Goal: Information Seeking & Learning: Compare options

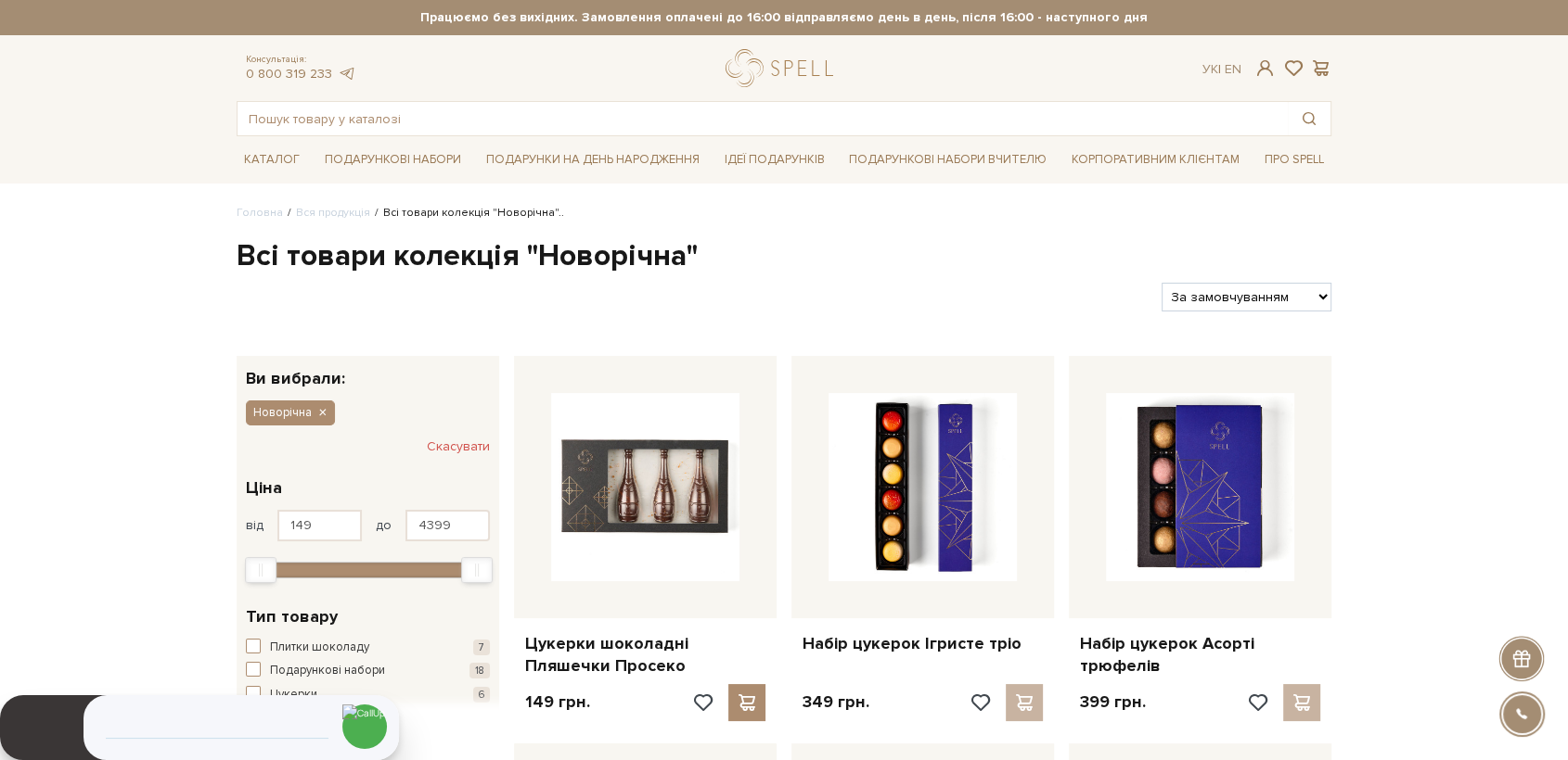
click at [1241, 306] on select "За замовчуванням За Ціною (зростання) За Ціною (зменшення) Новинки За популярні…" at bounding box center [1247, 297] width 170 height 28
select select "https://spellchocolate.com/our-productions/novorichna?sort=p.price&order=DESC"
click at [1162, 283] on select "За замовчуванням За Ціною (зростання) За Ціною (зменшення) Новинки За популярні…" at bounding box center [1247, 297] width 170 height 28
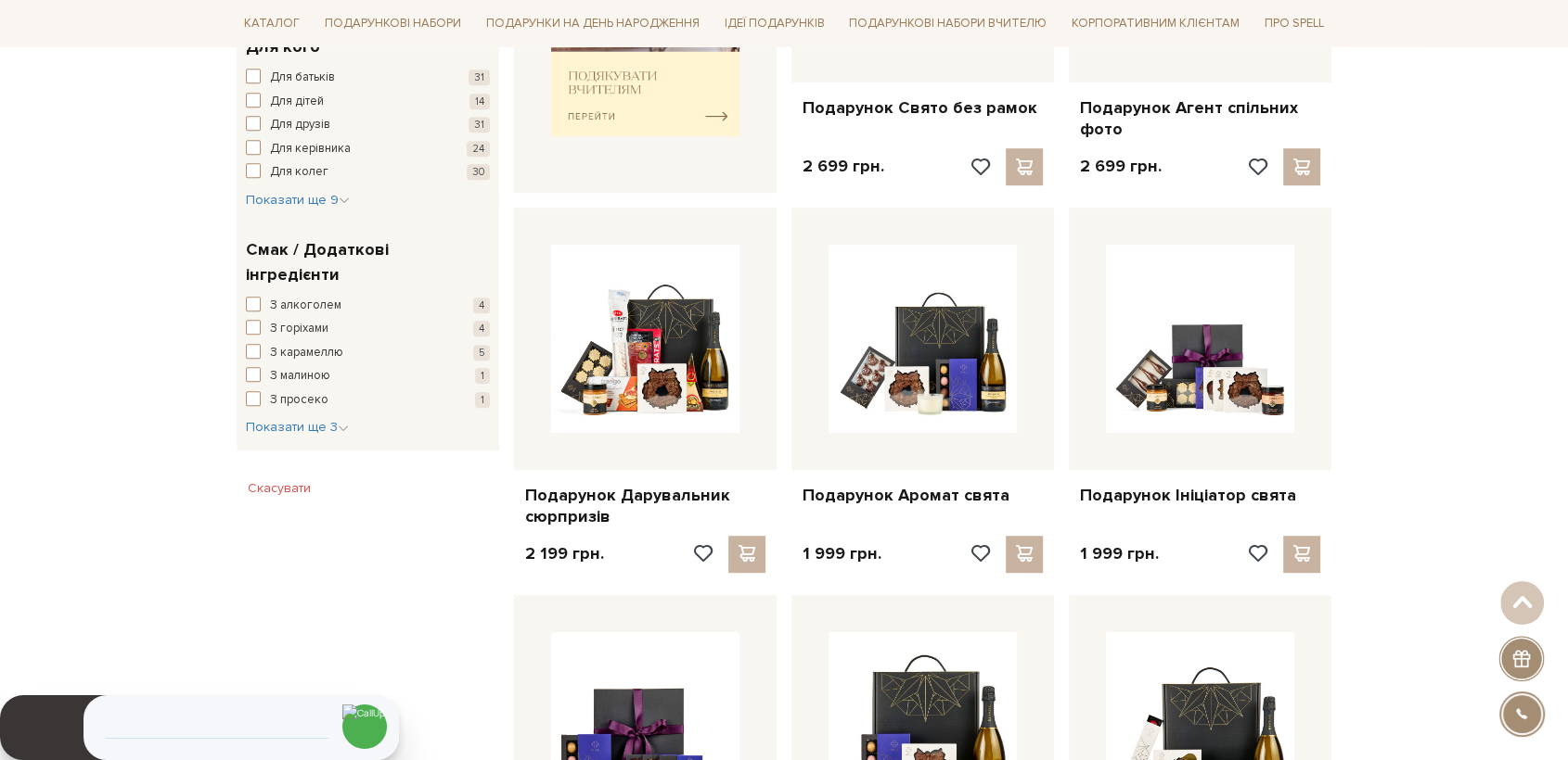
scroll to position [927, 0]
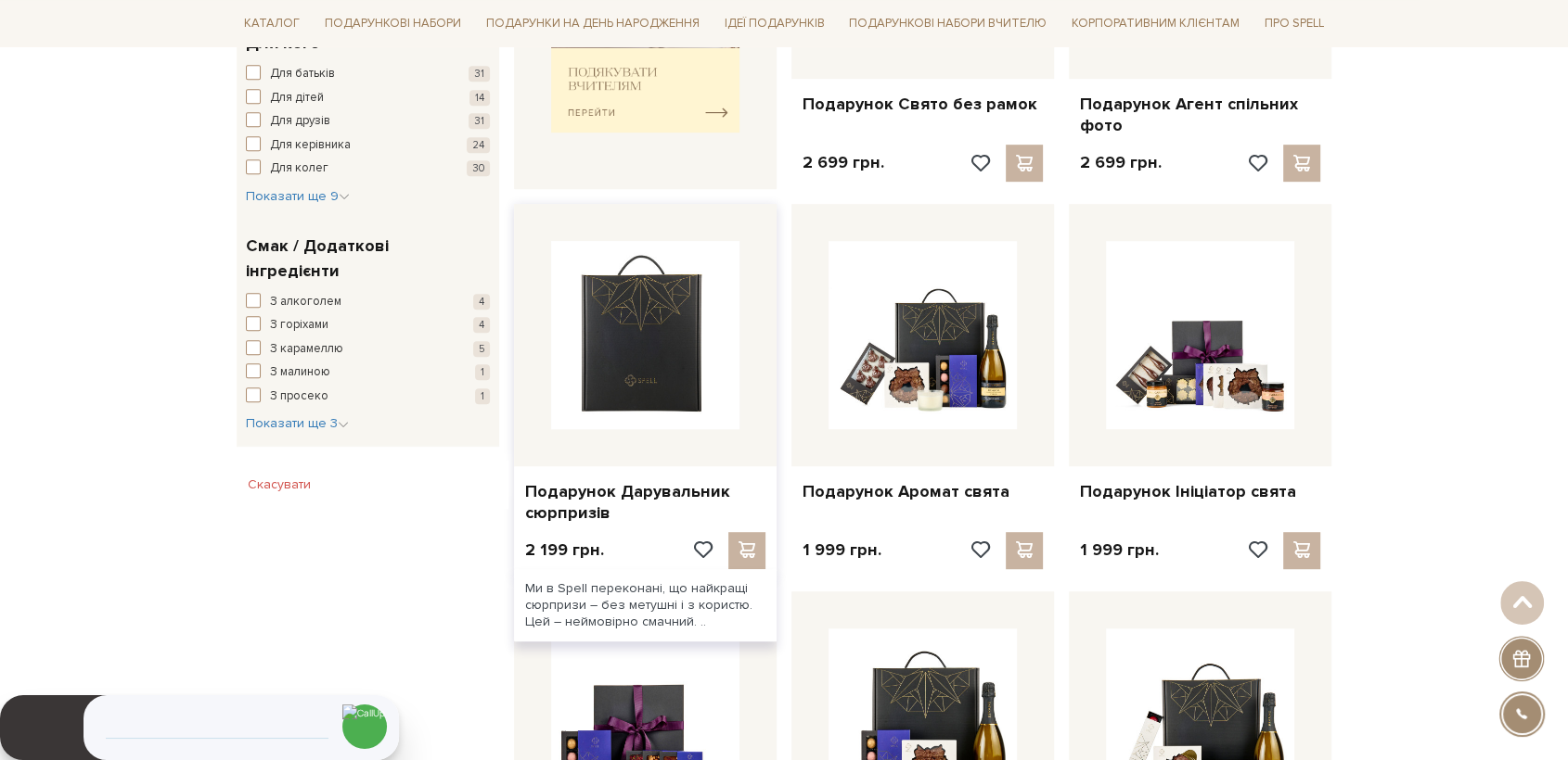
click at [660, 371] on img at bounding box center [644, 334] width 188 height 188
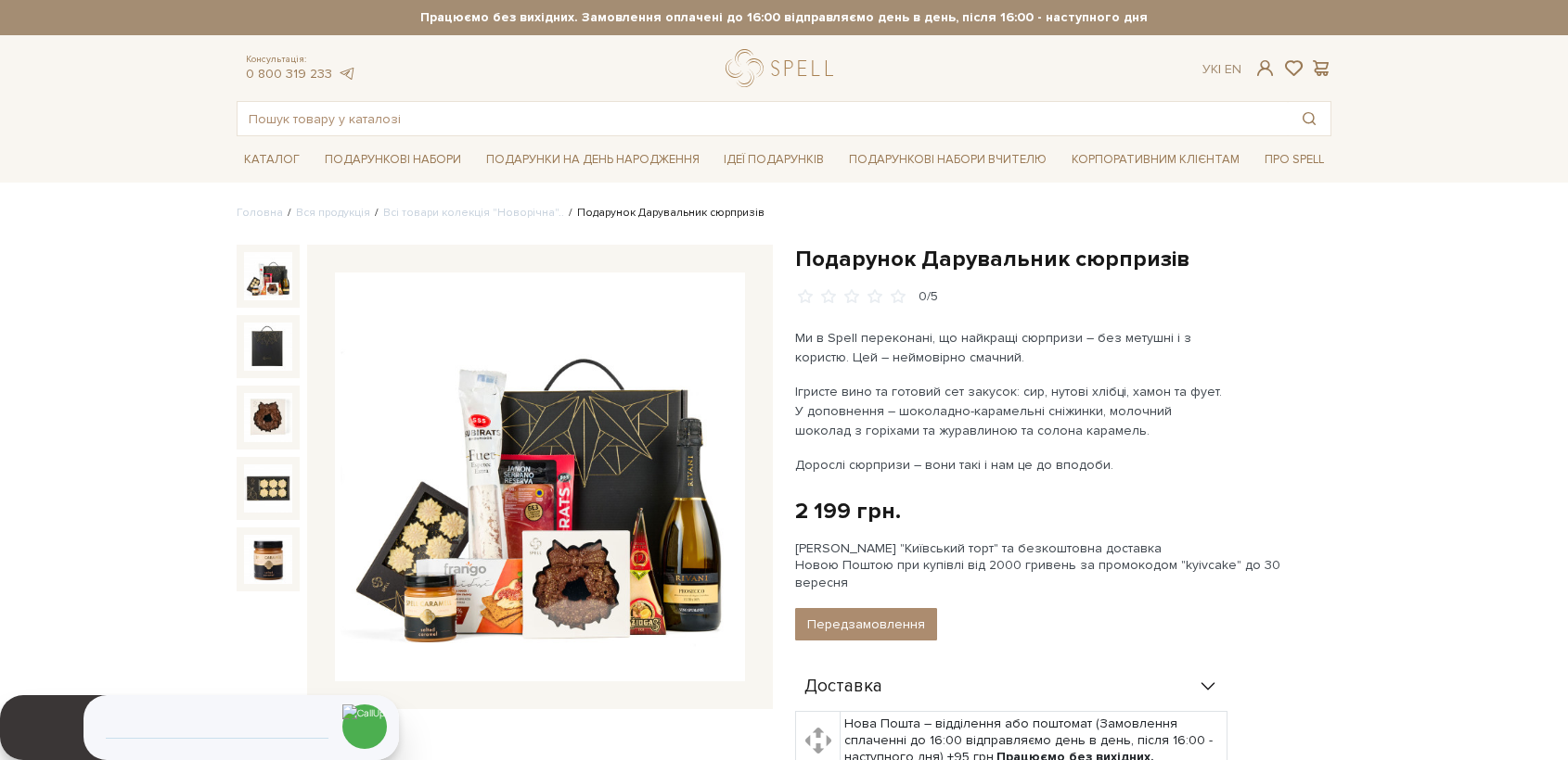
click at [584, 452] on img at bounding box center [540, 478] width 410 height 410
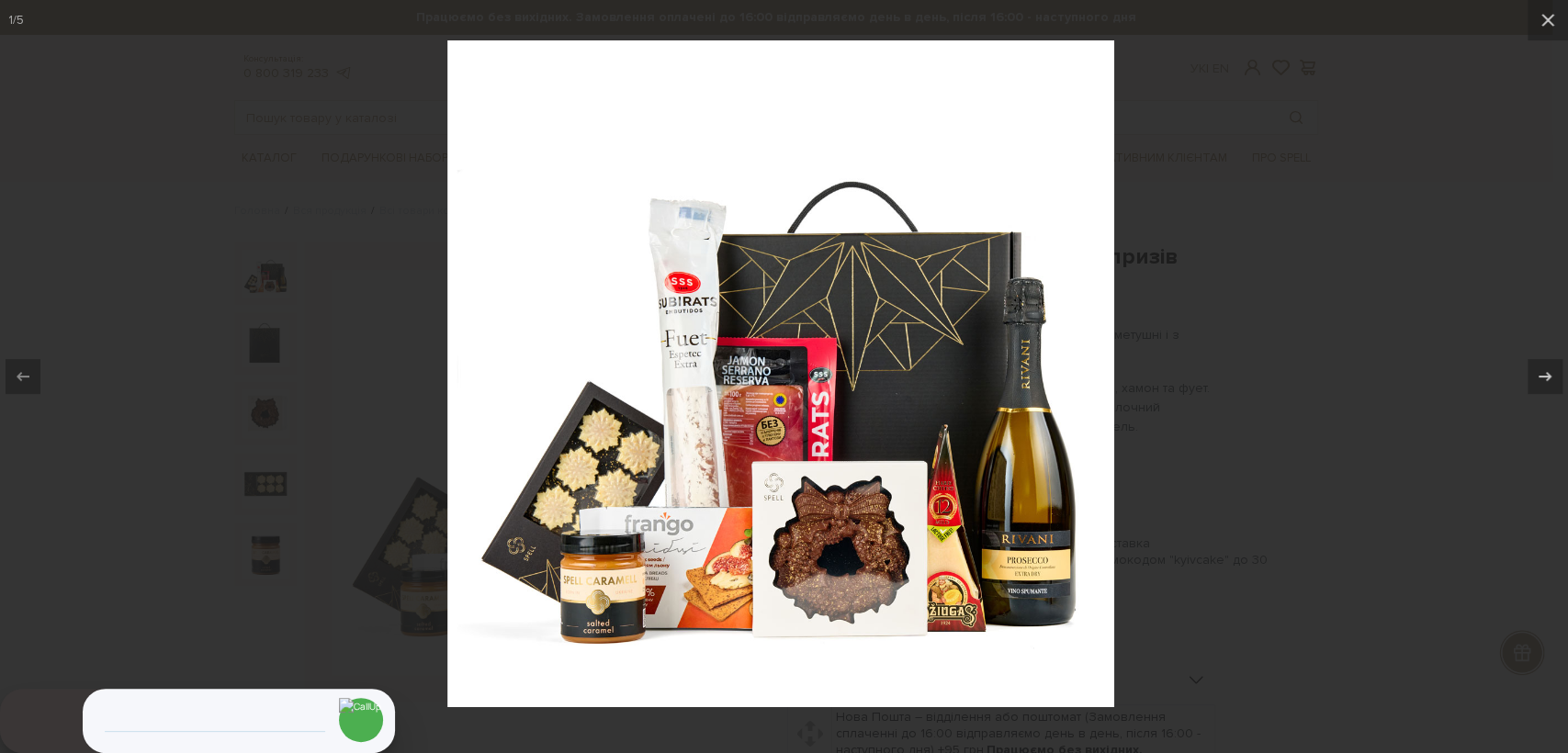
drag, startPoint x: 684, startPoint y: 318, endPoint x: 698, endPoint y: 330, distance: 18.4
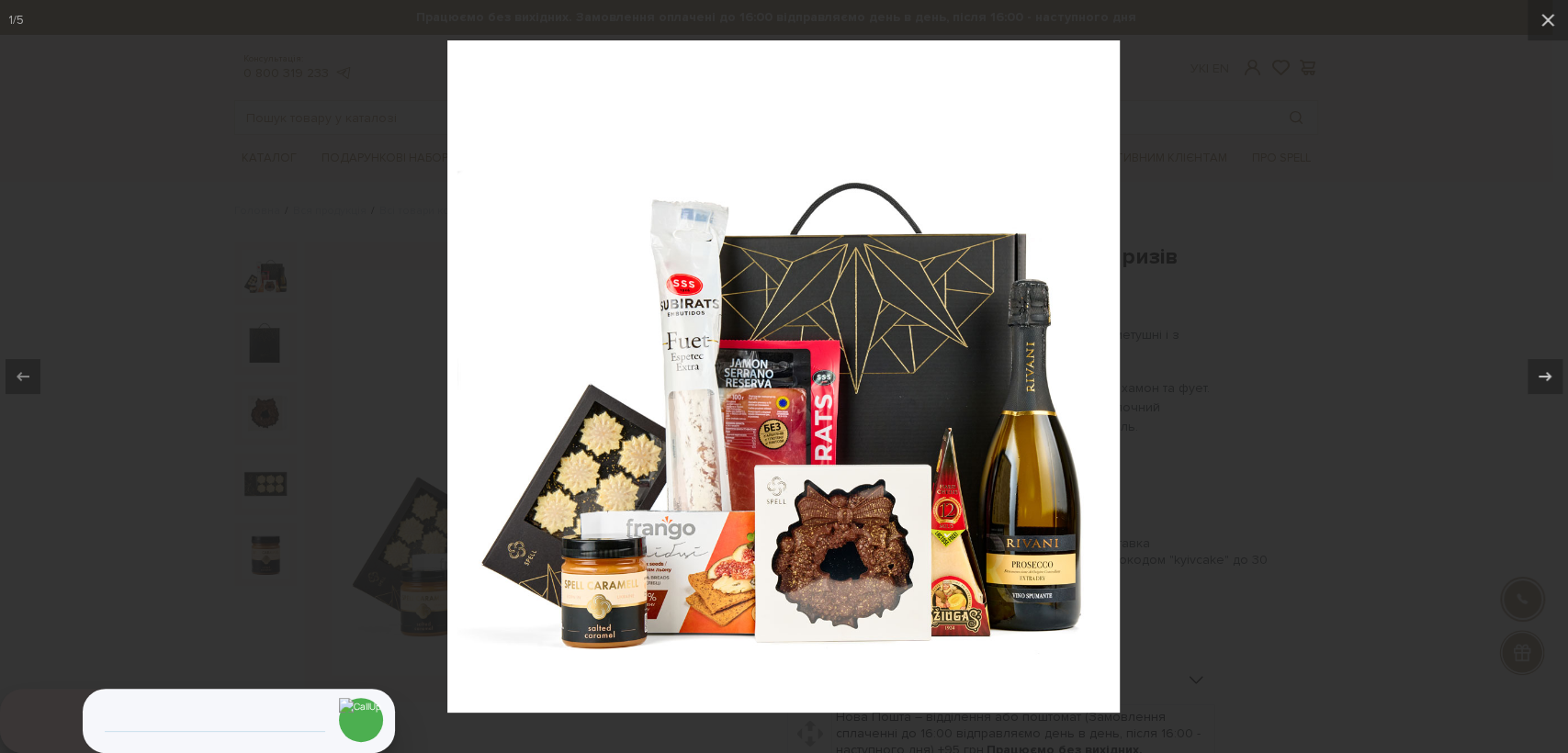
drag, startPoint x: 246, startPoint y: 401, endPoint x: 243, endPoint y: 388, distance: 13.3
click at [247, 401] on div at bounding box center [784, 376] width 1568 height 753
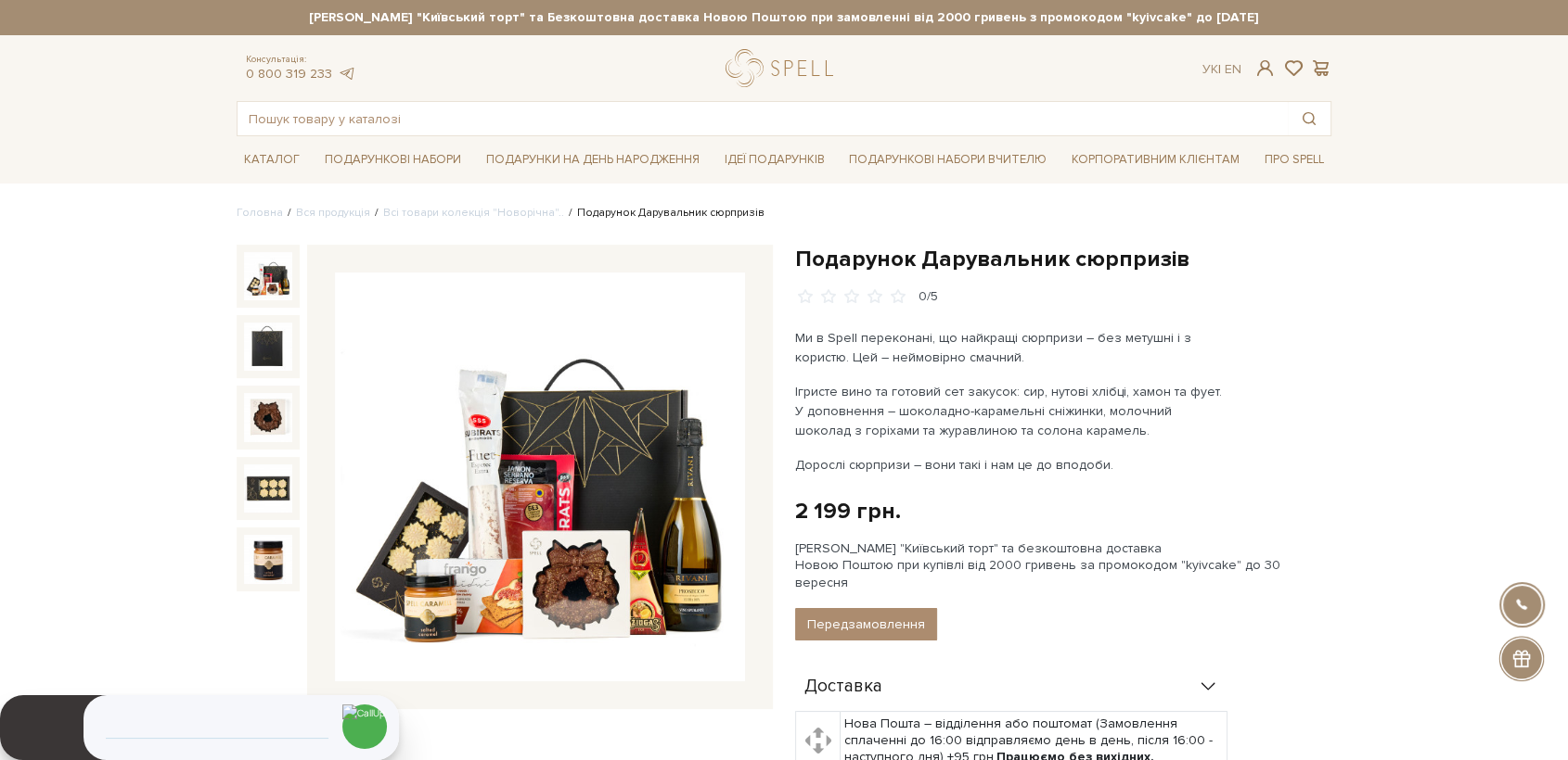
click at [1247, 380] on div "Подарунок Дарувальник сюрпризів 0/5 Ми в Spell переконані, що найкращі сюрпризи…" at bounding box center [1064, 678] width 537 height 867
drag, startPoint x: 1189, startPoint y: 260, endPoint x: 799, endPoint y: 252, distance: 390.1
click at [799, 252] on h1 "Подарунок Дарувальник сюрпризів" at bounding box center [1064, 259] width 537 height 28
copy h1 "Подарунок Дарувальник сюрпризів"
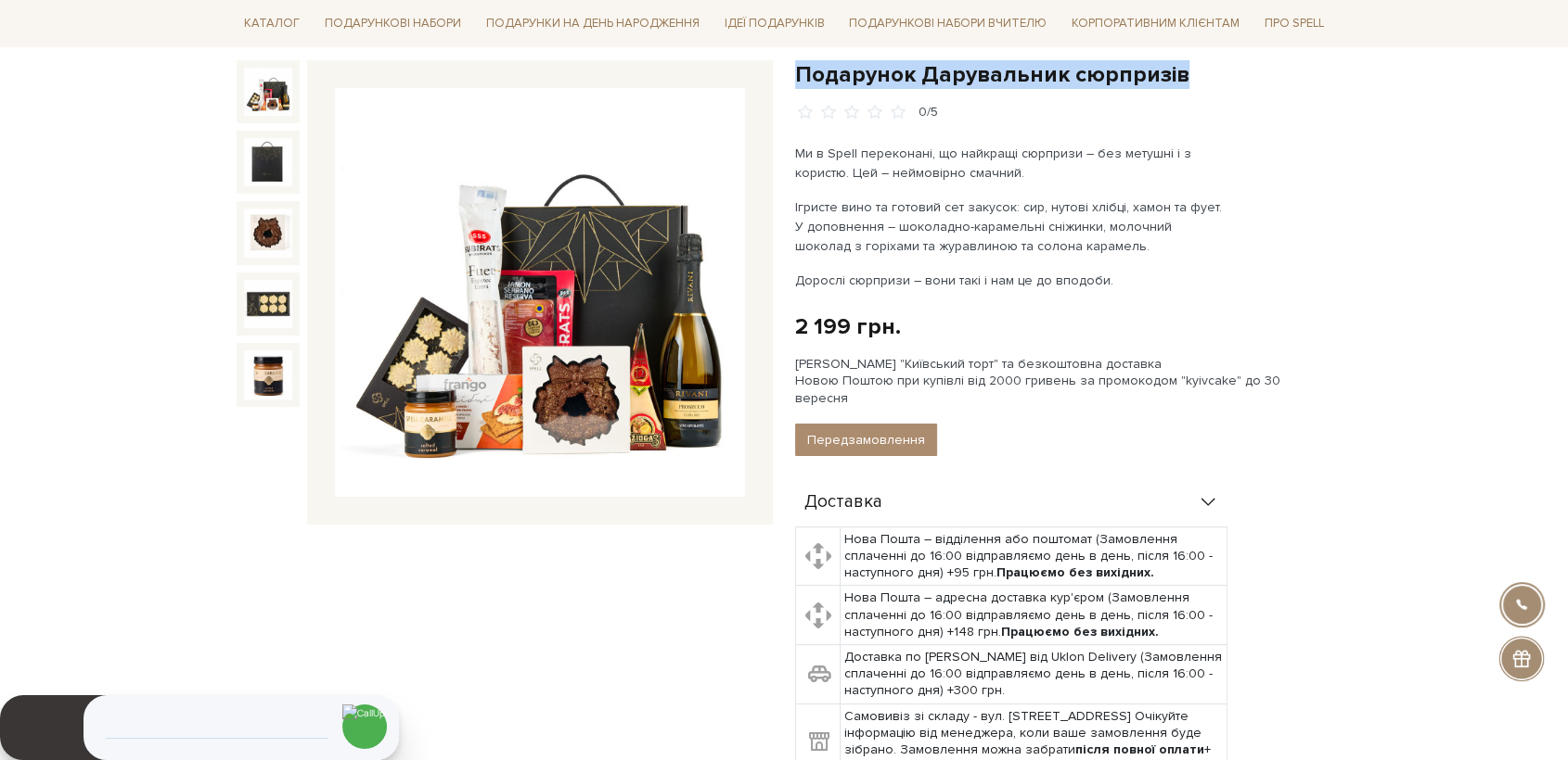
scroll to position [515, 0]
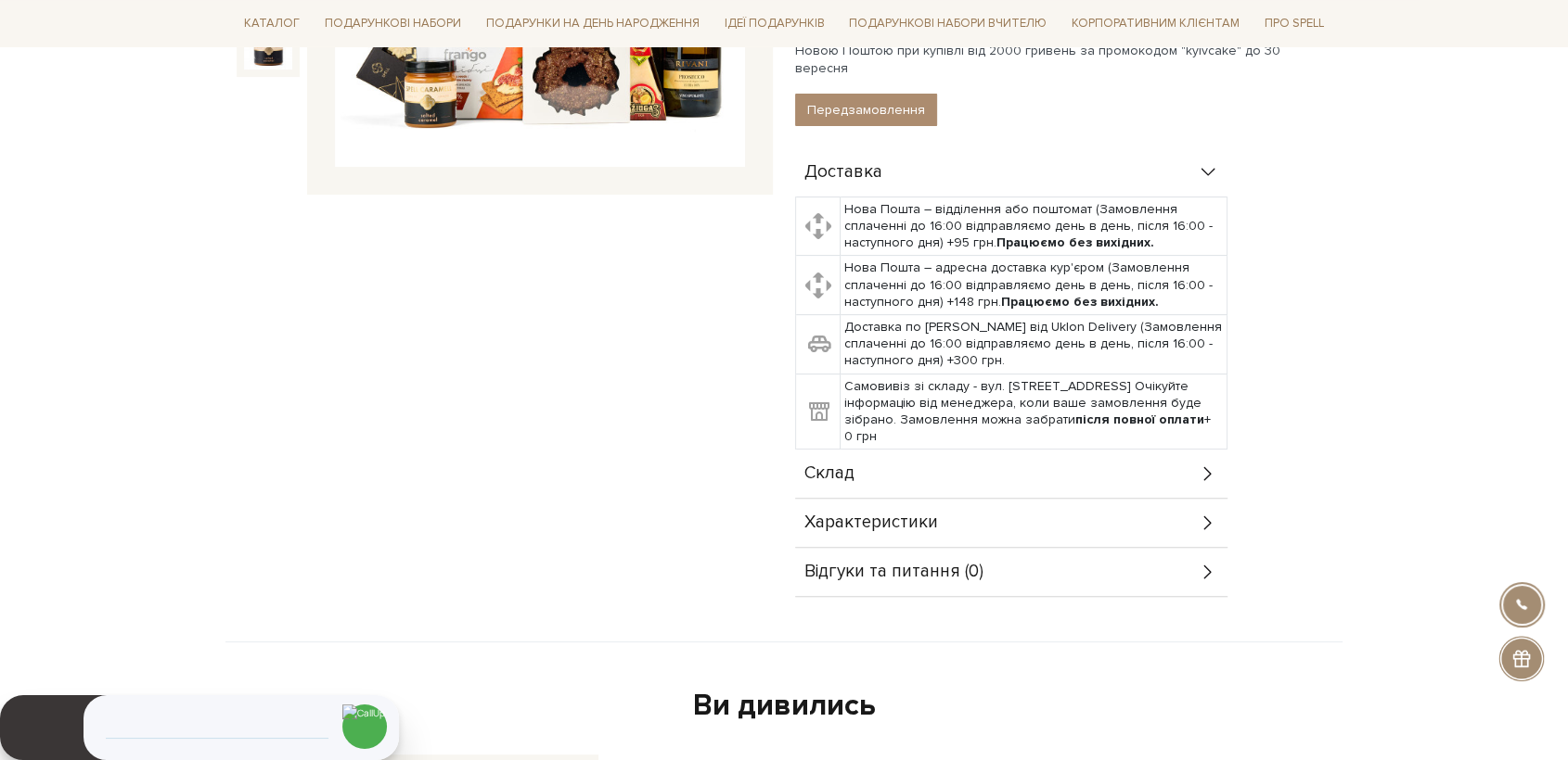
click at [845, 466] on div "Склад" at bounding box center [1012, 473] width 433 height 48
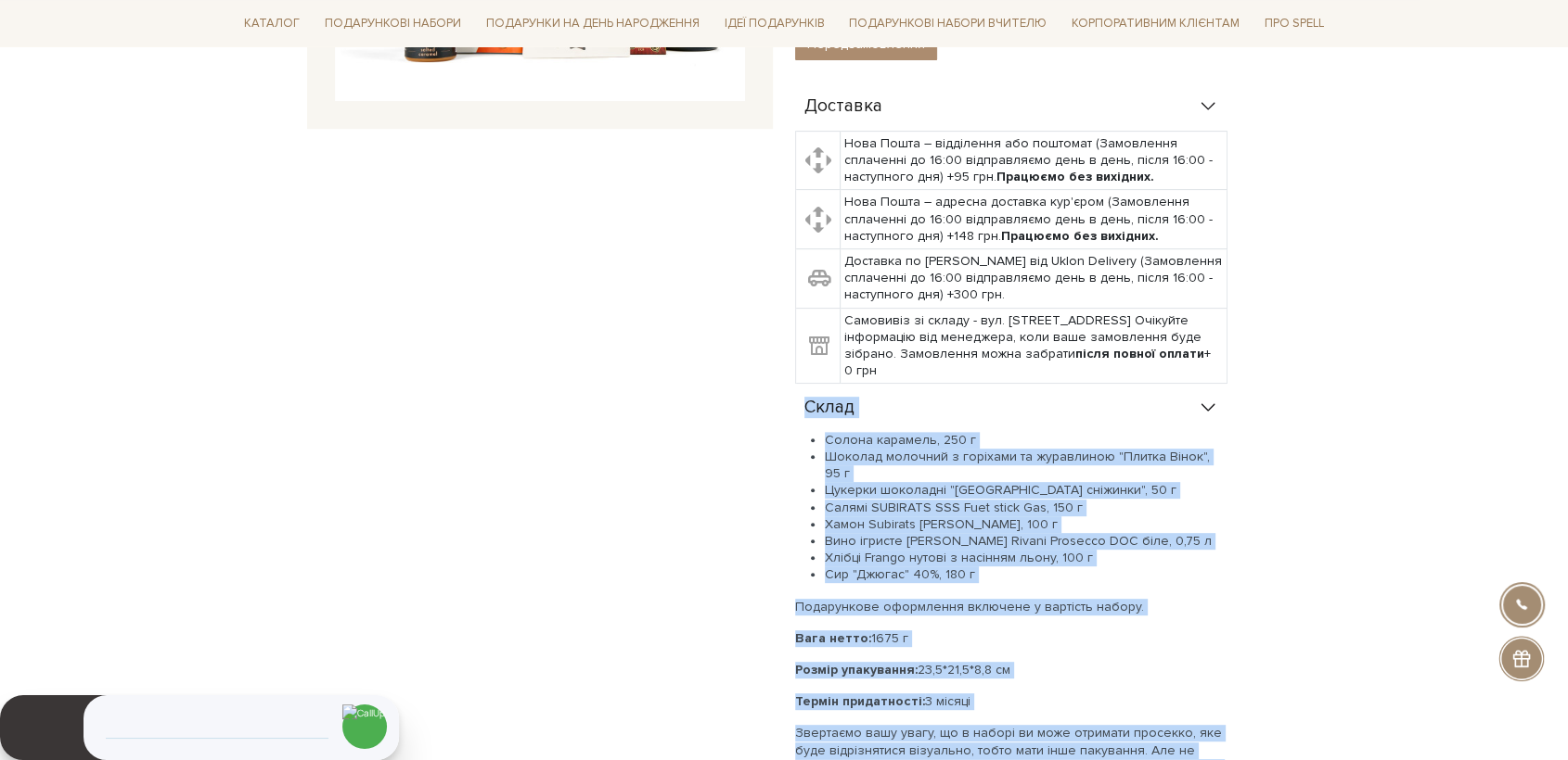
scroll to position [733, 0]
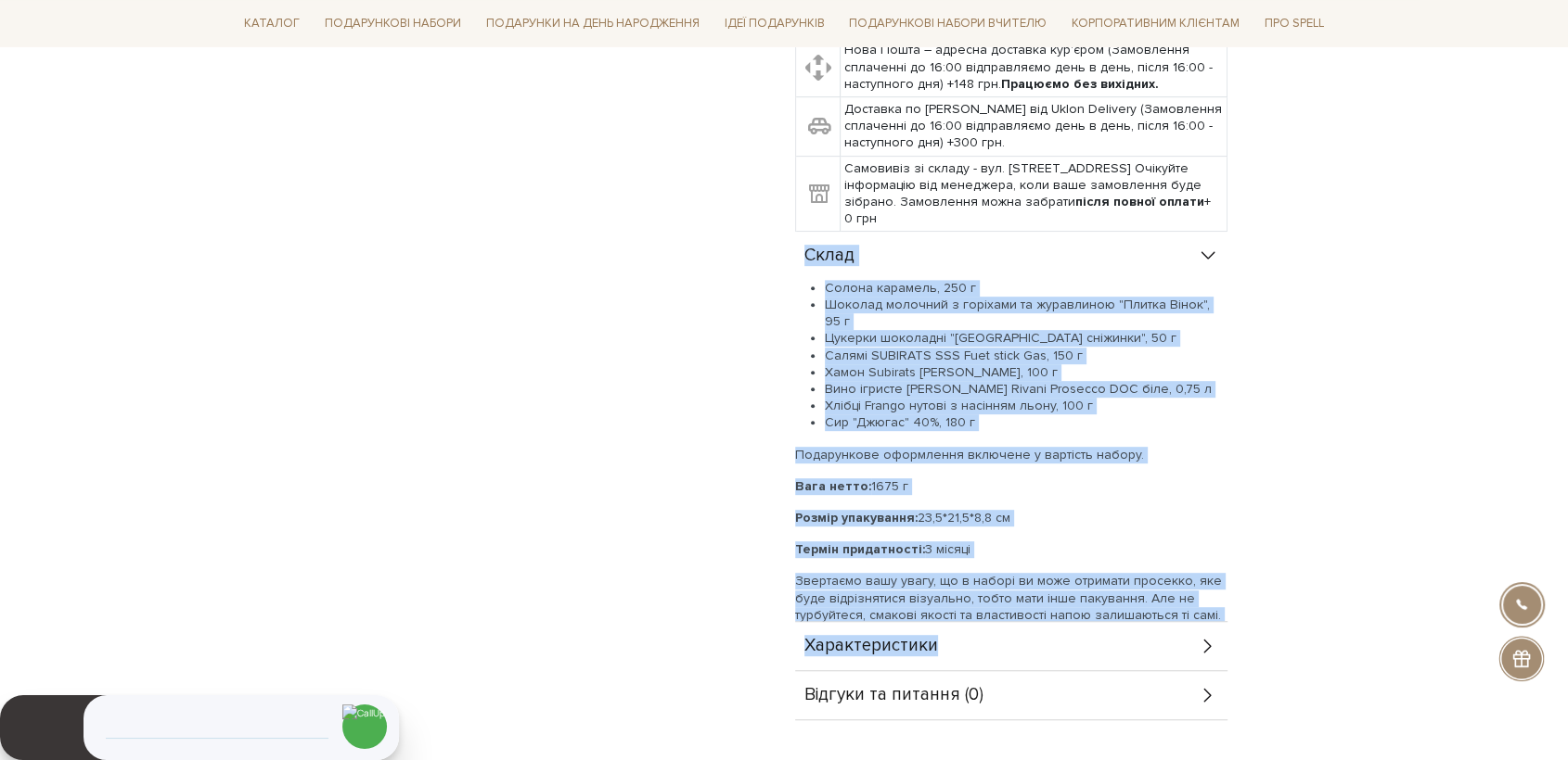
drag, startPoint x: 799, startPoint y: 448, endPoint x: 969, endPoint y: 509, distance: 180.6
click at [969, 509] on div "Склад Солона карамель, 250 г Шоколад молочний з горіхами та журавлиною "Плитка …" at bounding box center [1012, 427] width 433 height 390
copy div "Склад Солона карамель, 250 г Шоколад молочний з горіхами та журавлиною "Плитка …"
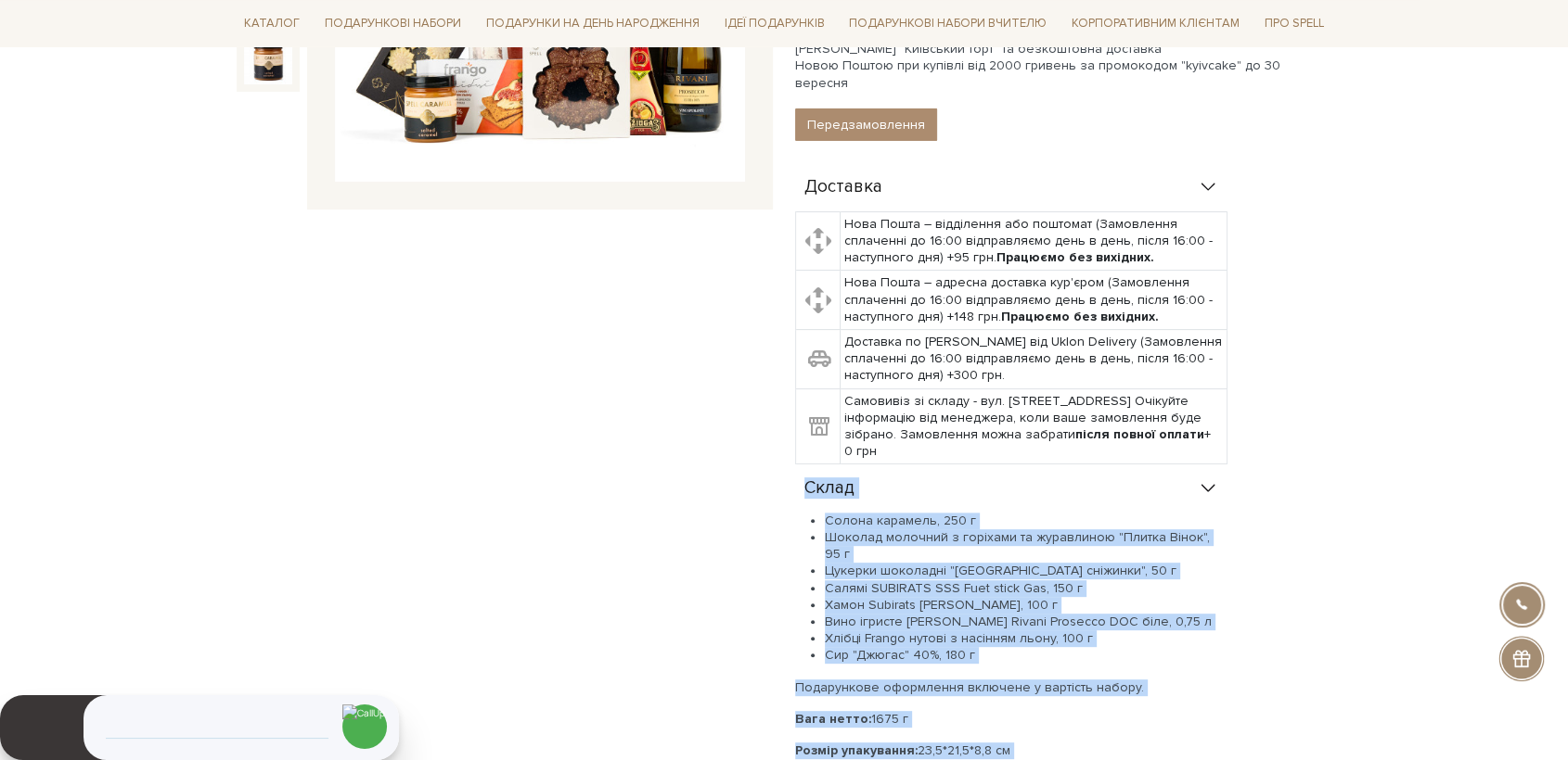
scroll to position [114, 0]
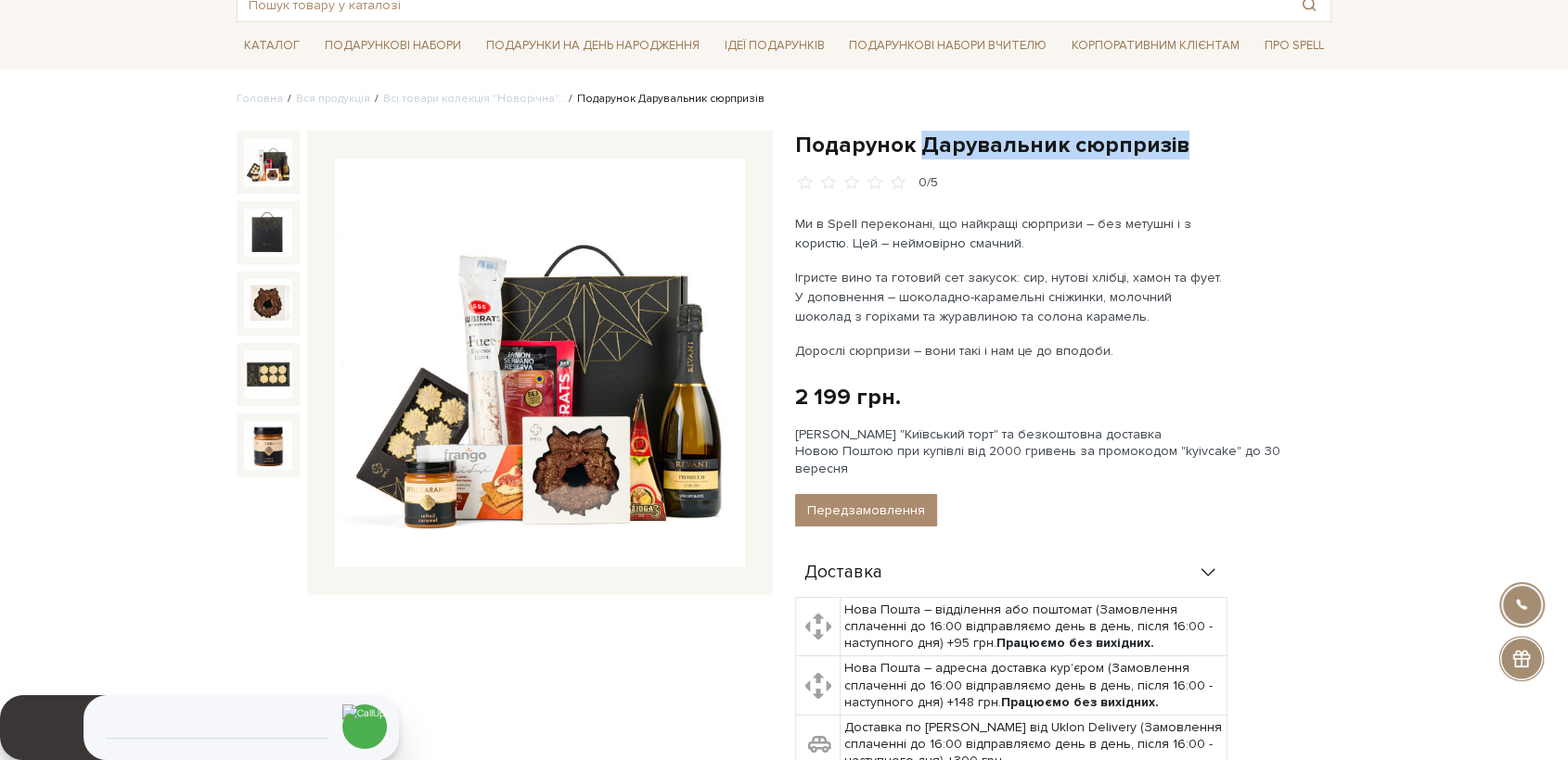
drag, startPoint x: 921, startPoint y: 146, endPoint x: 1172, endPoint y: 142, distance: 251.0
click at [1172, 142] on h1 "Подарунок Дарувальник сюрпризів" at bounding box center [1064, 144] width 537 height 28
copy h1 "Дарувальник сюрпризів"
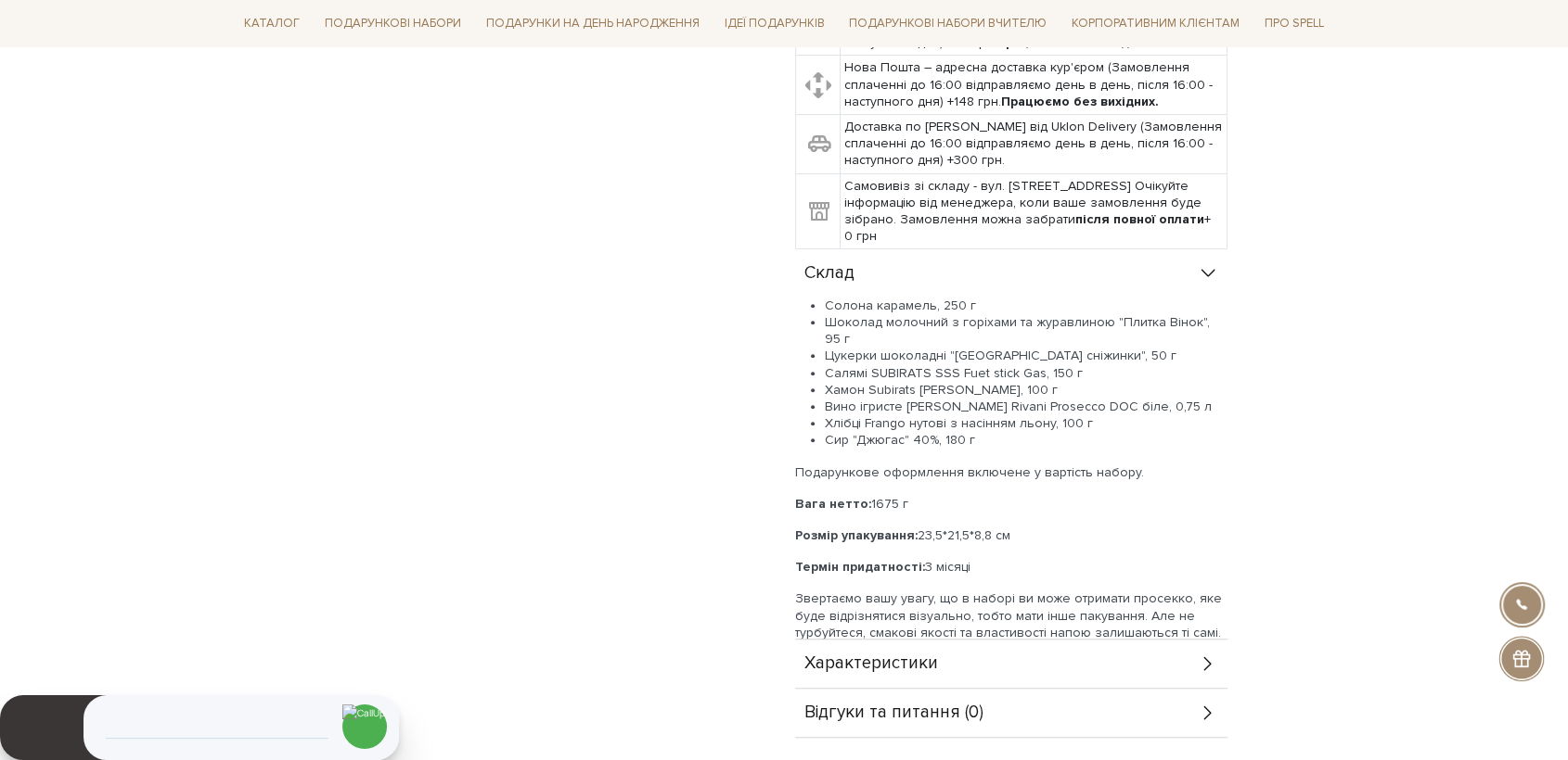
scroll to position [836, 0]
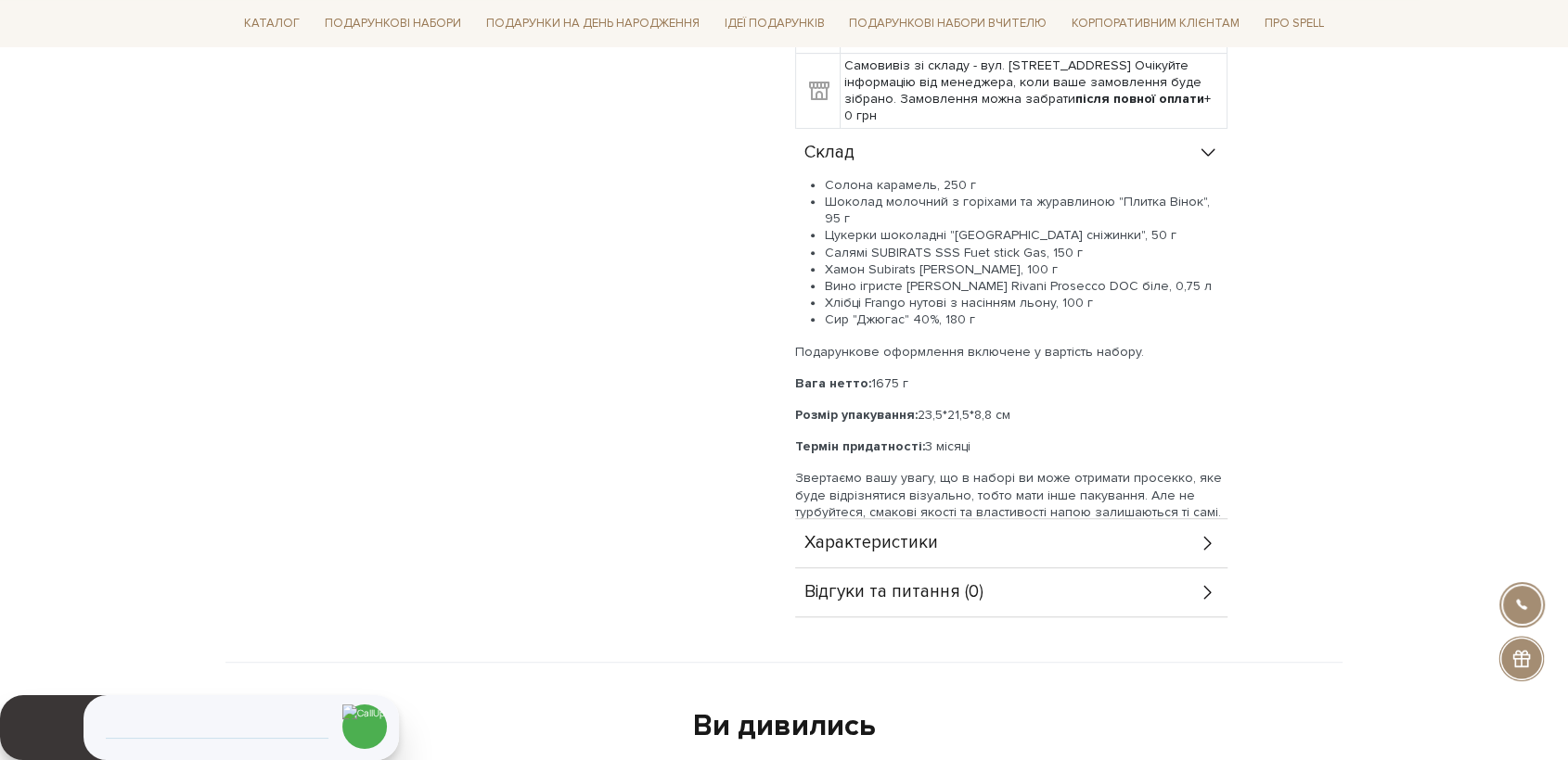
drag, startPoint x: 858, startPoint y: 166, endPoint x: 1013, endPoint y: 420, distance: 297.6
click at [1013, 420] on div "Склад Солона карамель, 250 г Шоколад молочний з горіхами та журавлиною "Плитка …" at bounding box center [1012, 324] width 433 height 390
copy div "Склад Солона карамель, 250 г Шоколад молочний з горіхами та журавлиною "Плитка …"
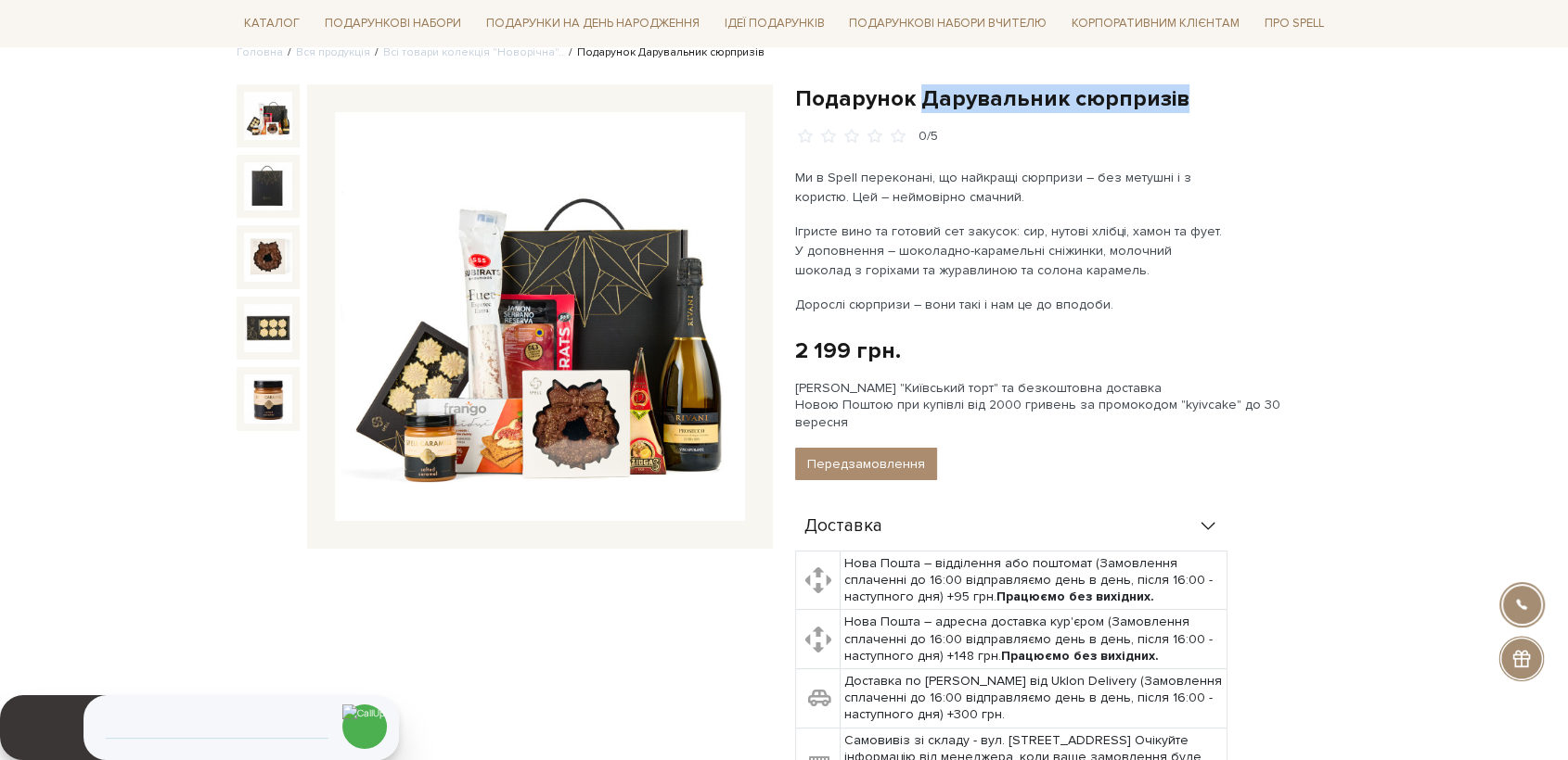
scroll to position [114, 0]
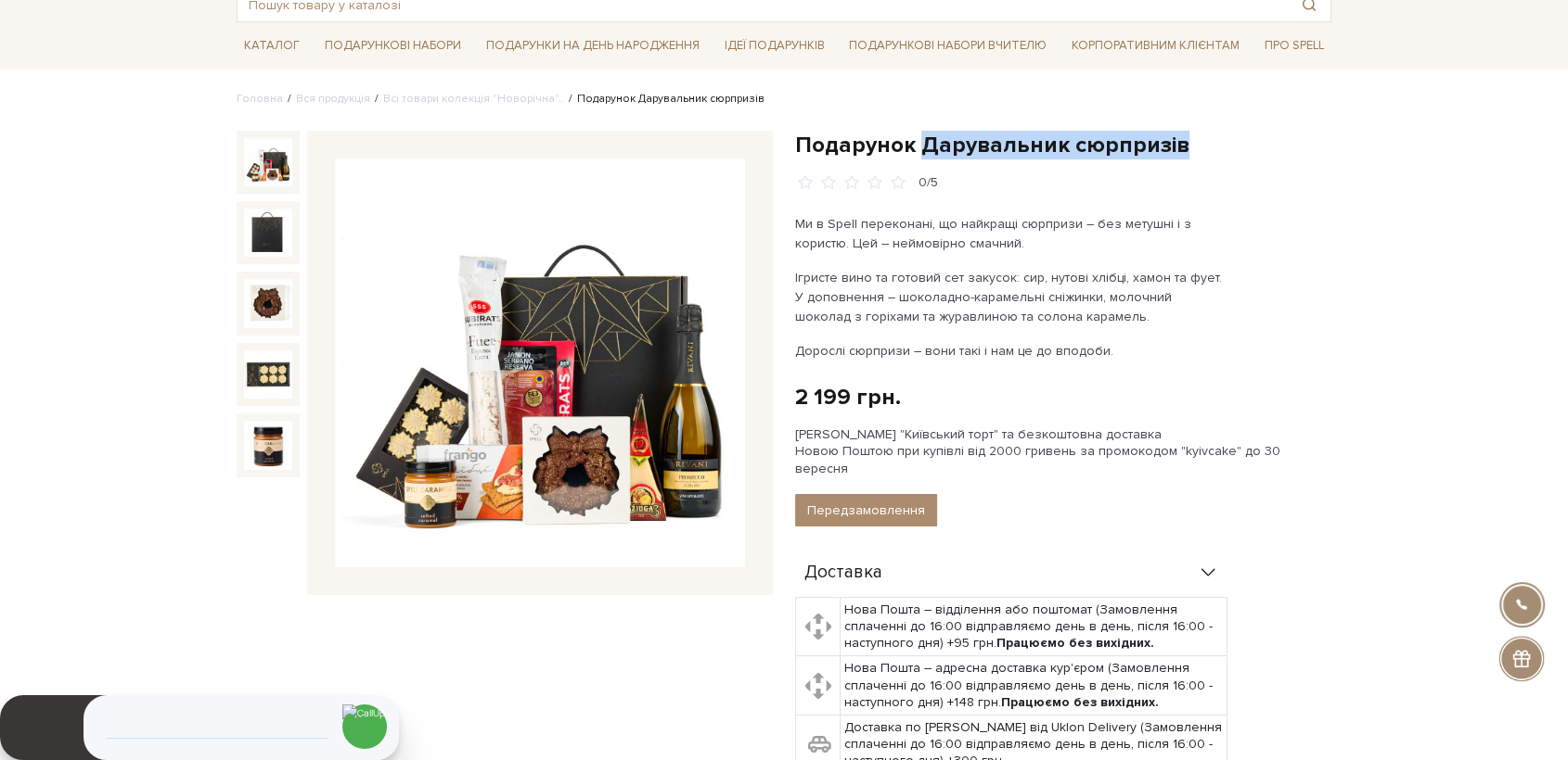
drag, startPoint x: 918, startPoint y: 136, endPoint x: 1171, endPoint y: 150, distance: 253.4
click at [1171, 150] on h1 "Подарунок Дарувальник сюрпризів" at bounding box center [1064, 144] width 537 height 28
copy h1 "Дарувальник сюрпризів"
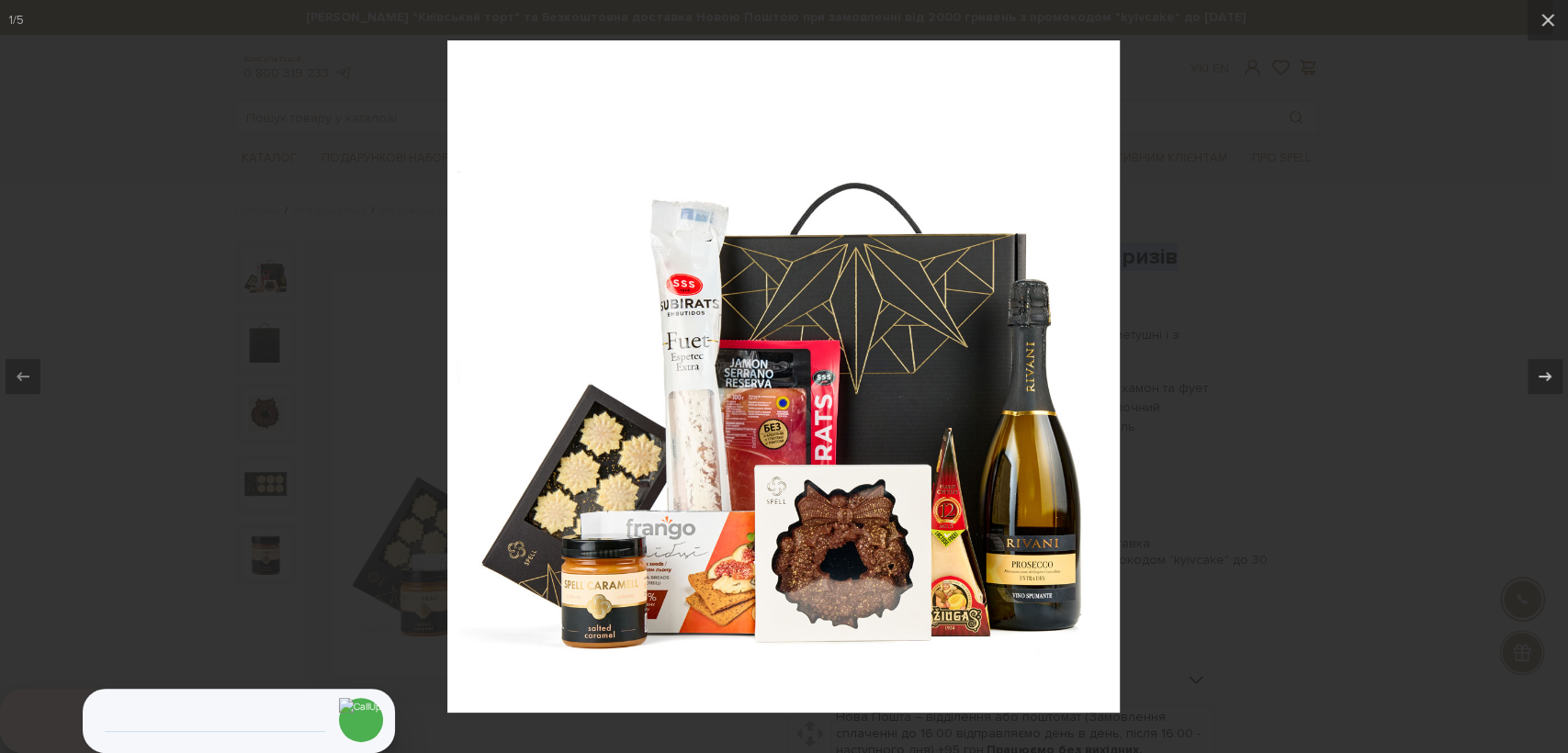
click at [15, 6] on div at bounding box center [784, 376] width 1568 height 753
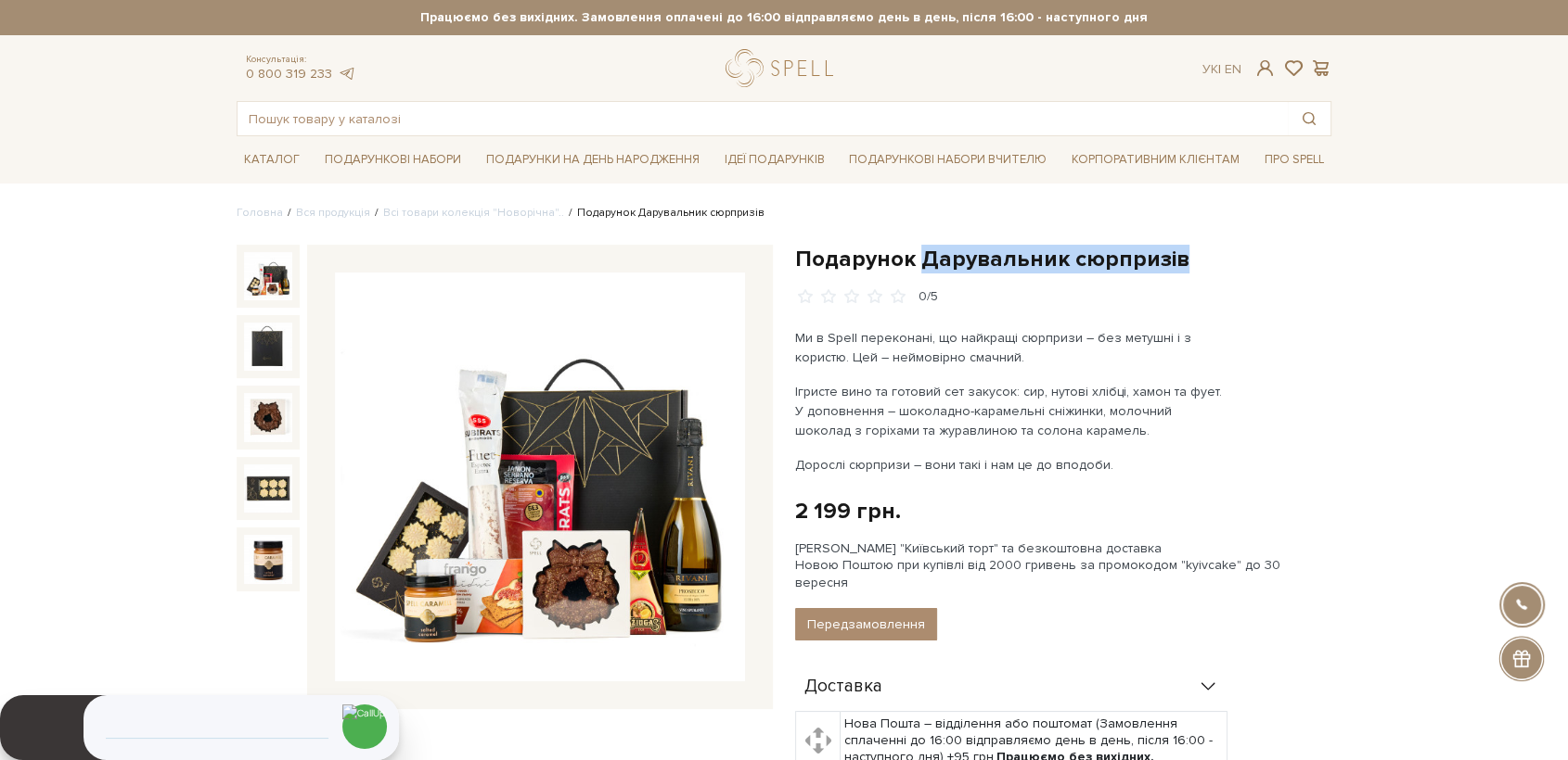
scroll to position [114, 0]
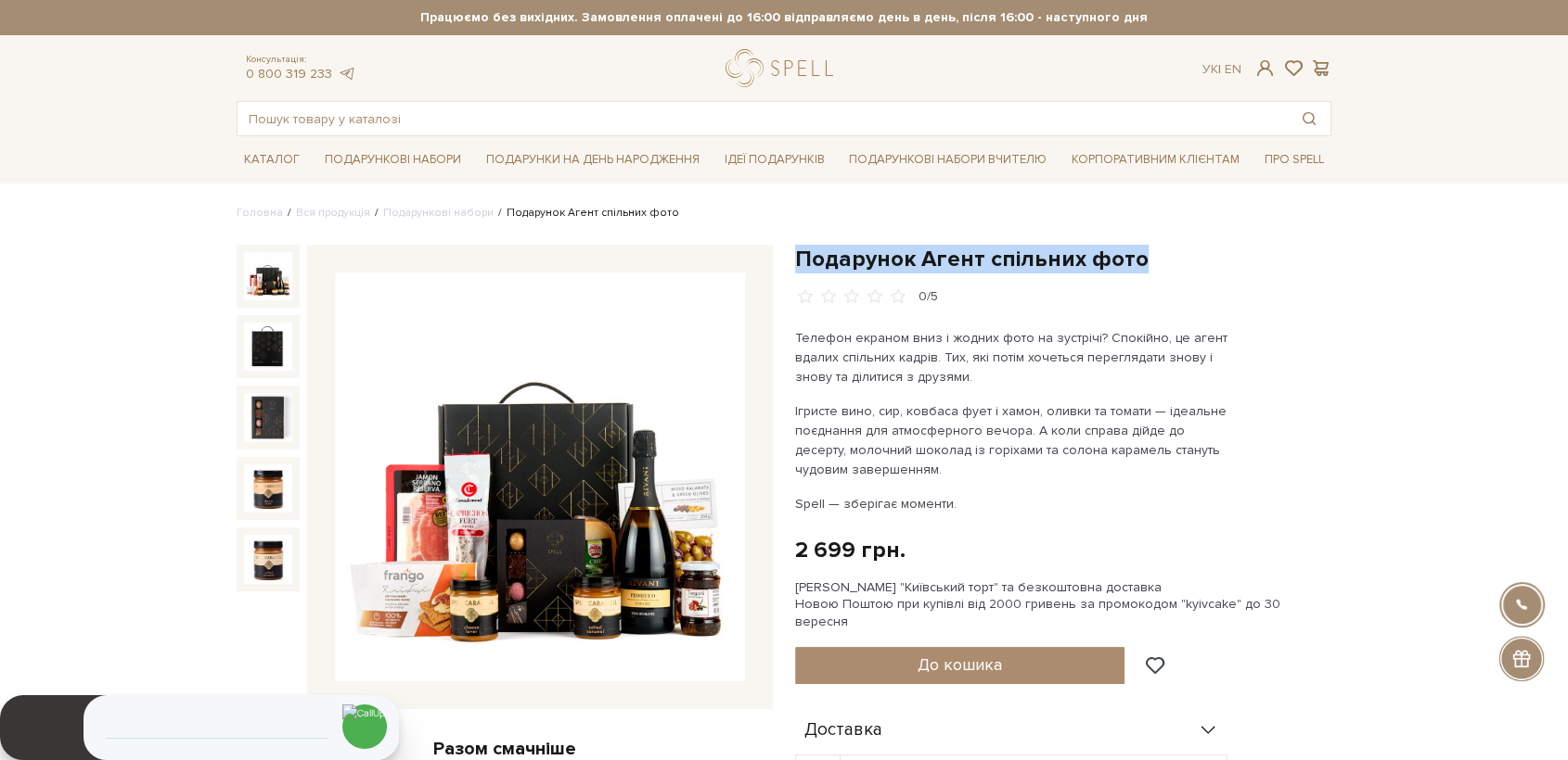
drag, startPoint x: 1134, startPoint y: 256, endPoint x: 793, endPoint y: 246, distance: 341.1
click at [793, 246] on div "Подарунок Агент спільних фото 0/5 Телефон екраном вниз і жодних фото на зустріч…" at bounding box center [1063, 715] width 558 height 940
copy h1 "Подарунок Агент спільних фото"
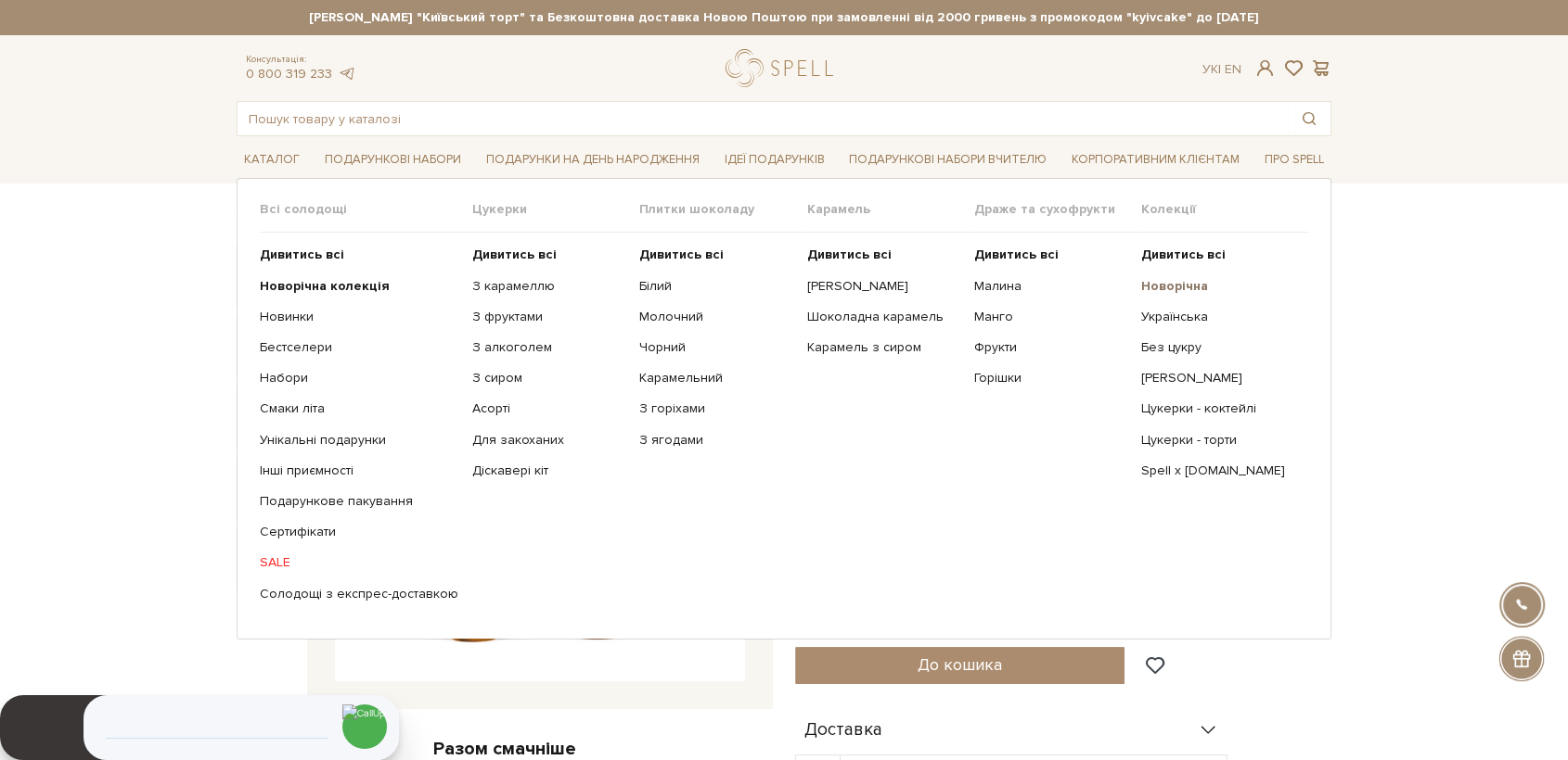
click at [1153, 286] on b "Новорічна" at bounding box center [1174, 286] width 67 height 16
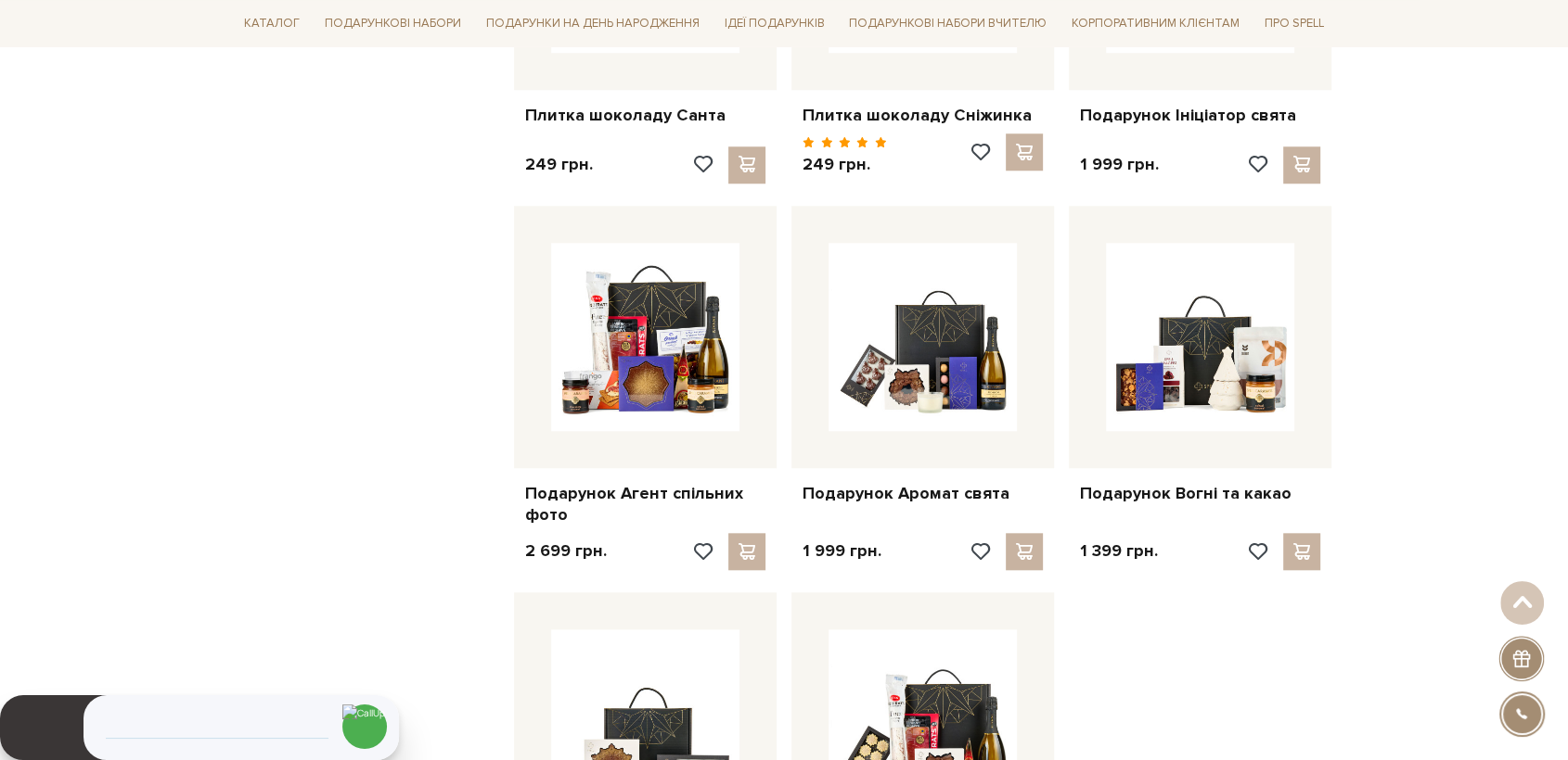
scroll to position [1647, 0]
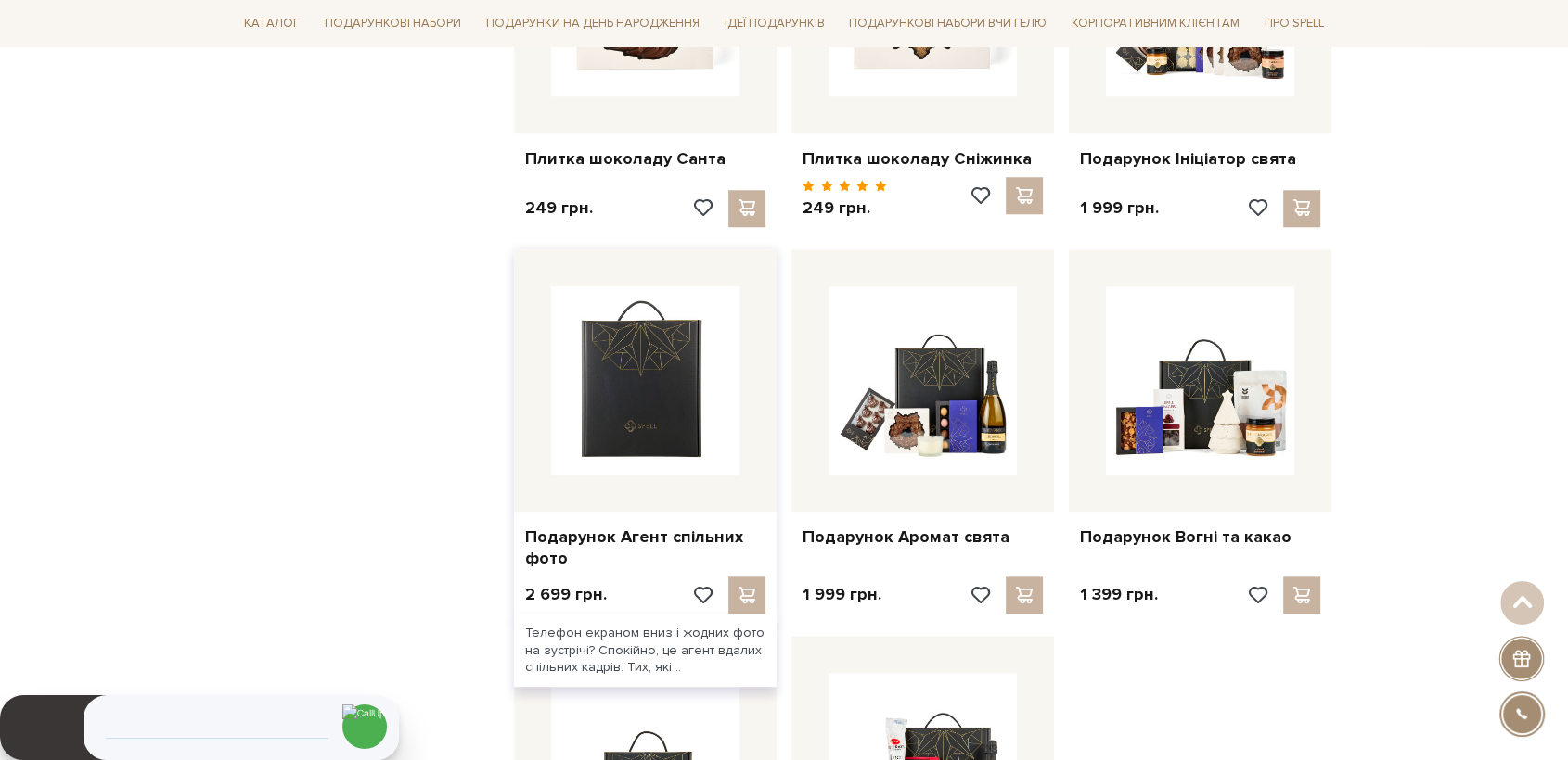
click at [703, 383] on img at bounding box center [644, 380] width 188 height 188
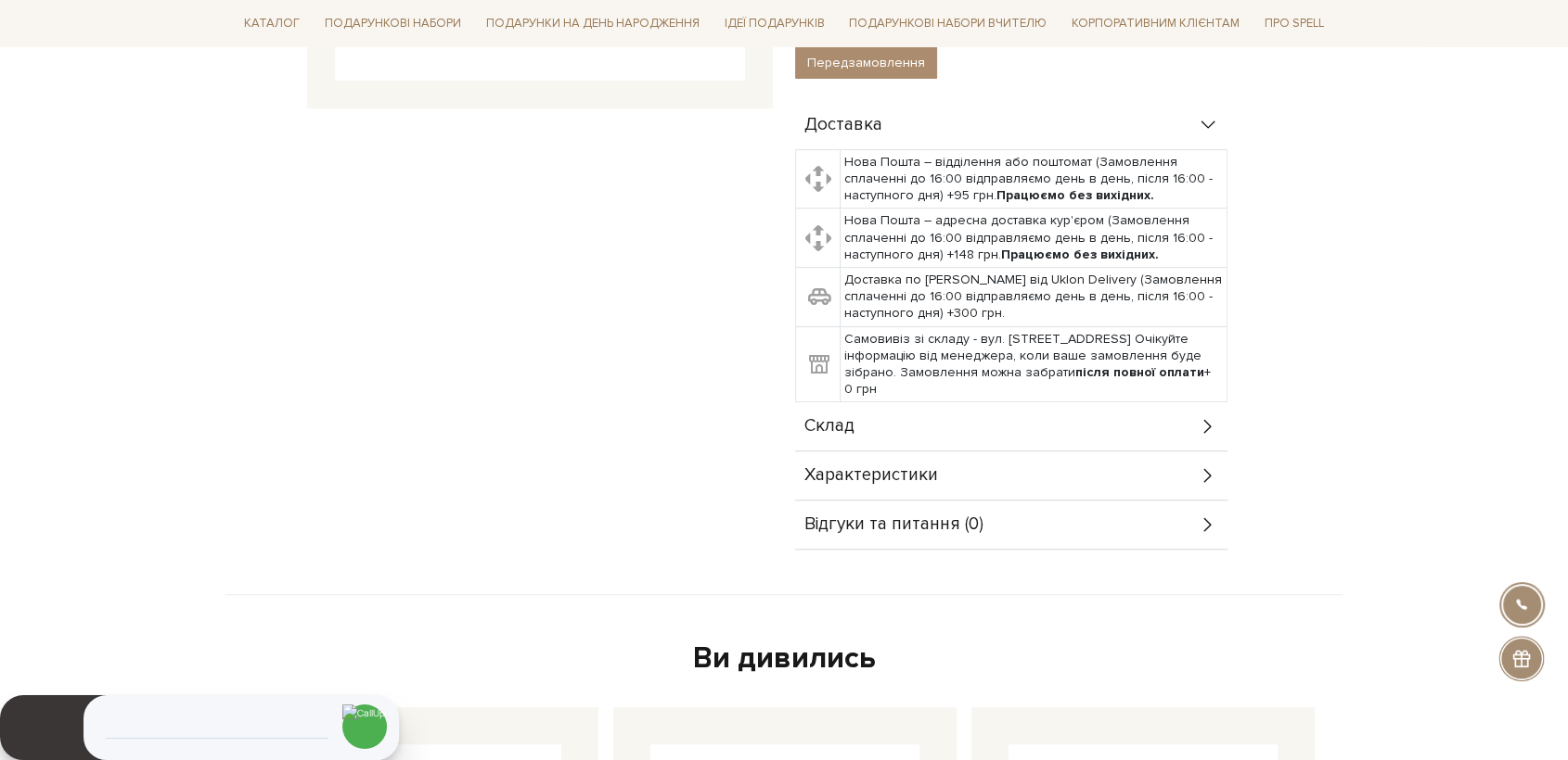
scroll to position [823, 0]
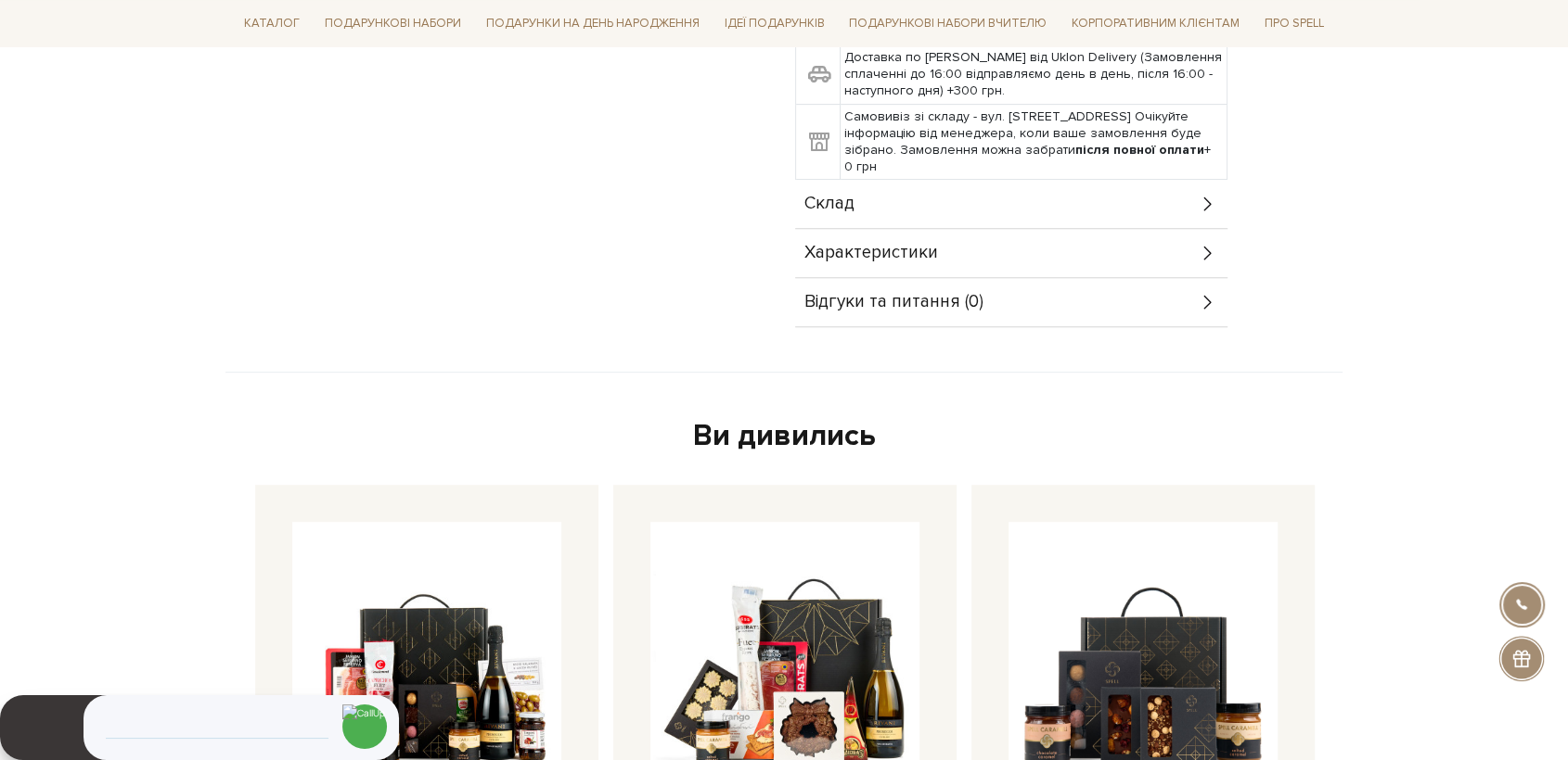
click at [826, 195] on span "Склад" at bounding box center [829, 204] width 50 height 17
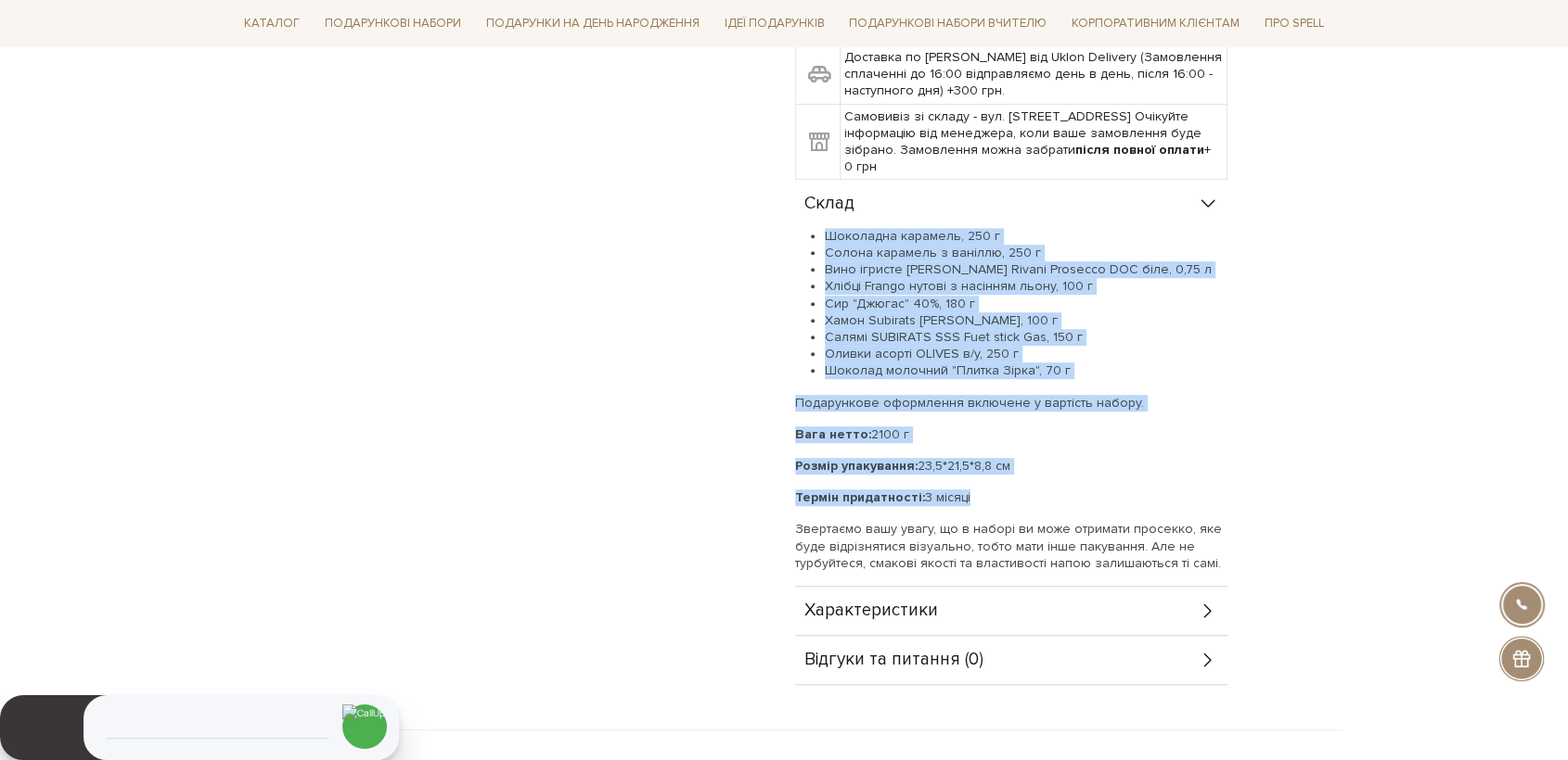
drag, startPoint x: 836, startPoint y: 245, endPoint x: 974, endPoint y: 464, distance: 258.9
click at [974, 464] on div "Шоколадна карамель, 250 г Солона карамель з ваніллю, 250 г Вино ігристе Schenk …" at bounding box center [1012, 400] width 433 height 344
copy div "Шоколадна карамель, 250 г Солона карамель з ваніллю, 250 г Вино ігристе Schenk …"
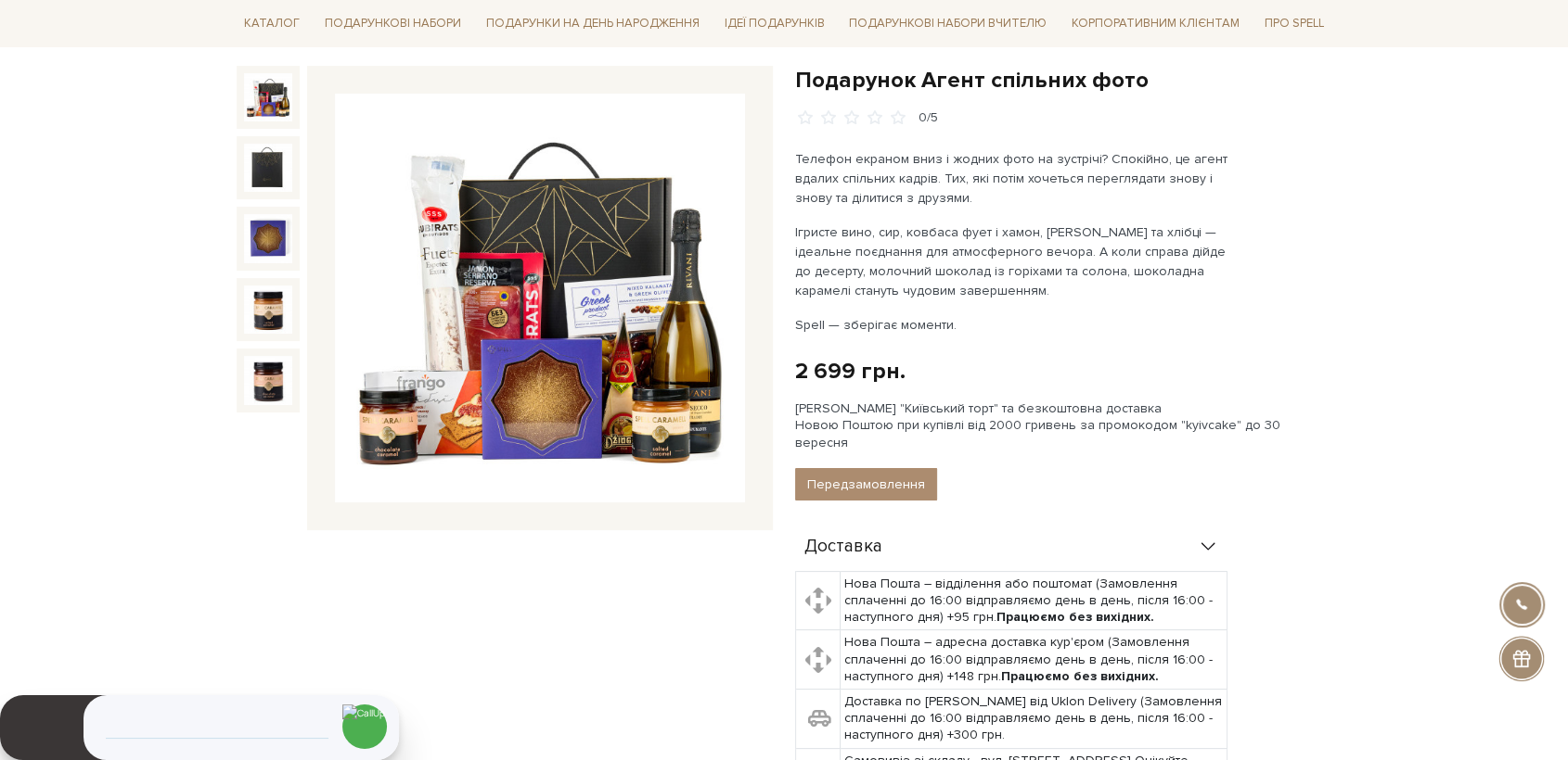
scroll to position [0, 0]
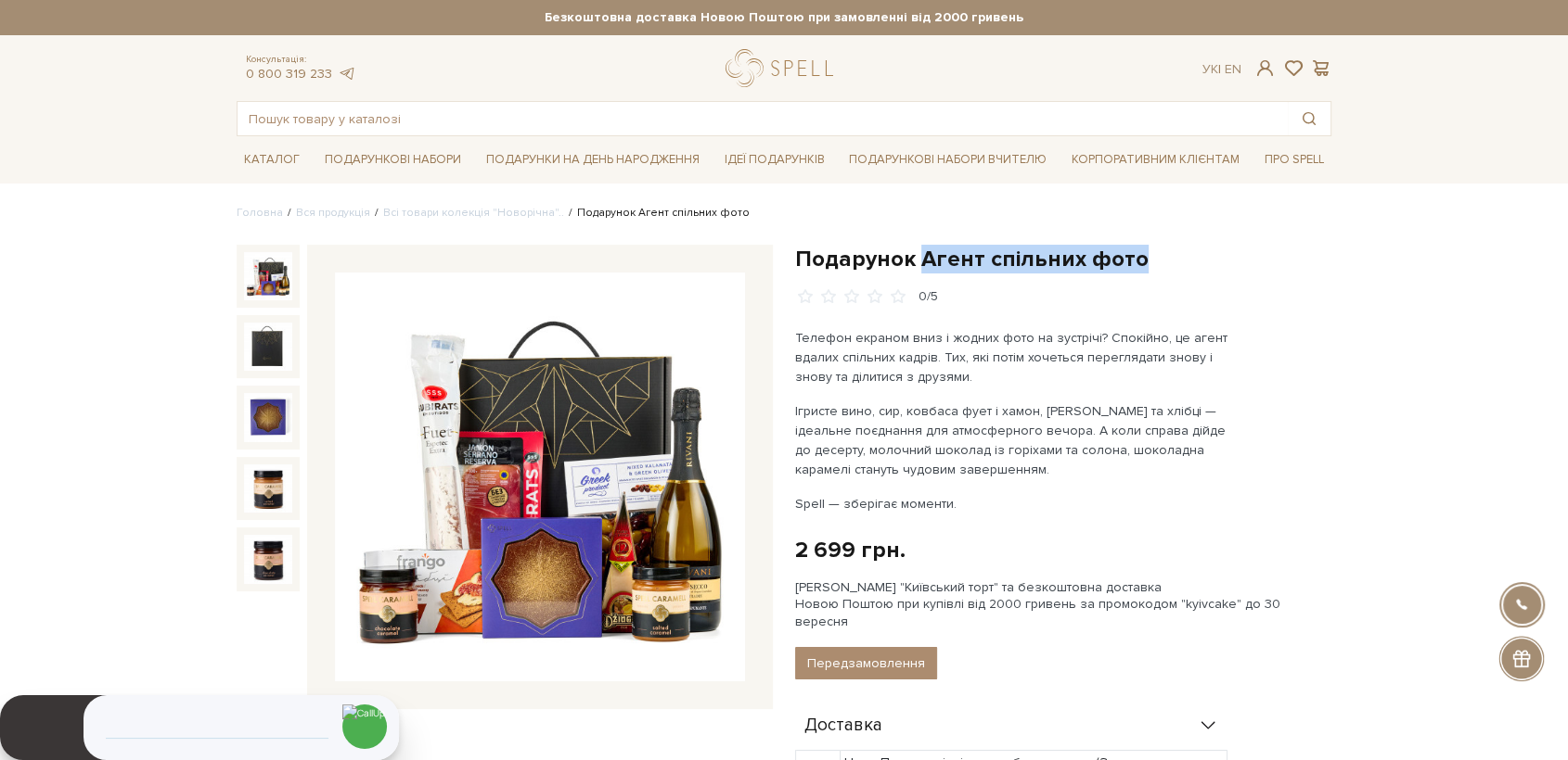
drag, startPoint x: 919, startPoint y: 261, endPoint x: 1155, endPoint y: 266, distance: 236.1
click at [1155, 266] on h1 "Подарунок Агент спільних фото" at bounding box center [1064, 259] width 537 height 28
copy h1 "Агент спільних фото"
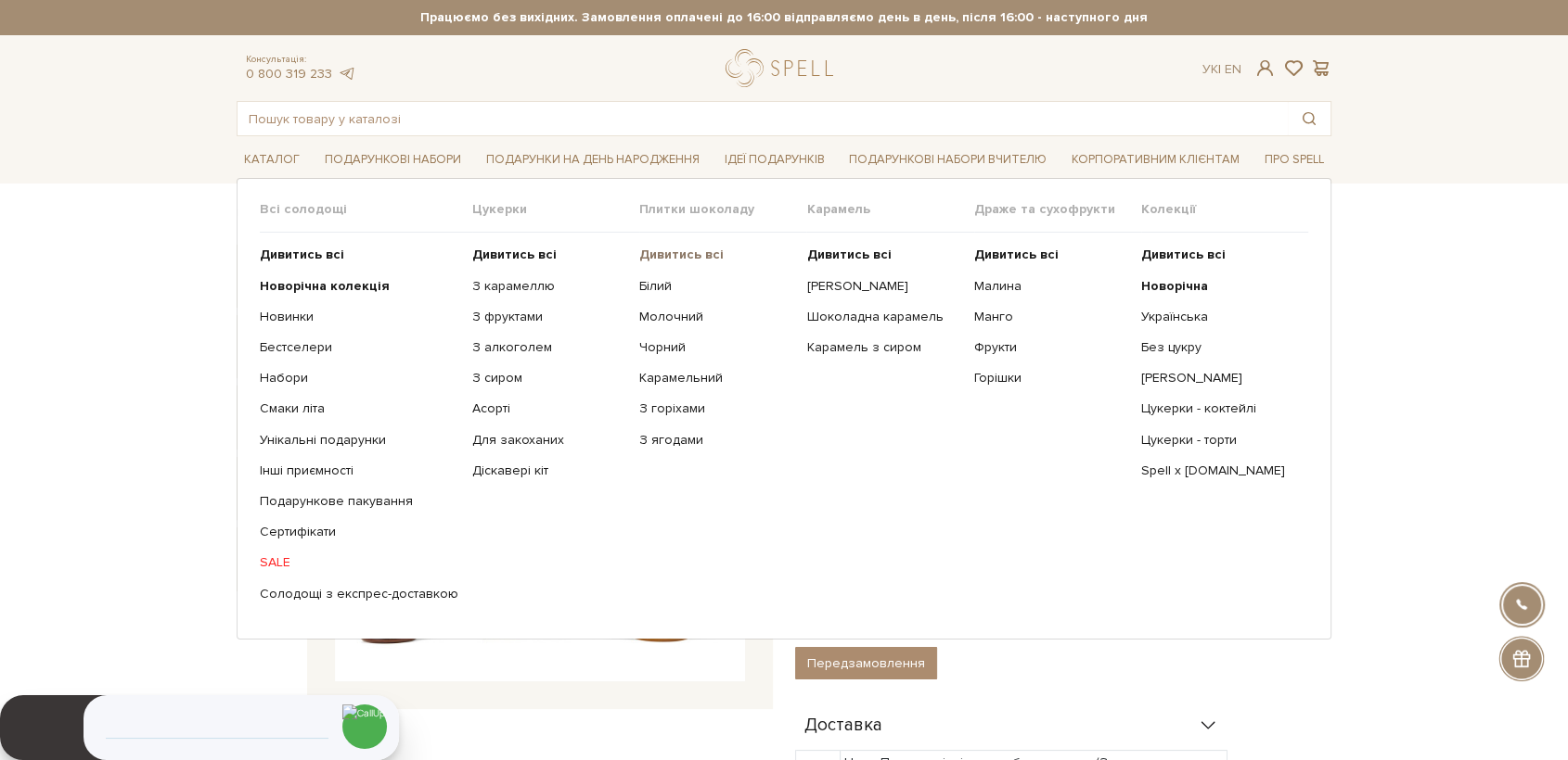
click at [668, 258] on b "Дивитись всі" at bounding box center [681, 254] width 84 height 16
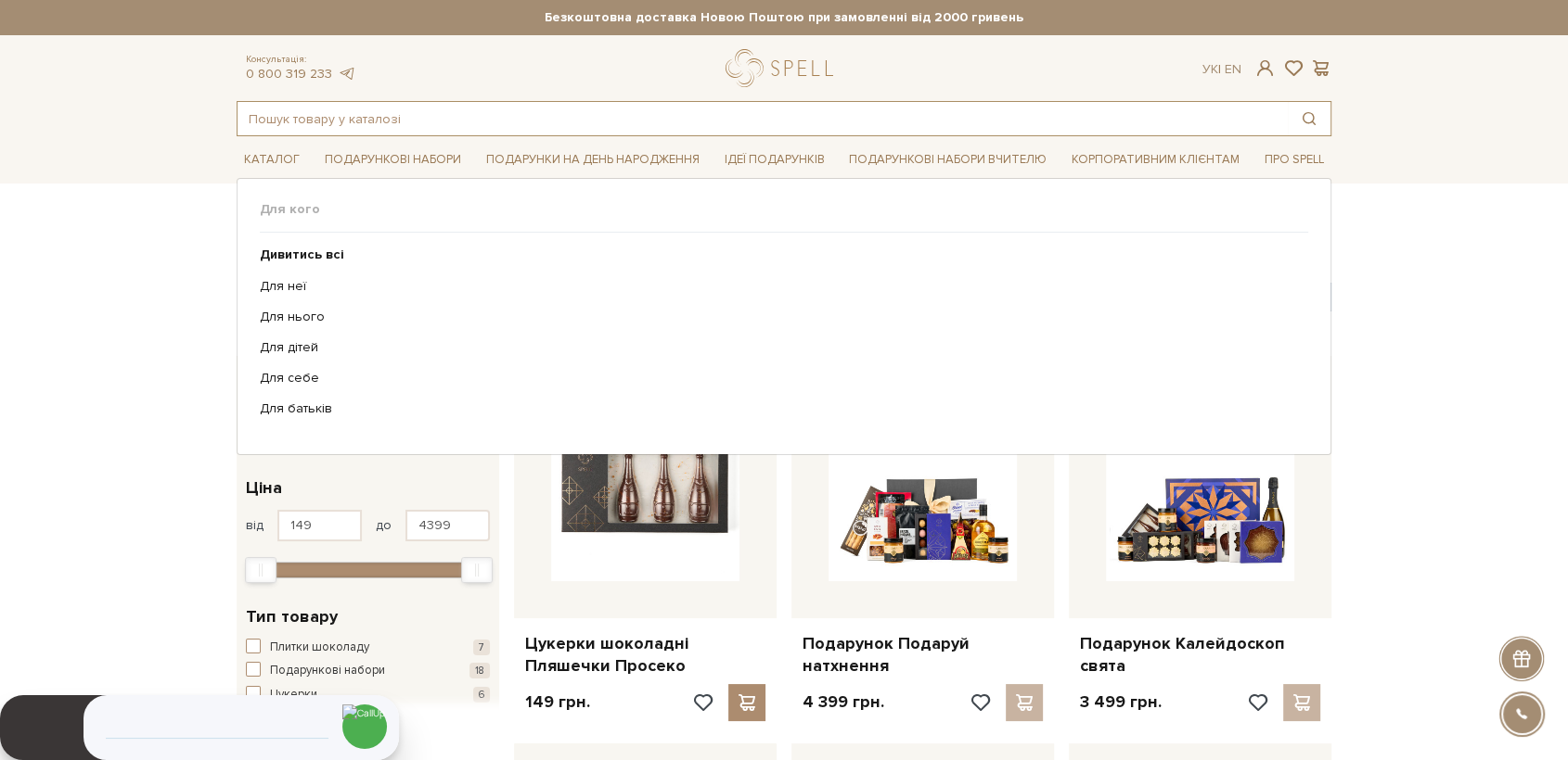
click at [537, 130] on input "text" at bounding box center [762, 118] width 1050 height 33
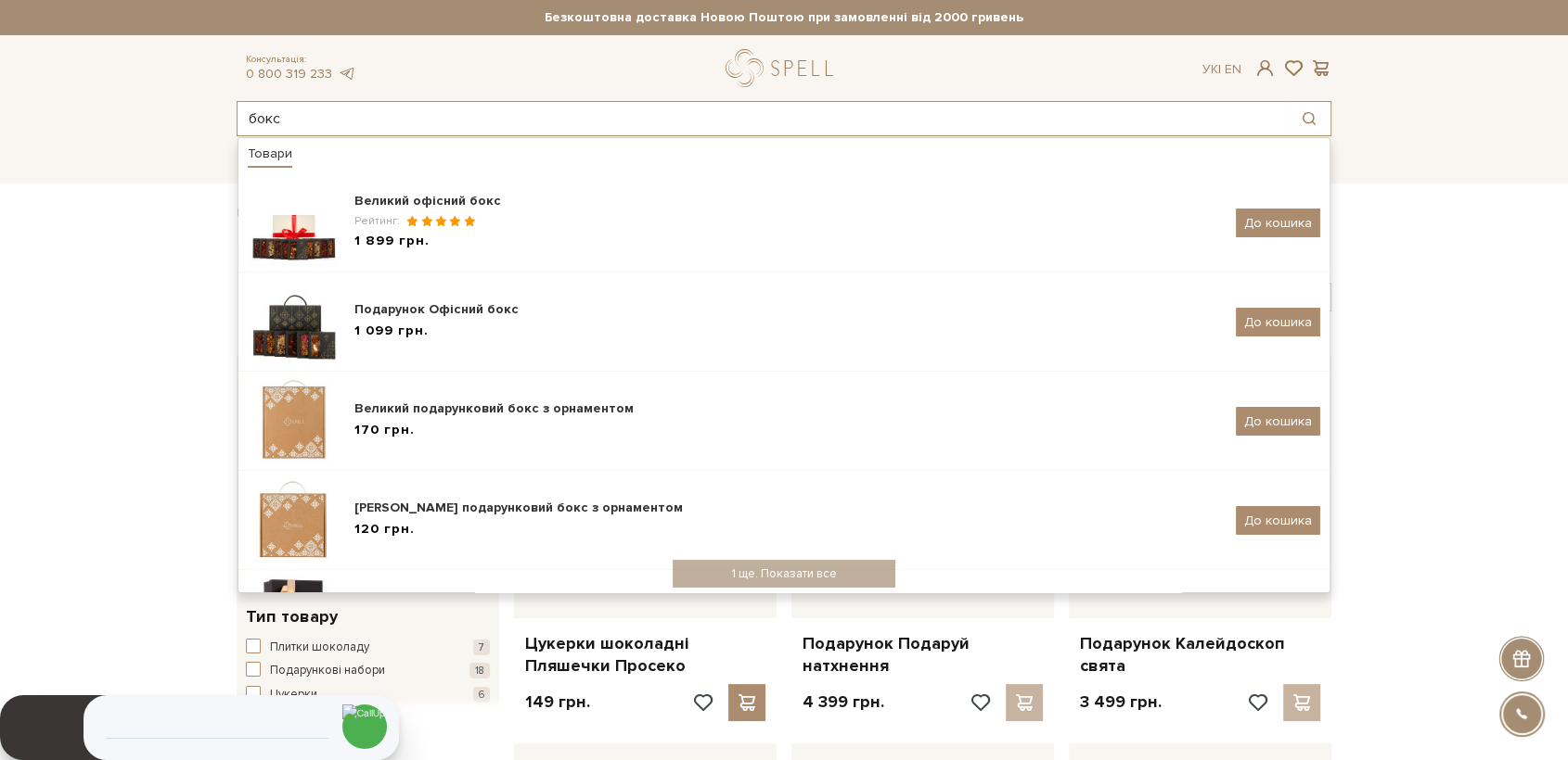
type input "бокс"
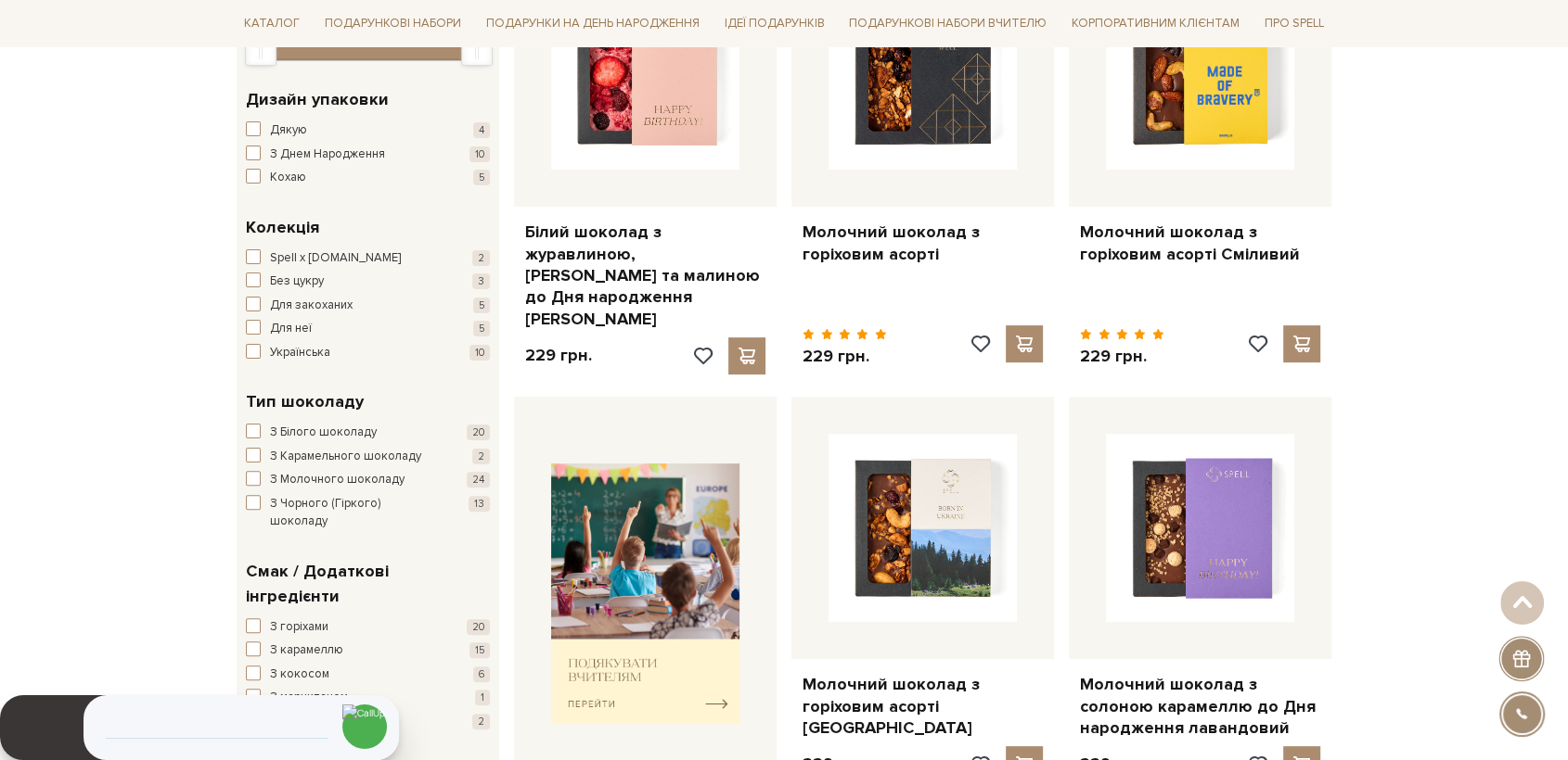
scroll to position [927, 0]
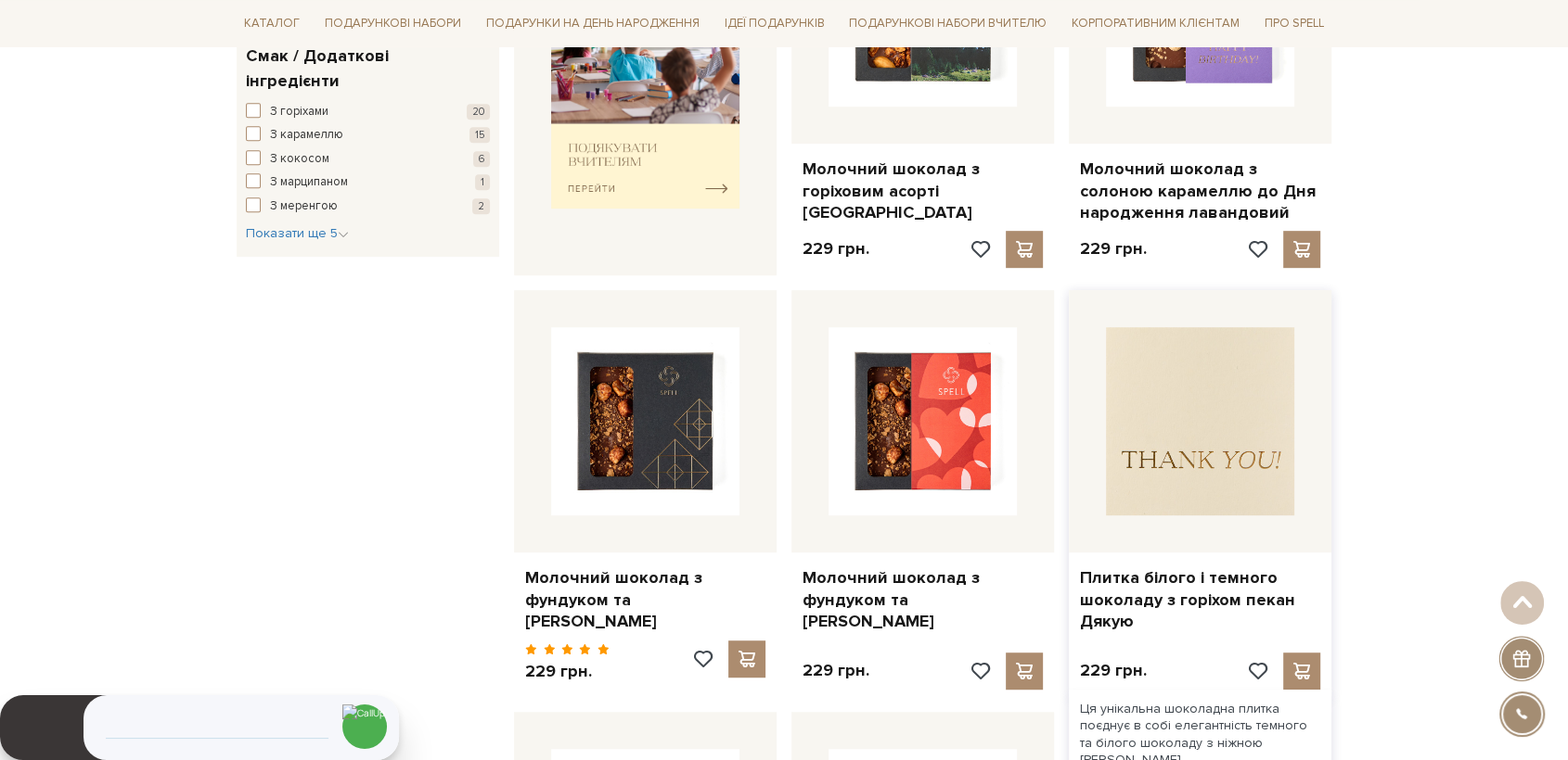
click at [1236, 430] on img at bounding box center [1200, 421] width 188 height 188
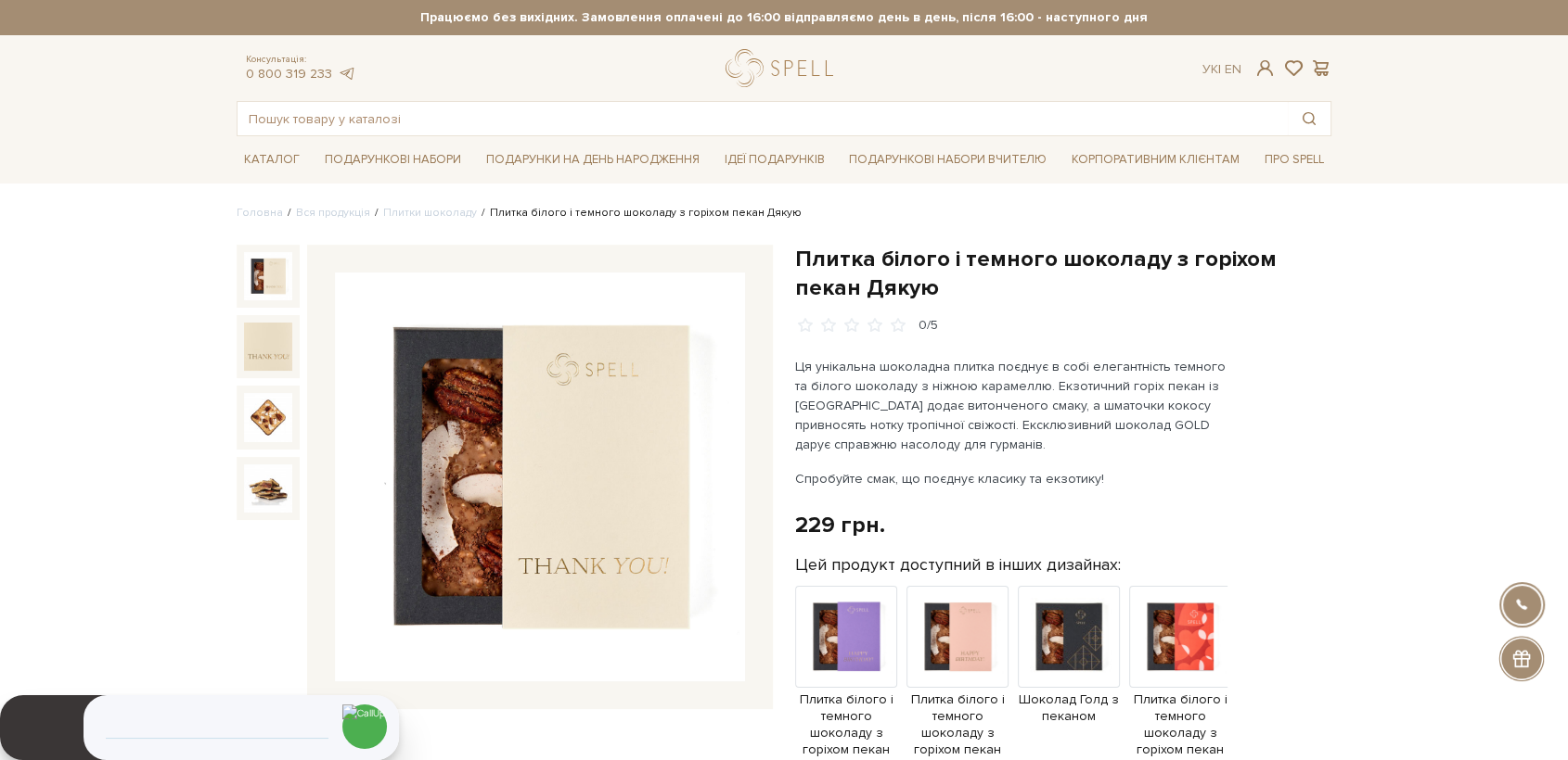
click at [276, 277] on img at bounding box center [267, 276] width 48 height 48
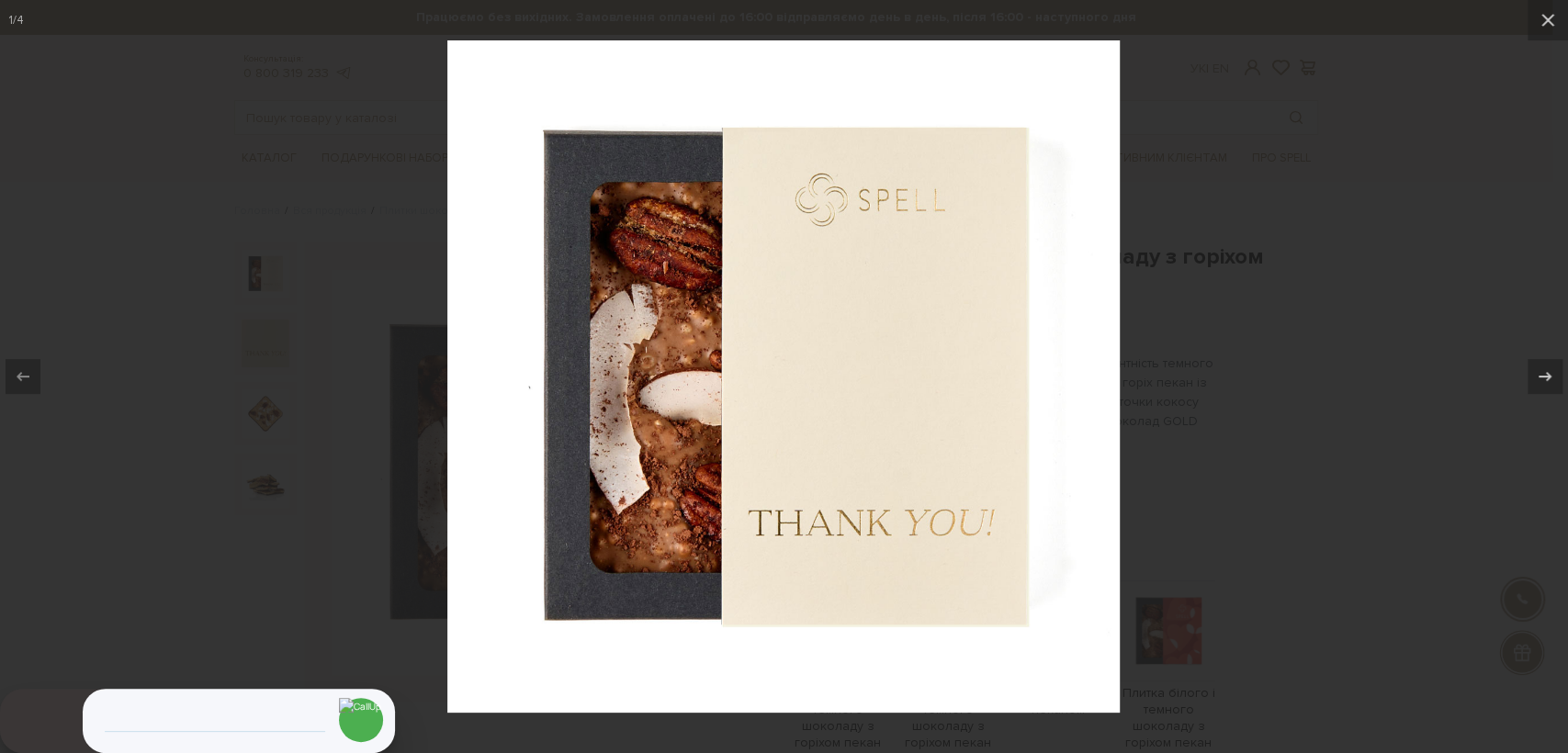
drag, startPoint x: 1165, startPoint y: 458, endPoint x: 1138, endPoint y: 478, distance: 33.6
click at [1154, 469] on div at bounding box center [784, 376] width 1568 height 753
click at [194, 273] on div at bounding box center [784, 376] width 1568 height 753
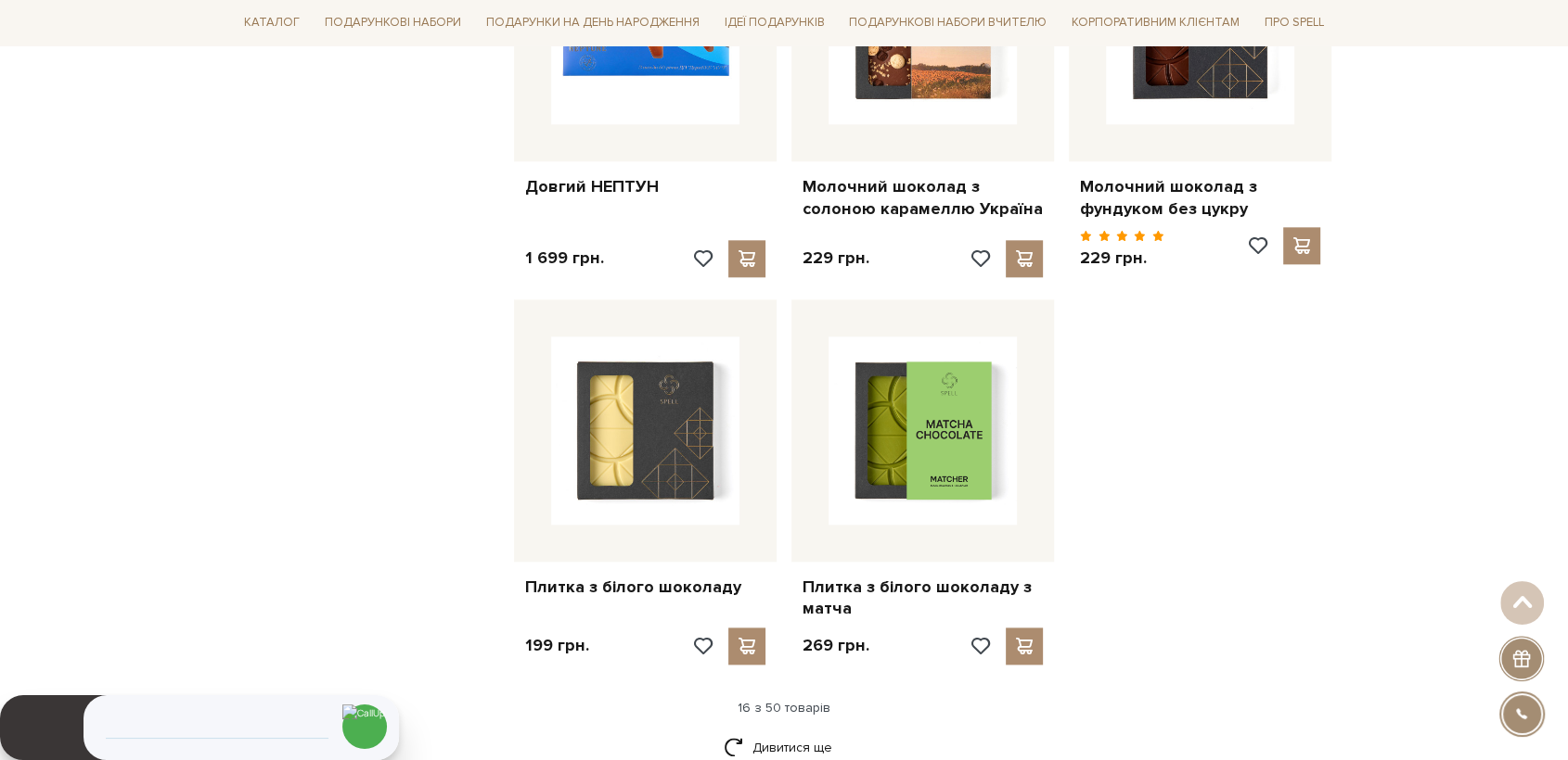
scroll to position [2163, 0]
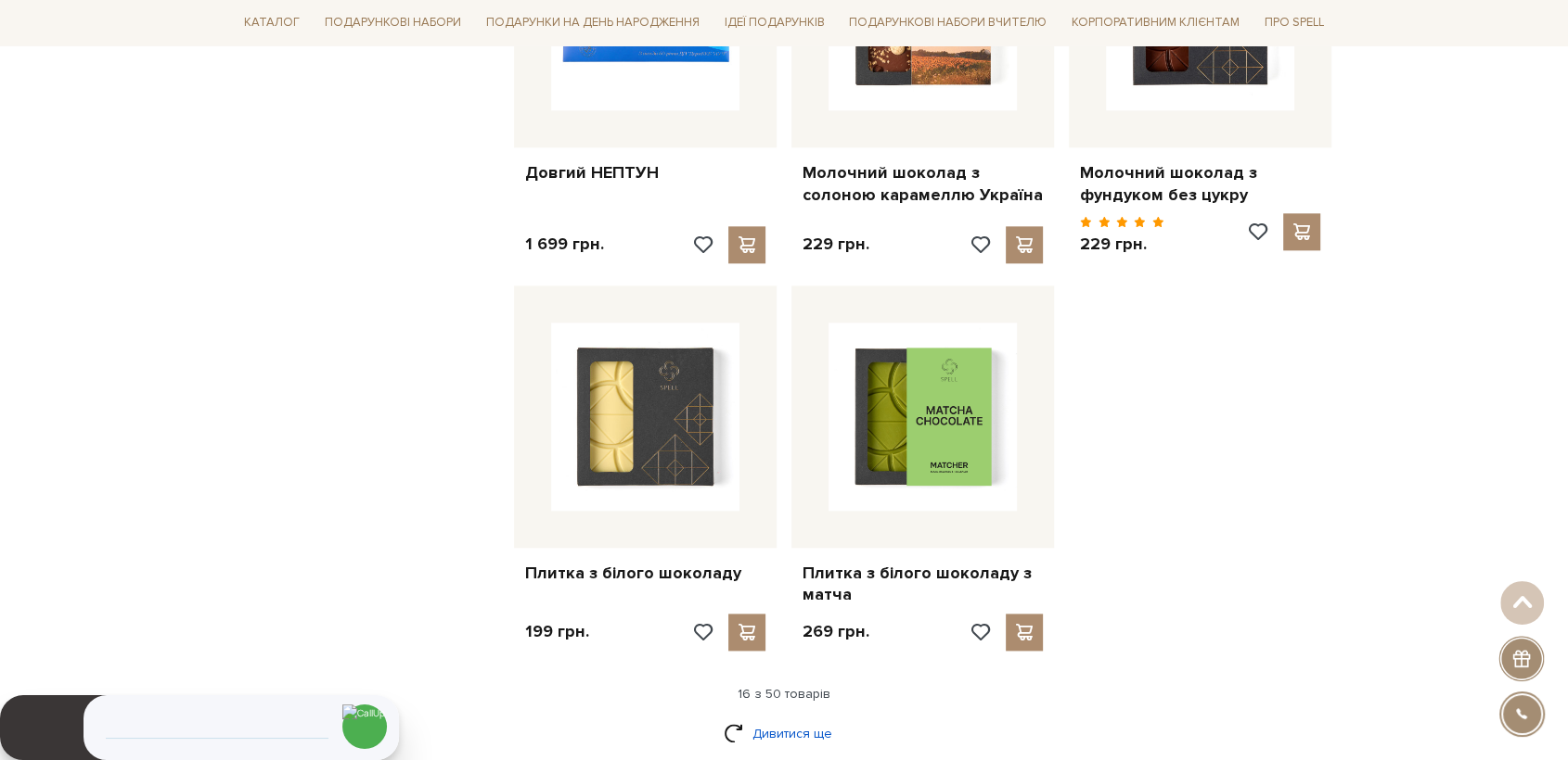
click at [797, 718] on link "Дивитися ще" at bounding box center [784, 734] width 121 height 32
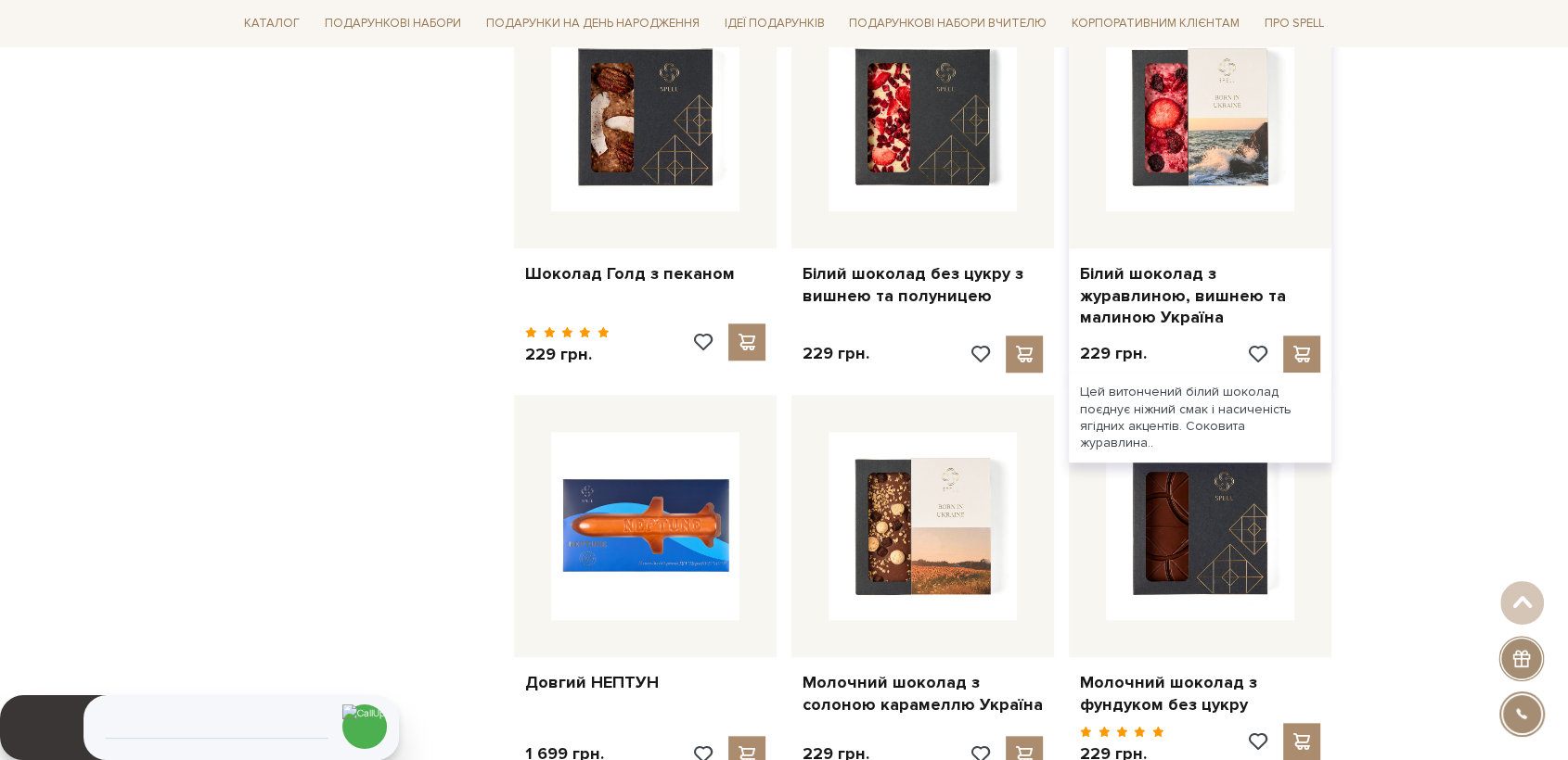
scroll to position [1442, 0]
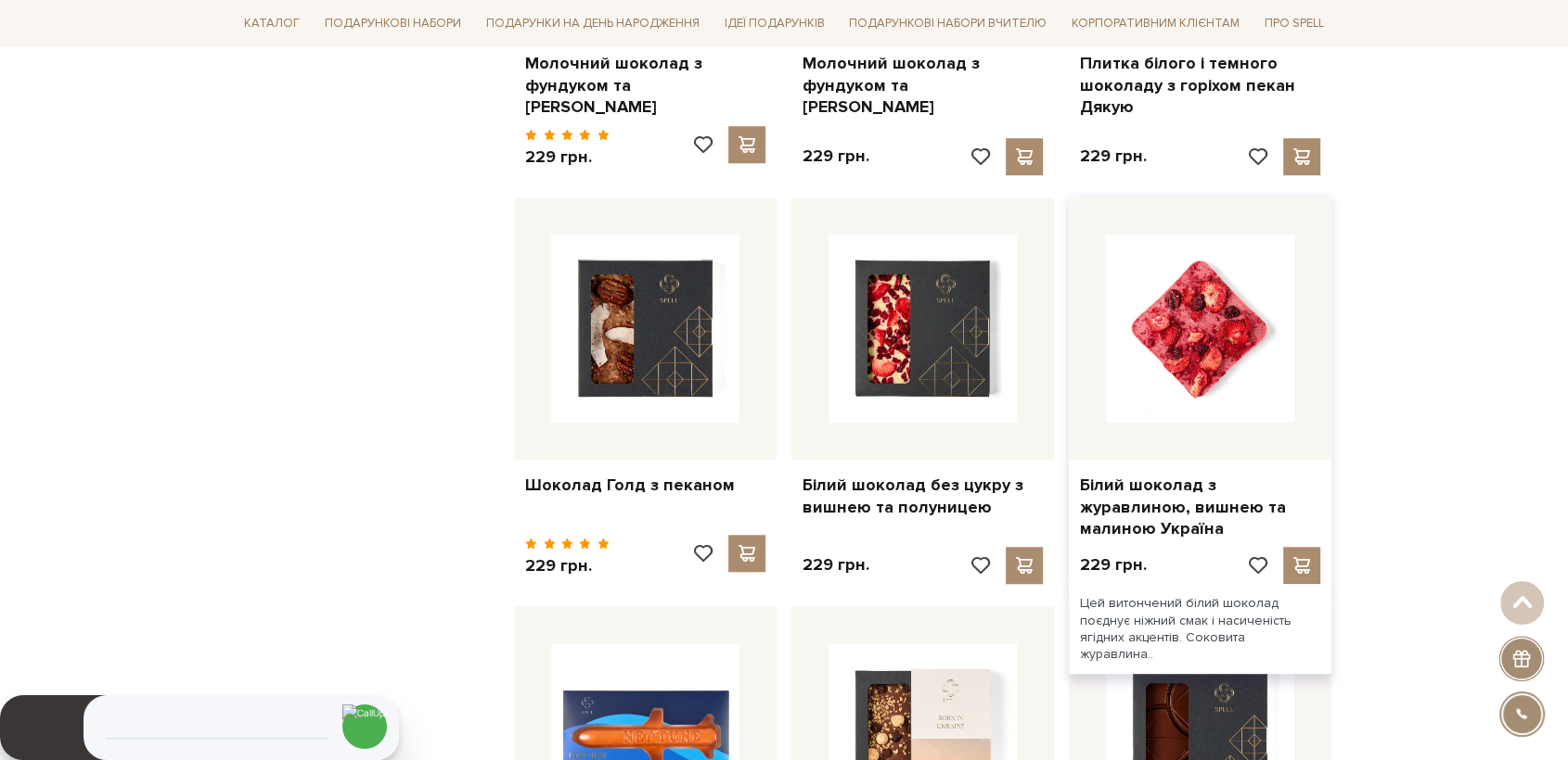
click at [1274, 303] on img at bounding box center [1200, 328] width 188 height 188
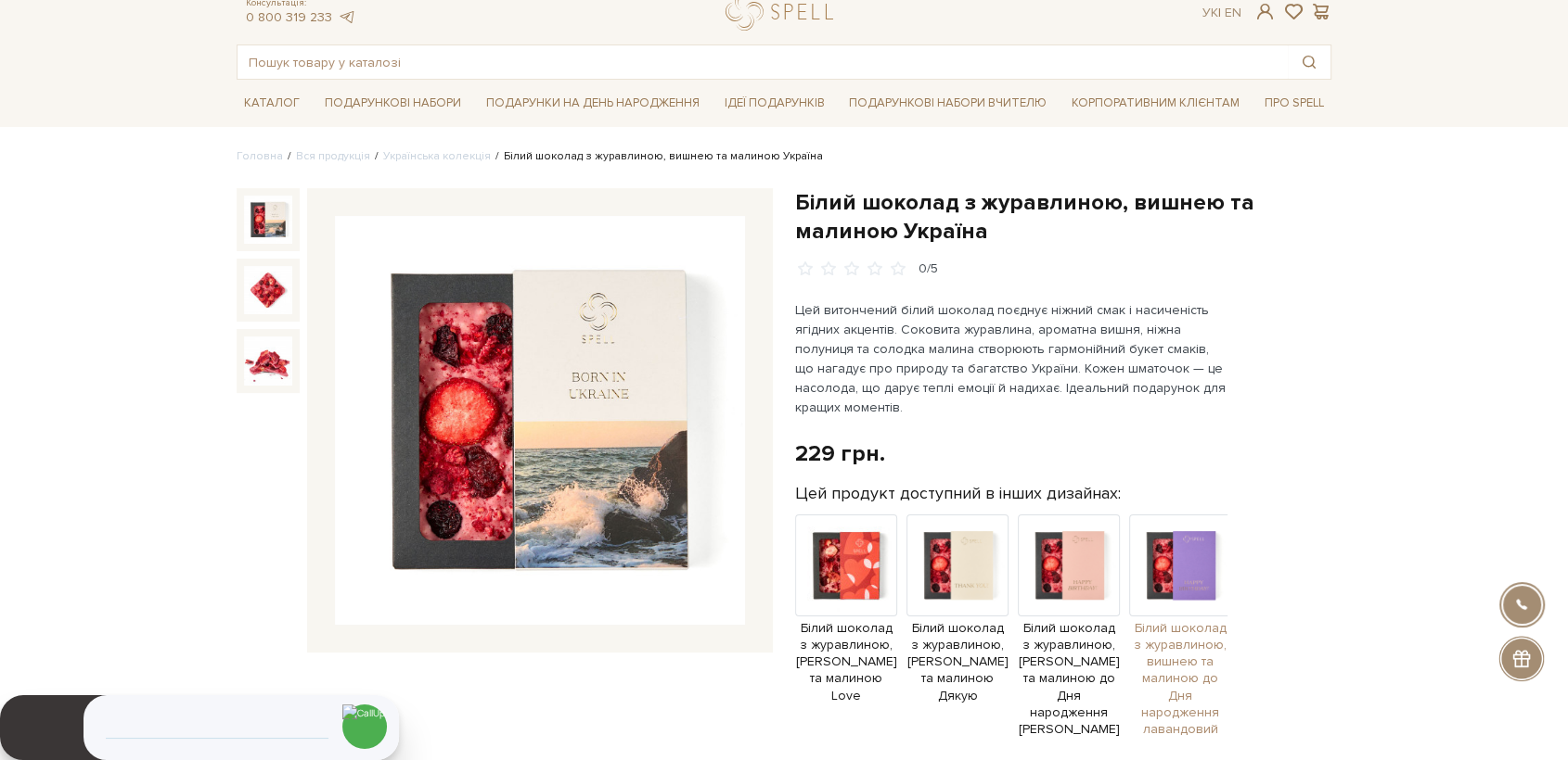
scroll to position [103, 0]
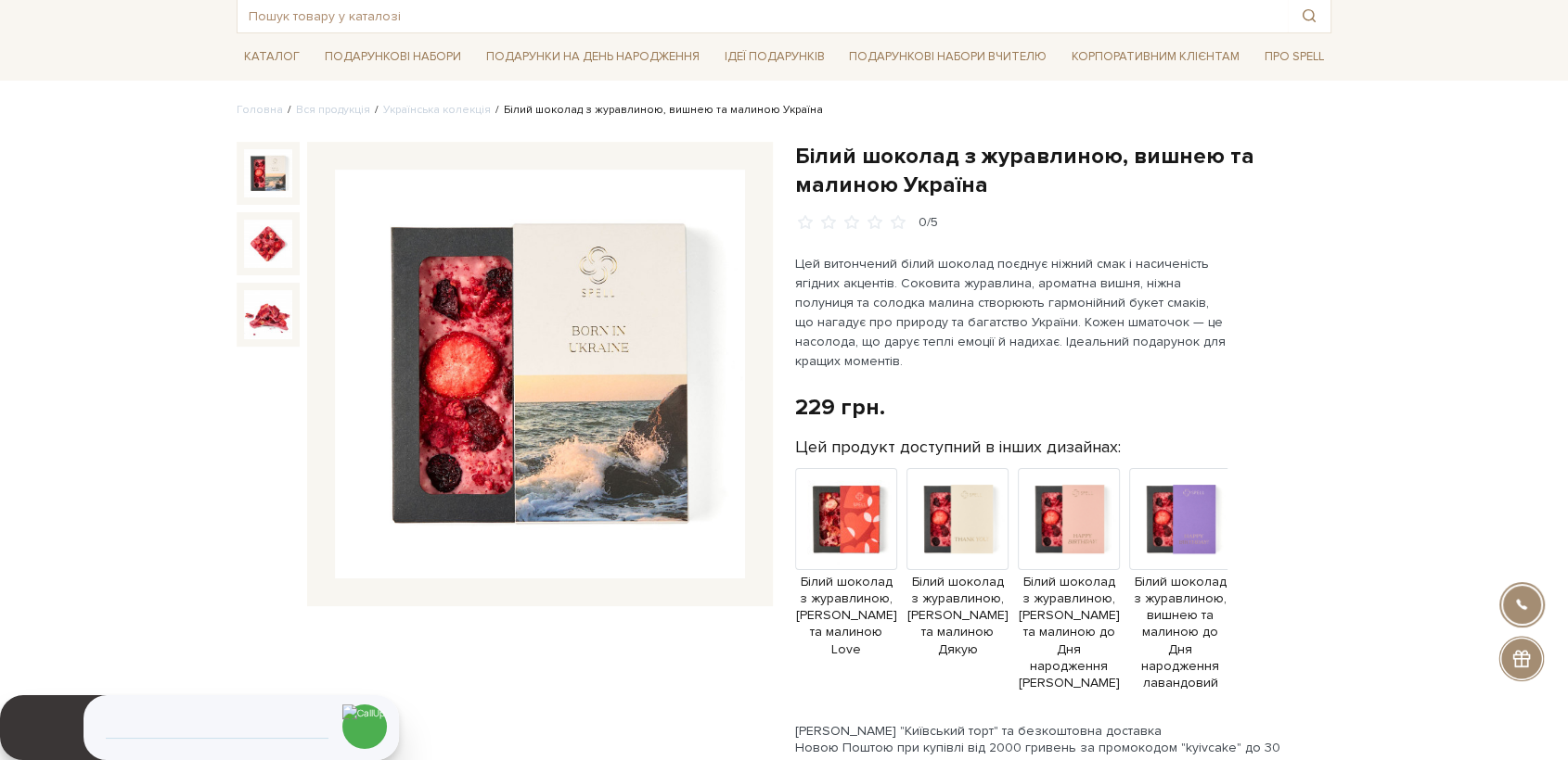
drag, startPoint x: 1083, startPoint y: 685, endPoint x: 1119, endPoint y: 698, distance: 38.3
click at [1260, 702] on div "Білий шоколад з журавлиною, вишнею та малиною Україна 0/5 229 грн. Оплата части…" at bounding box center [1064, 720] width 537 height 1157
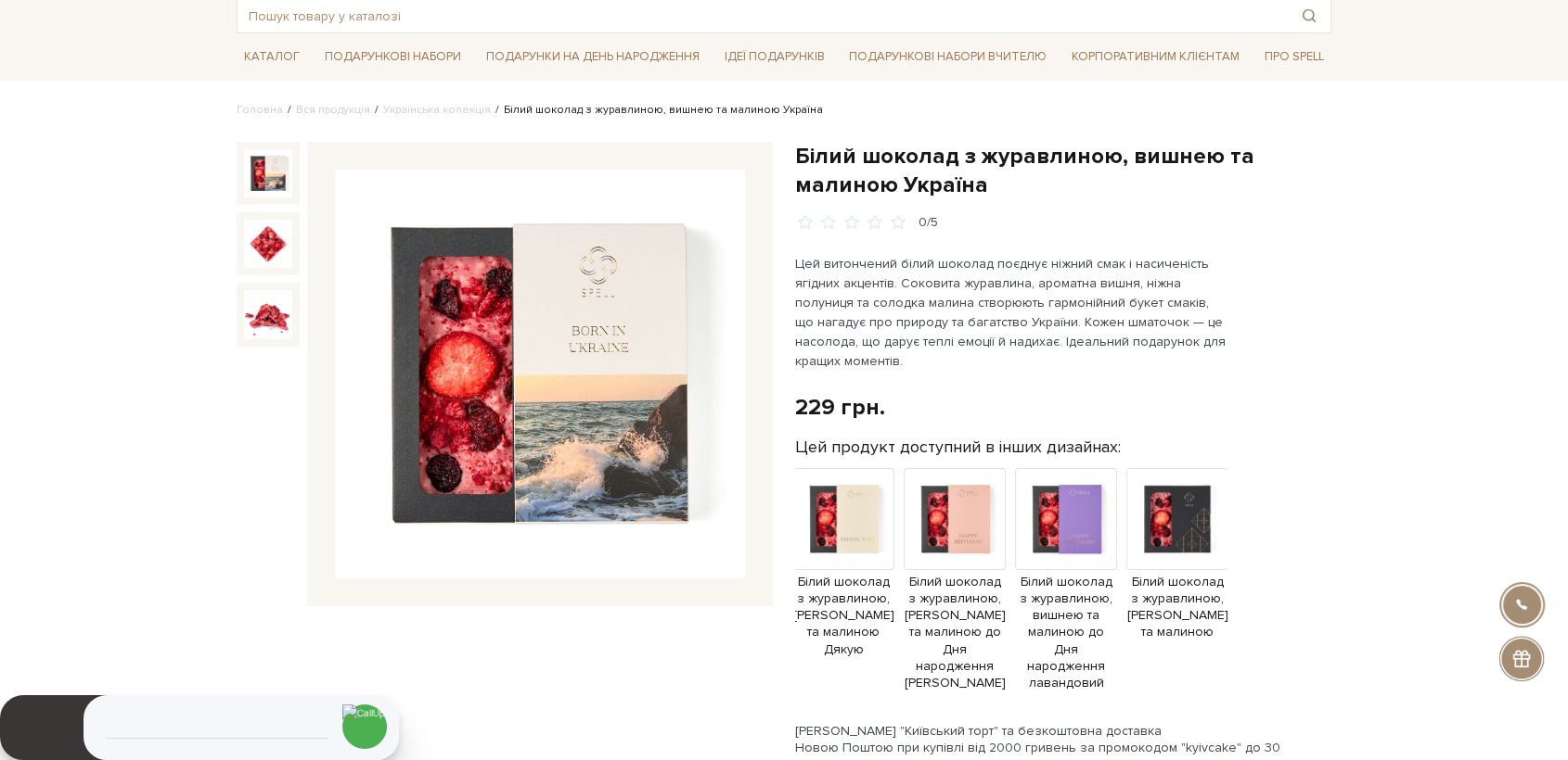
scroll to position [0, 0]
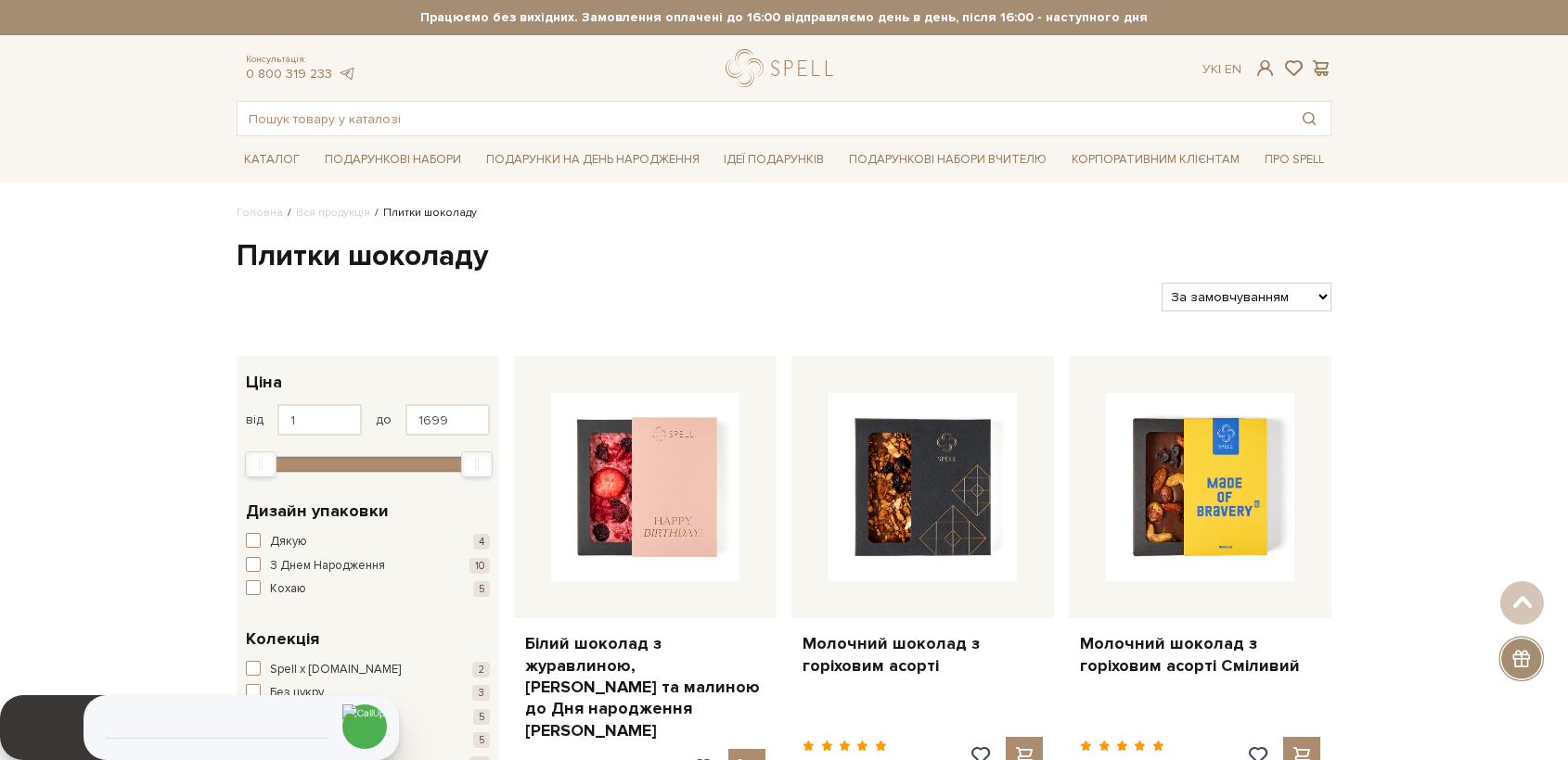
scroll to position [1030, 0]
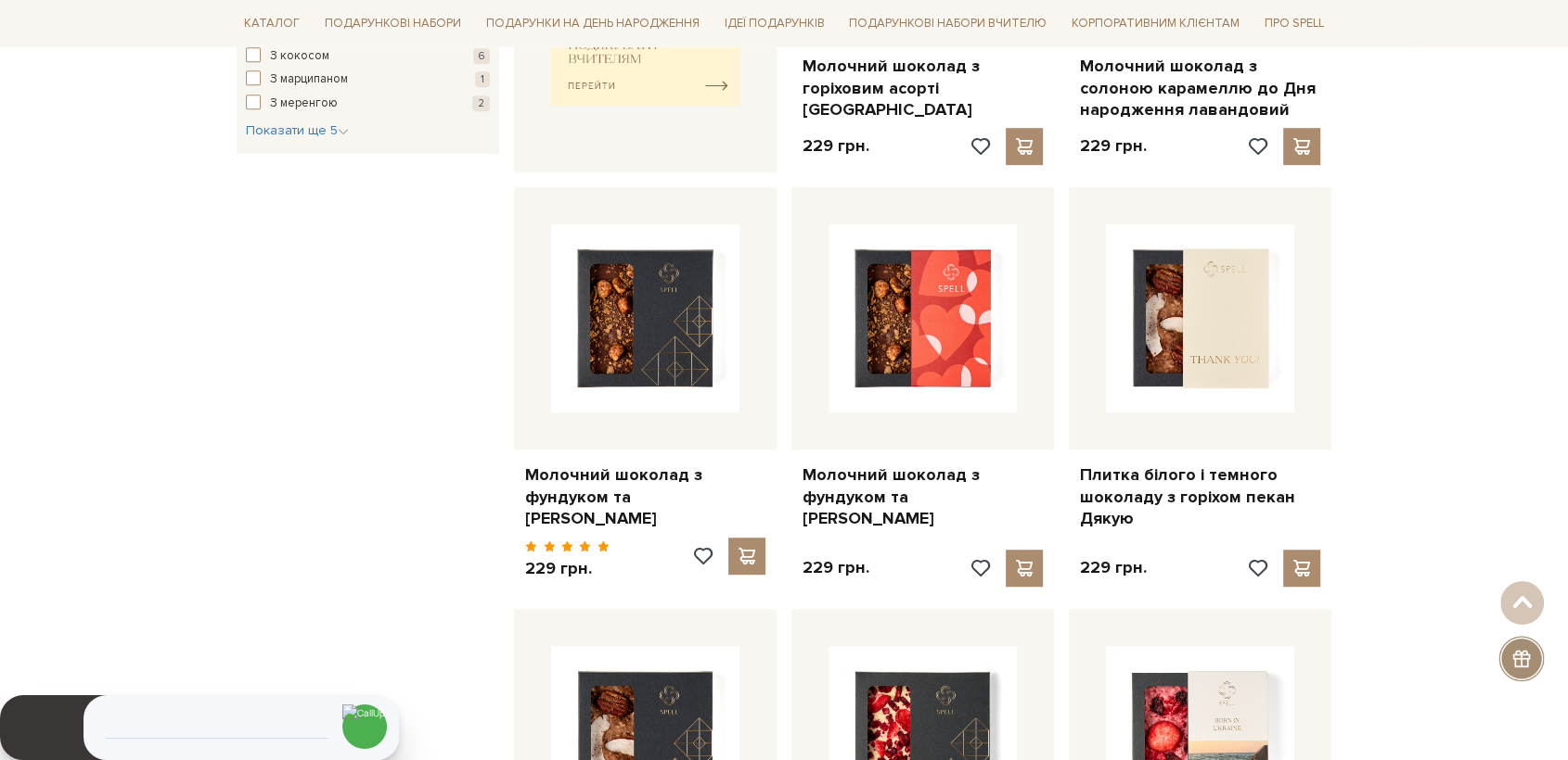
click at [1185, 317] on img at bounding box center [1200, 318] width 188 height 188
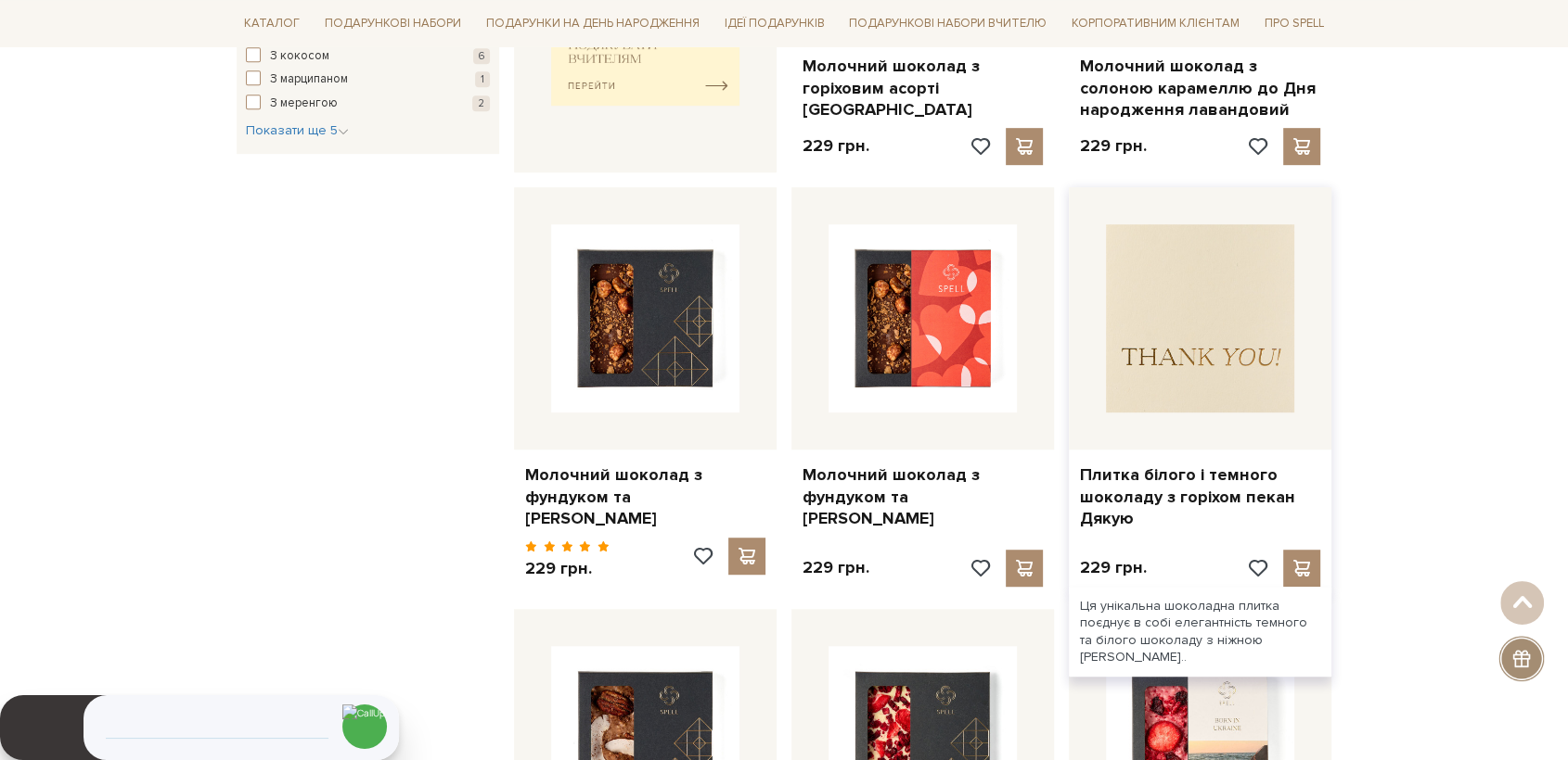
scroll to position [0, 0]
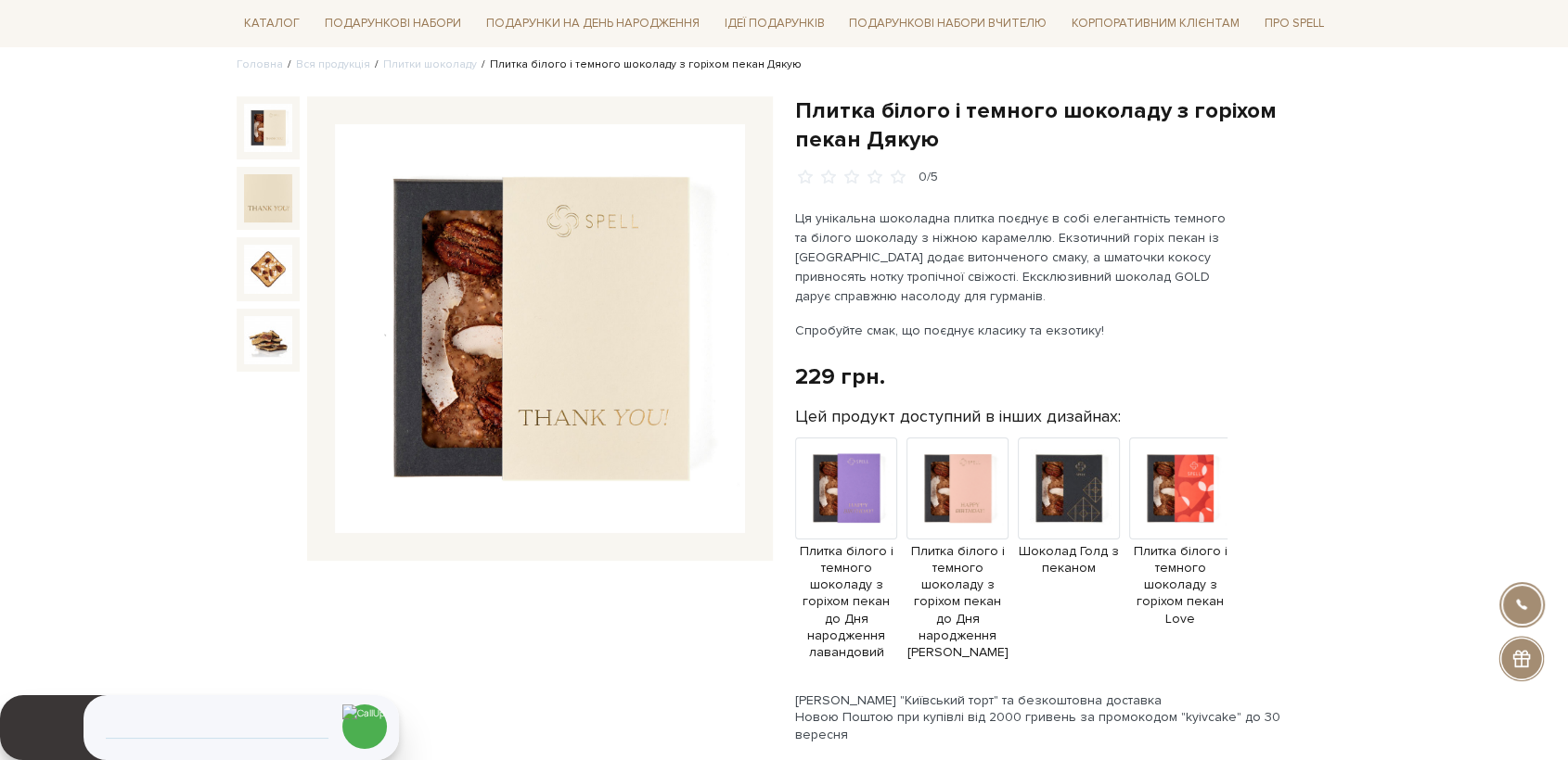
scroll to position [206, 0]
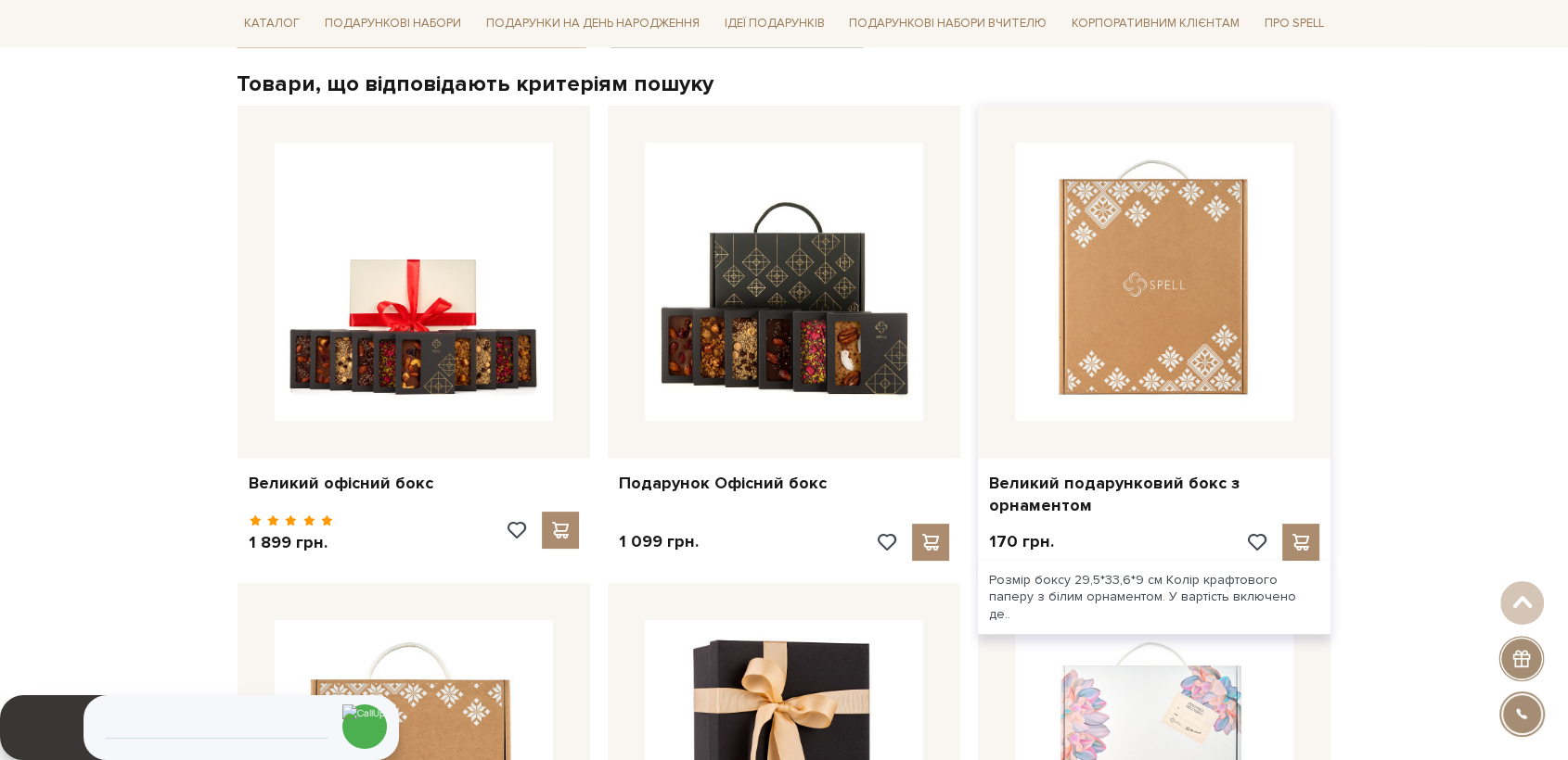
click at [1169, 302] on img at bounding box center [1154, 281] width 279 height 279
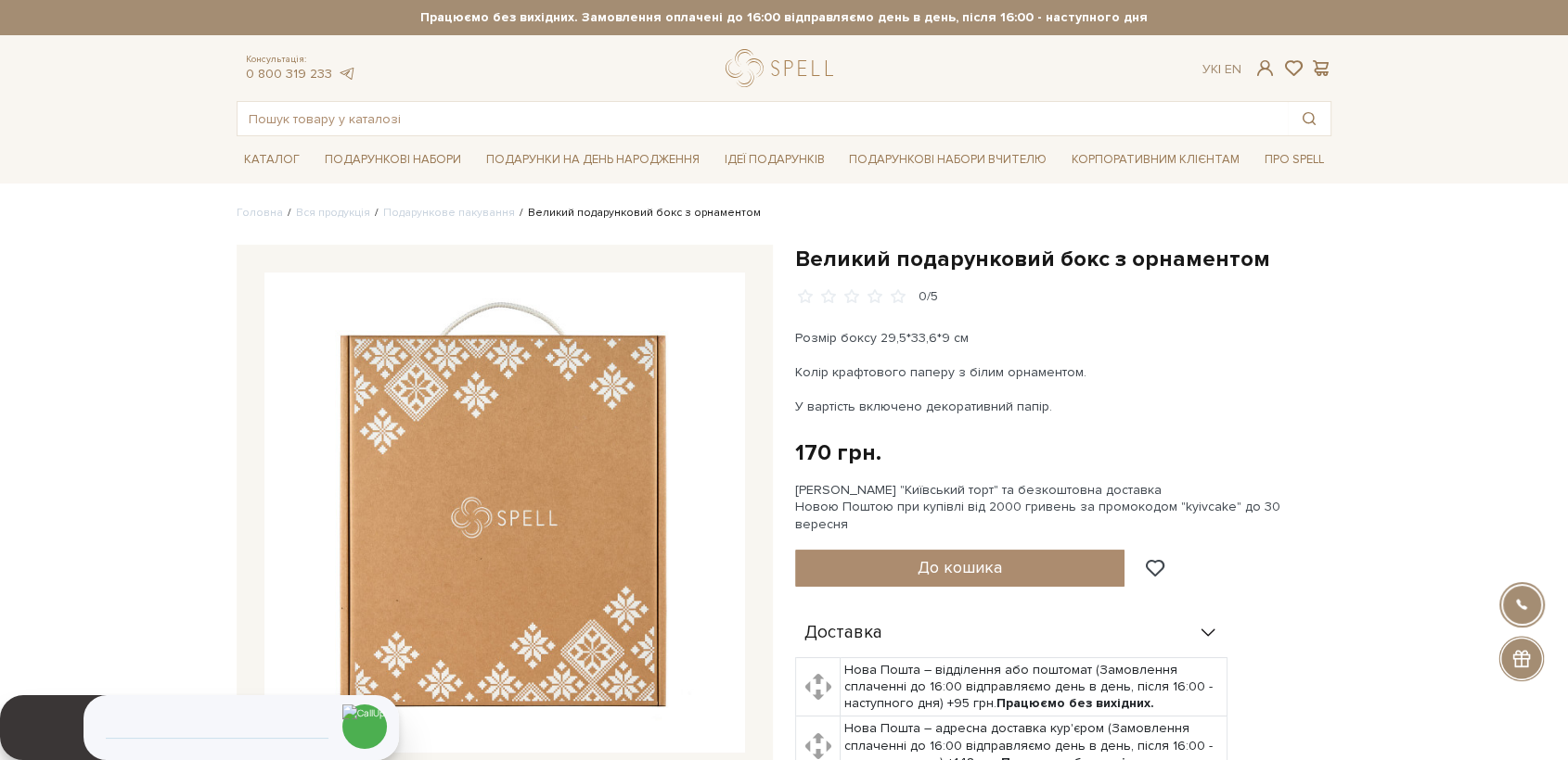
click at [586, 500] on img at bounding box center [504, 513] width 481 height 481
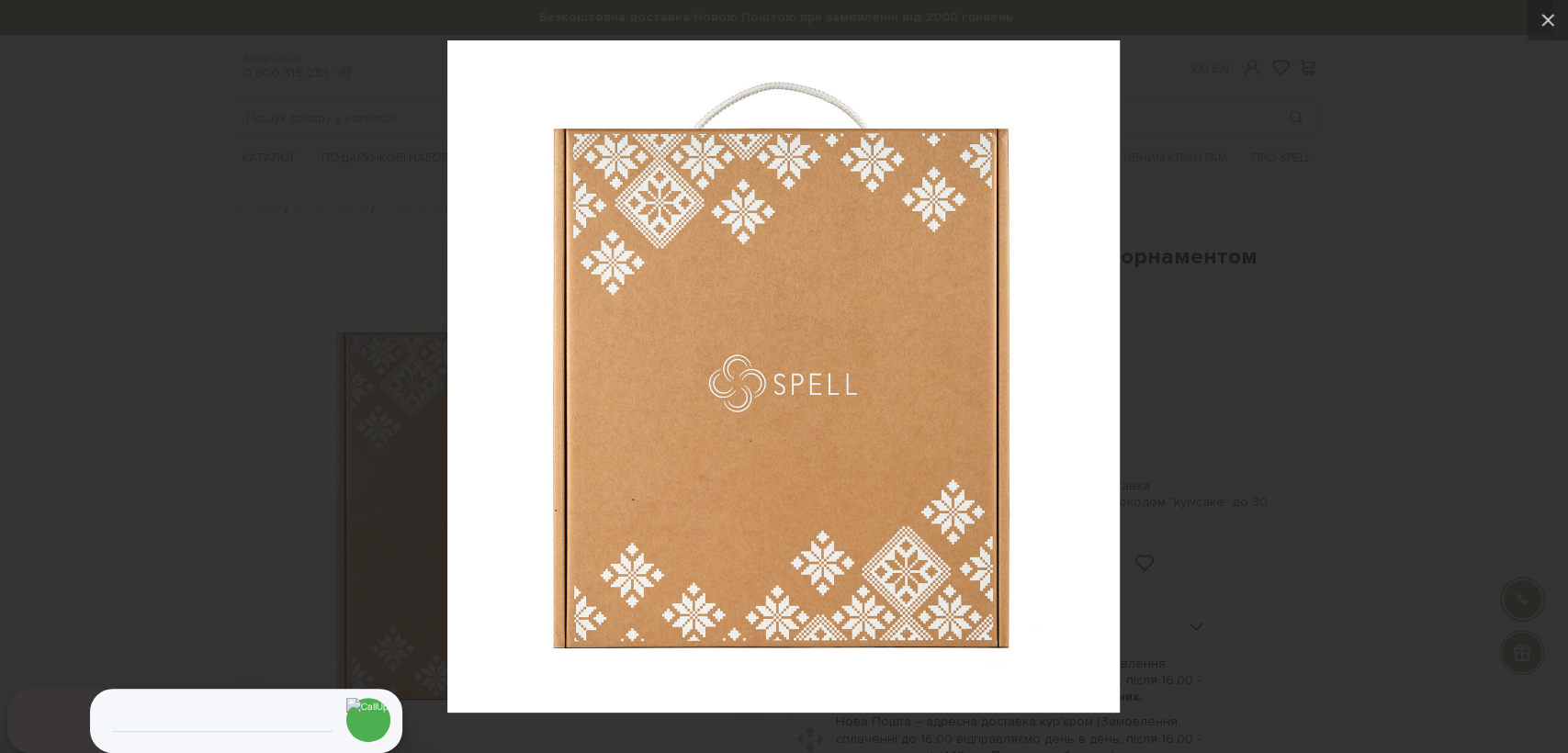
click at [250, 273] on div at bounding box center [784, 376] width 1568 height 753
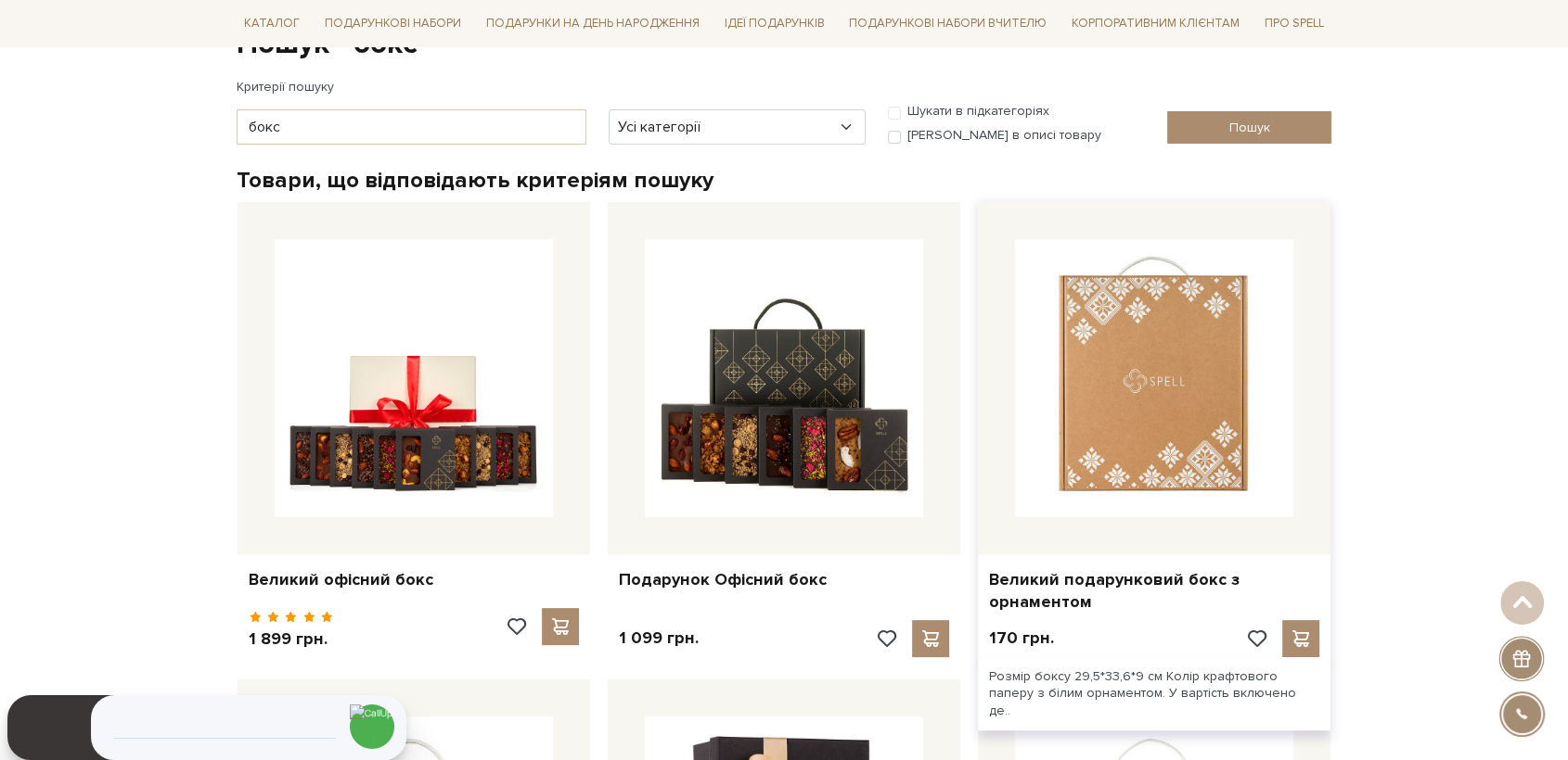
scroll to position [206, 0]
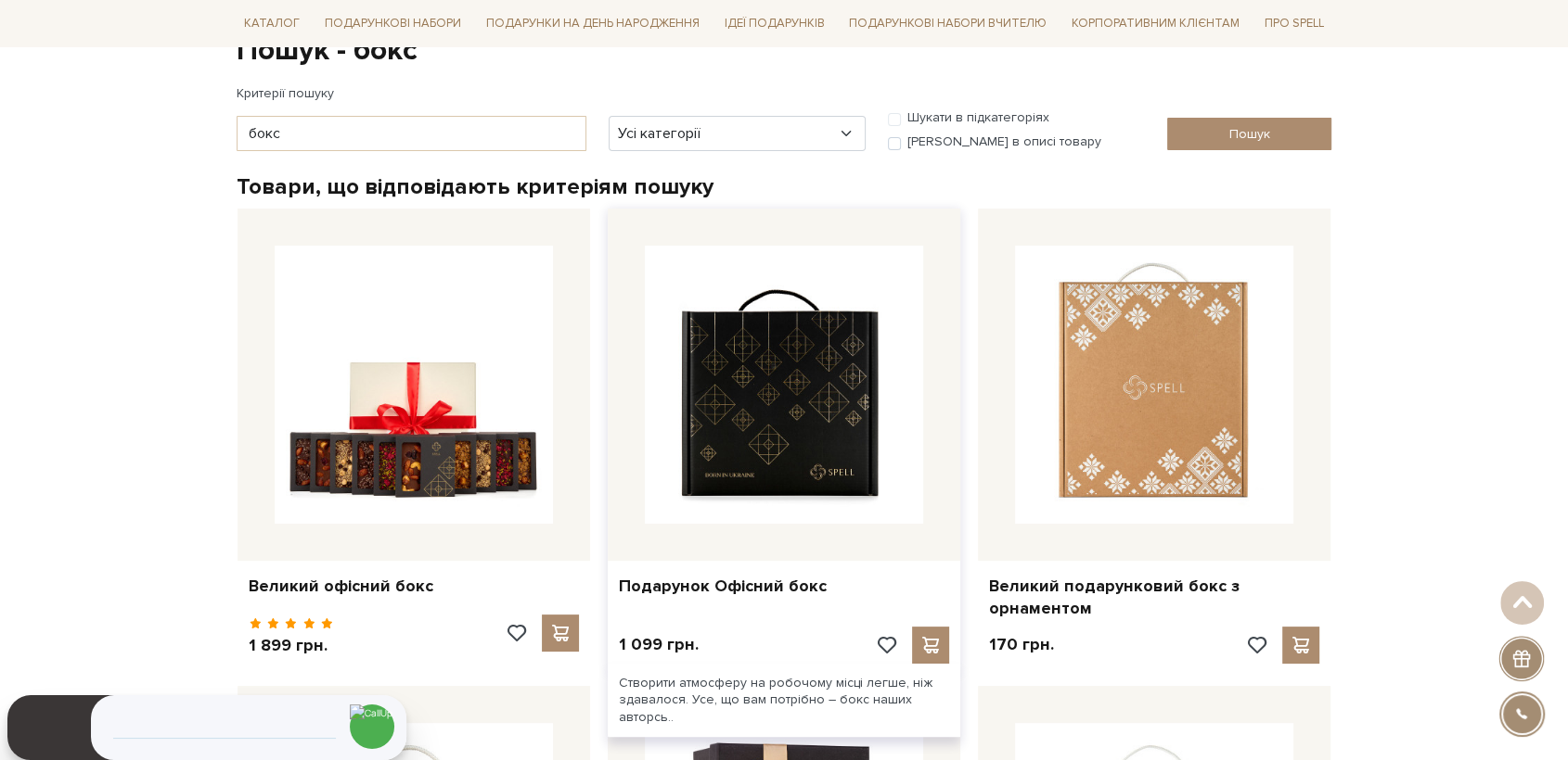
click at [805, 402] on img at bounding box center [784, 384] width 279 height 279
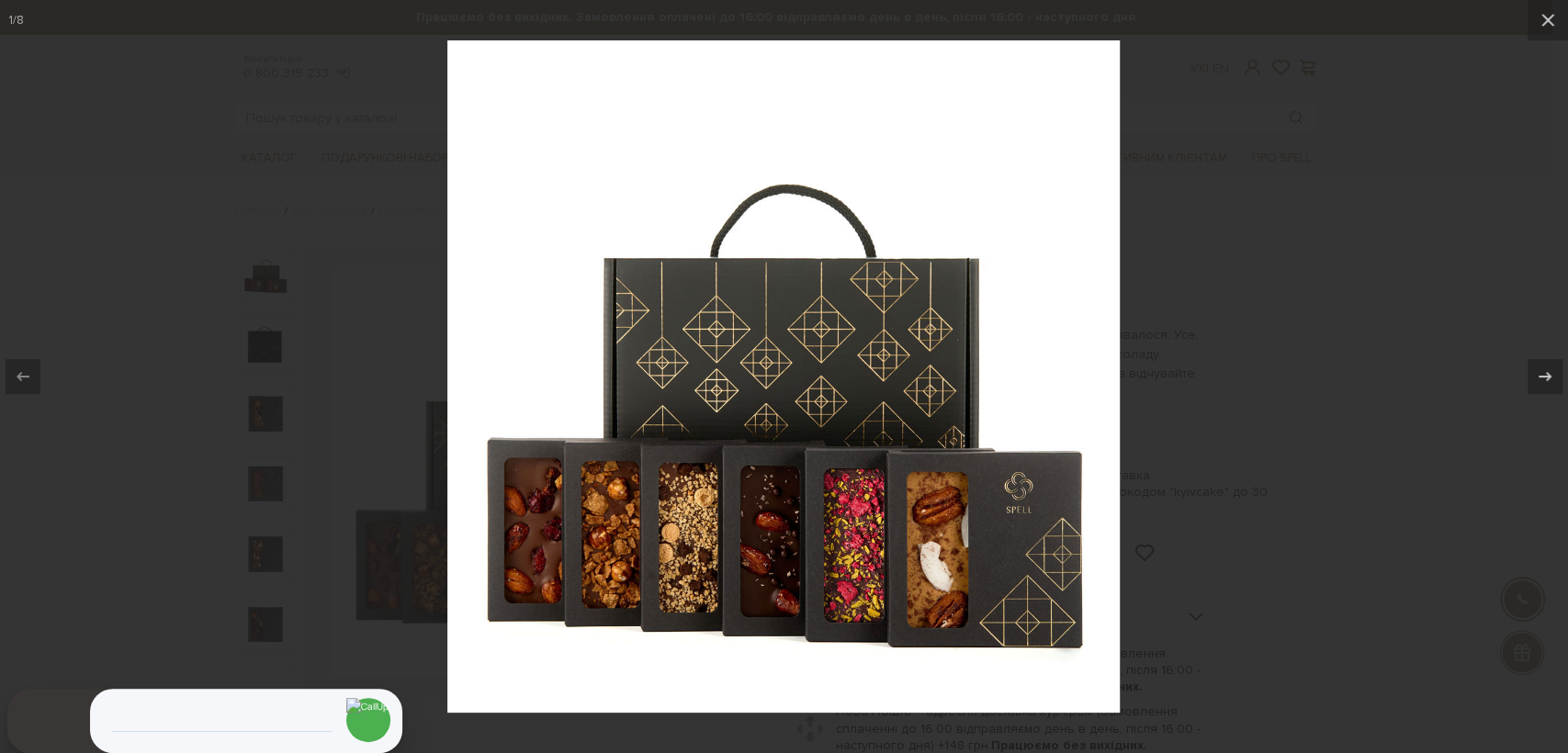
click at [220, 235] on div at bounding box center [784, 376] width 1568 height 753
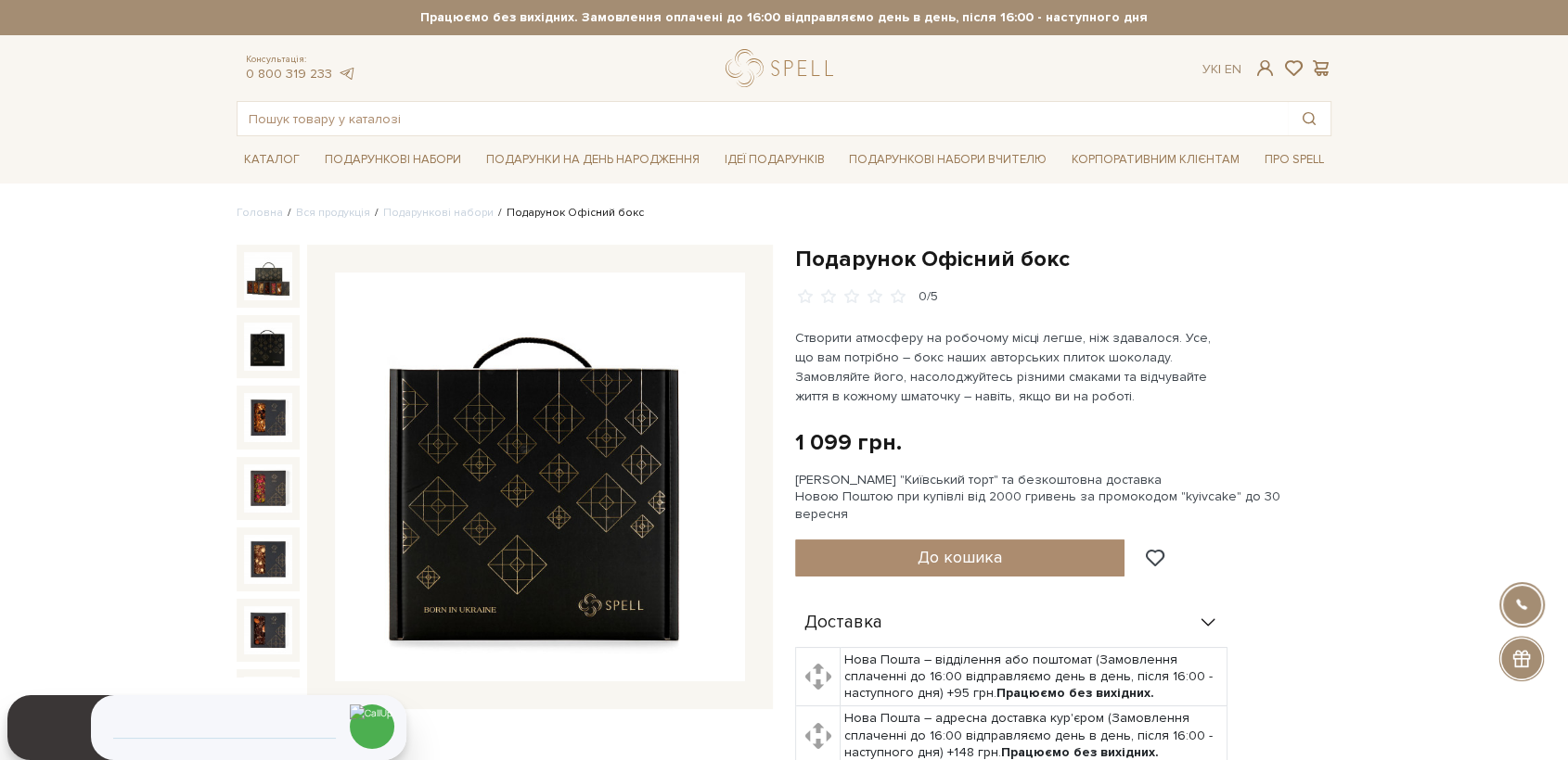
click at [278, 350] on img at bounding box center [267, 346] width 48 height 48
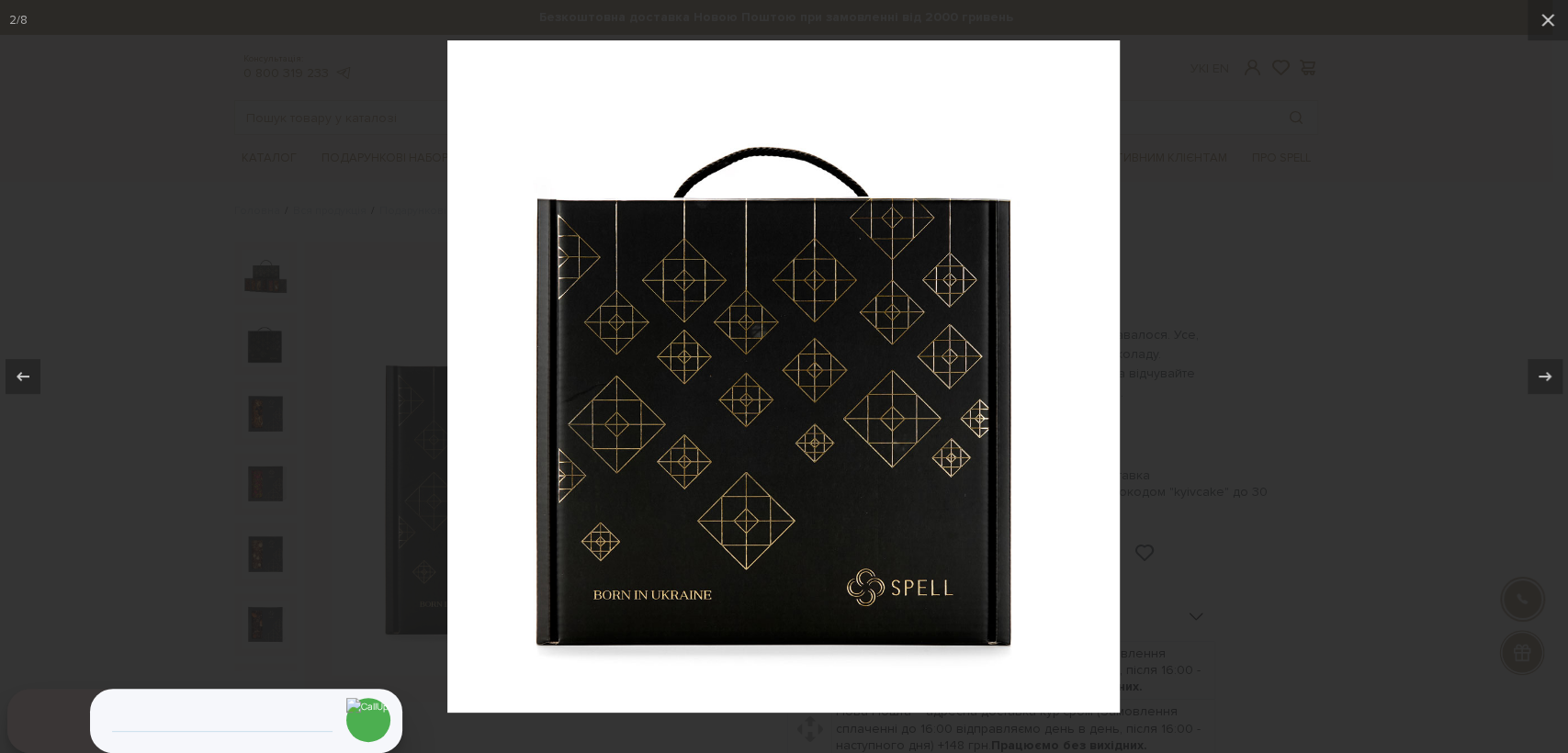
click at [1366, 505] on div at bounding box center [784, 376] width 1568 height 753
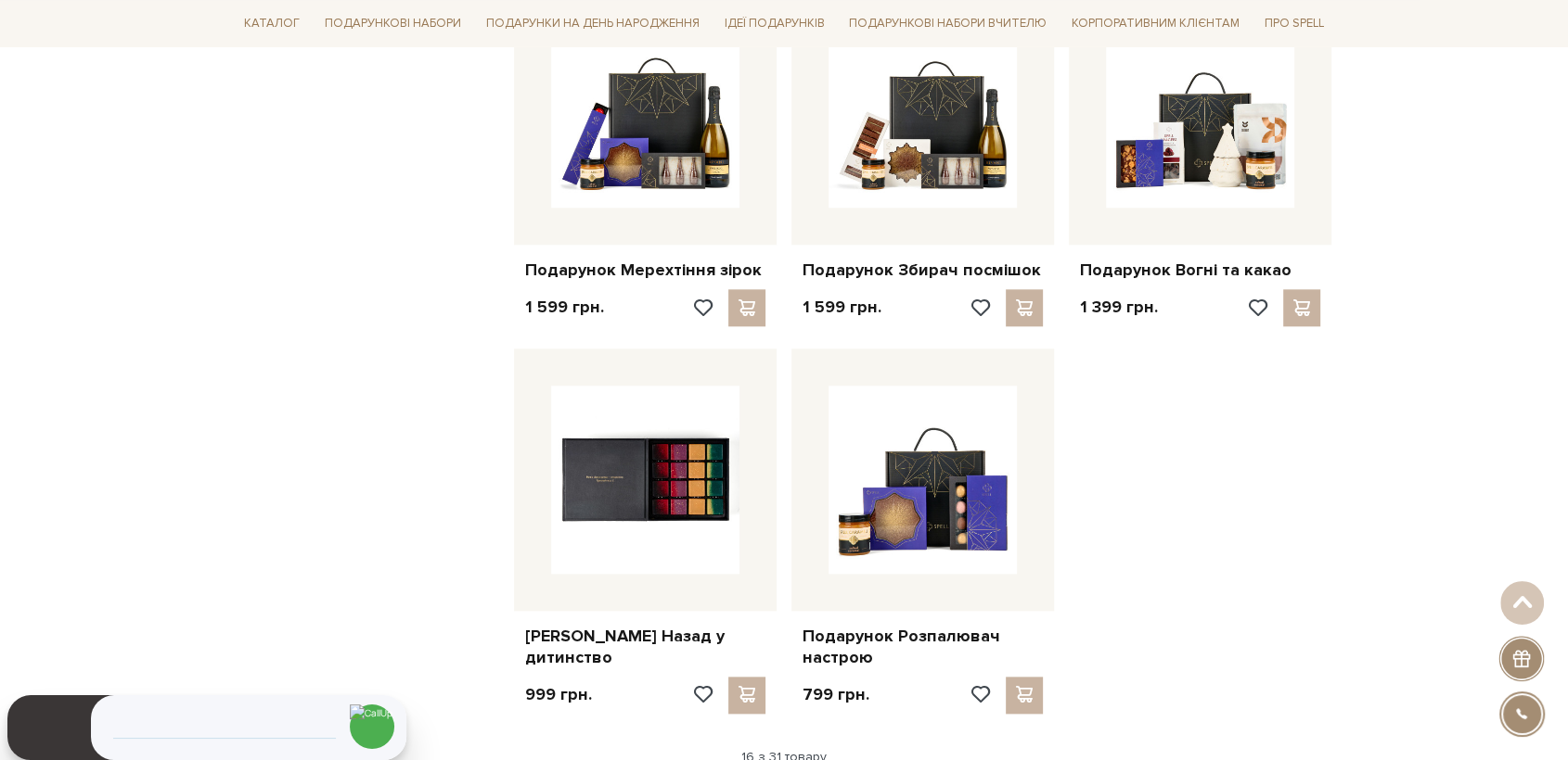
scroll to position [2060, 0]
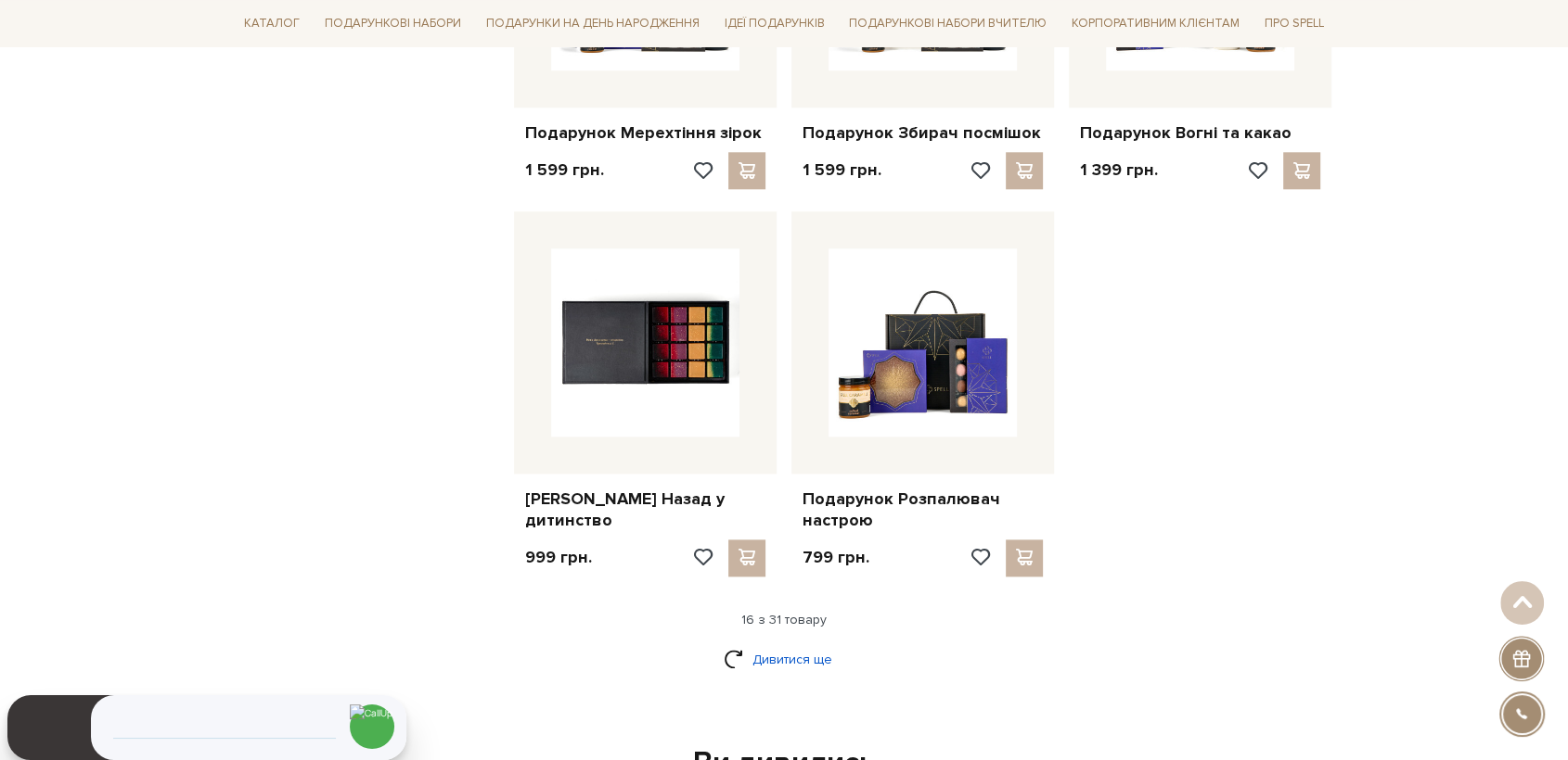
click at [783, 662] on link "Дивитися ще" at bounding box center [784, 660] width 121 height 32
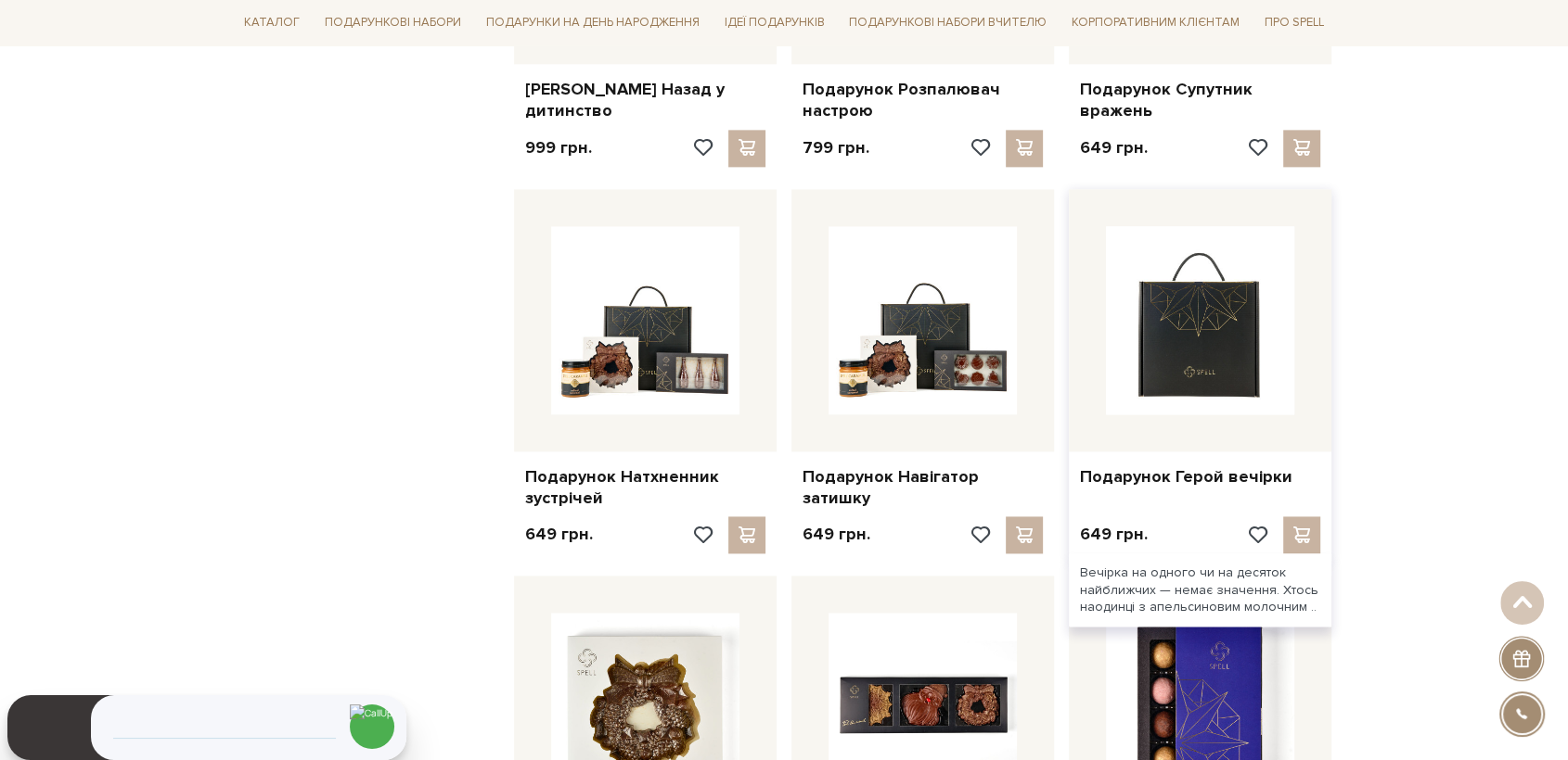
scroll to position [2472, 0]
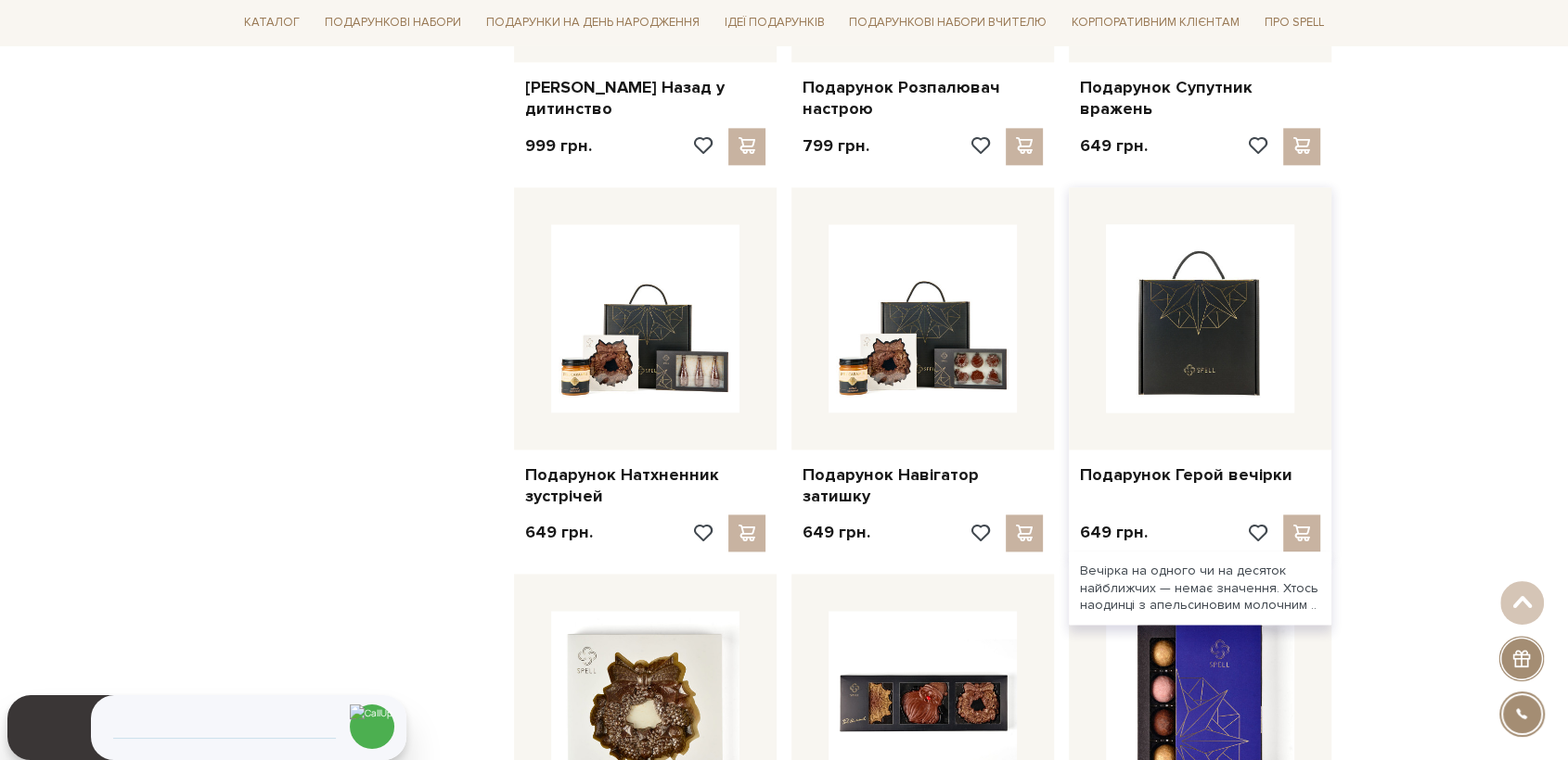
click at [1205, 345] on img at bounding box center [1200, 318] width 188 height 188
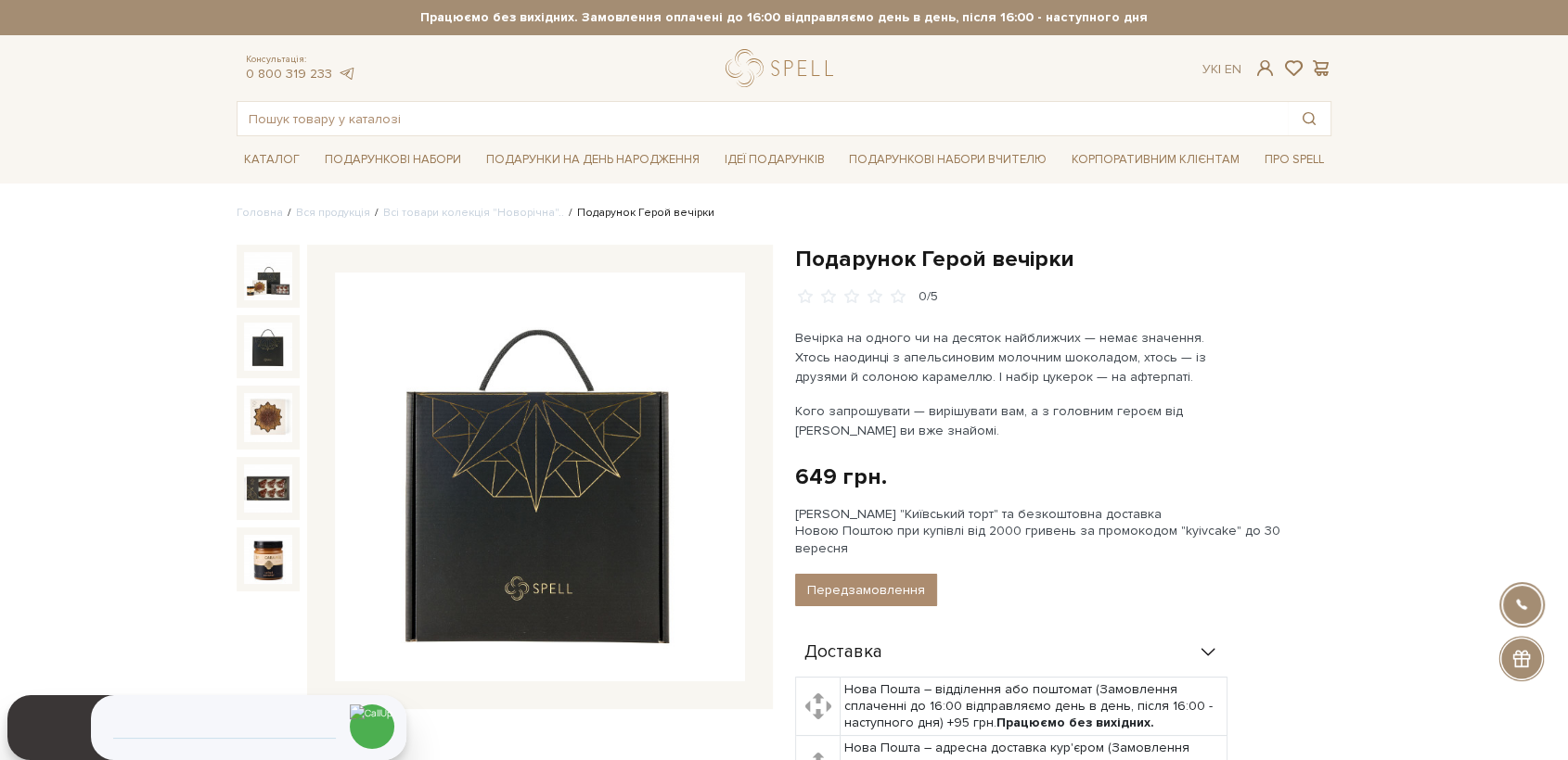
click at [270, 351] on img at bounding box center [267, 346] width 48 height 48
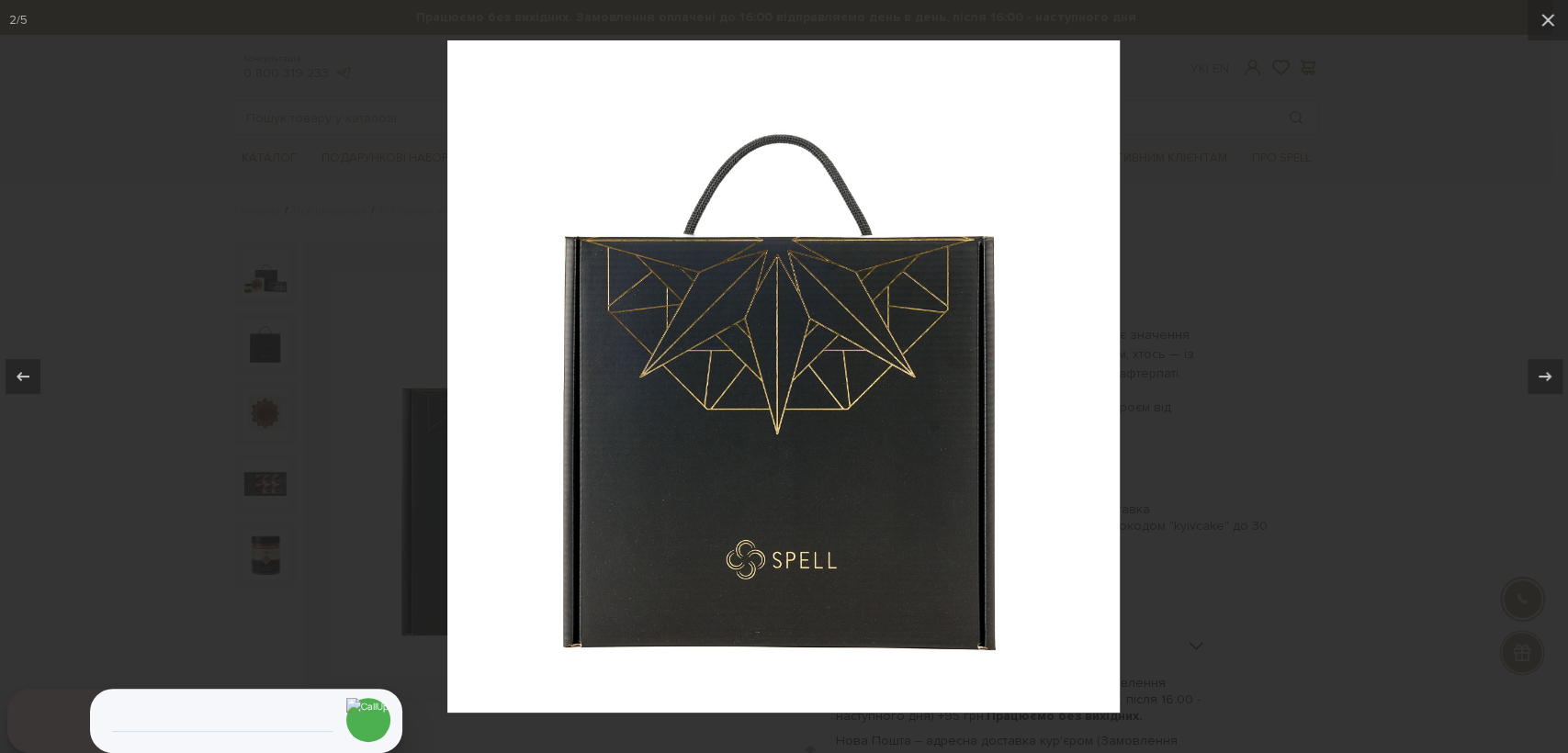
click at [437, 274] on div at bounding box center [784, 376] width 1568 height 753
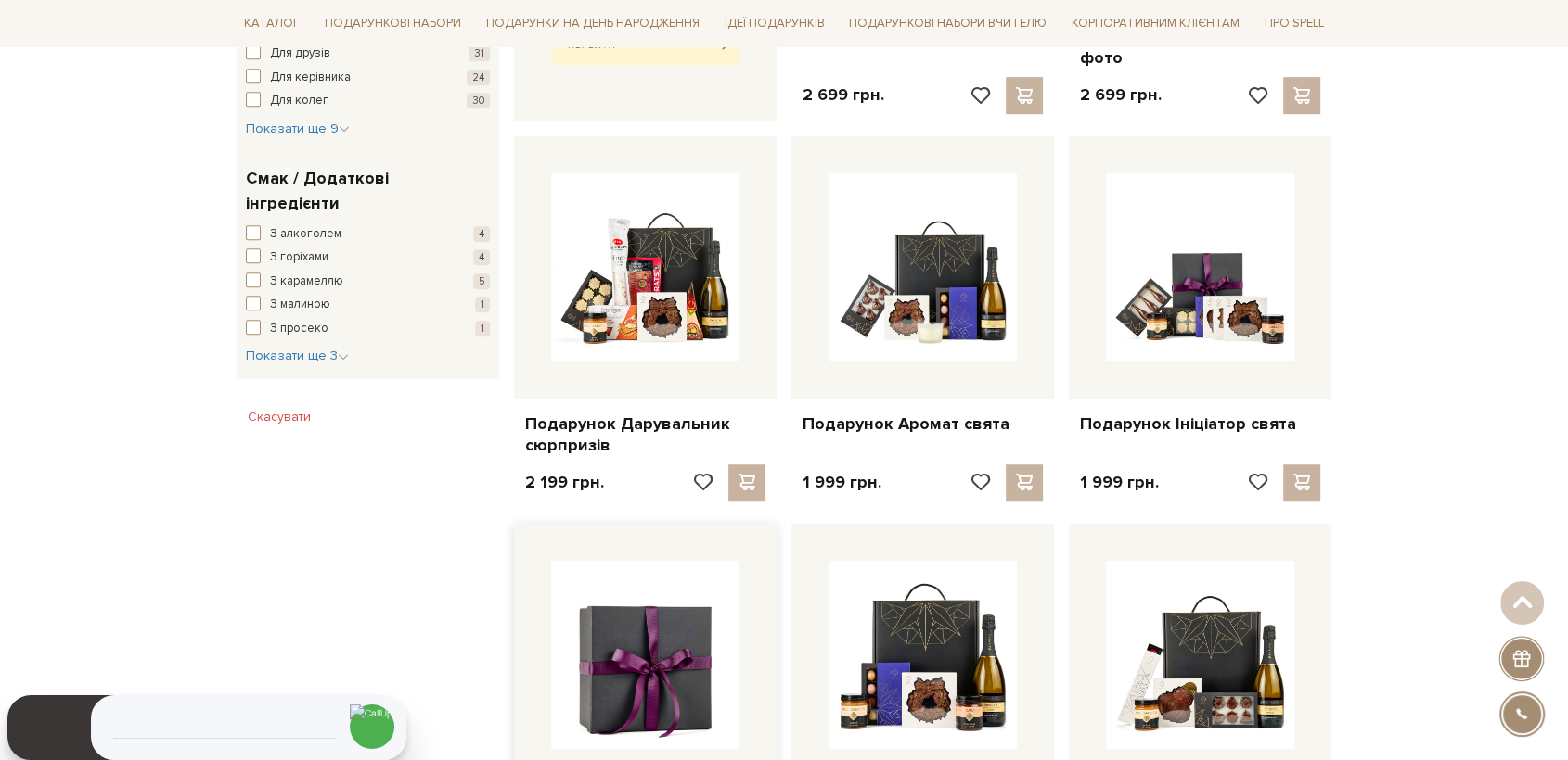
scroll to position [1133, 0]
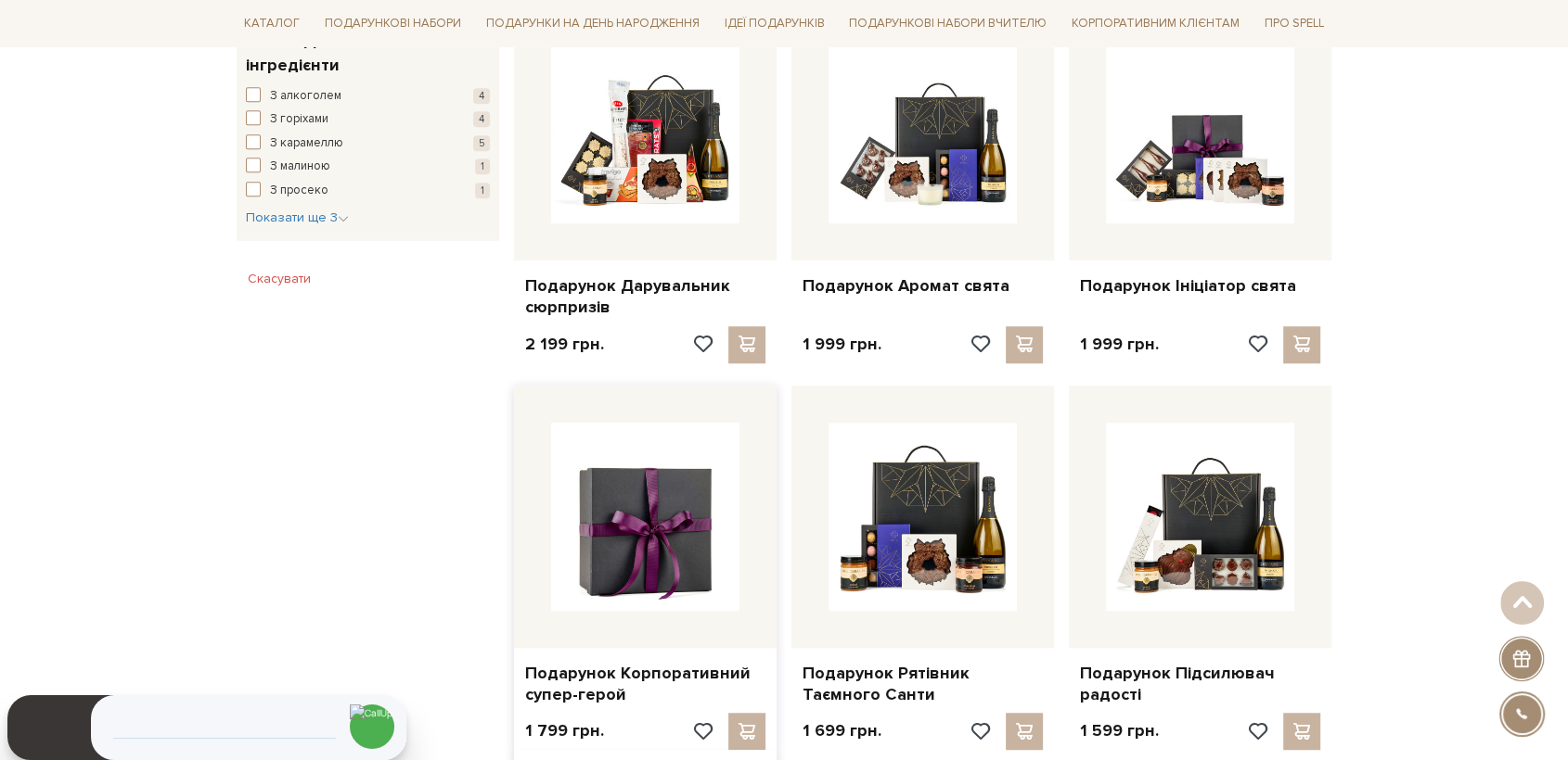
click at [639, 504] on img at bounding box center [644, 516] width 188 height 188
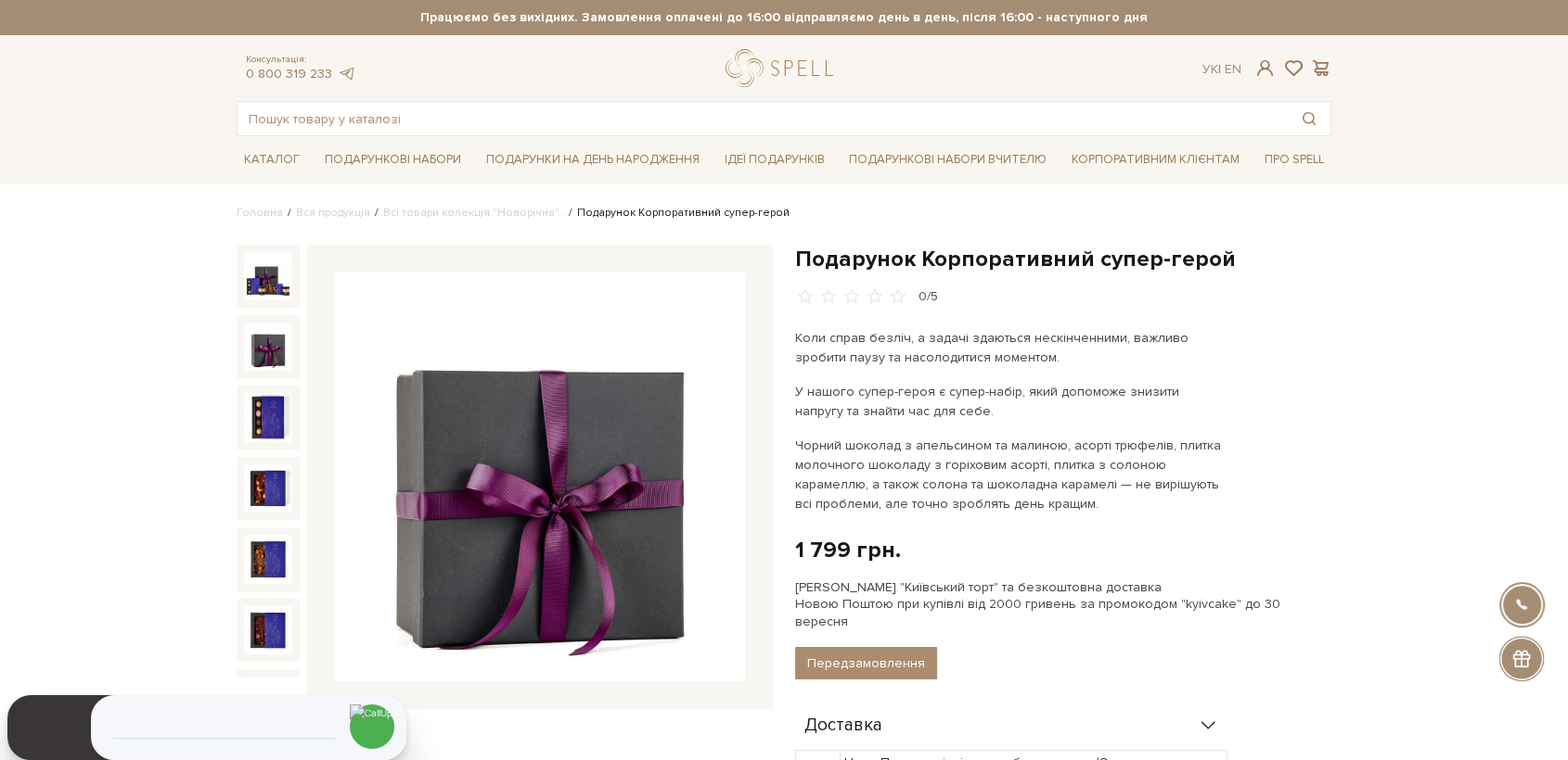
click at [248, 329] on img at bounding box center [267, 346] width 48 height 48
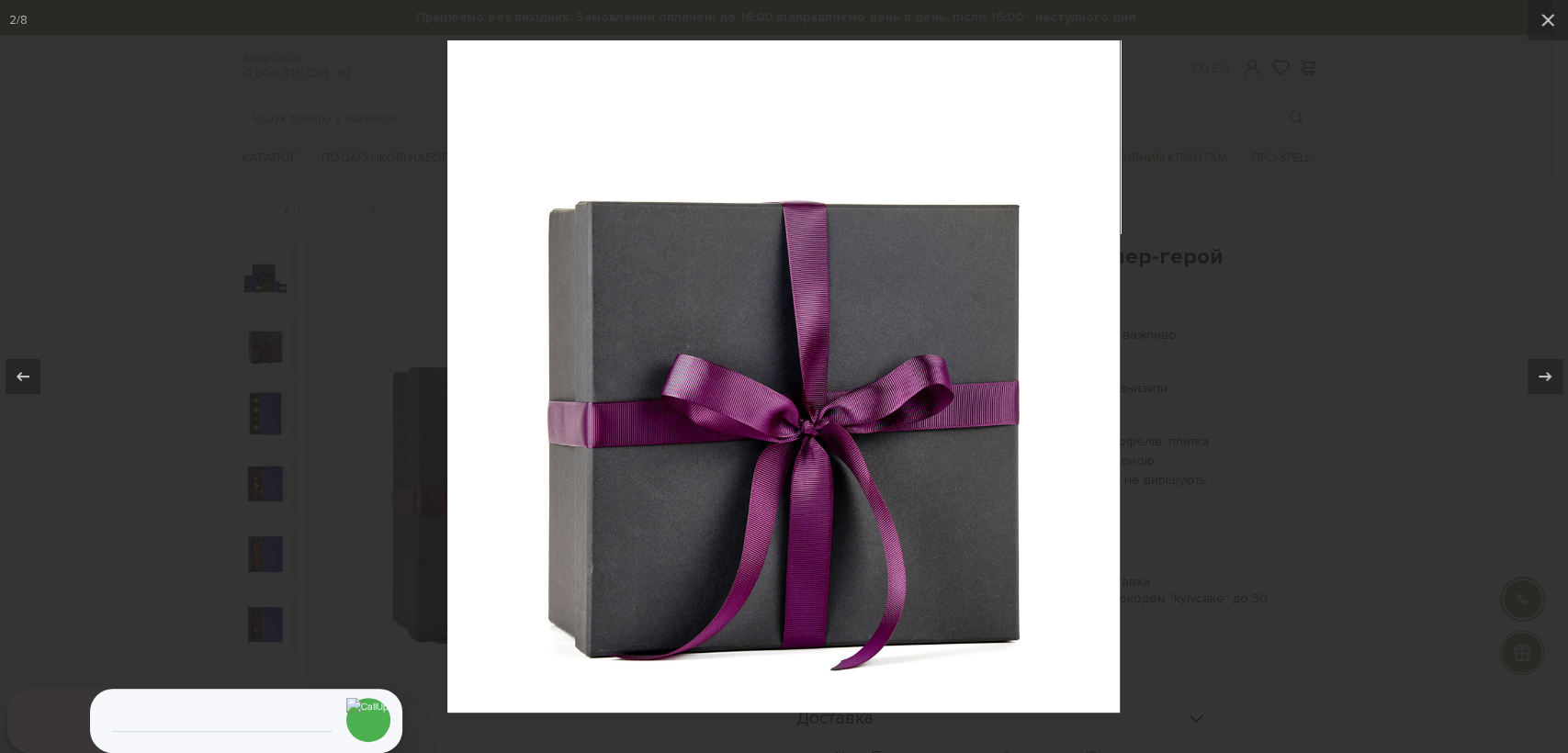
drag, startPoint x: 311, startPoint y: 211, endPoint x: 364, endPoint y: 78, distance: 143.2
click at [315, 194] on div at bounding box center [784, 376] width 1568 height 753
click at [266, 179] on div at bounding box center [784, 376] width 1568 height 753
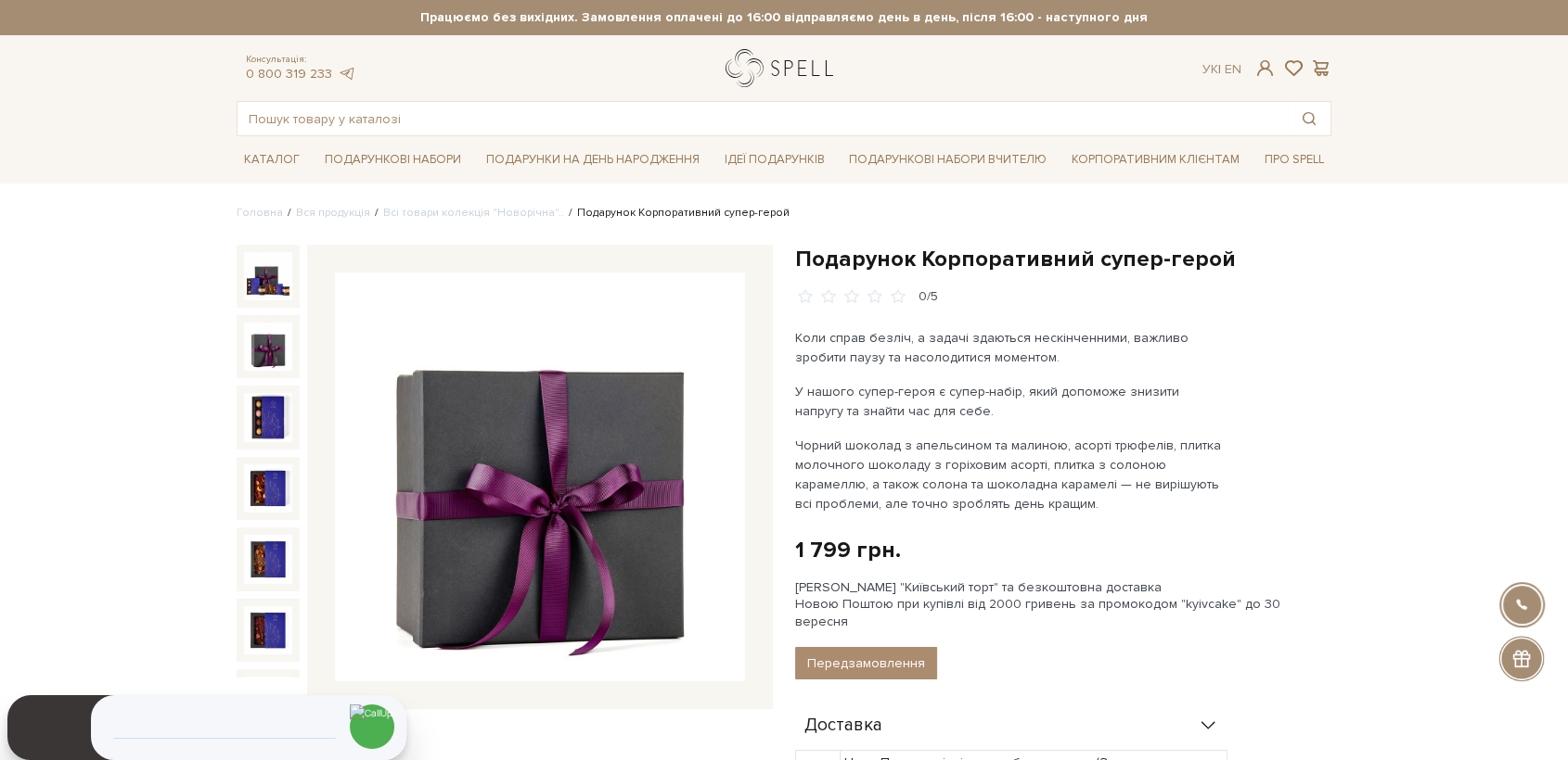
click at [772, 78] on link "logo" at bounding box center [783, 68] width 116 height 38
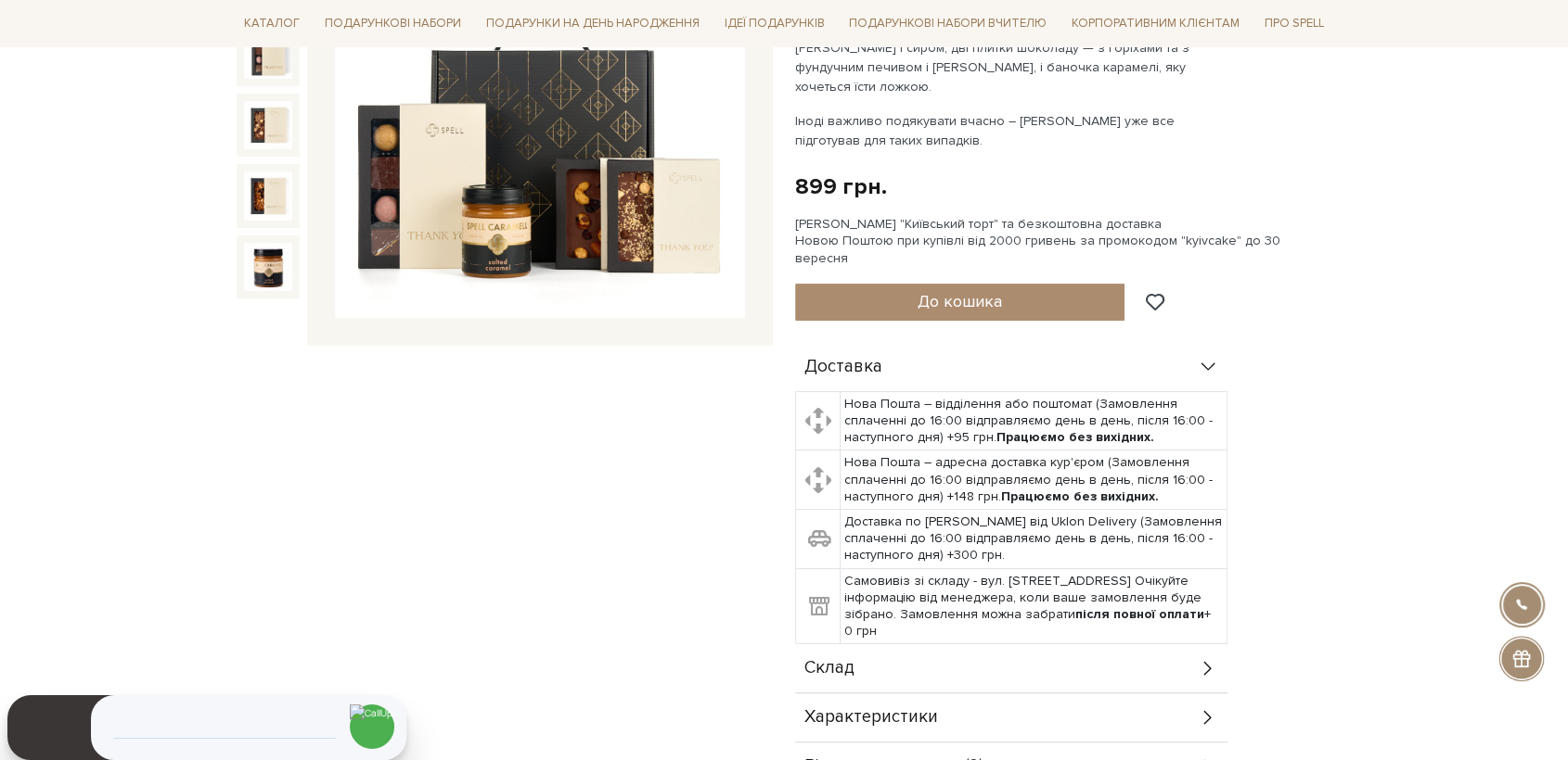
scroll to position [617, 0]
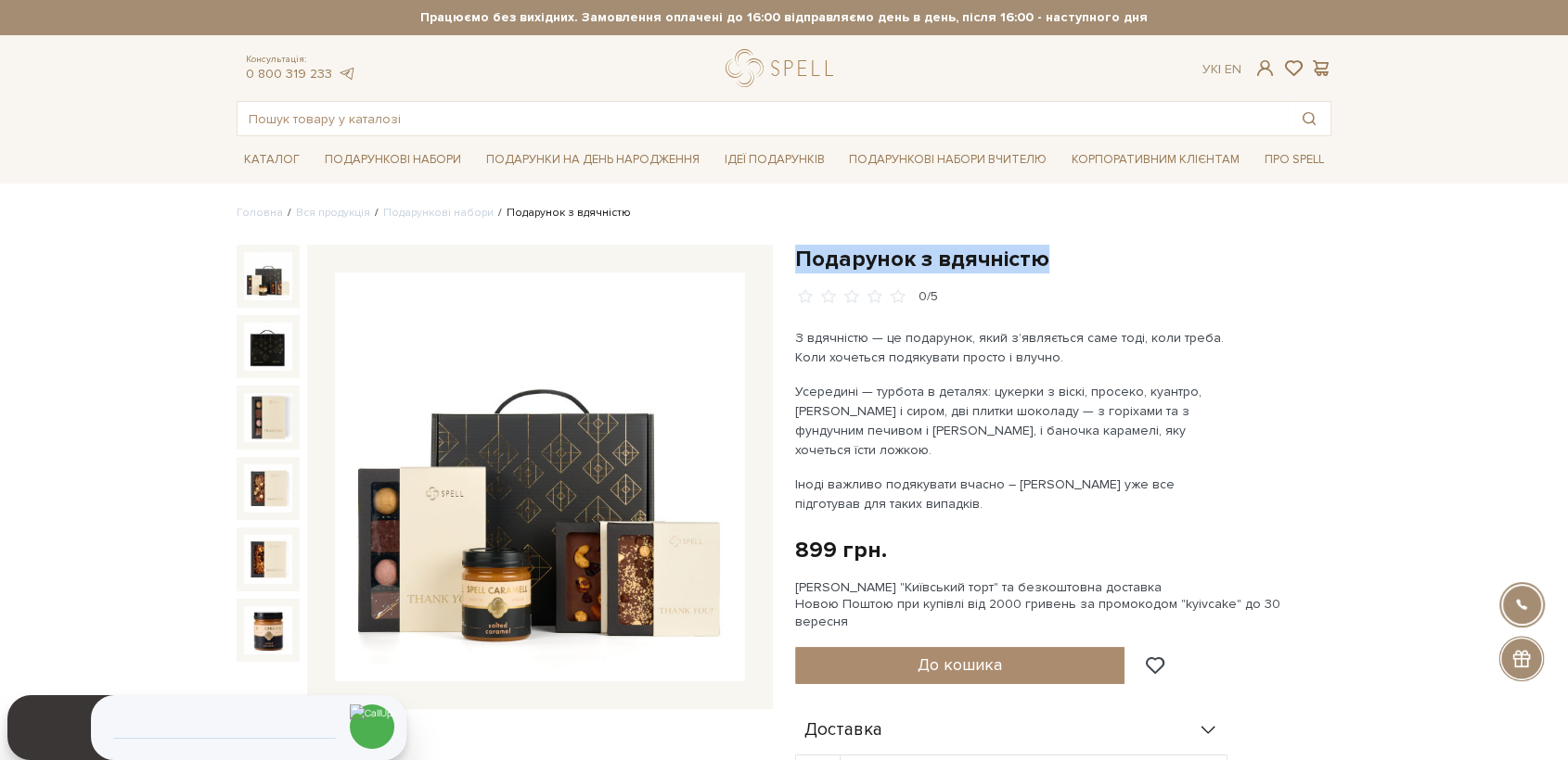
drag, startPoint x: 899, startPoint y: 281, endPoint x: 792, endPoint y: 244, distance: 113.2
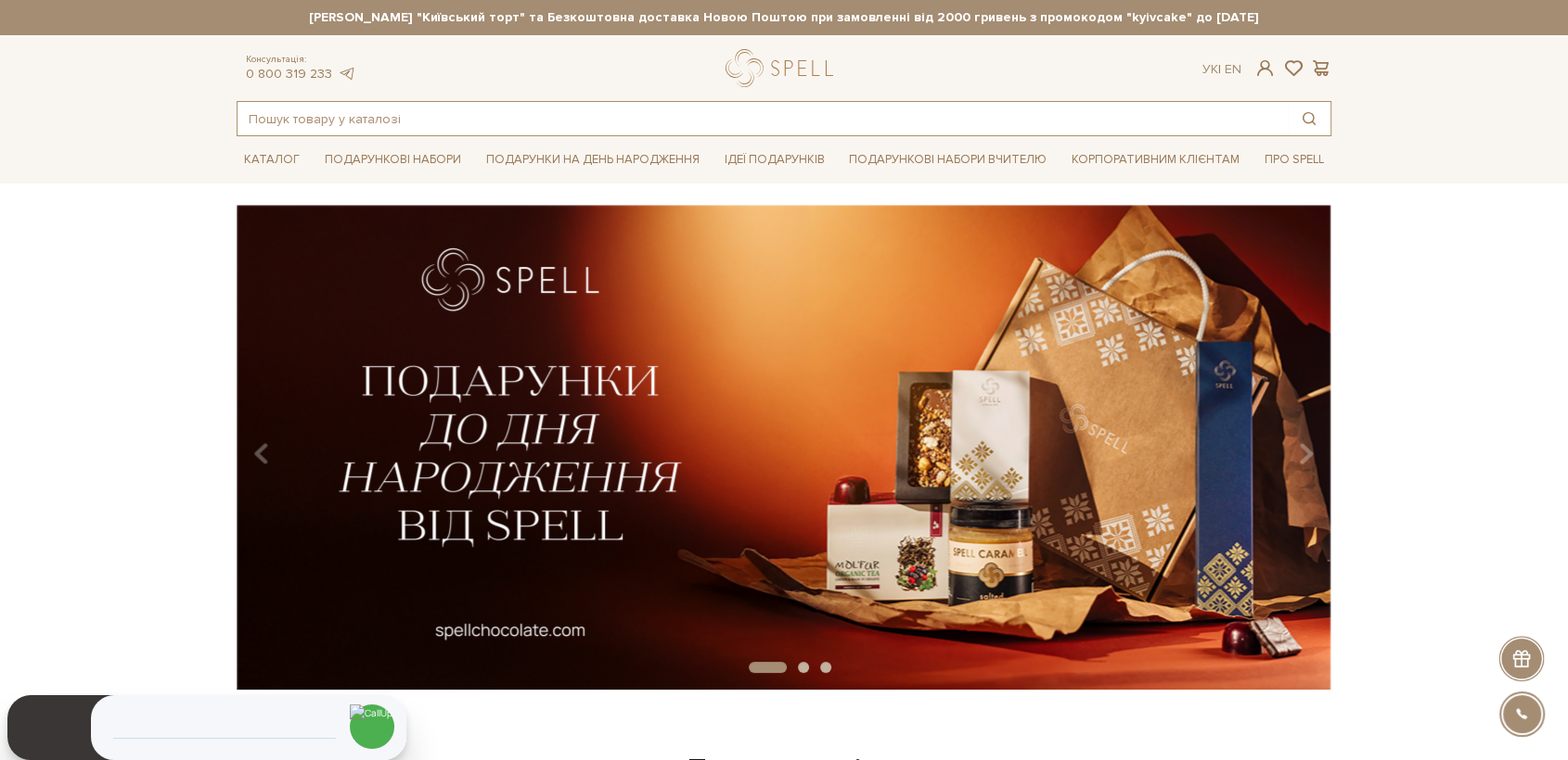
click at [363, 106] on input "text" at bounding box center [762, 118] width 1050 height 33
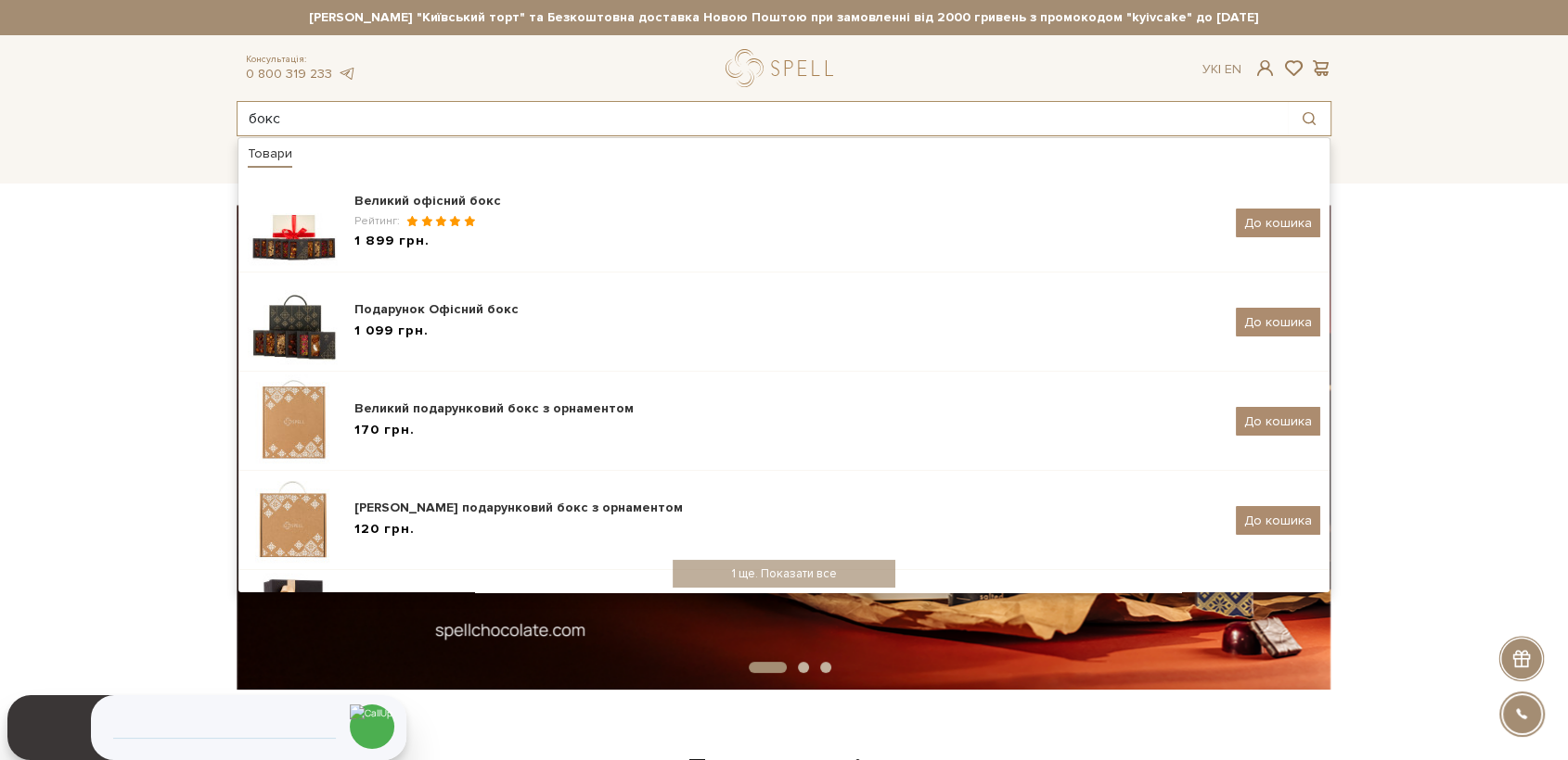
type input "бокс"
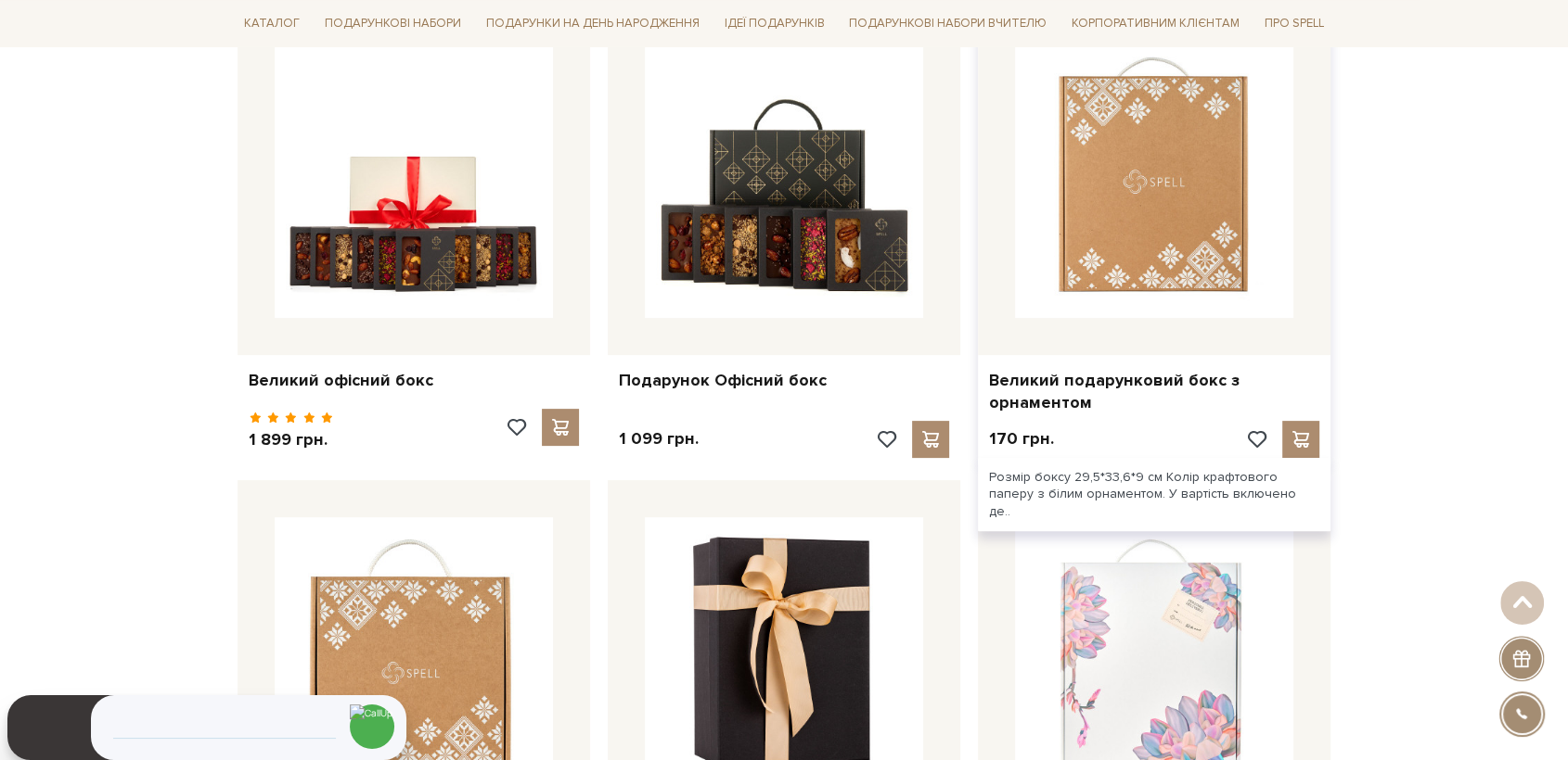
click at [1197, 186] on img at bounding box center [1154, 178] width 279 height 279
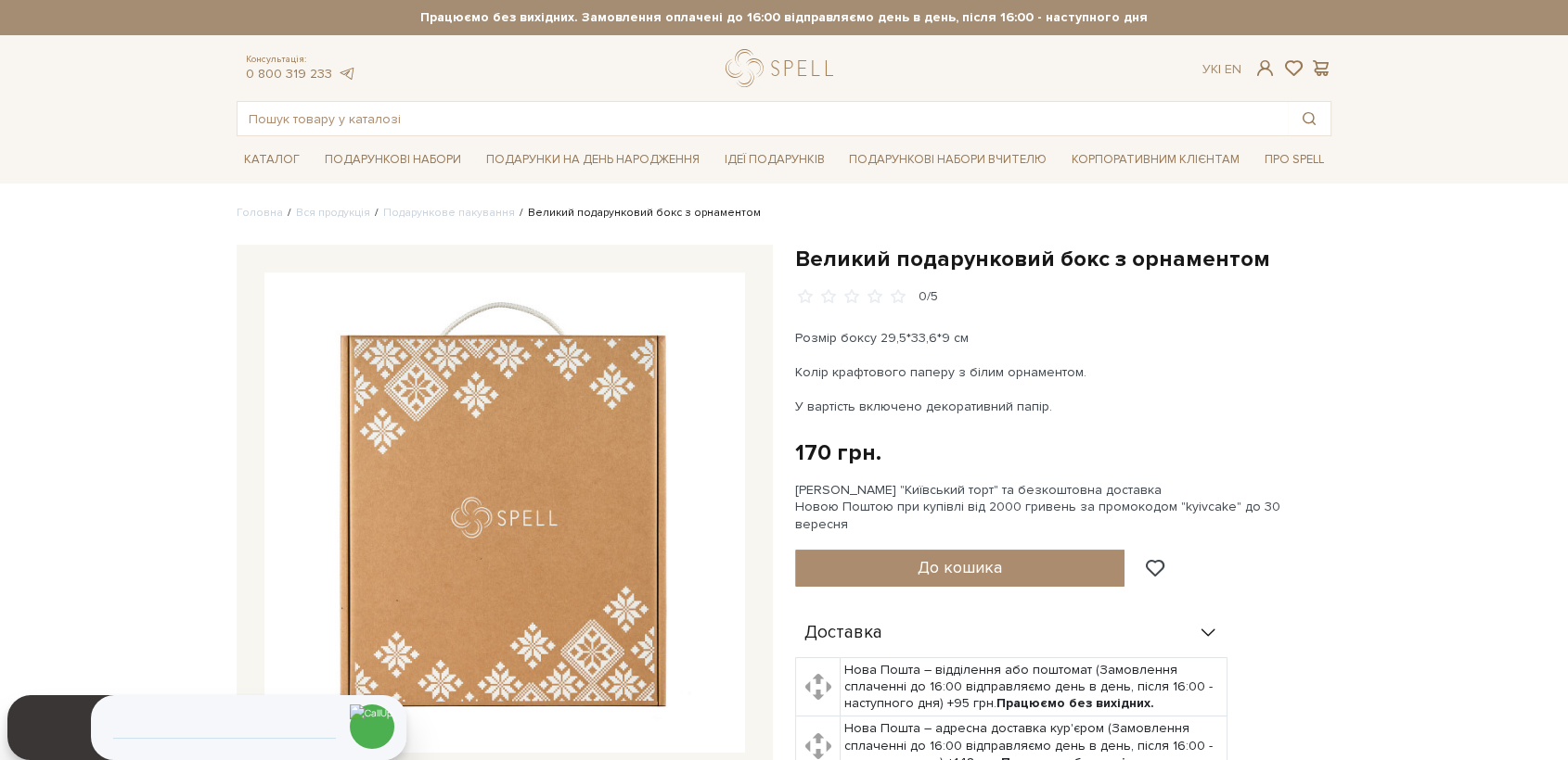
click at [508, 488] on img at bounding box center [504, 513] width 481 height 481
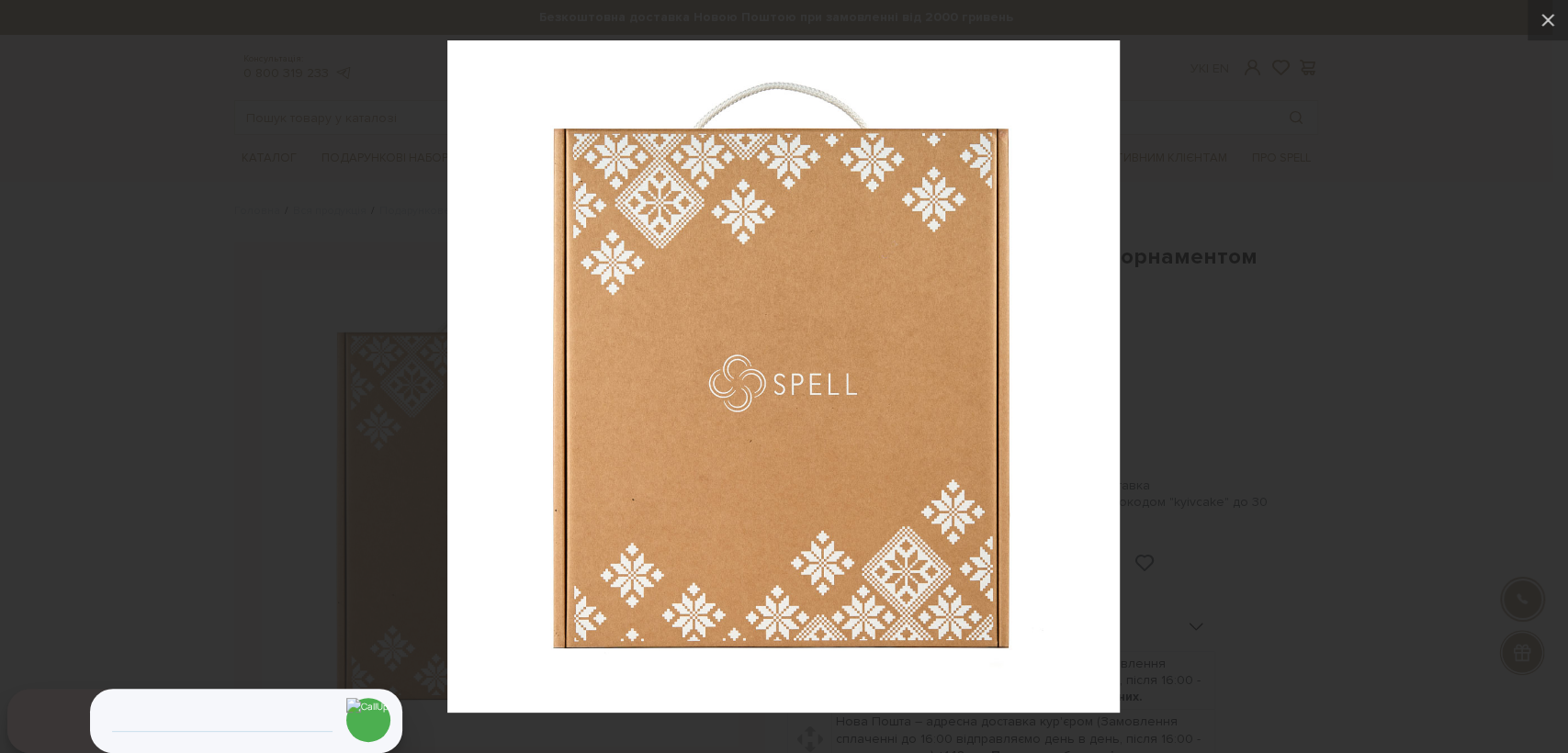
drag, startPoint x: 265, startPoint y: 94, endPoint x: 266, endPoint y: 62, distance: 32.0
click at [270, 91] on div at bounding box center [784, 376] width 1568 height 753
drag, startPoint x: 276, startPoint y: 253, endPoint x: 269, endPoint y: 231, distance: 23.1
click at [278, 250] on div at bounding box center [784, 376] width 1568 height 753
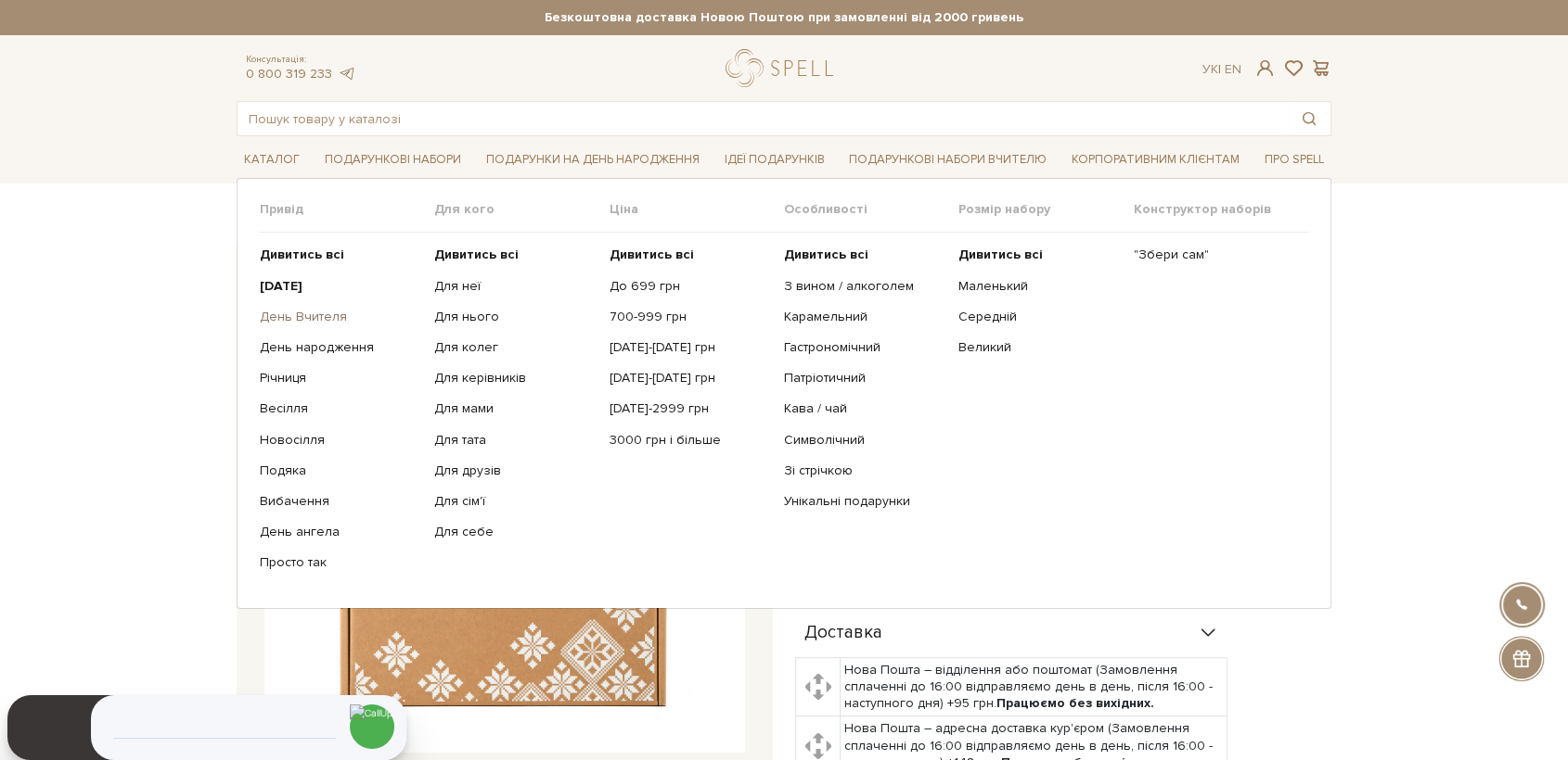
click at [325, 319] on link "День Вчителя" at bounding box center [340, 317] width 161 height 17
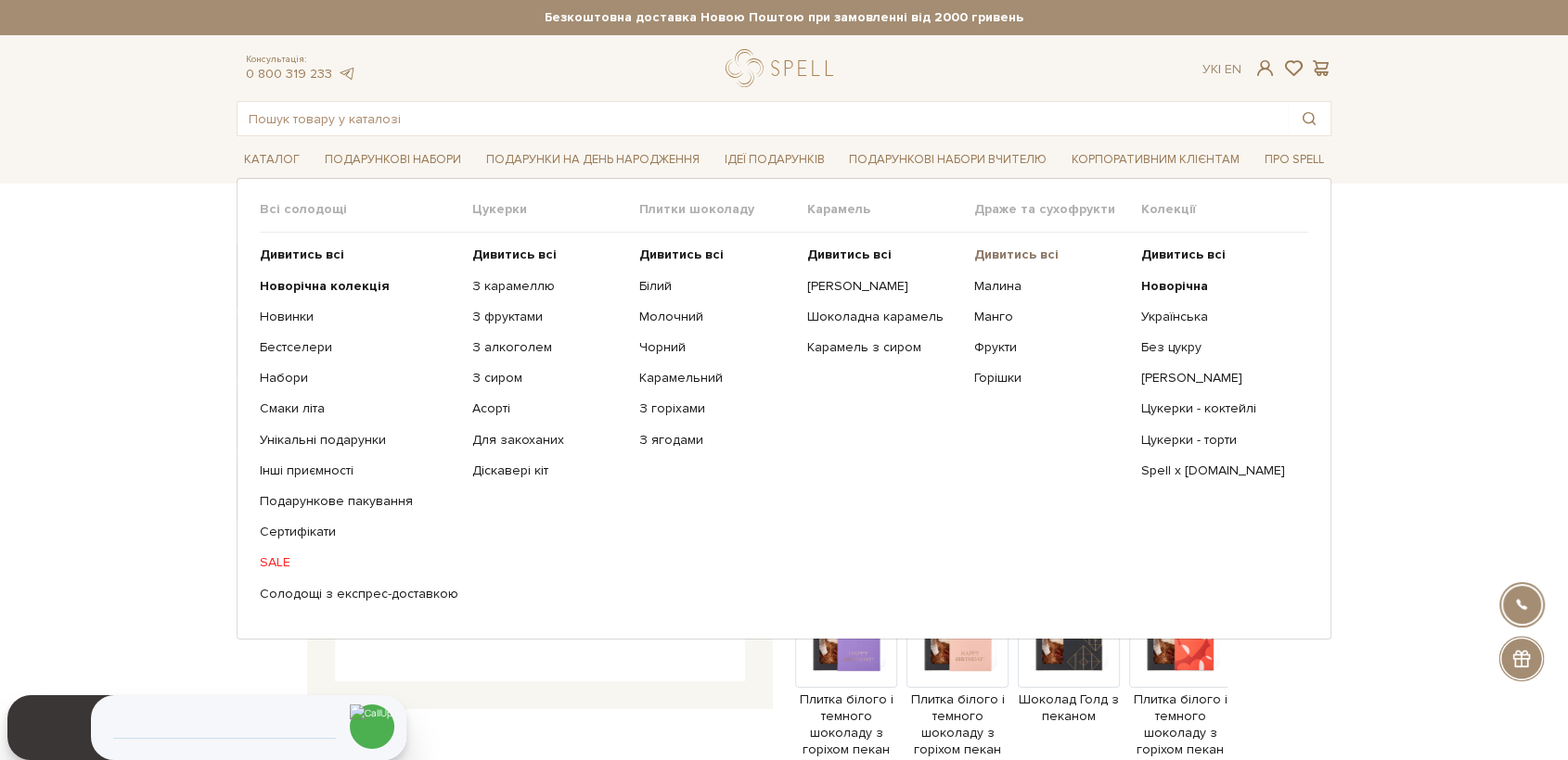
click at [1015, 252] on b "Дивитись всі" at bounding box center [1015, 254] width 84 height 16
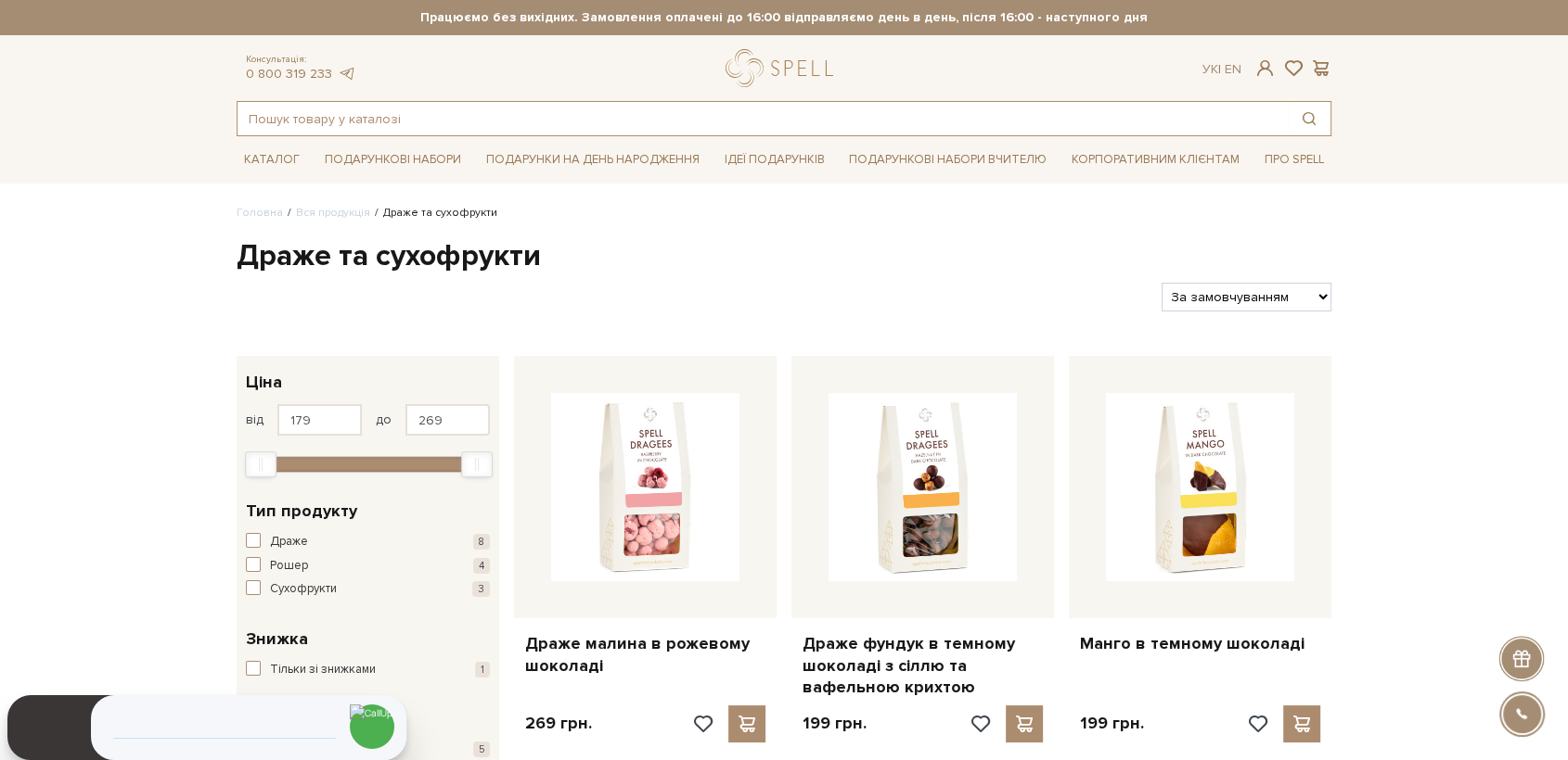
click at [351, 129] on input "text" at bounding box center [762, 118] width 1050 height 33
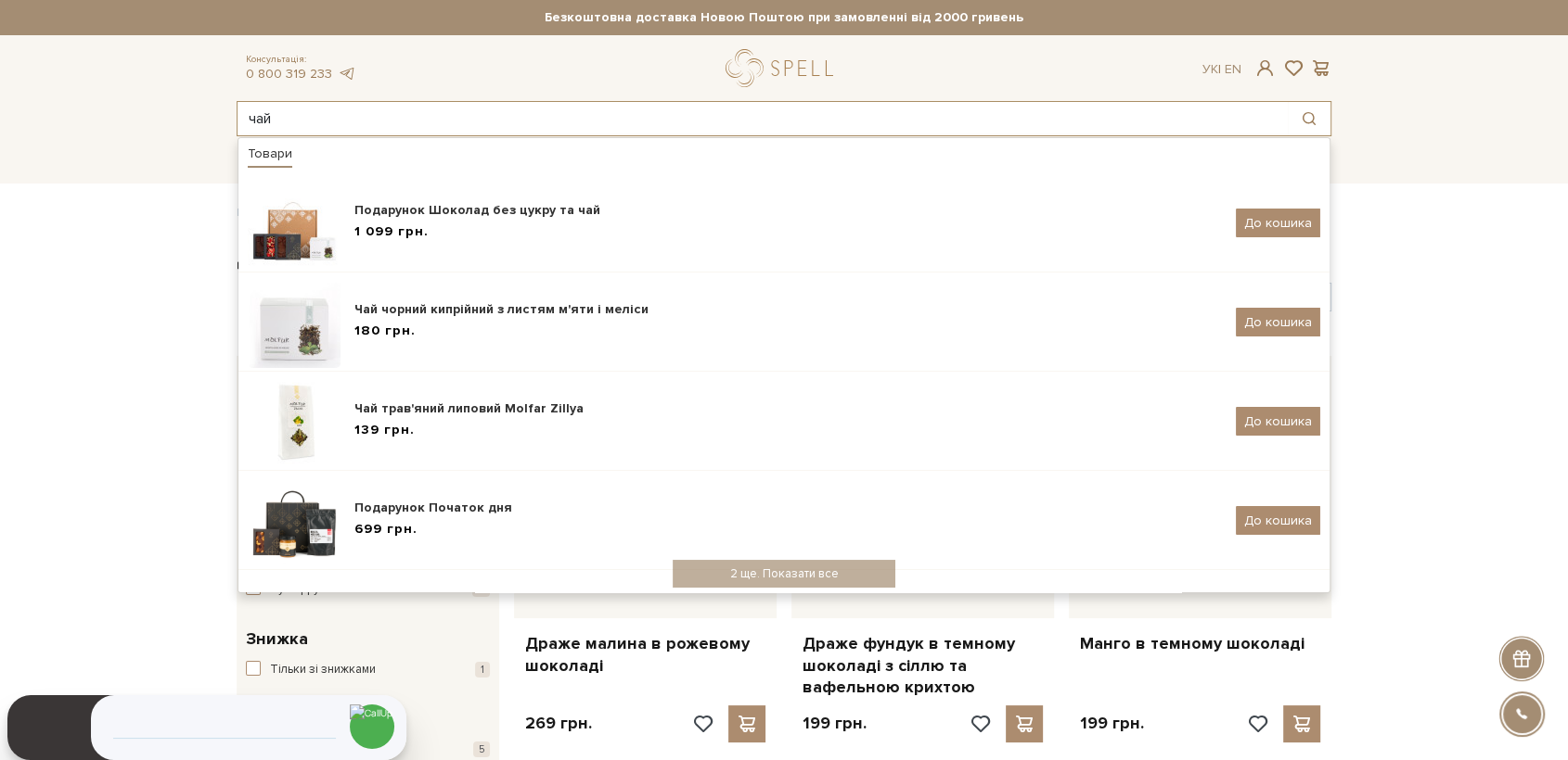
type input "чай"
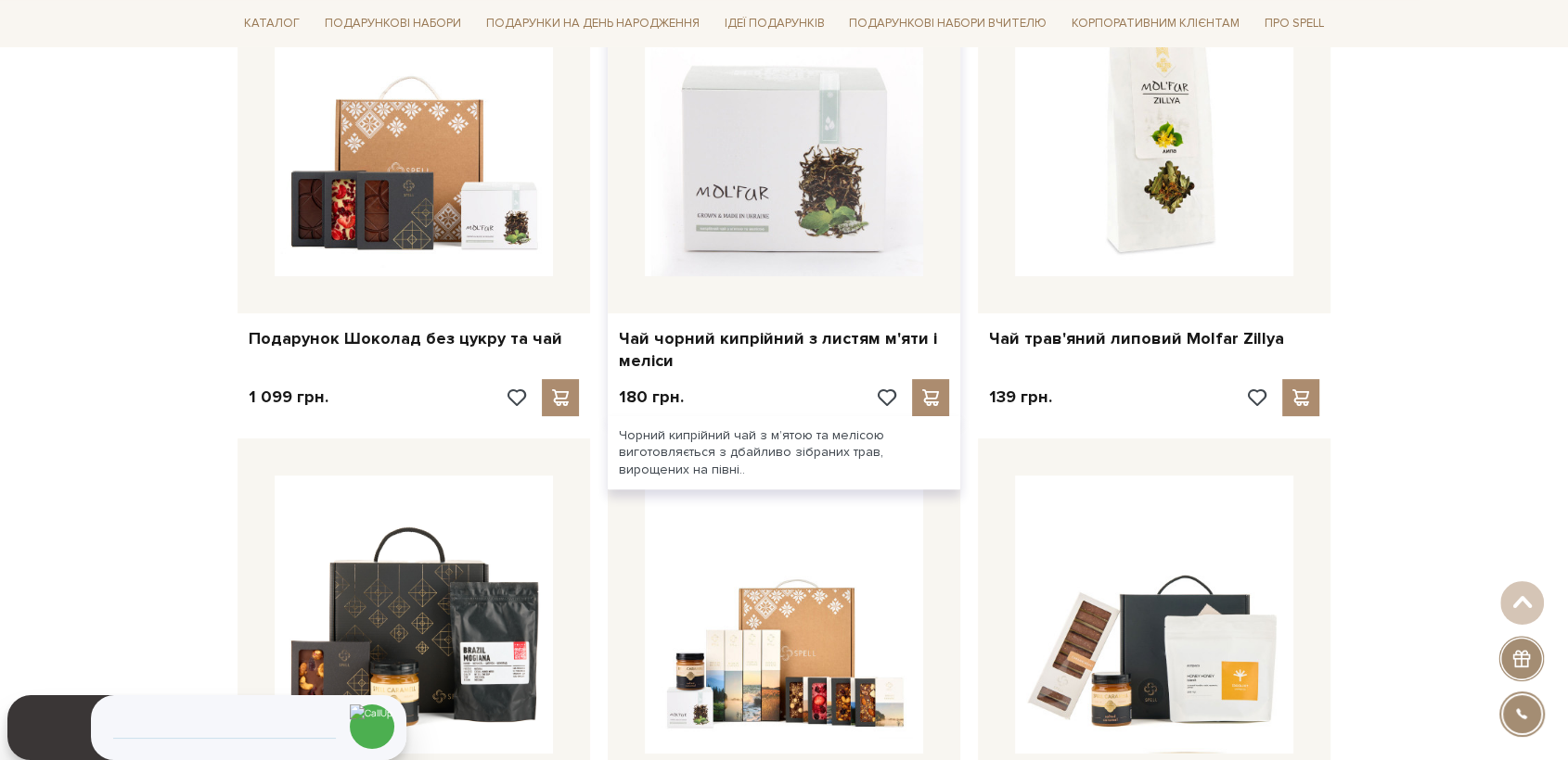
scroll to position [412, 0]
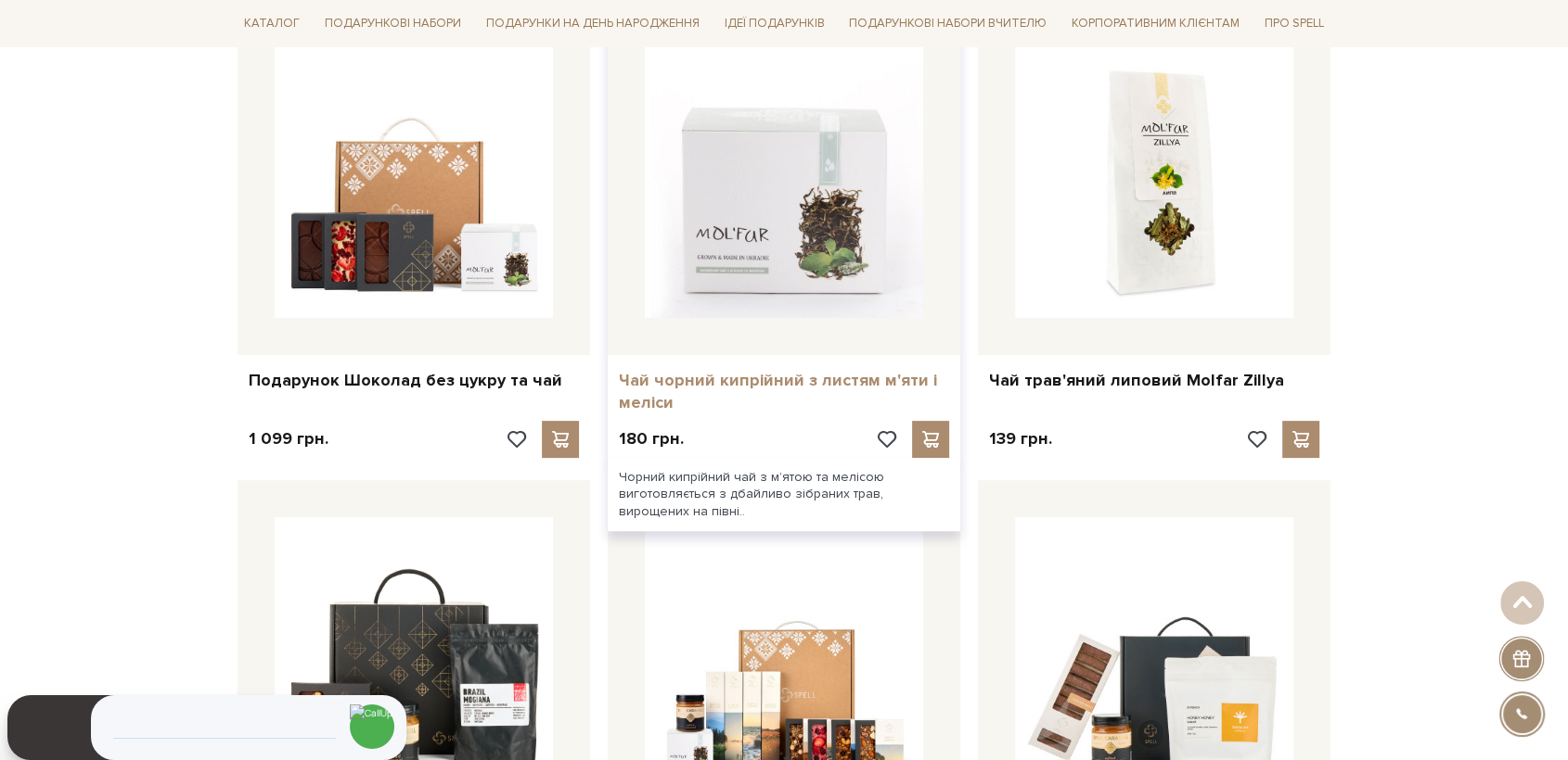
click at [731, 379] on link "Чай чорний кипрійний з листям м'яти і меліси" at bounding box center [784, 392] width 331 height 43
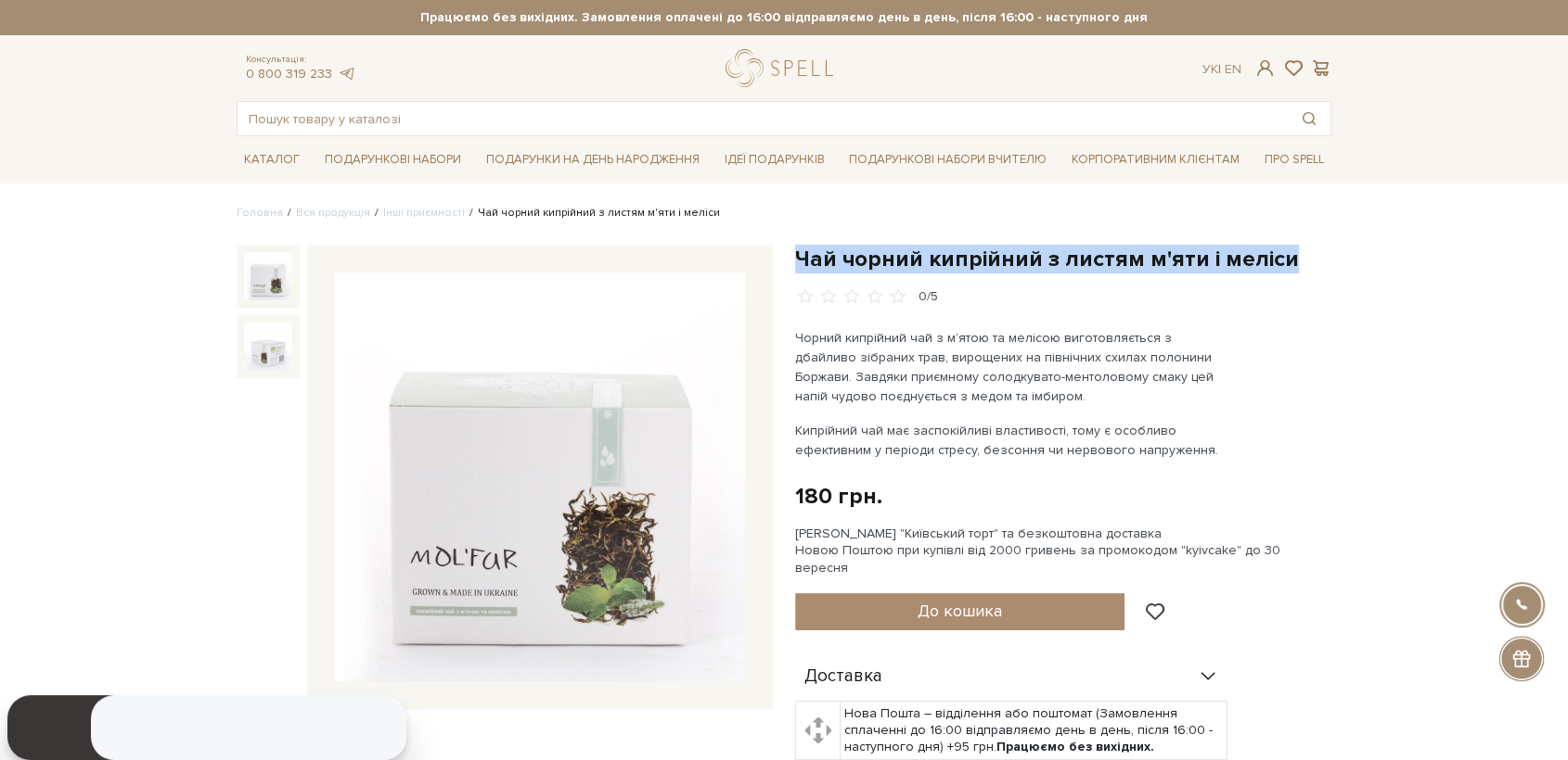
drag, startPoint x: 802, startPoint y: 250, endPoint x: 1303, endPoint y: 246, distance: 501.0
click at [1303, 246] on h1 "Чай чорний кипрійний з листям м'яти і меліси" at bounding box center [1064, 259] width 537 height 28
copy h1 "Чай чорний кипрійний з листям м'яти і меліси"
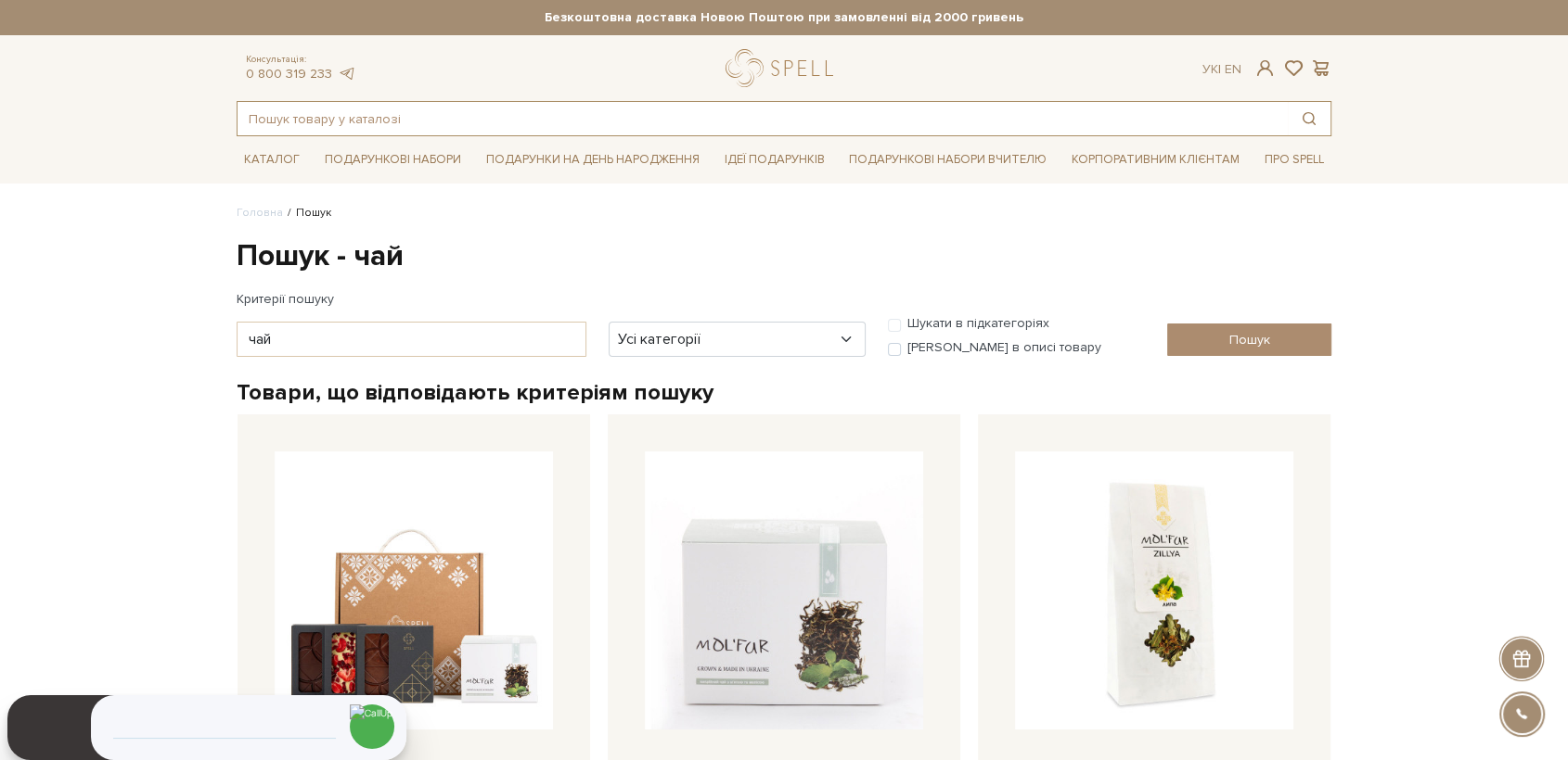
click at [409, 117] on input "text" at bounding box center [762, 118] width 1050 height 33
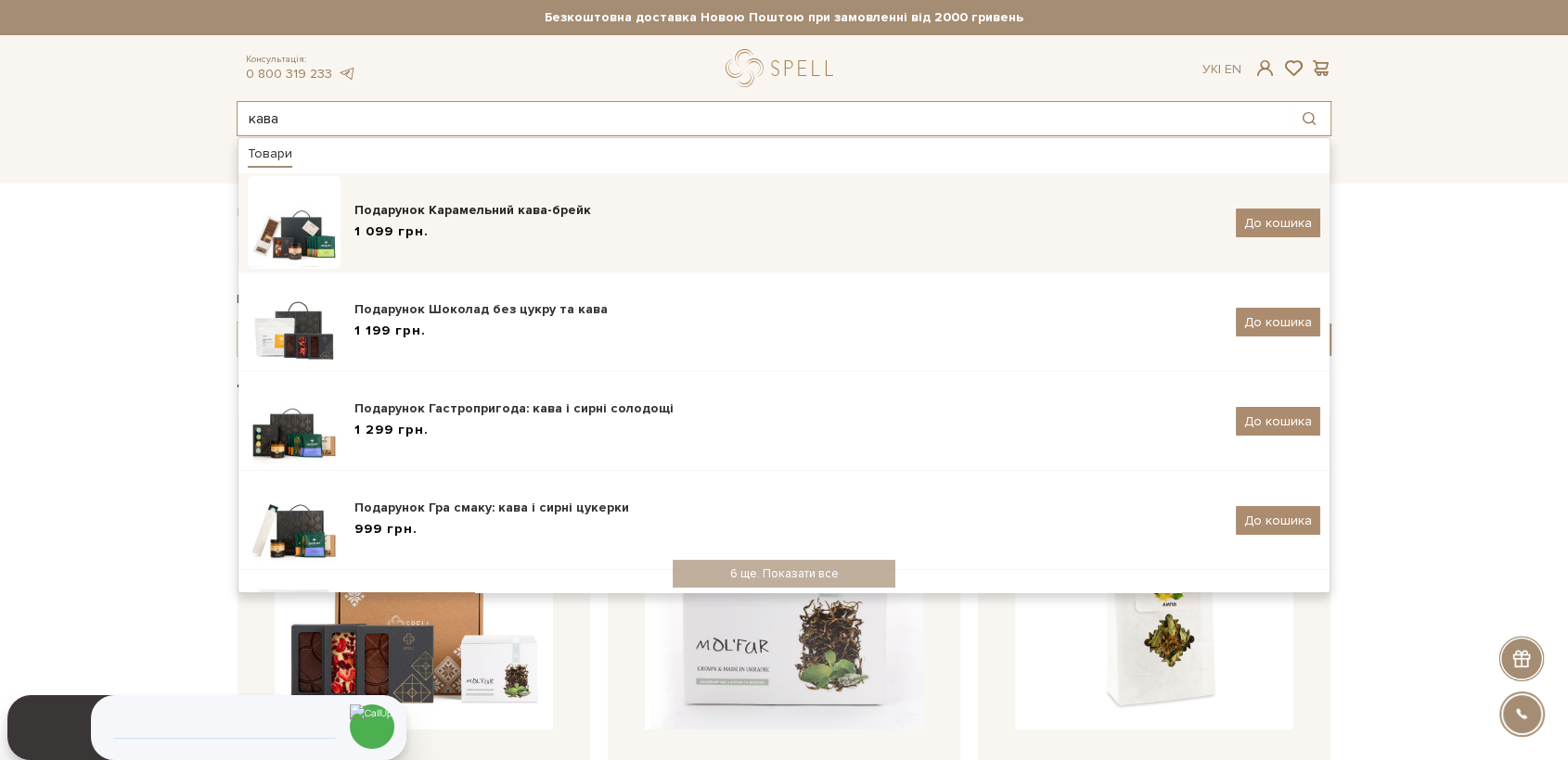
type input "кава"
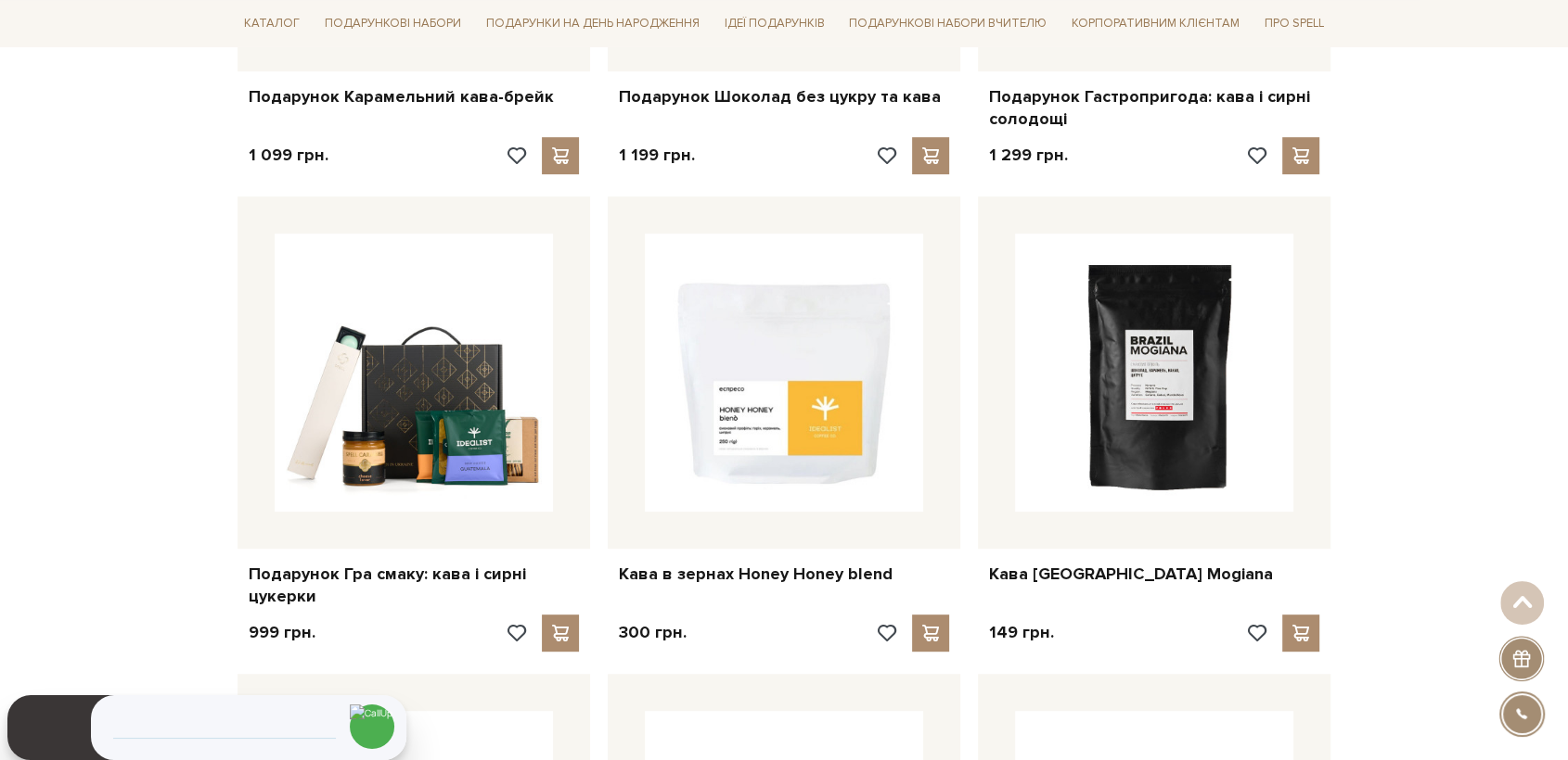
scroll to position [720, 0]
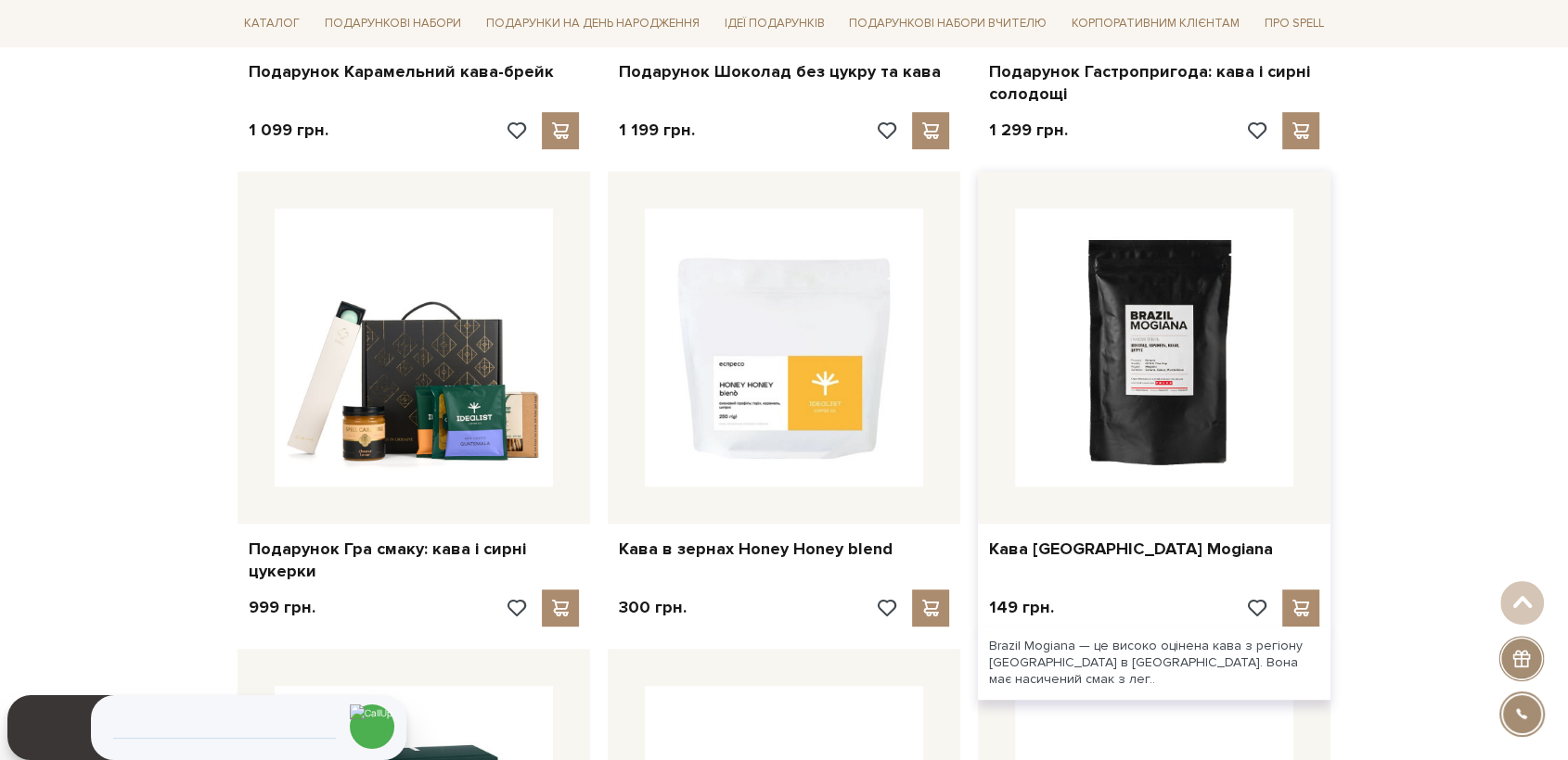
click at [1221, 358] on img at bounding box center [1154, 347] width 279 height 279
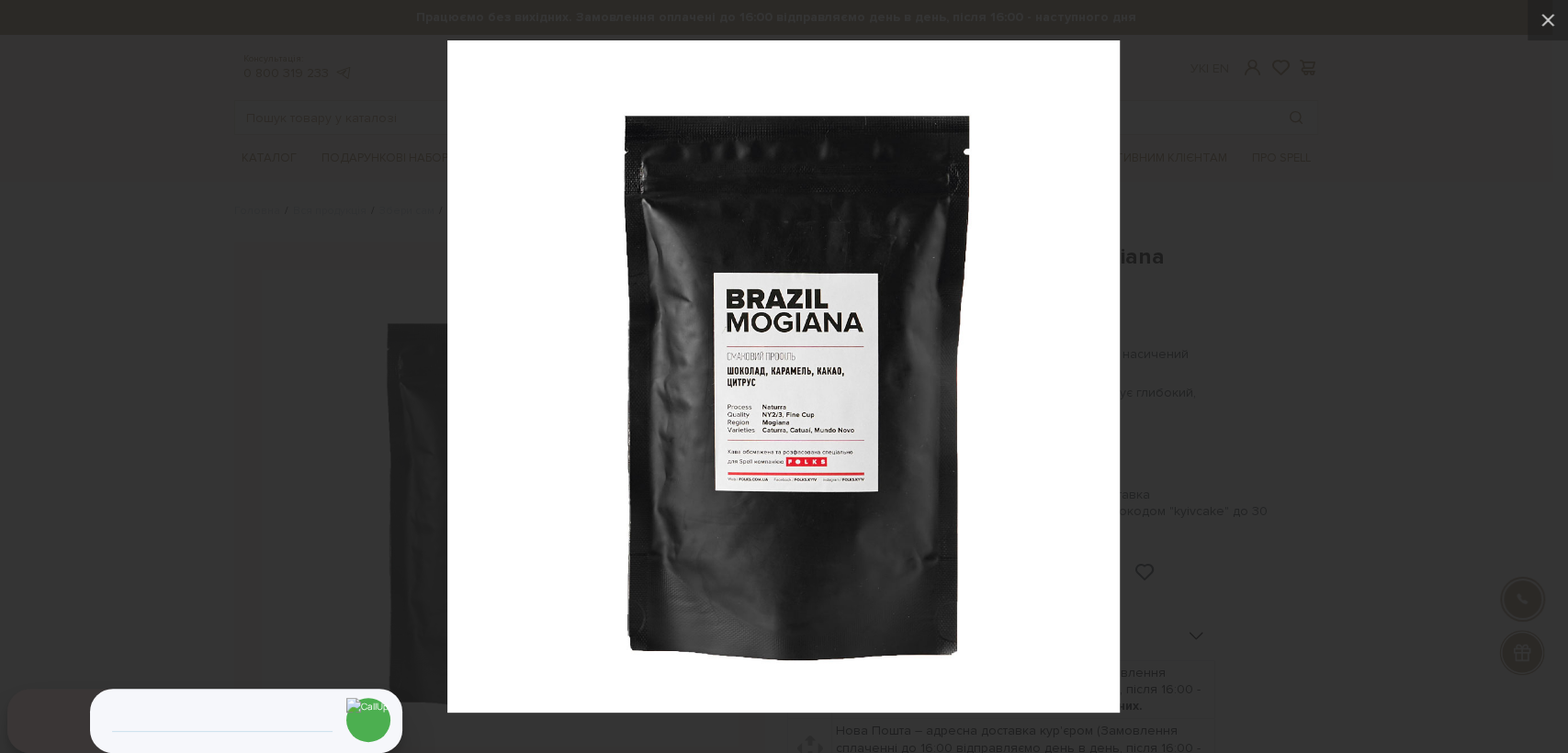
click at [368, 425] on div at bounding box center [784, 376] width 1568 height 753
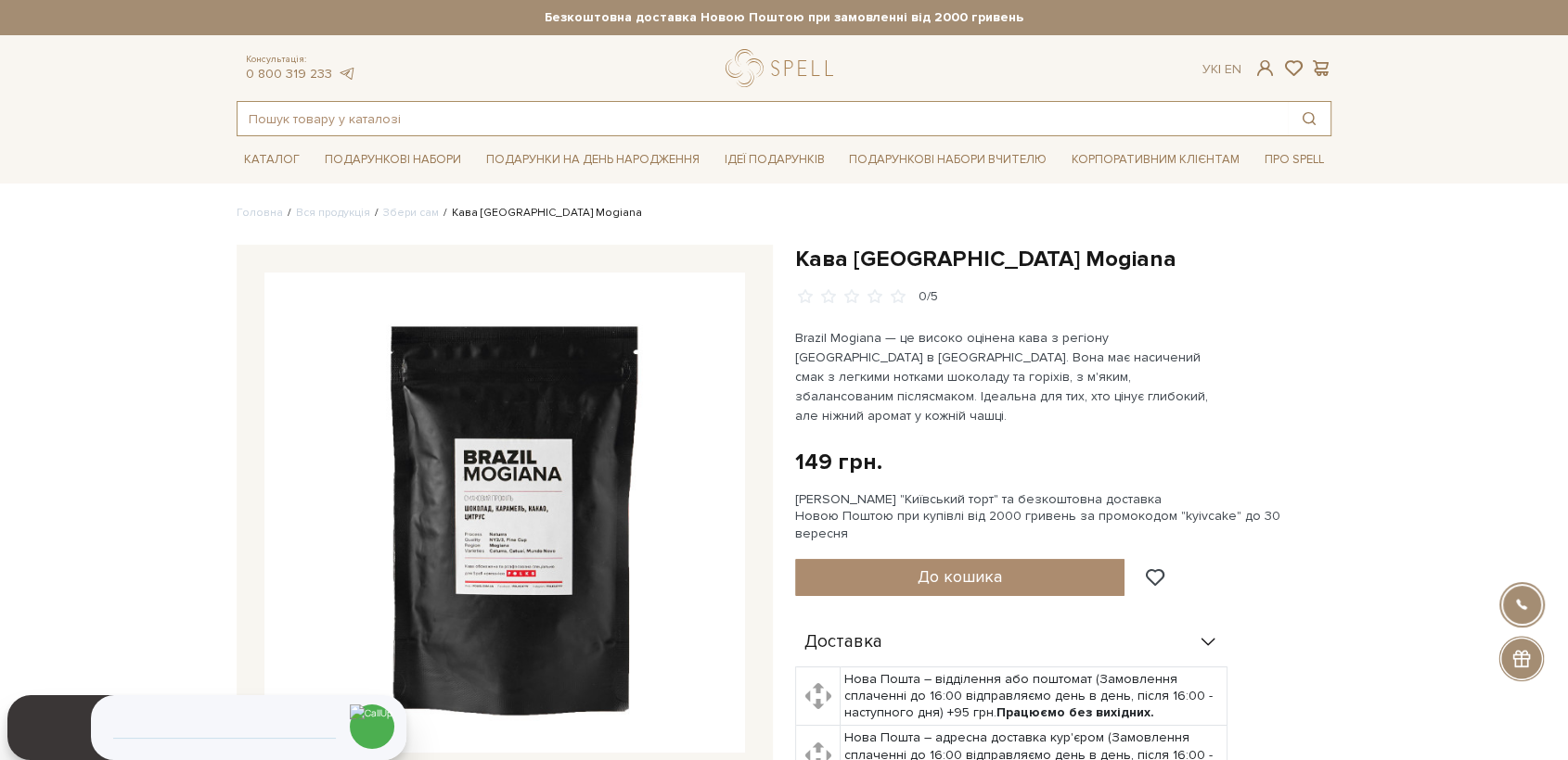
click at [390, 117] on input "text" at bounding box center [762, 118] width 1050 height 33
type input "какао"
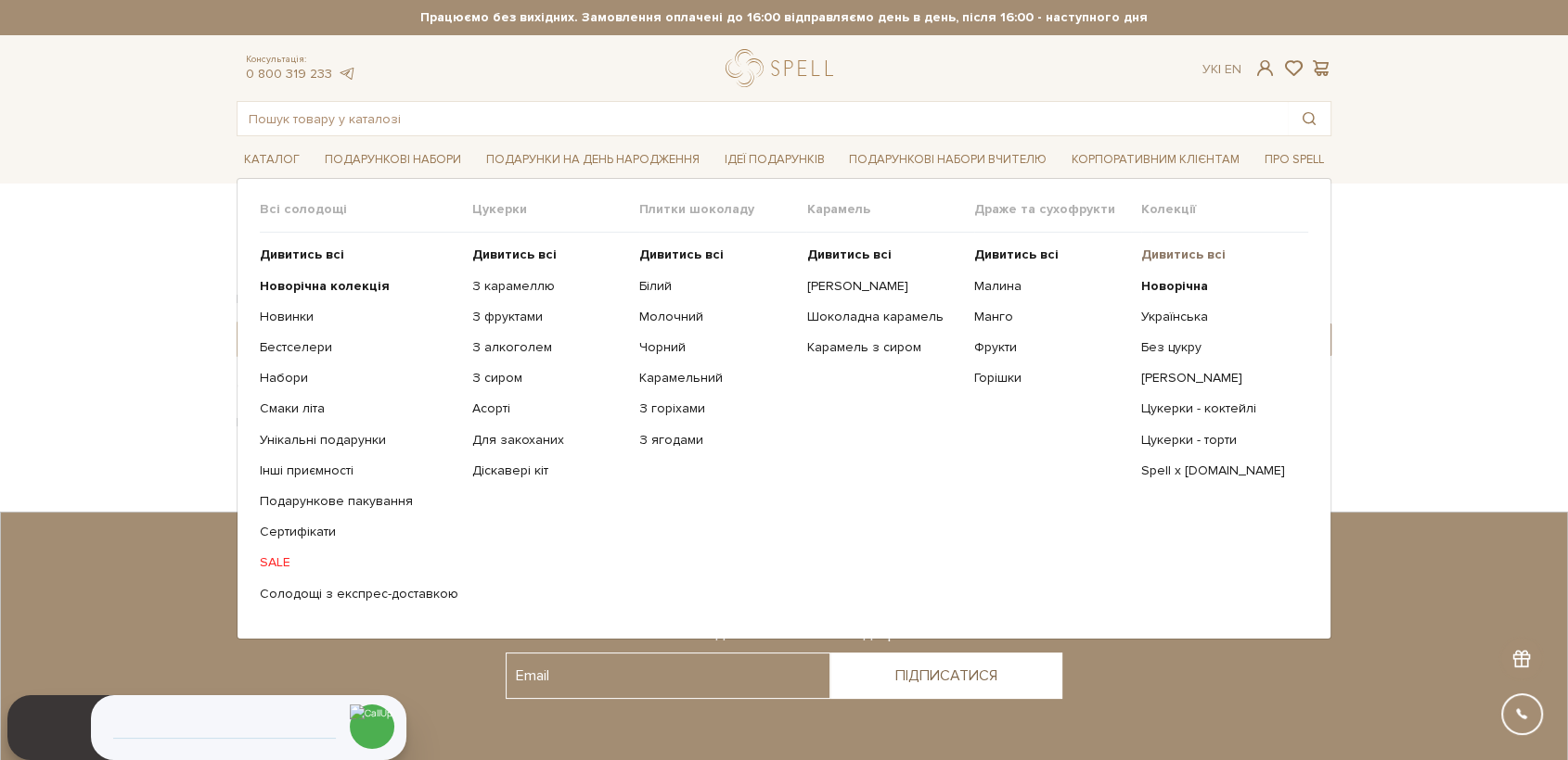
click at [1185, 251] on b "Дивитись всі" at bounding box center [1183, 254] width 84 height 16
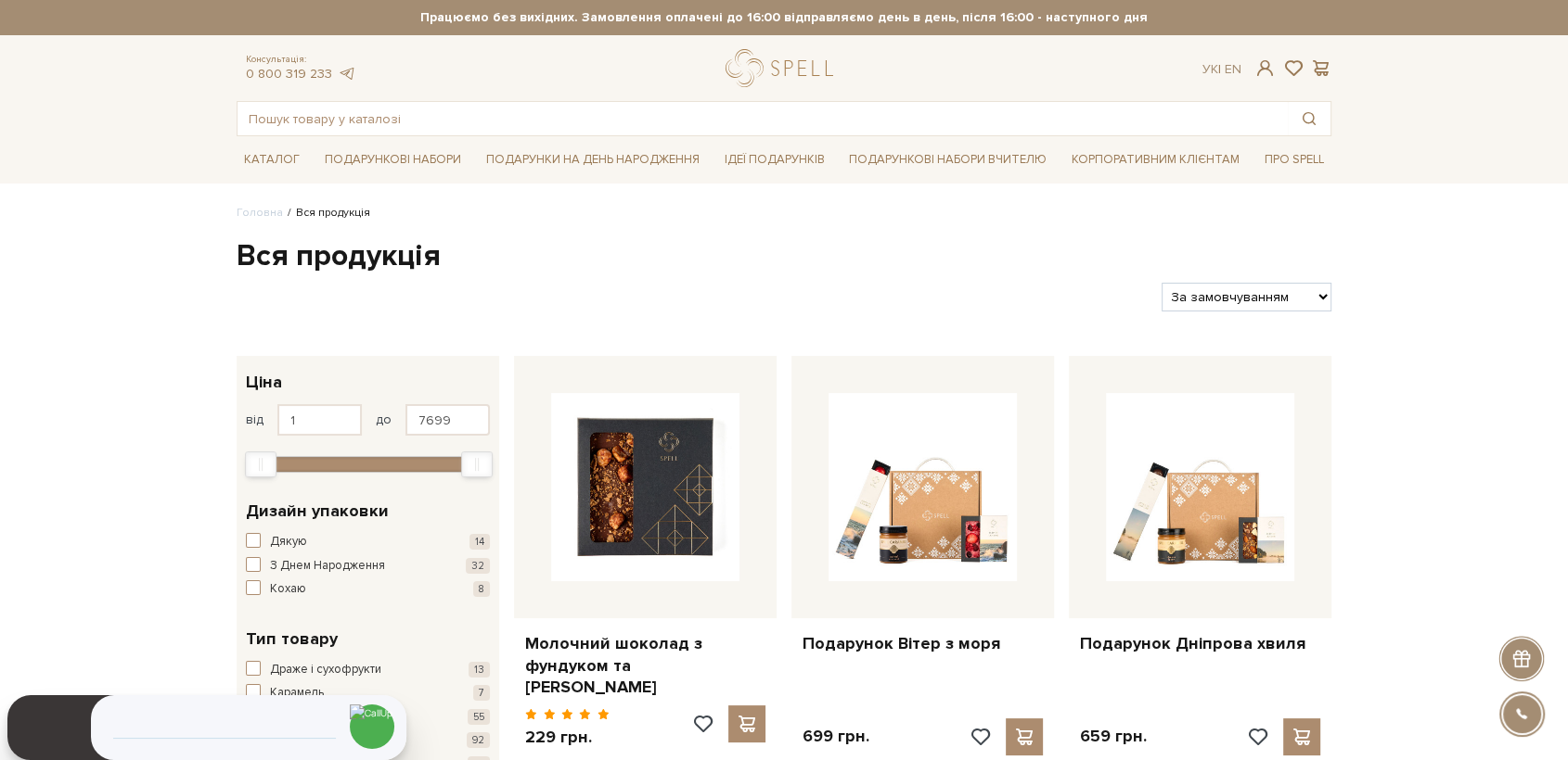
click at [1239, 299] on select "За замовчуванням За Ціною (зростання) За Ціною (зменшення) Новинки За популярні…" at bounding box center [1247, 297] width 170 height 28
select select "[URL][DOMAIN_NAME]"
click at [1162, 283] on select "За замовчуванням За Ціною (зростання) За Ціною (зменшення) Новинки За популярні…" at bounding box center [1247, 297] width 170 height 28
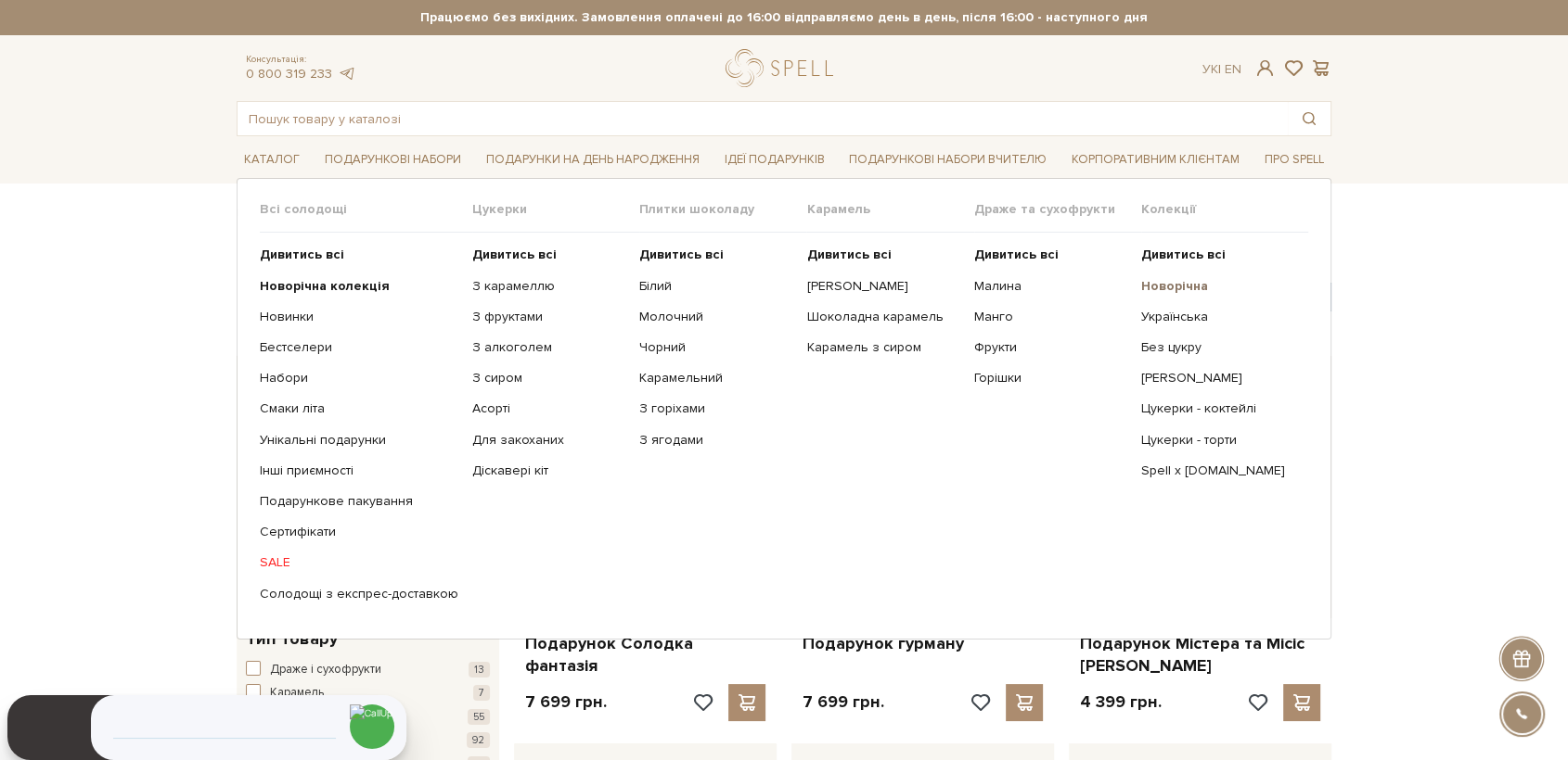
click at [1187, 282] on b "Новорічна" at bounding box center [1174, 286] width 67 height 16
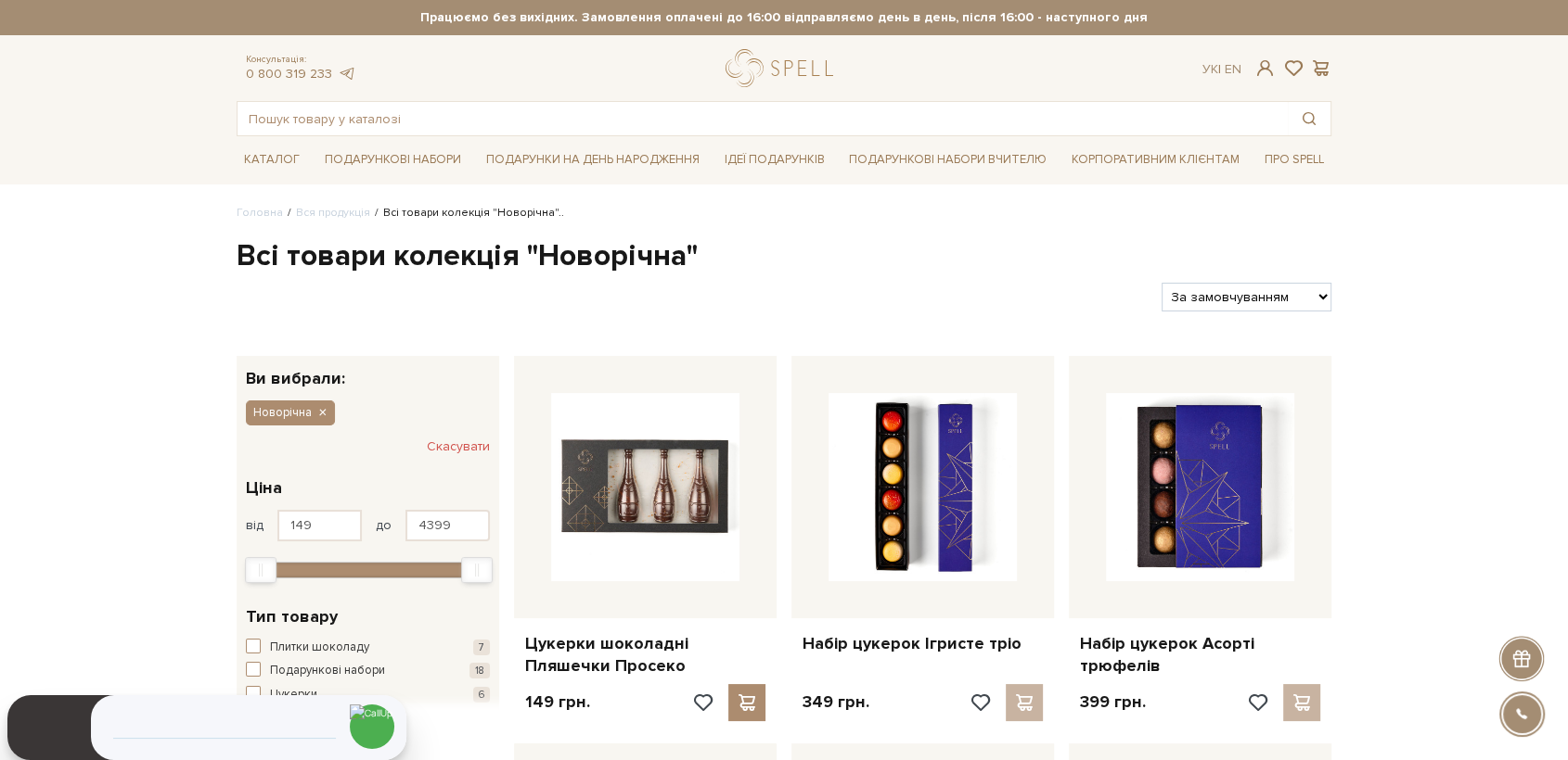
select select "[URL][DOMAIN_NAME]"
click at [1162, 283] on select "За замовчуванням За Ціною (зростання) За Ціною (зменшення) Новинки За популярні…" at bounding box center [1247, 297] width 170 height 28
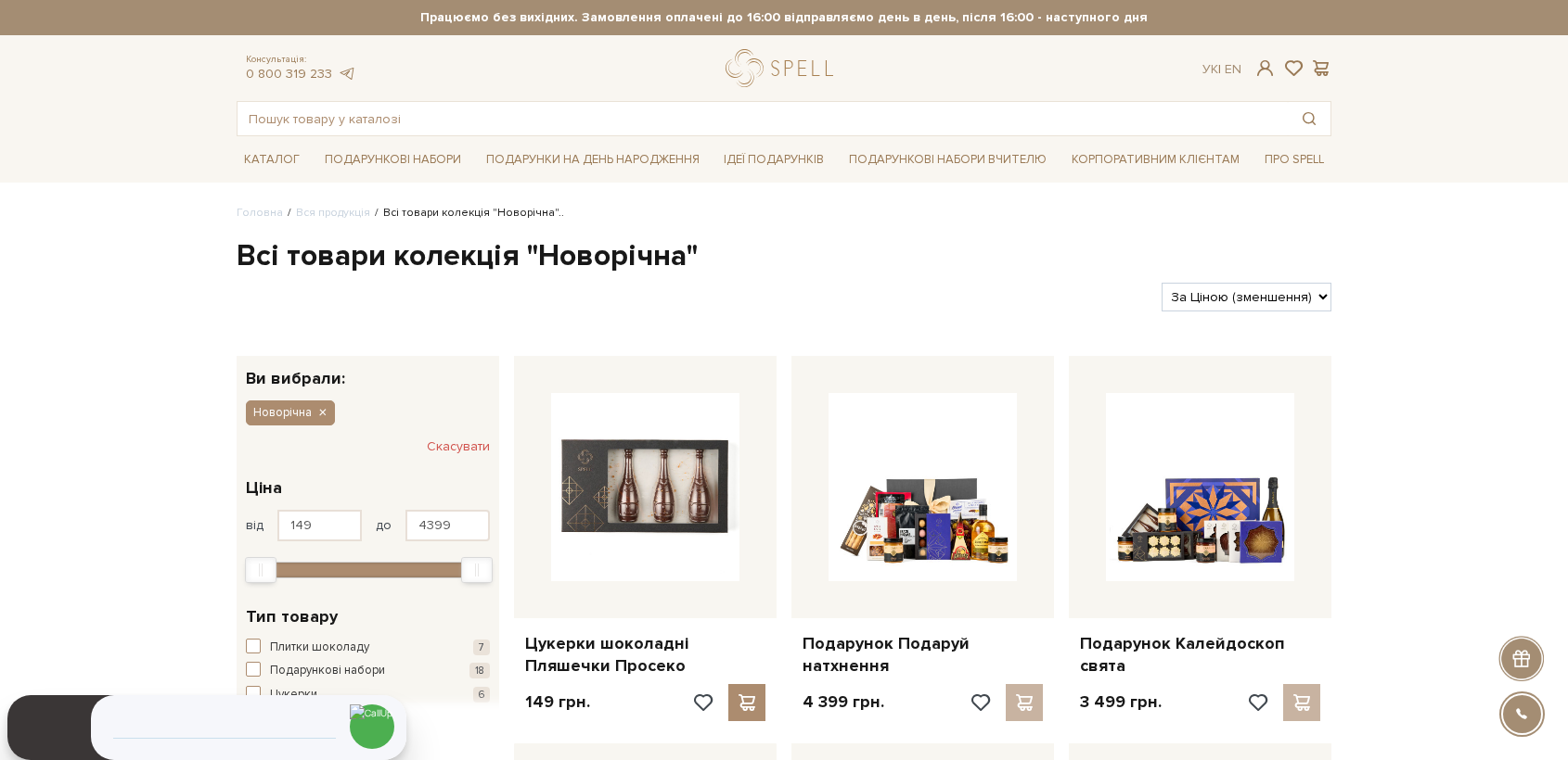
select select "[URL][DOMAIN_NAME]"
click at [1162, 283] on select "За замовчуванням За Ціною (зростання) За Ціною (зменшення) Новинки За популярні…" at bounding box center [1247, 297] width 170 height 28
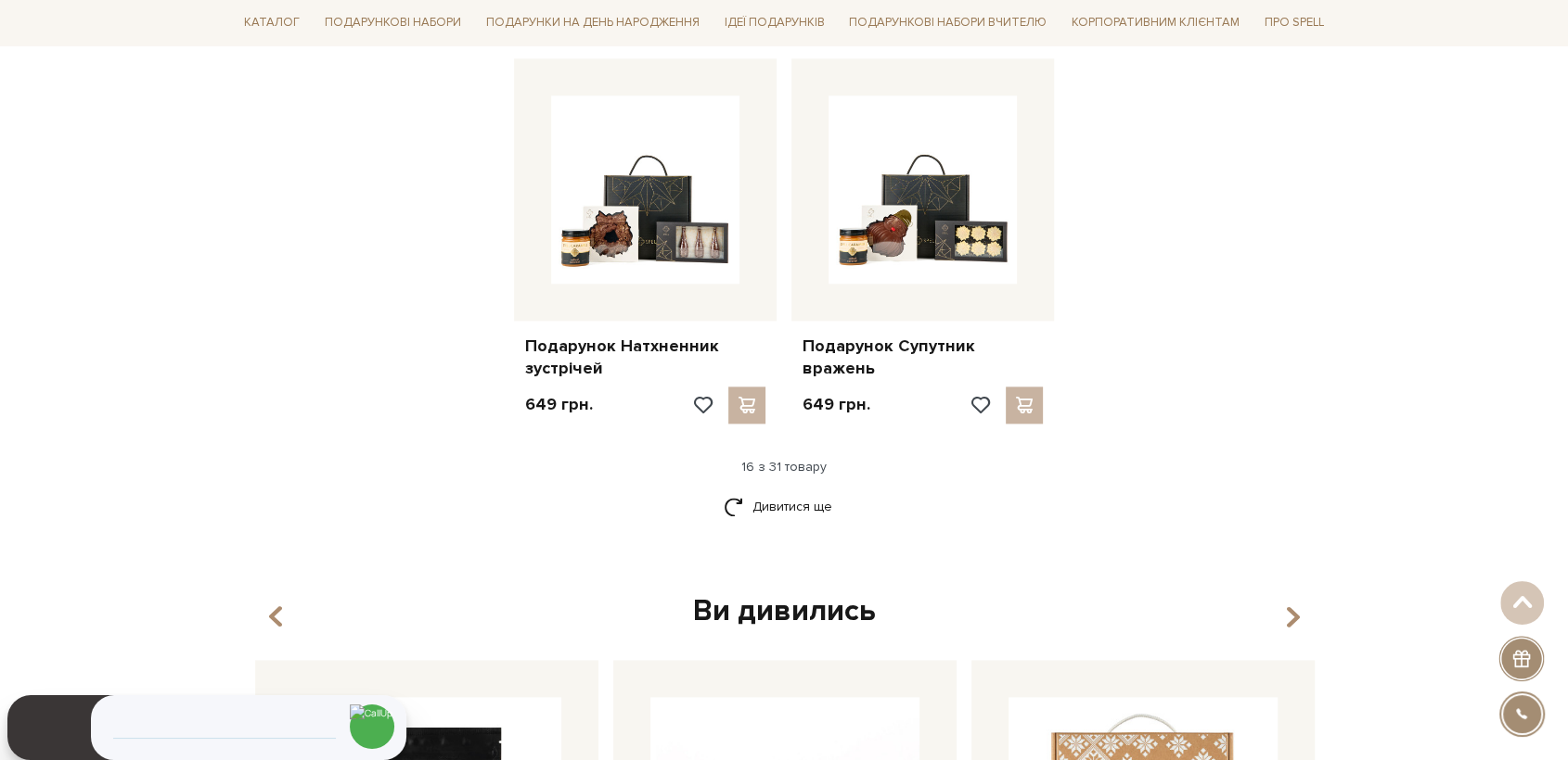
scroll to position [2266, 0]
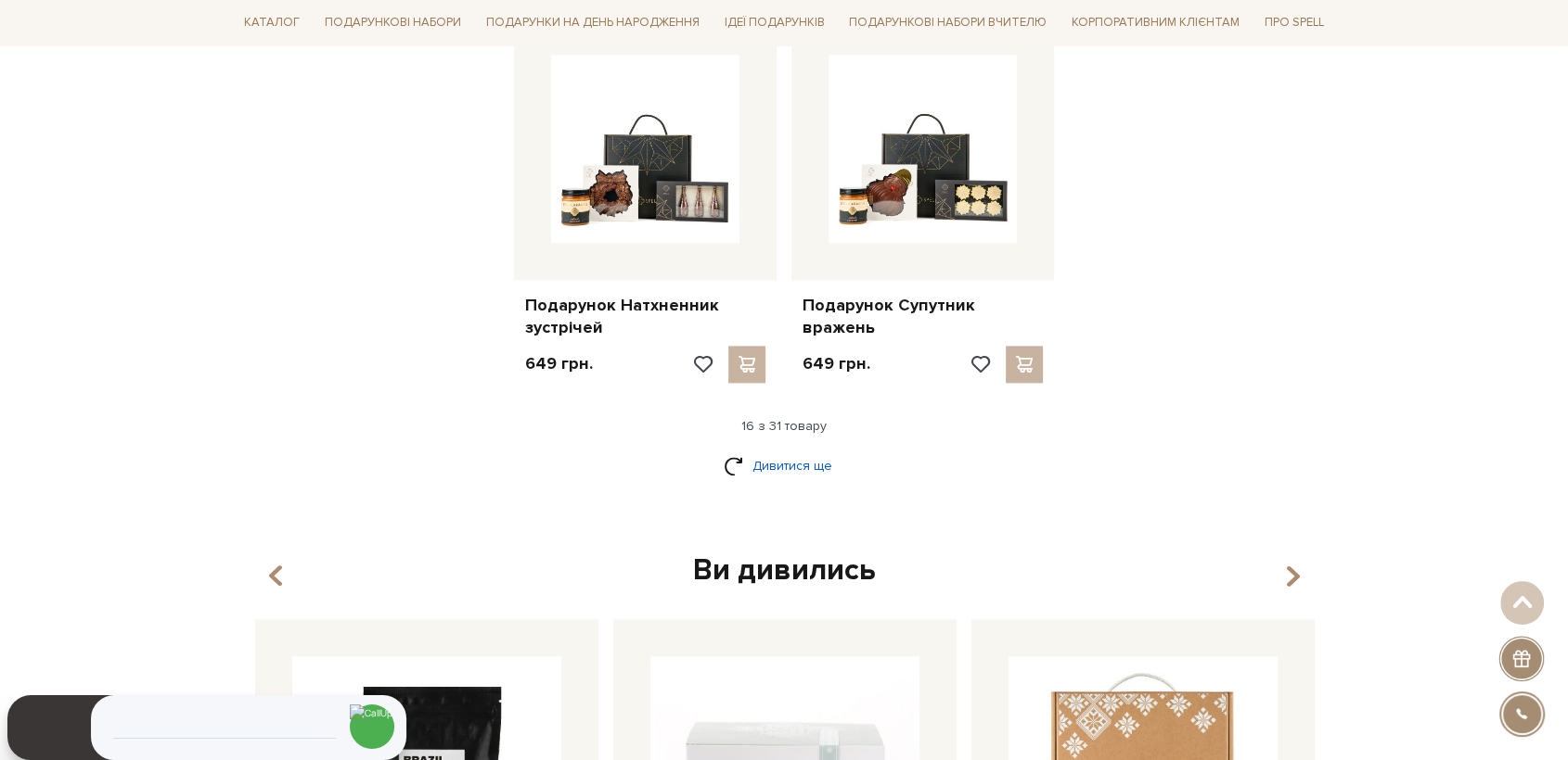
click at [796, 462] on link "Дивитися ще" at bounding box center [784, 465] width 121 height 32
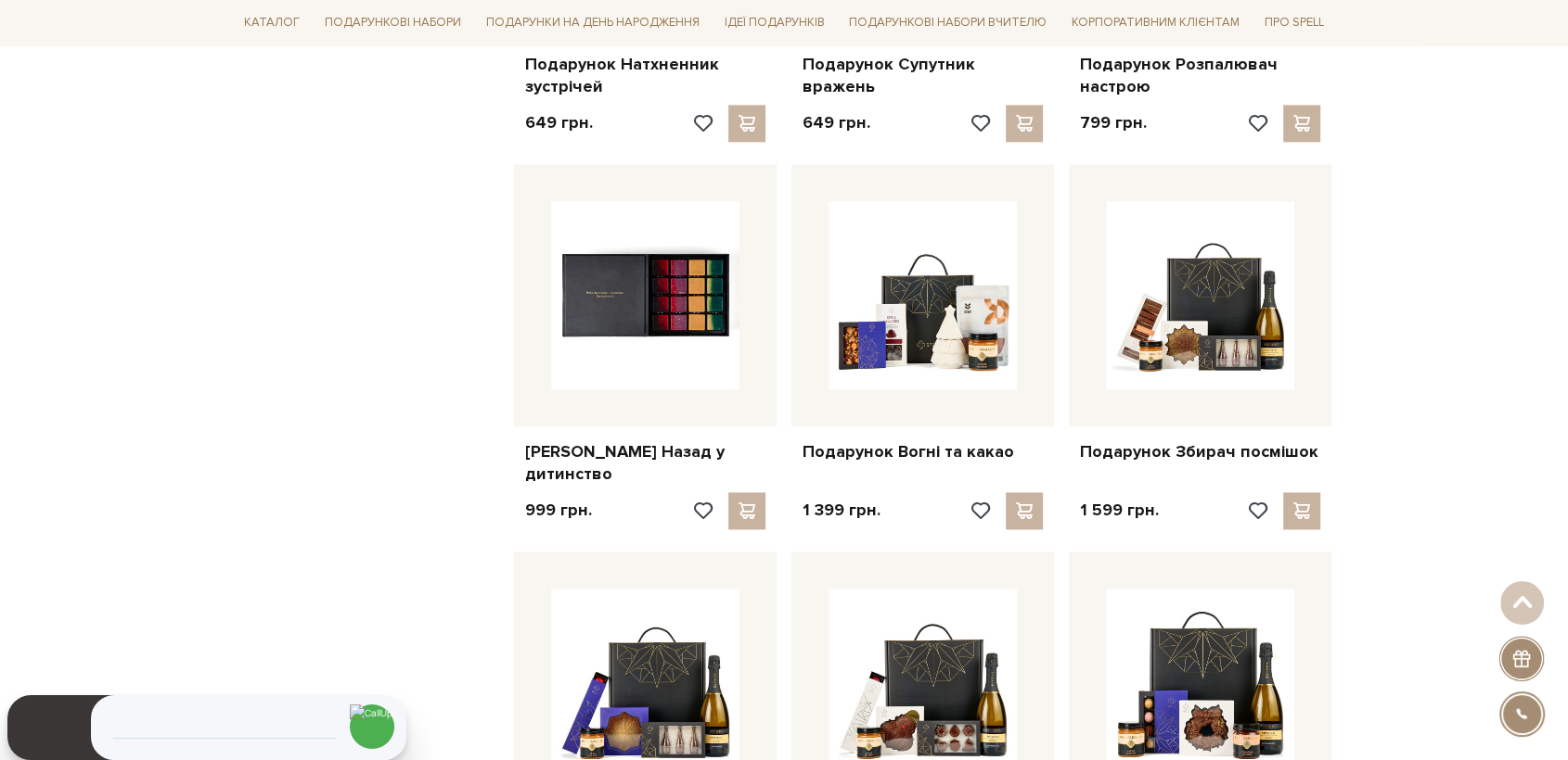
scroll to position [2576, 0]
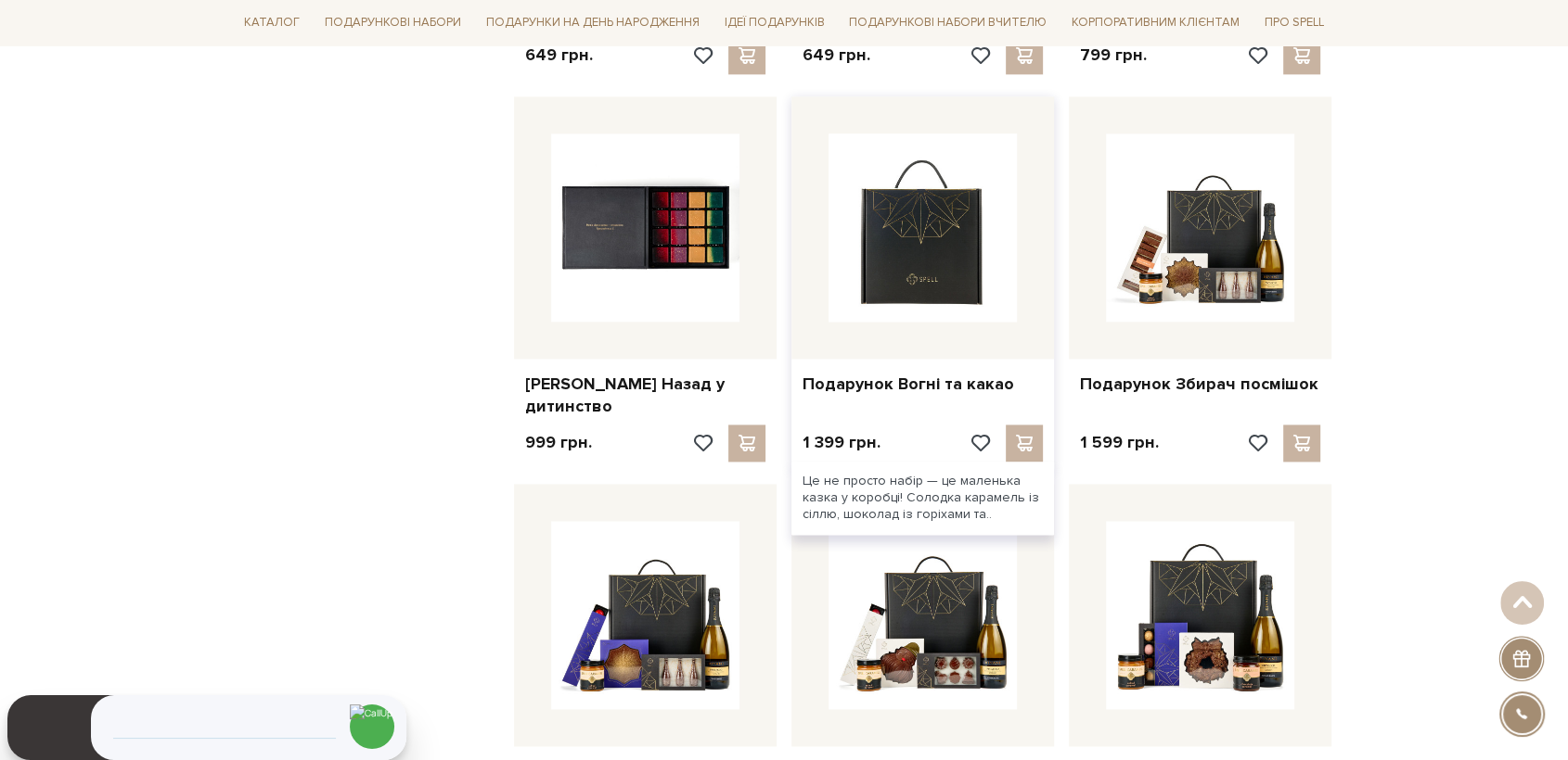
click at [942, 269] on img at bounding box center [922, 227] width 188 height 188
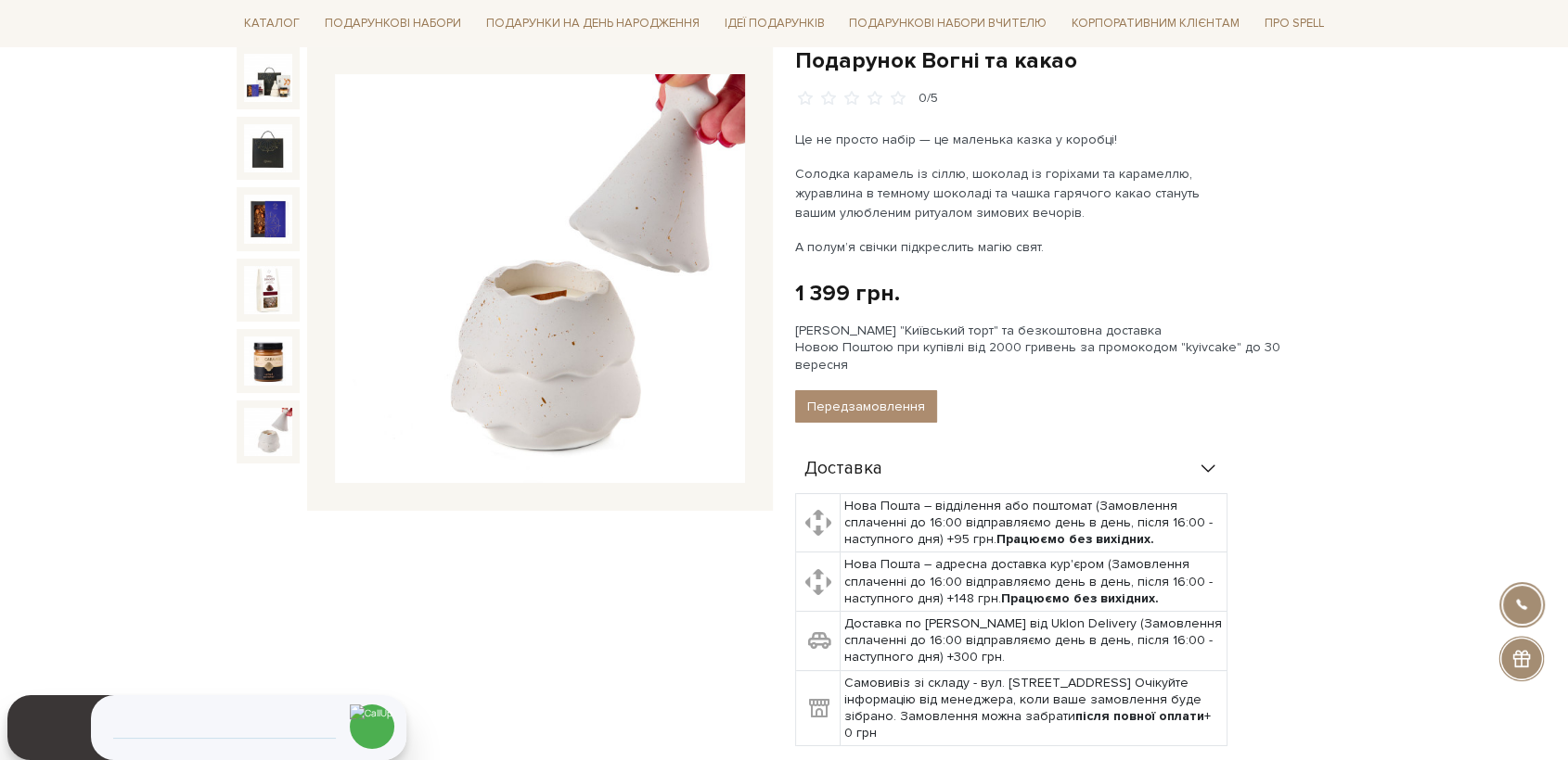
scroll to position [206, 0]
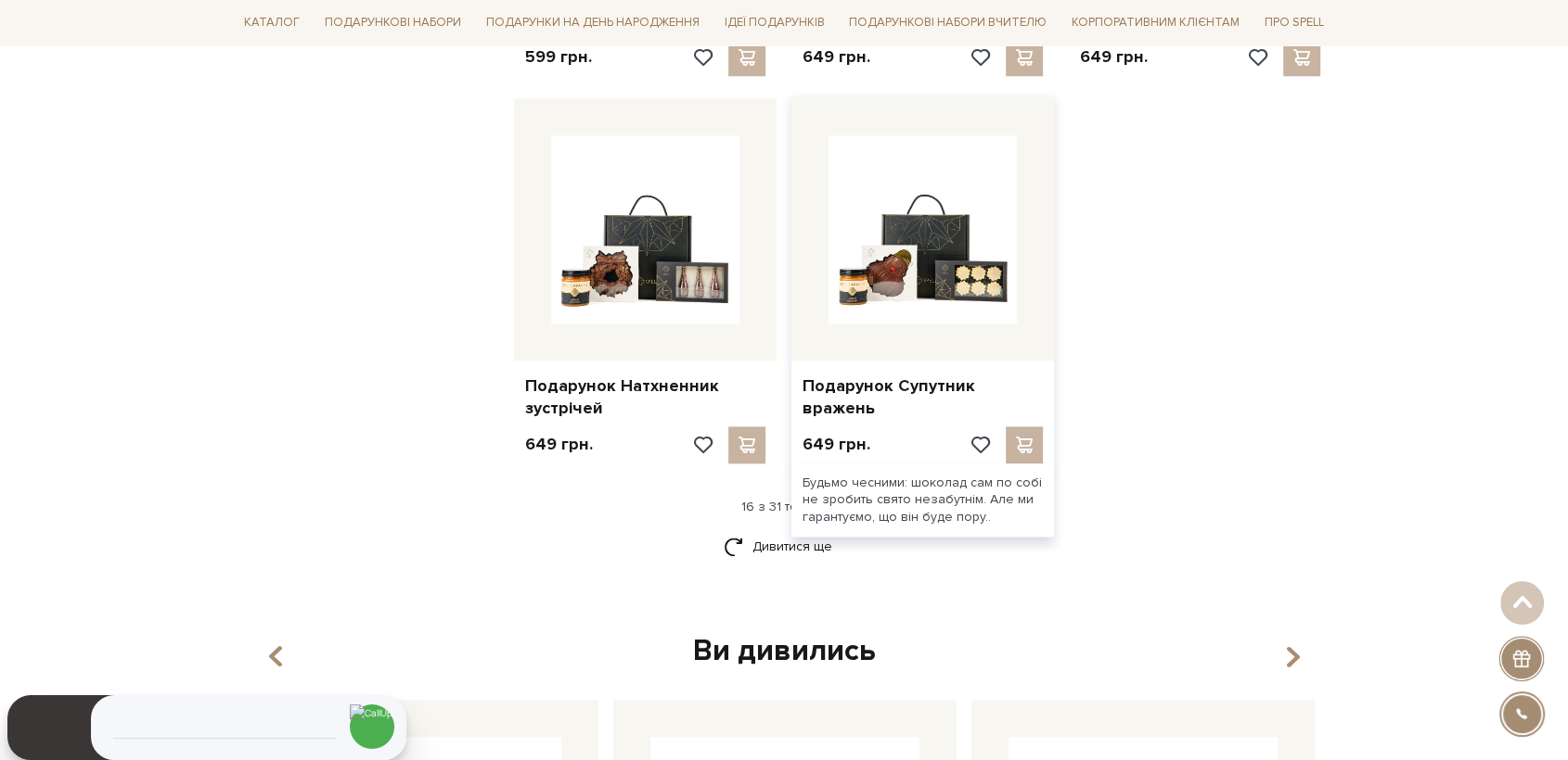
scroll to position [2163, 0]
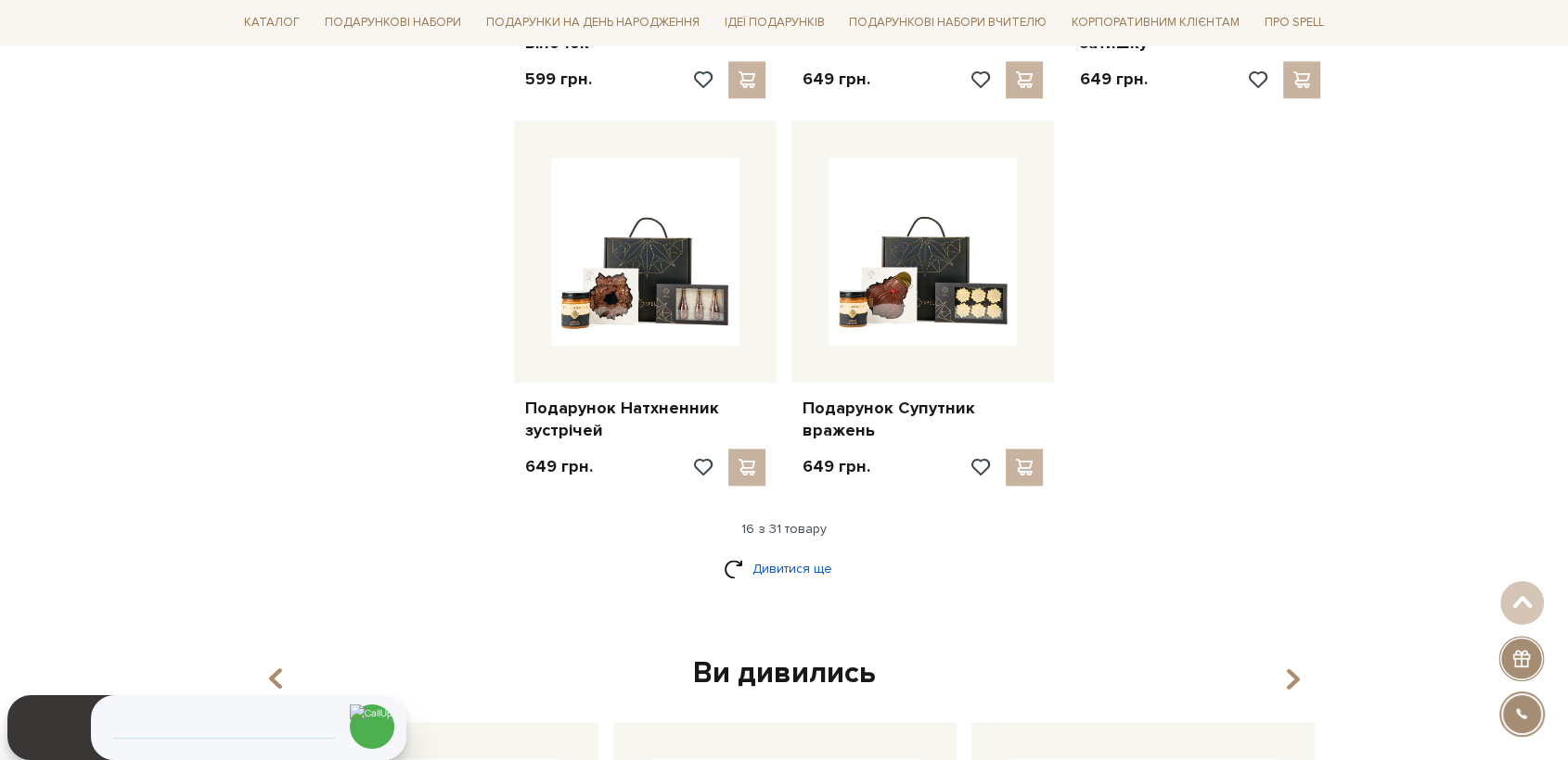
click at [779, 569] on link "Дивитися ще" at bounding box center [784, 568] width 121 height 32
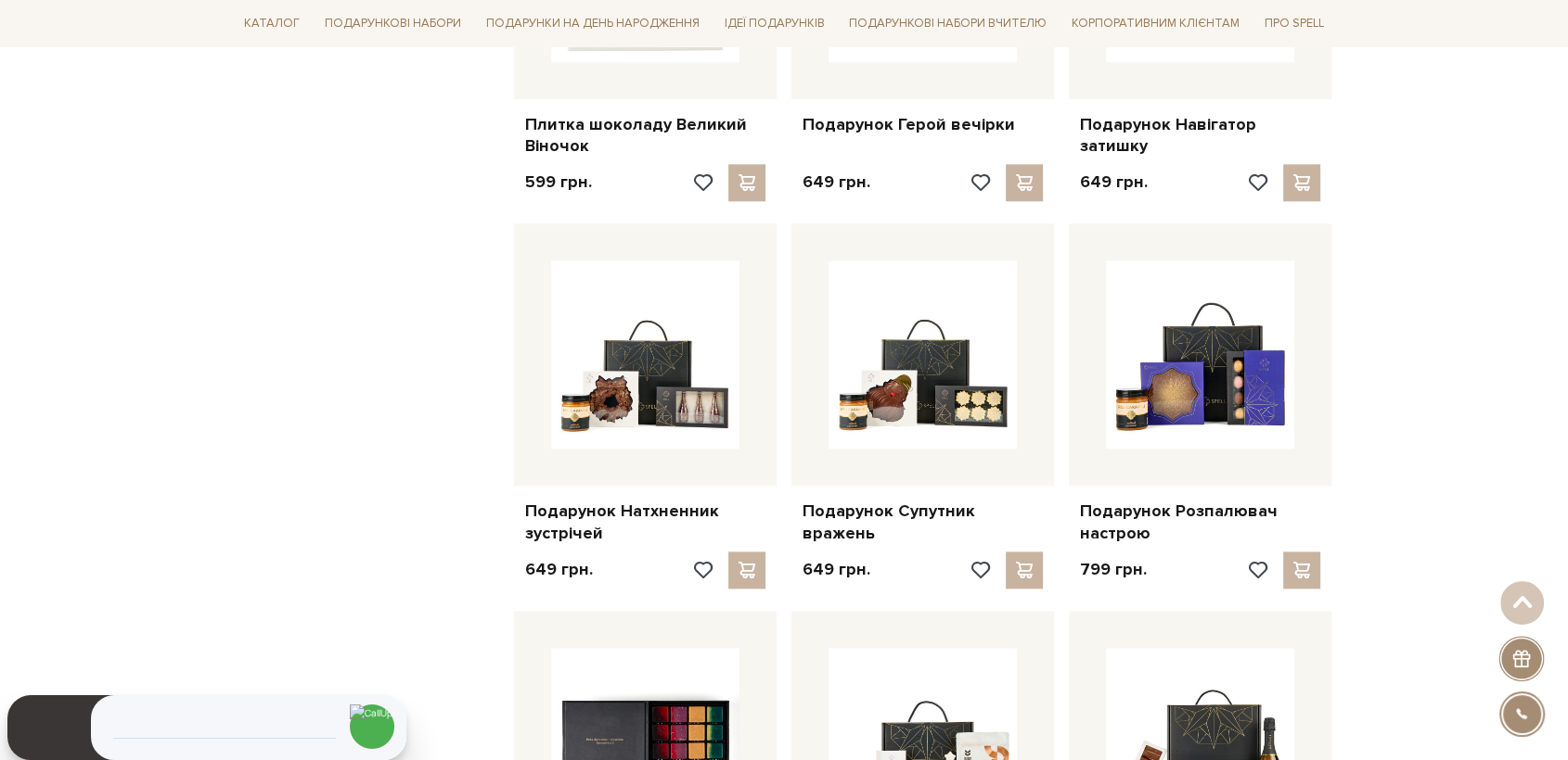
scroll to position [2266, 0]
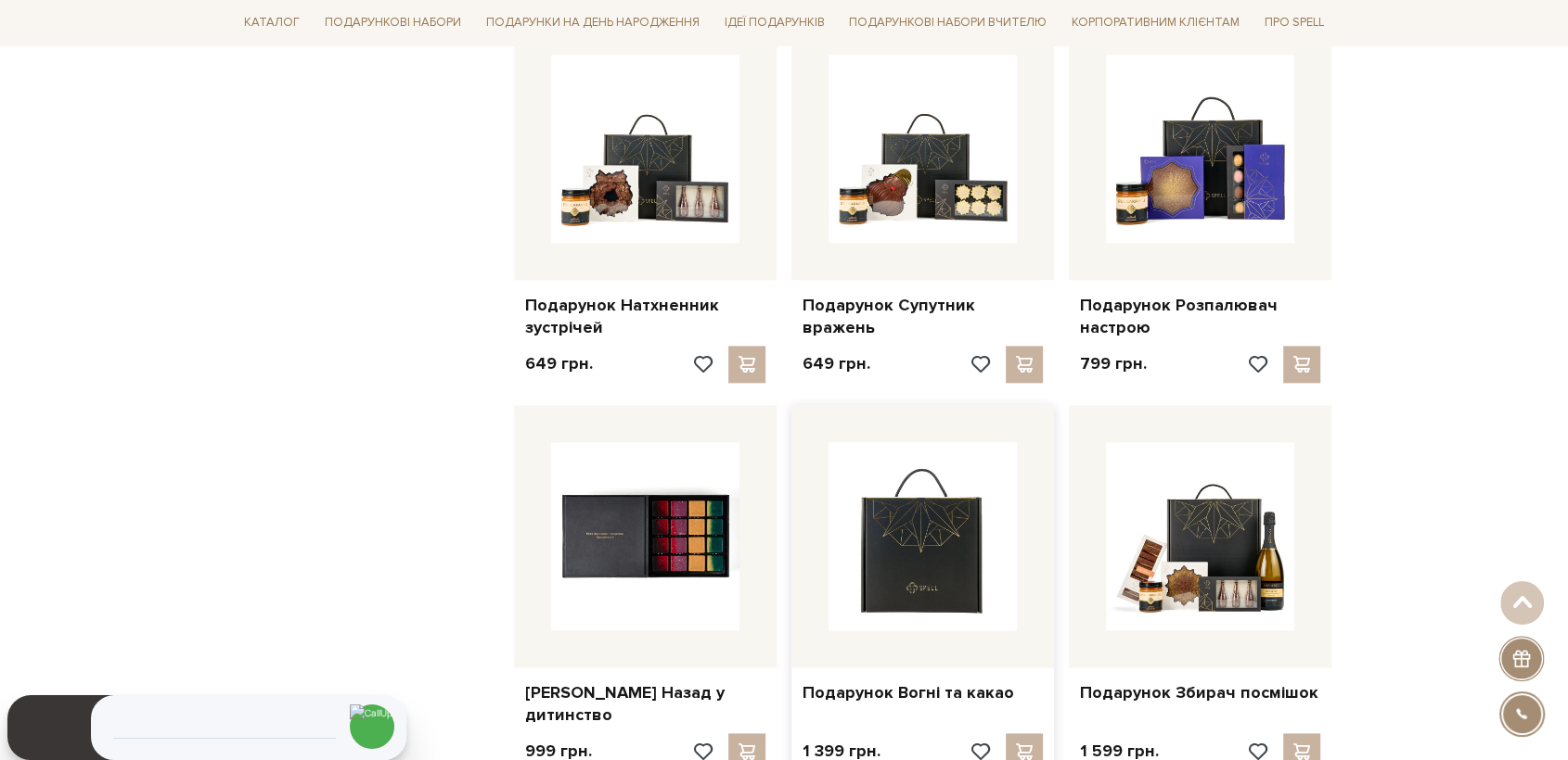
click at [958, 534] on img at bounding box center [922, 535] width 188 height 188
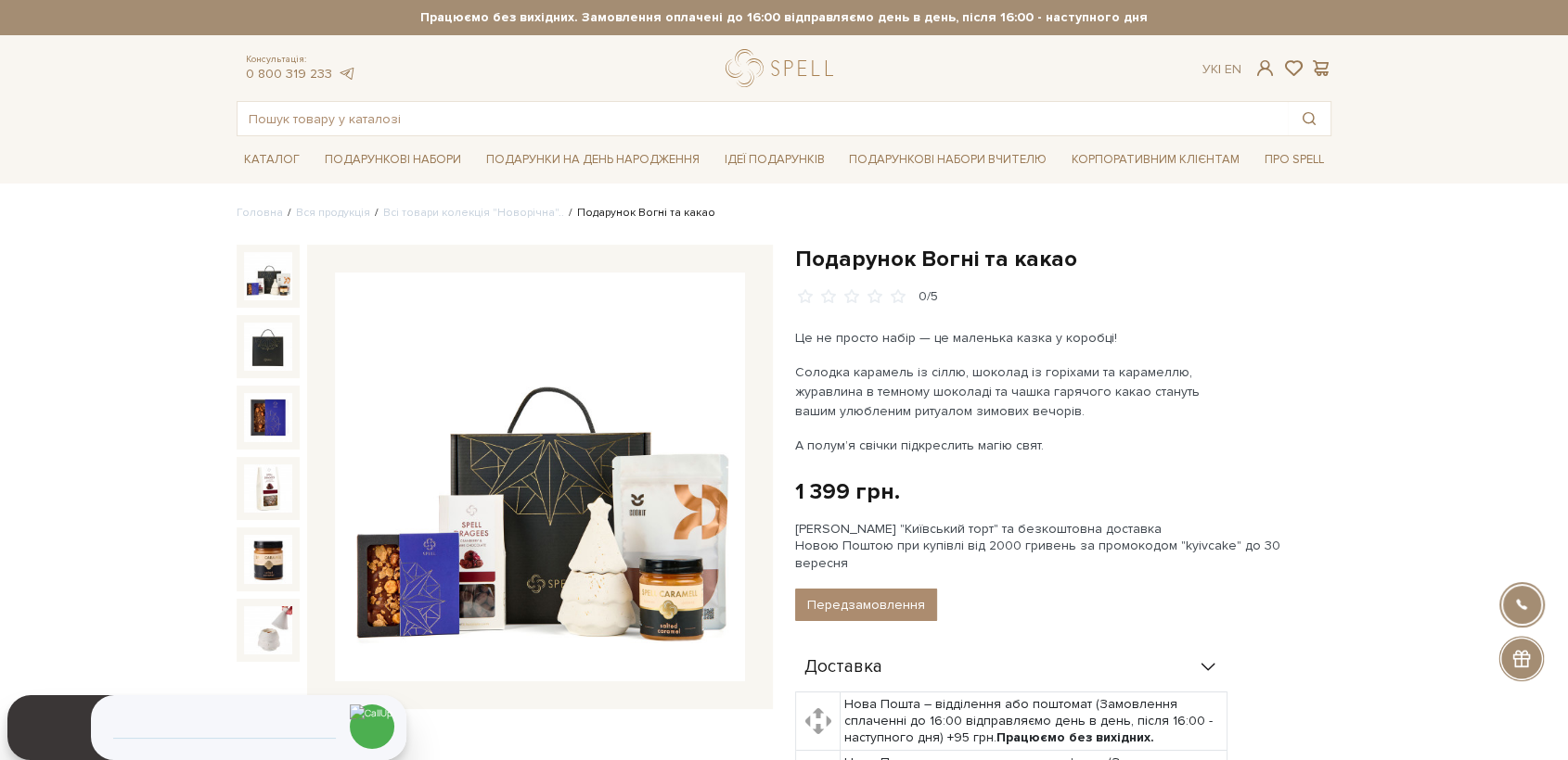
click at [270, 285] on img at bounding box center [267, 276] width 48 height 48
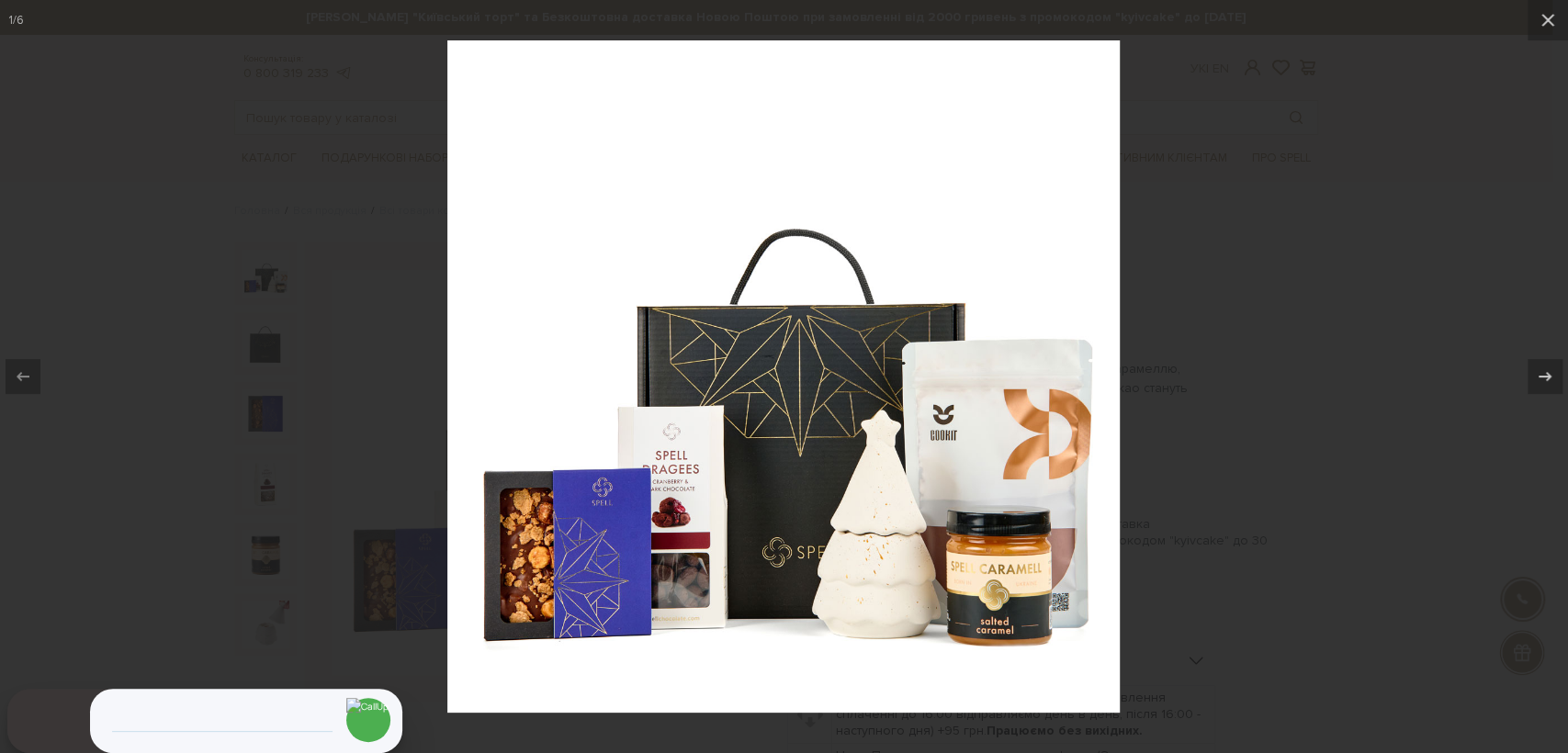
click at [1199, 453] on div at bounding box center [784, 376] width 1568 height 753
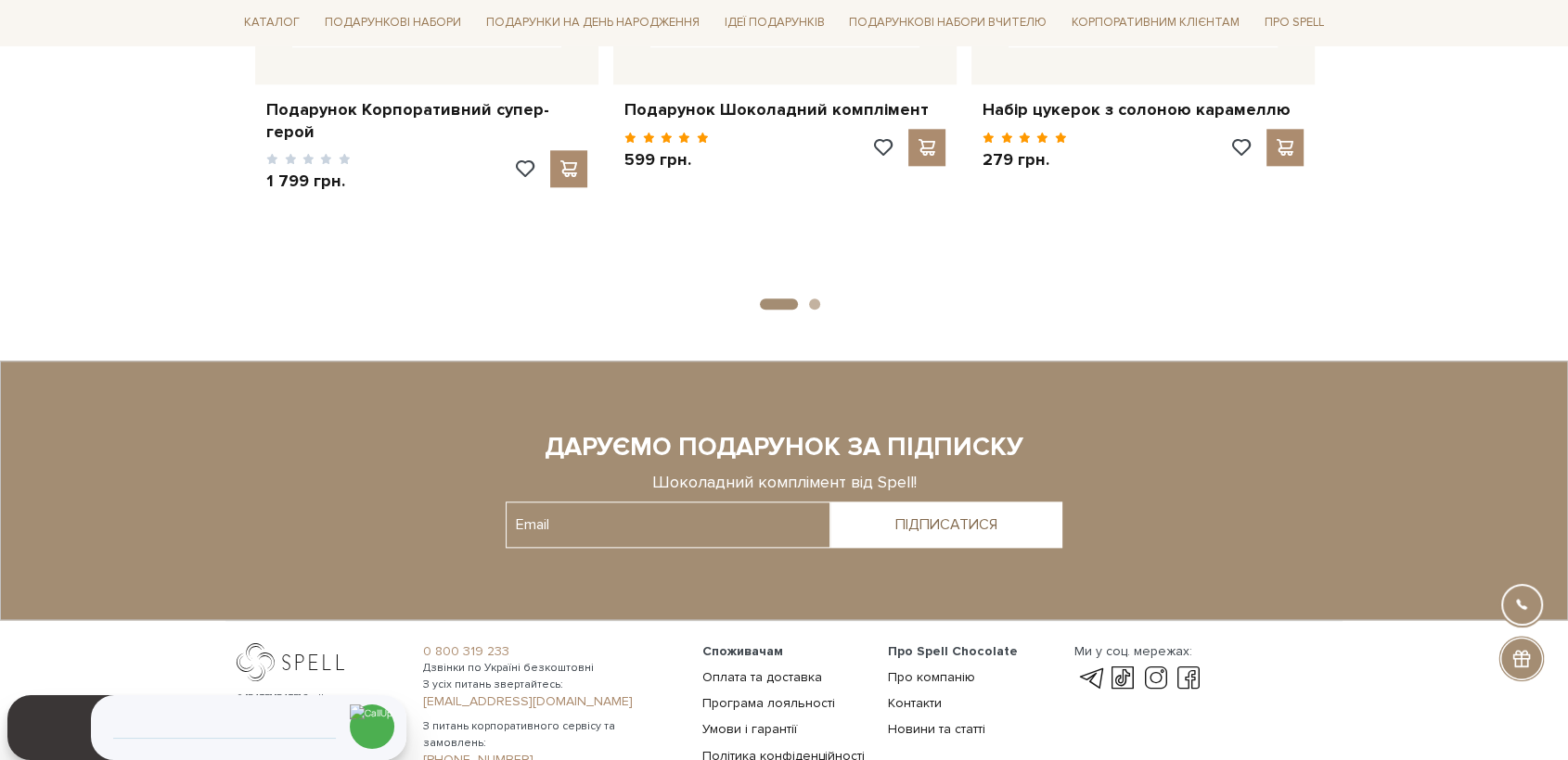
scroll to position [2356, 0]
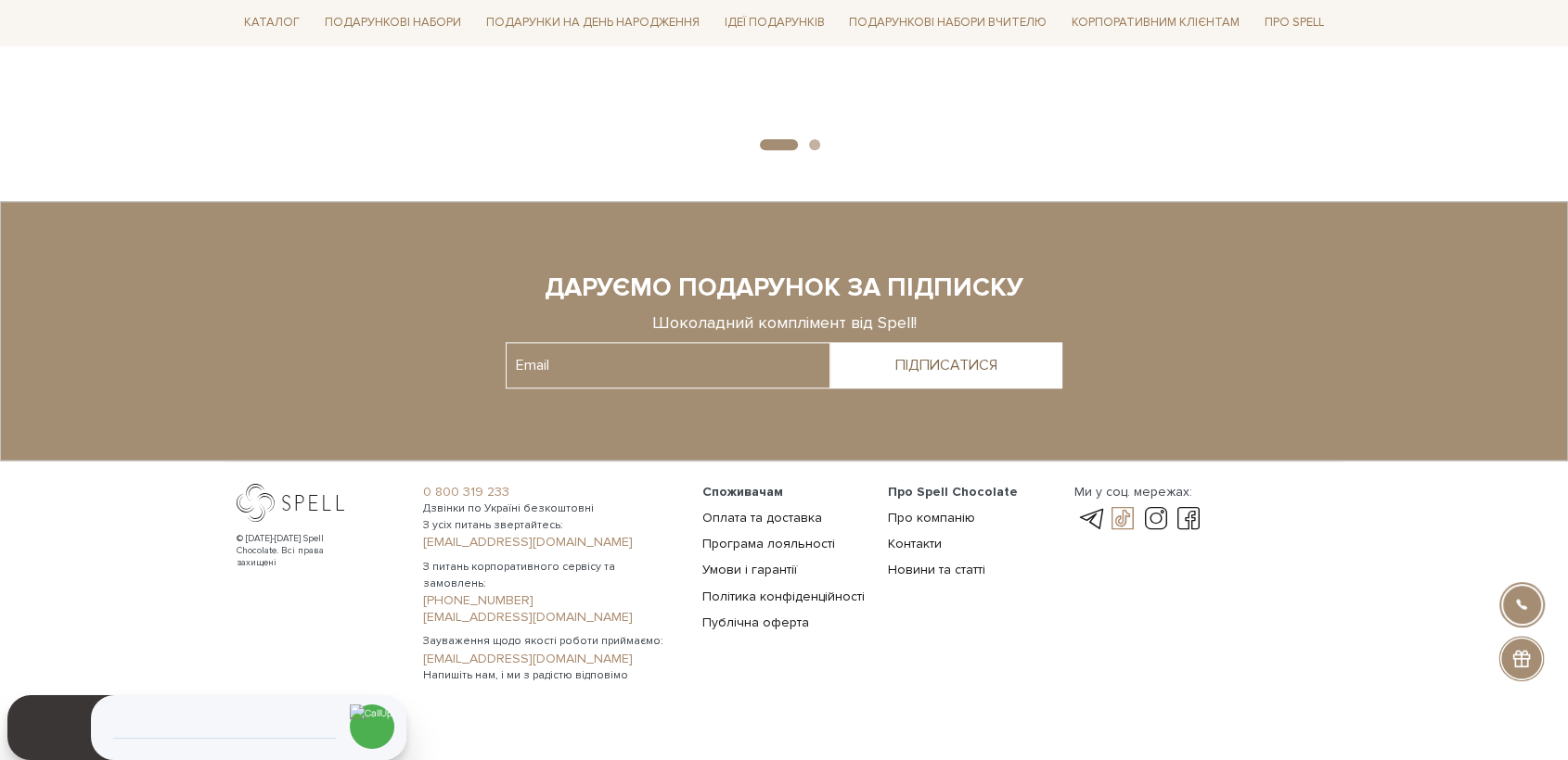
click at [1120, 508] on link at bounding box center [1122, 519] width 31 height 23
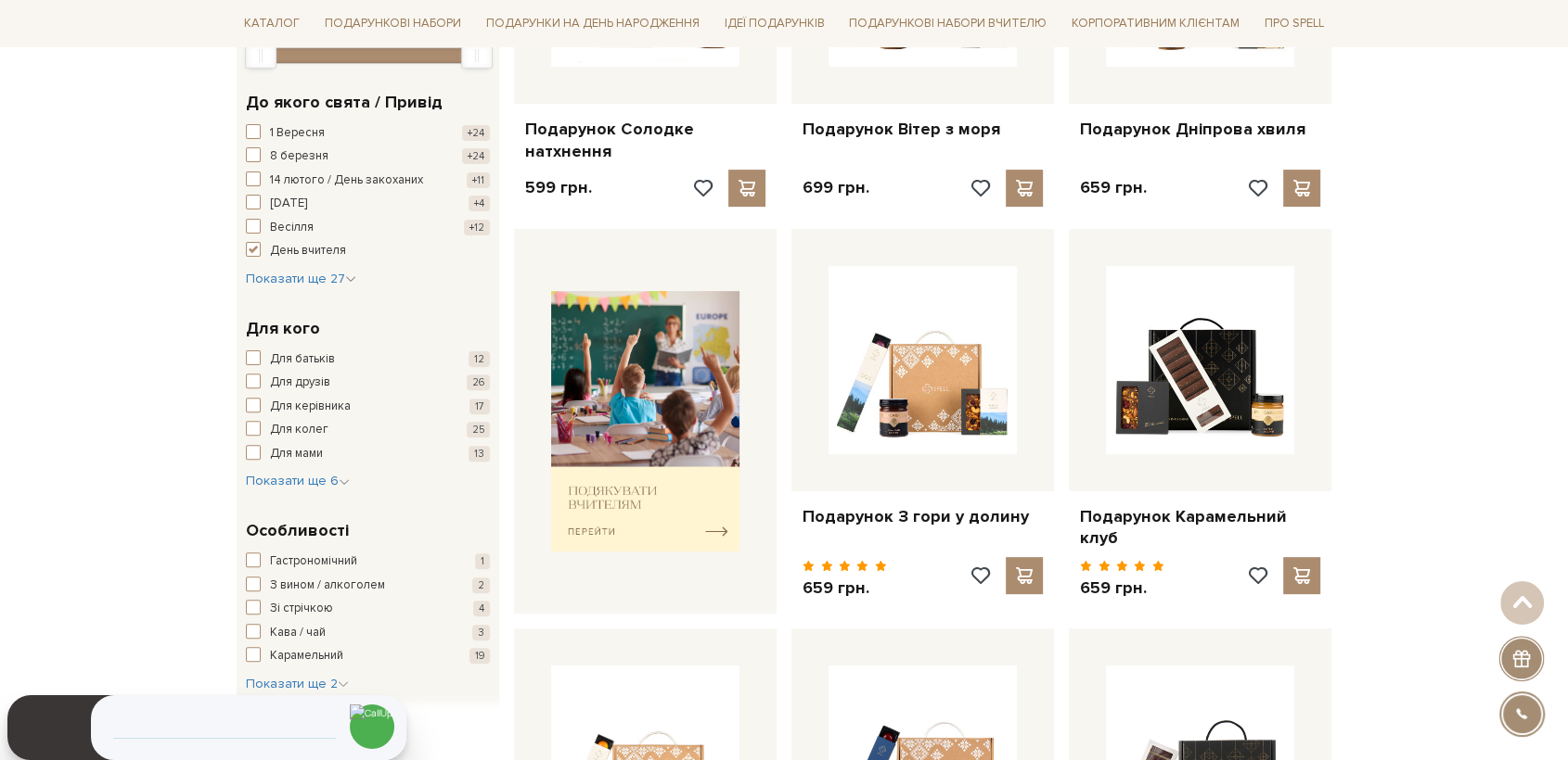
scroll to position [206, 0]
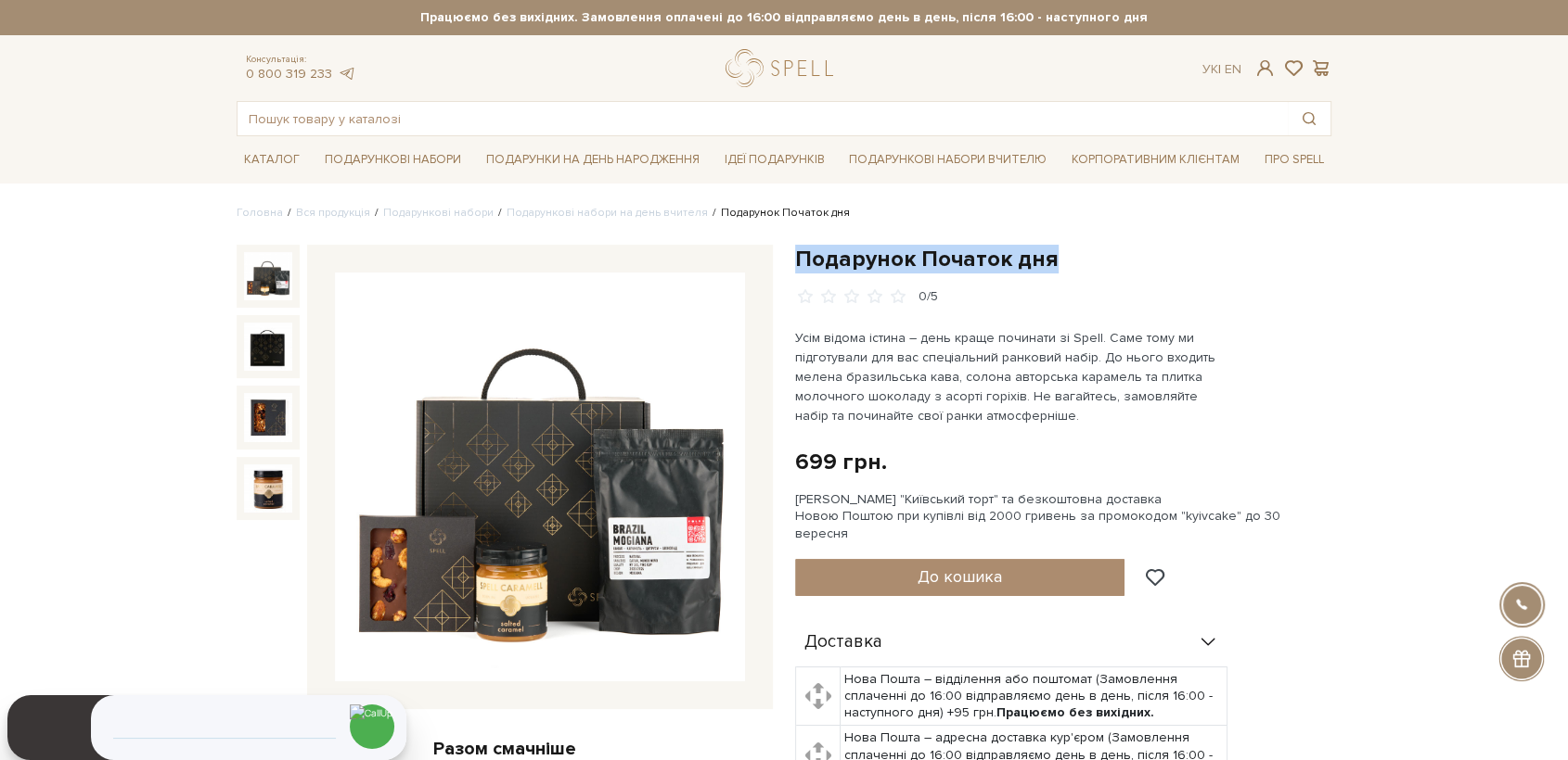
drag, startPoint x: 794, startPoint y: 257, endPoint x: 1061, endPoint y: 256, distance: 267.0
click at [1061, 256] on h1 "Подарунок Початок дня" at bounding box center [1064, 259] width 537 height 28
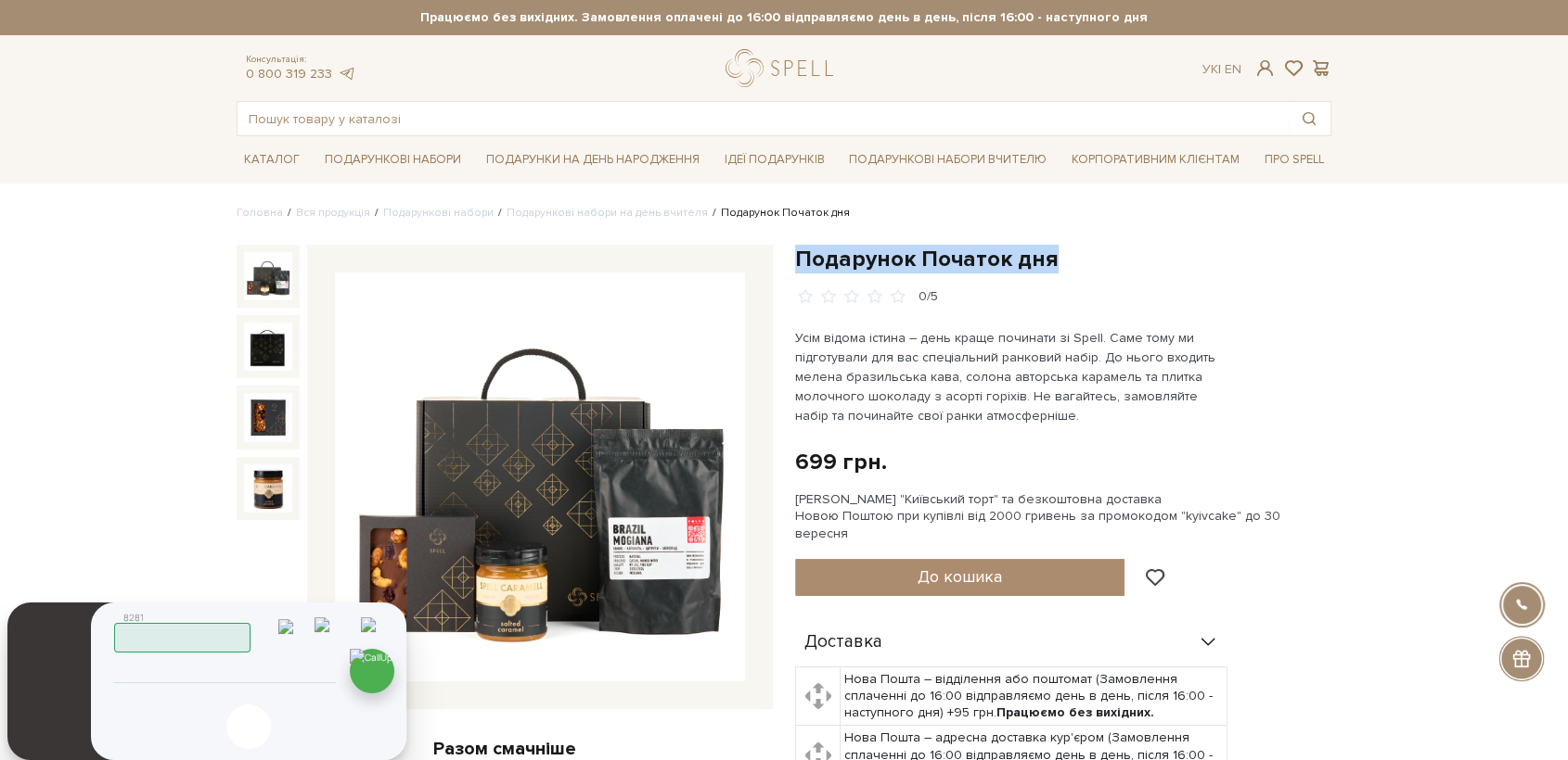
copy h1 "Подарунок Початок дня"
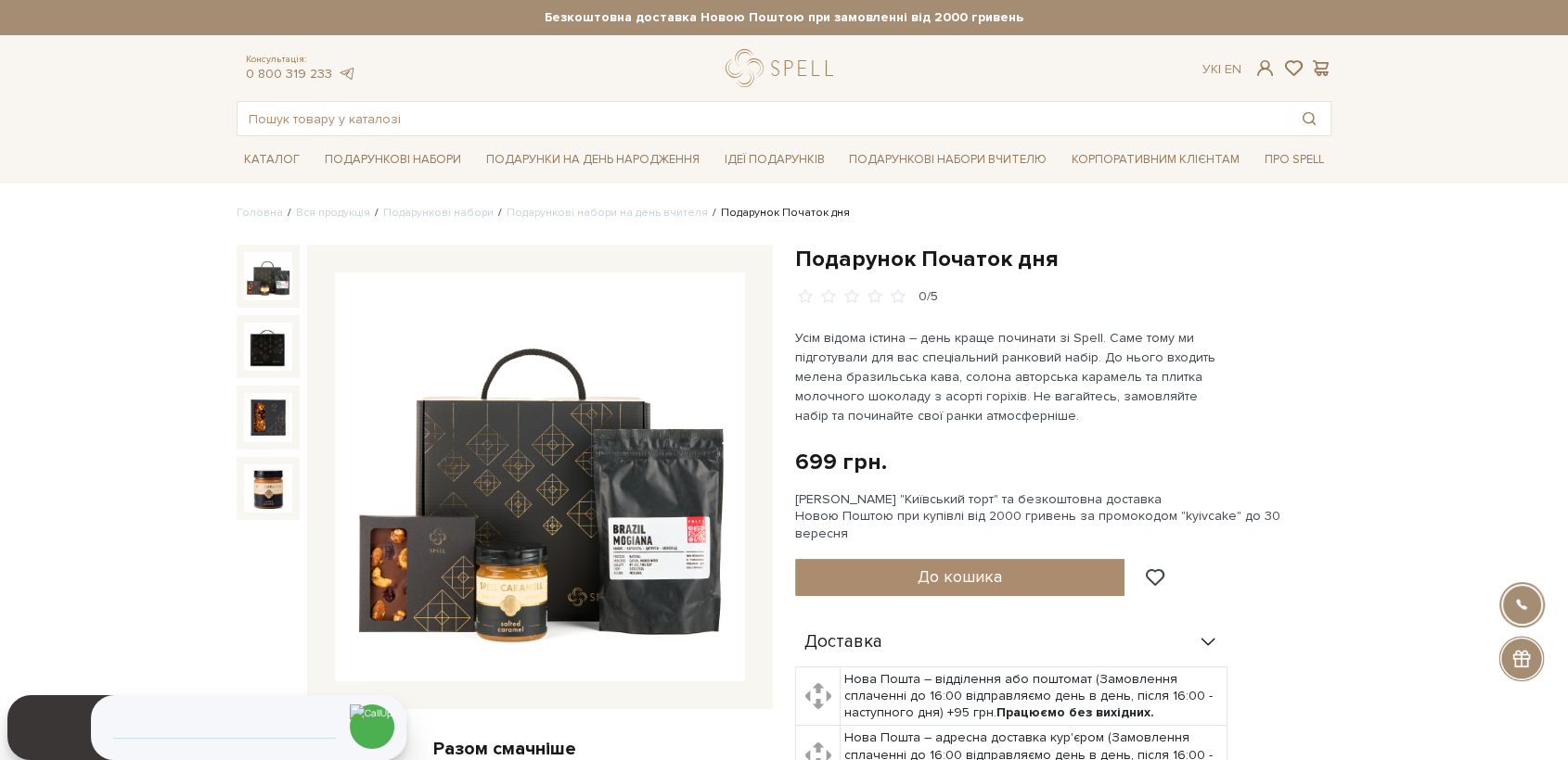
click at [694, 694] on div at bounding box center [539, 477] width 466 height 465
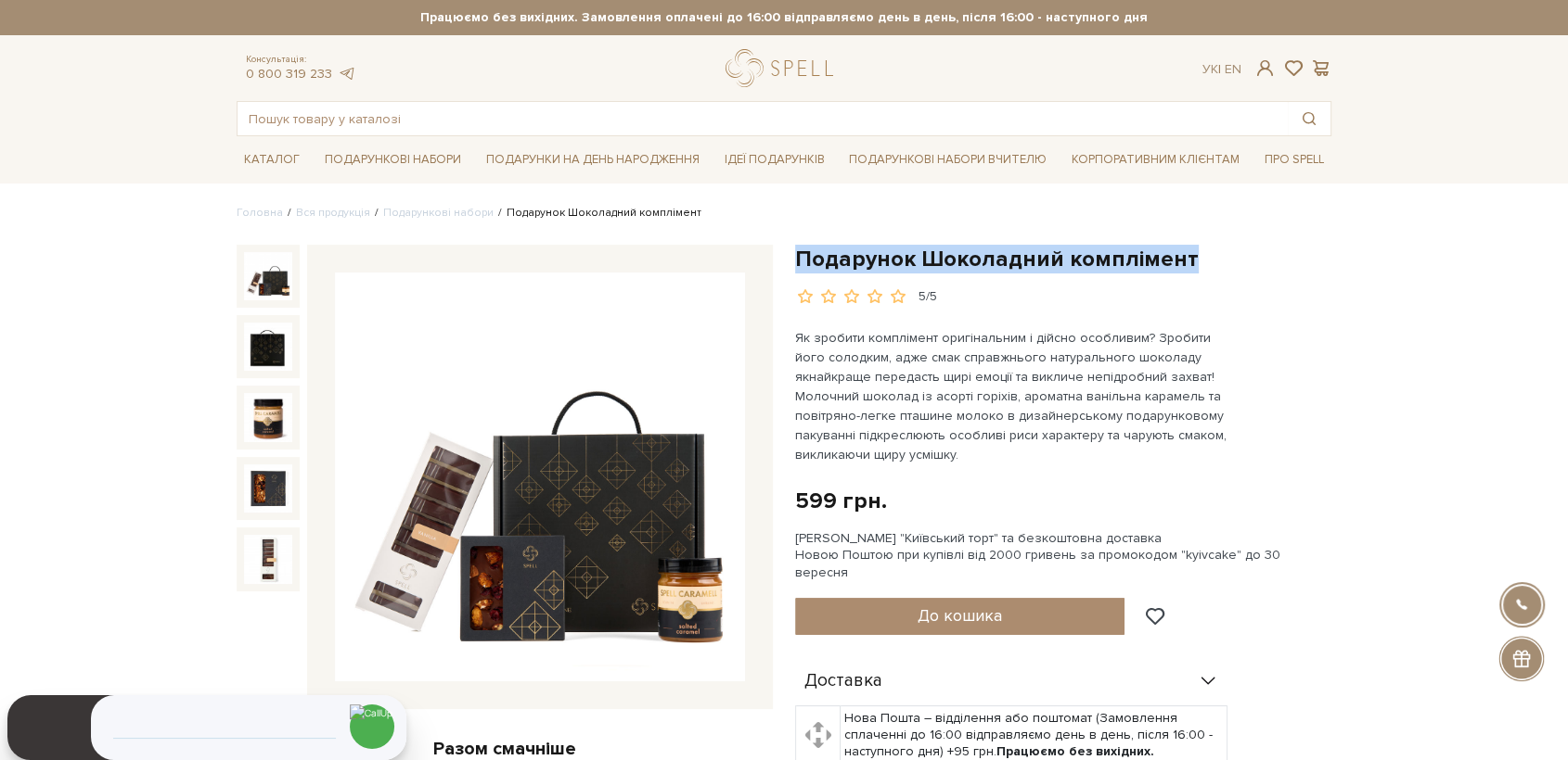
drag, startPoint x: 802, startPoint y: 261, endPoint x: 1187, endPoint y: 256, distance: 385.0
click at [1187, 256] on h1 "Подарунок Шоколадний комплімент" at bounding box center [1064, 259] width 537 height 28
copy h1 "Подарунок Шоколадний комплімент"
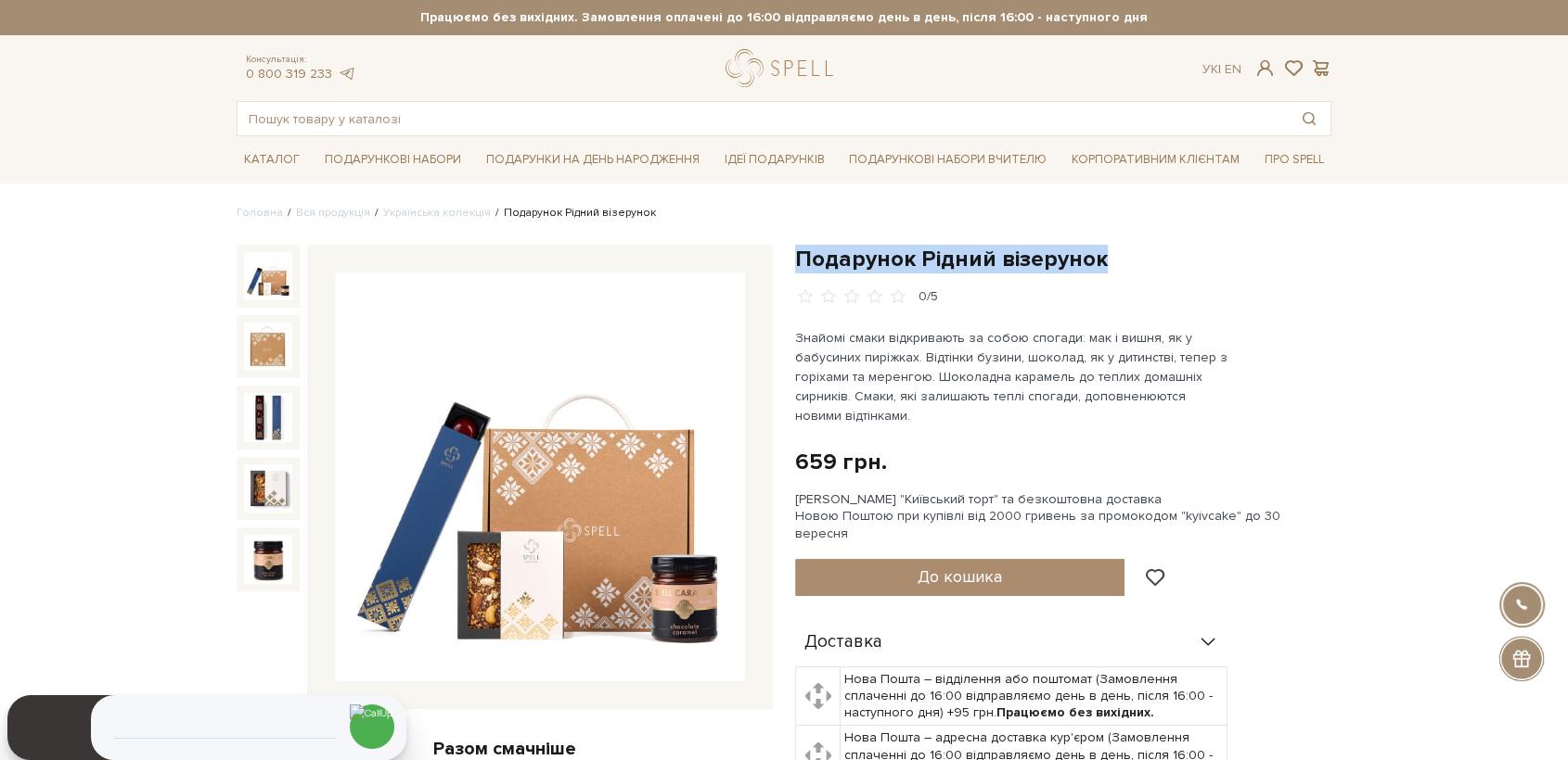
drag, startPoint x: 798, startPoint y: 254, endPoint x: 1098, endPoint y: 254, distance: 300.0
click at [1098, 254] on h1 "Подарунок Рідний візерунок" at bounding box center [1064, 259] width 537 height 28
copy h1 "Подарунок Рідний візерунок"
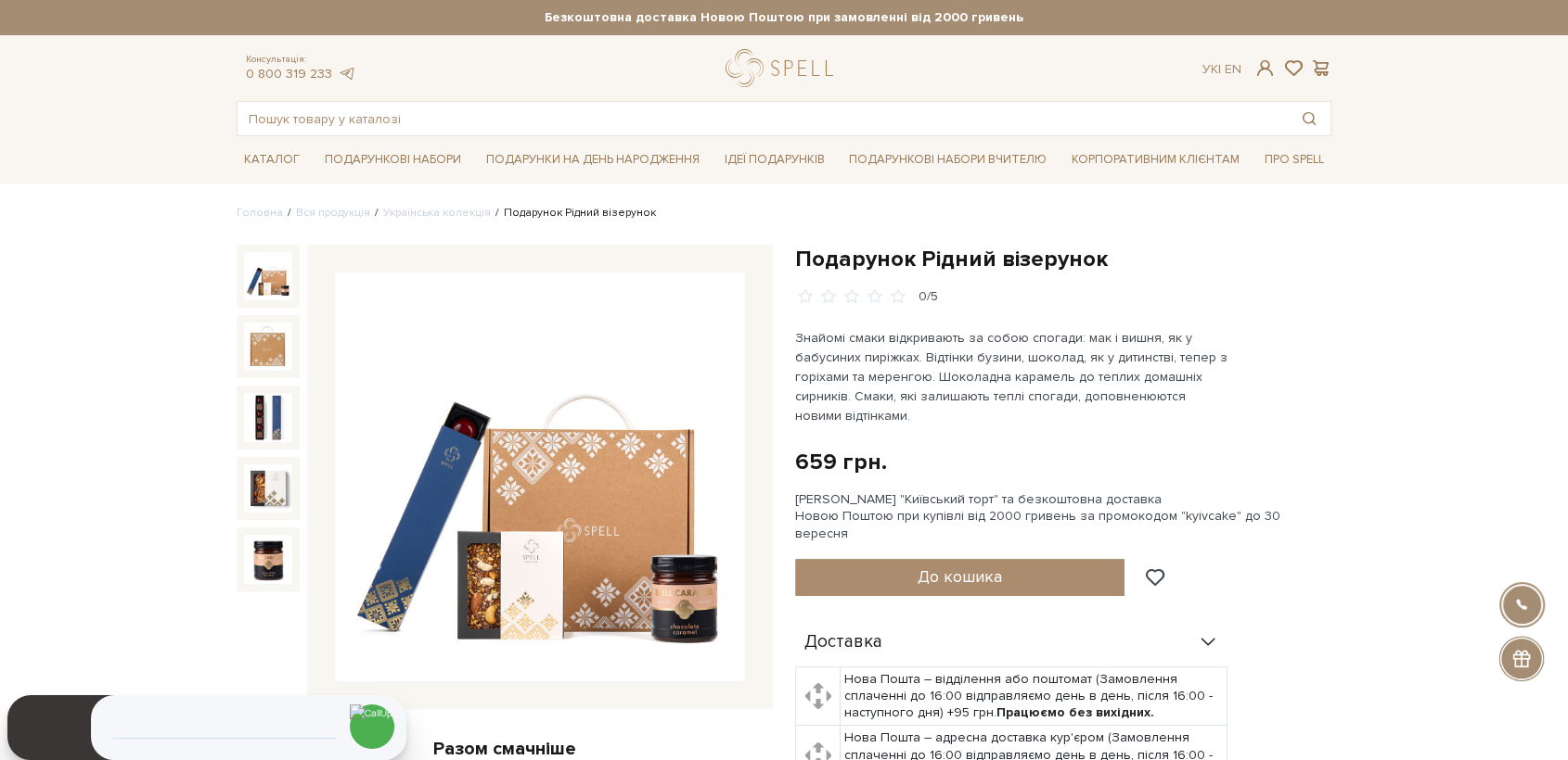
drag, startPoint x: 1321, startPoint y: 336, endPoint x: 1298, endPoint y: 313, distance: 32.5
click at [1322, 336] on div "Подарунок Рідний візерунок 0/5 659 грн. Оплата частинами: Сет Цукерок "Київськи…" at bounding box center [1064, 648] width 537 height 806
drag, startPoint x: 1424, startPoint y: 161, endPoint x: 980, endPoint y: 191, distance: 445.0
click at [1419, 160] on div "Каталог Всі солодощі Дивитись всі" at bounding box center [784, 159] width 1568 height 46
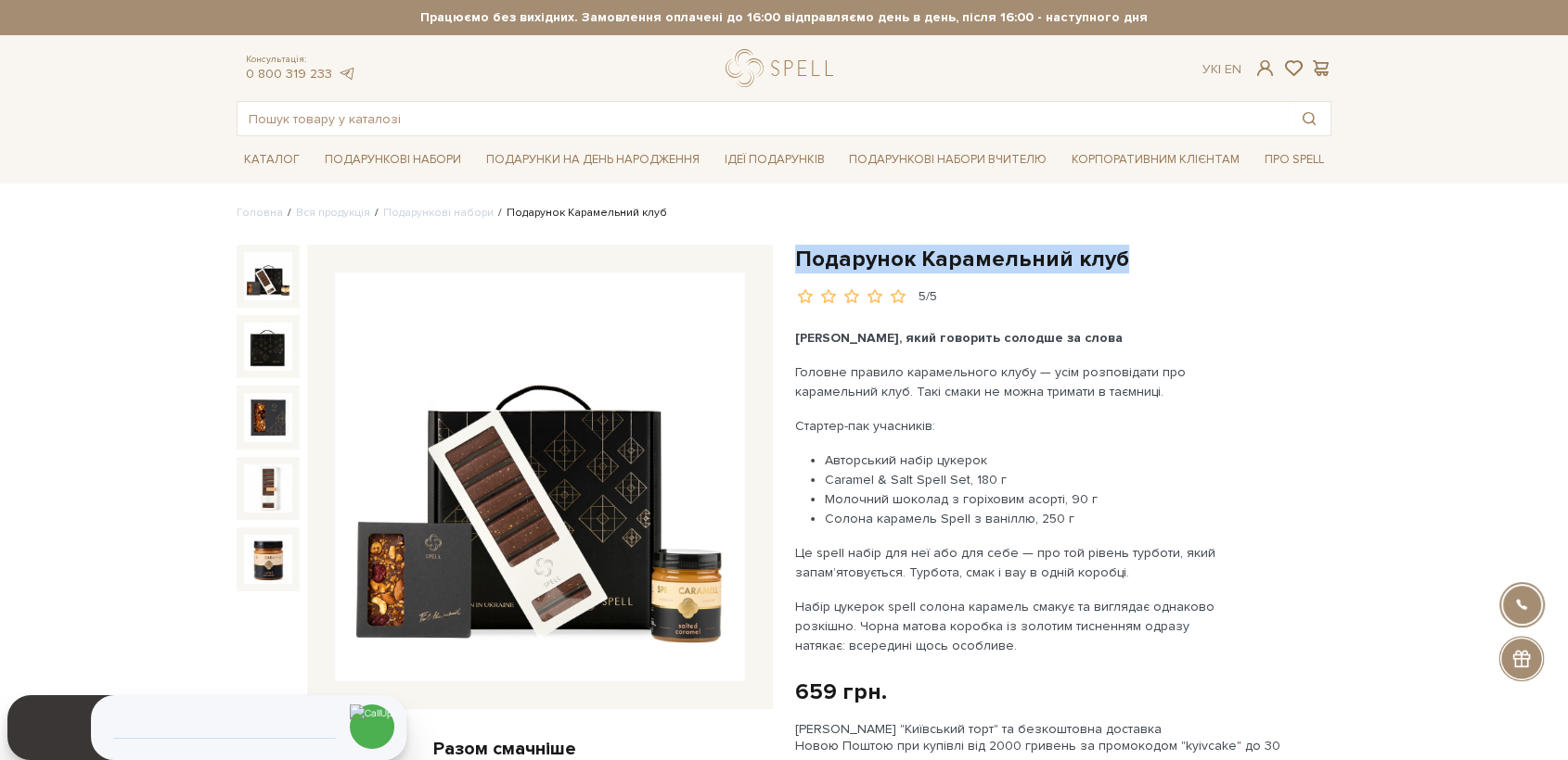
drag, startPoint x: 799, startPoint y: 254, endPoint x: 1125, endPoint y: 262, distance: 326.1
click at [1125, 262] on h1 "Подарунок Карамельний клуб" at bounding box center [1064, 259] width 537 height 28
copy h1 "Подарунок Карамельний клуб"
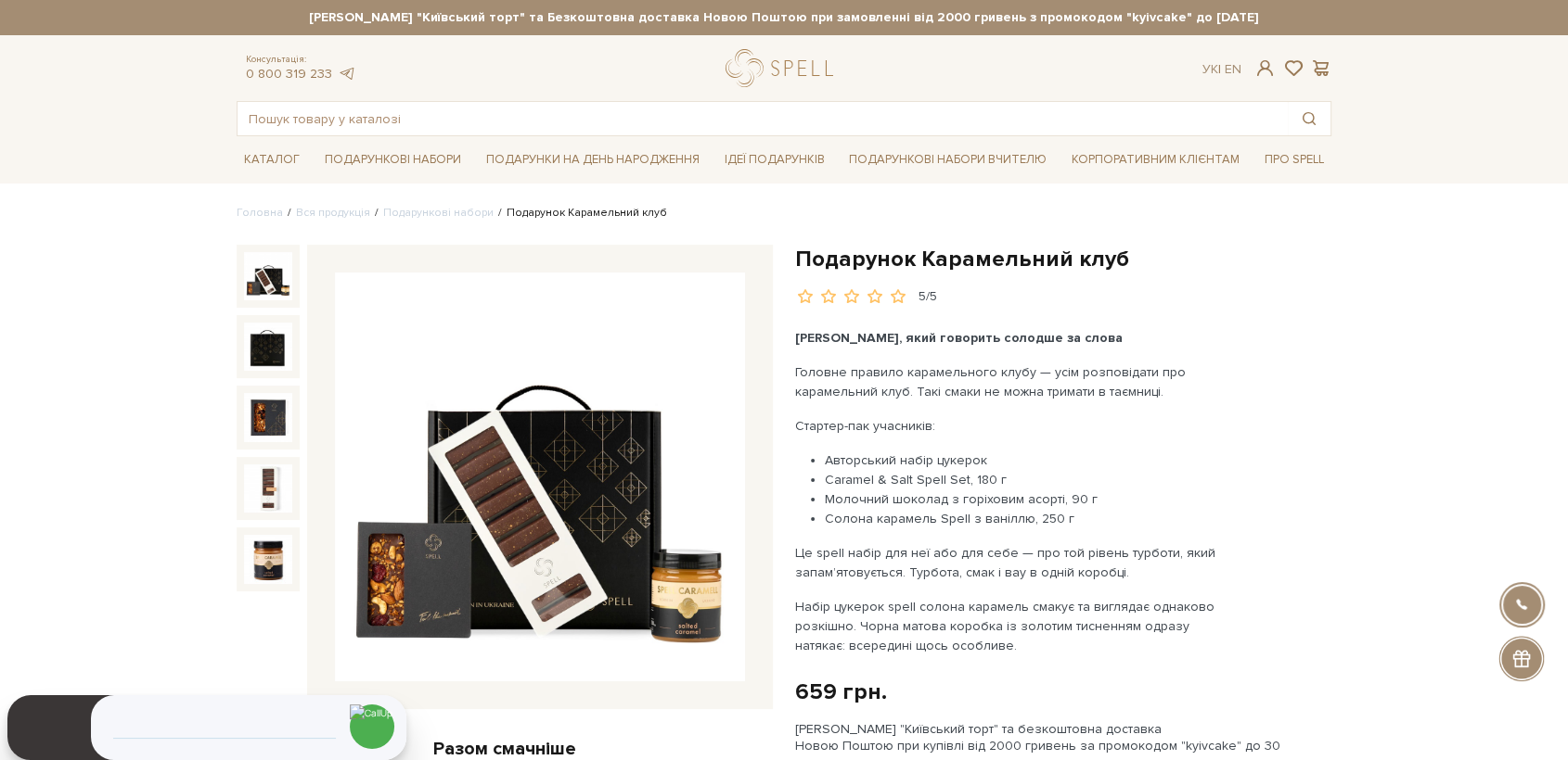
click at [1338, 415] on div "Подарунок Карамельний клуб 5/5 Подарунок, який говорить солодше за слова Головн…" at bounding box center [1063, 762] width 558 height 1036
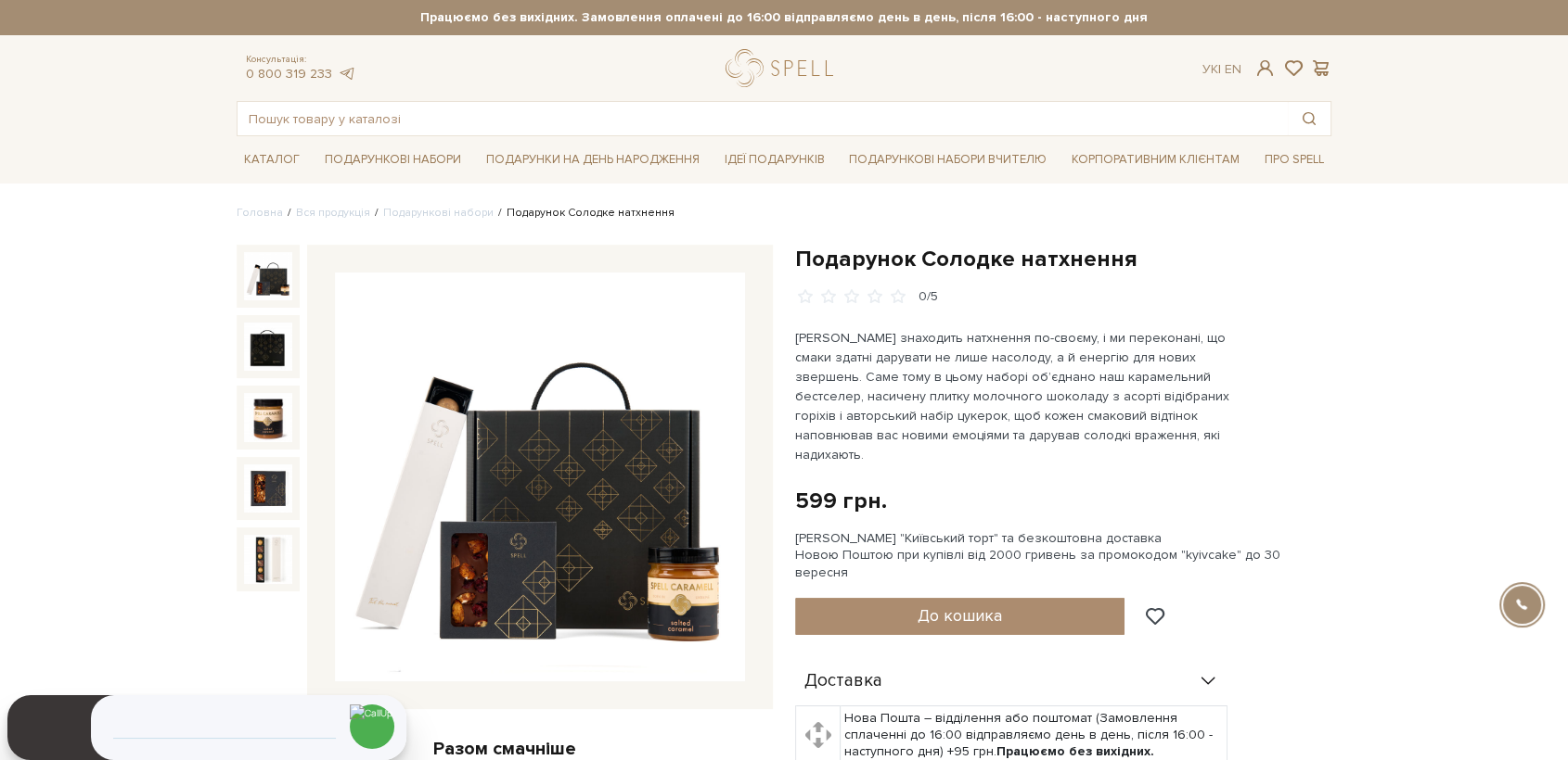
click at [614, 423] on img at bounding box center [540, 478] width 410 height 410
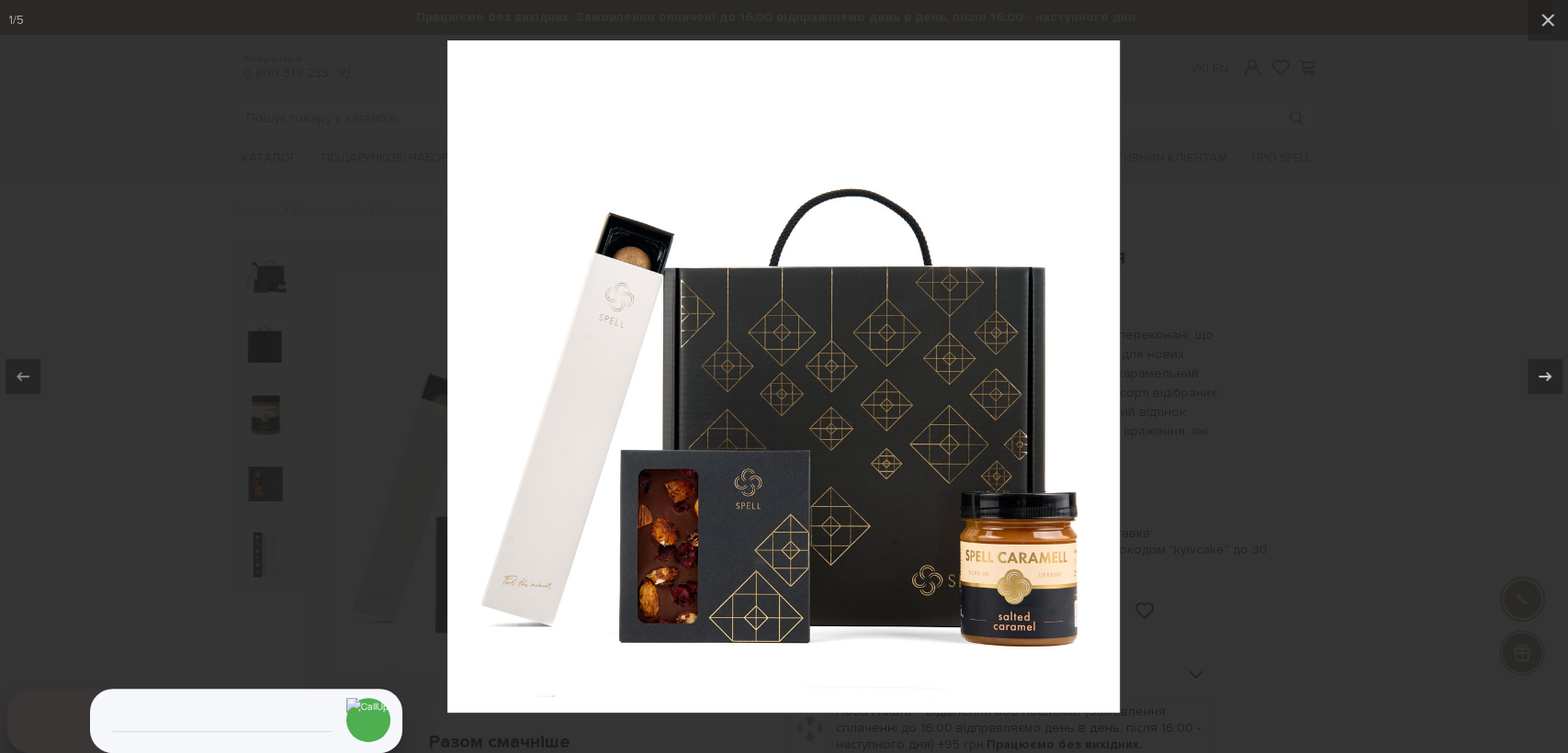
click at [217, 289] on div at bounding box center [784, 376] width 1568 height 753
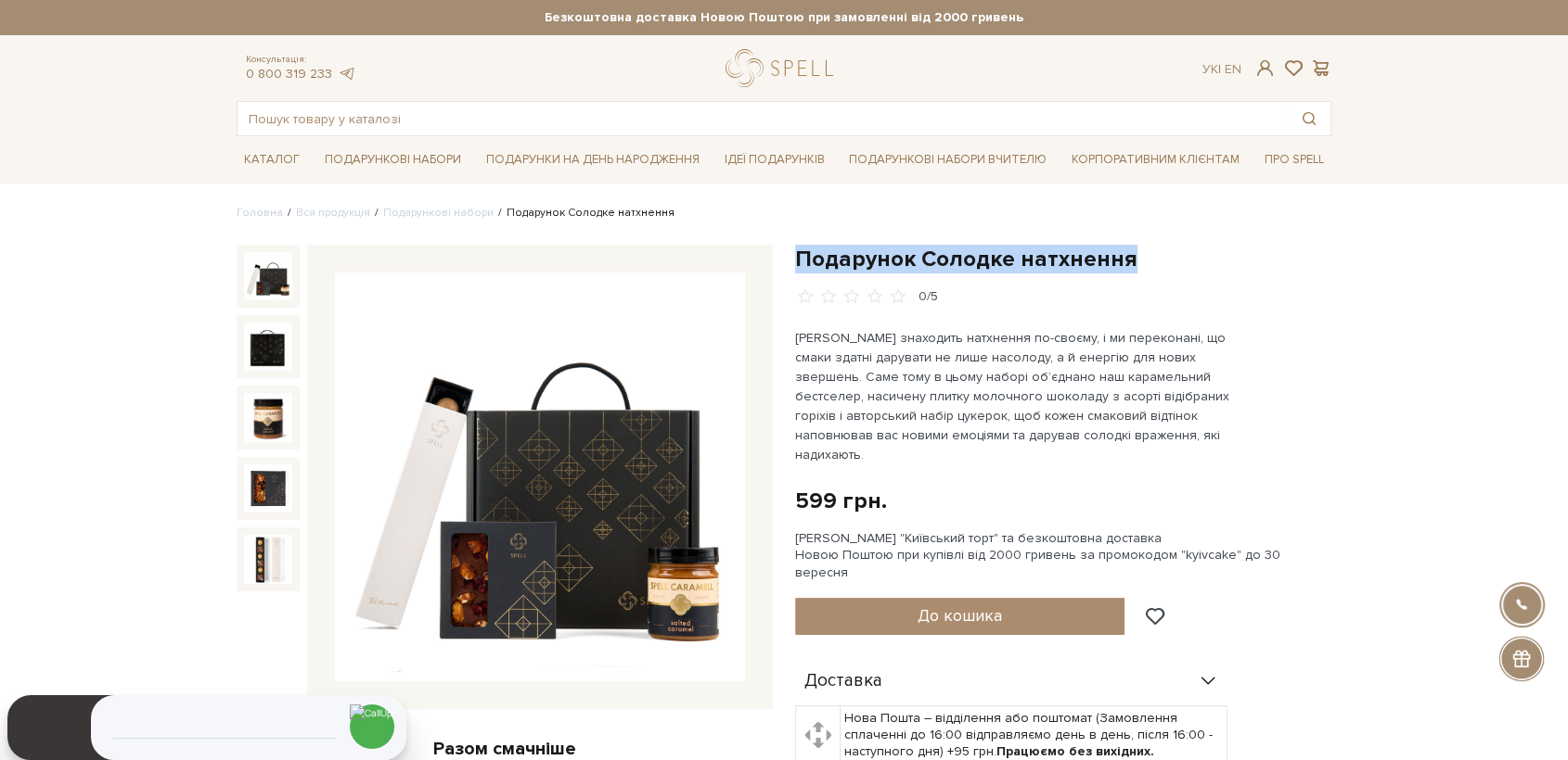
drag, startPoint x: 799, startPoint y: 259, endPoint x: 1142, endPoint y: 269, distance: 343.1
click at [1142, 269] on h1 "Подарунок Солодке натхнення" at bounding box center [1064, 259] width 537 height 28
copy h1 "Подарунок Солодке натхнення"
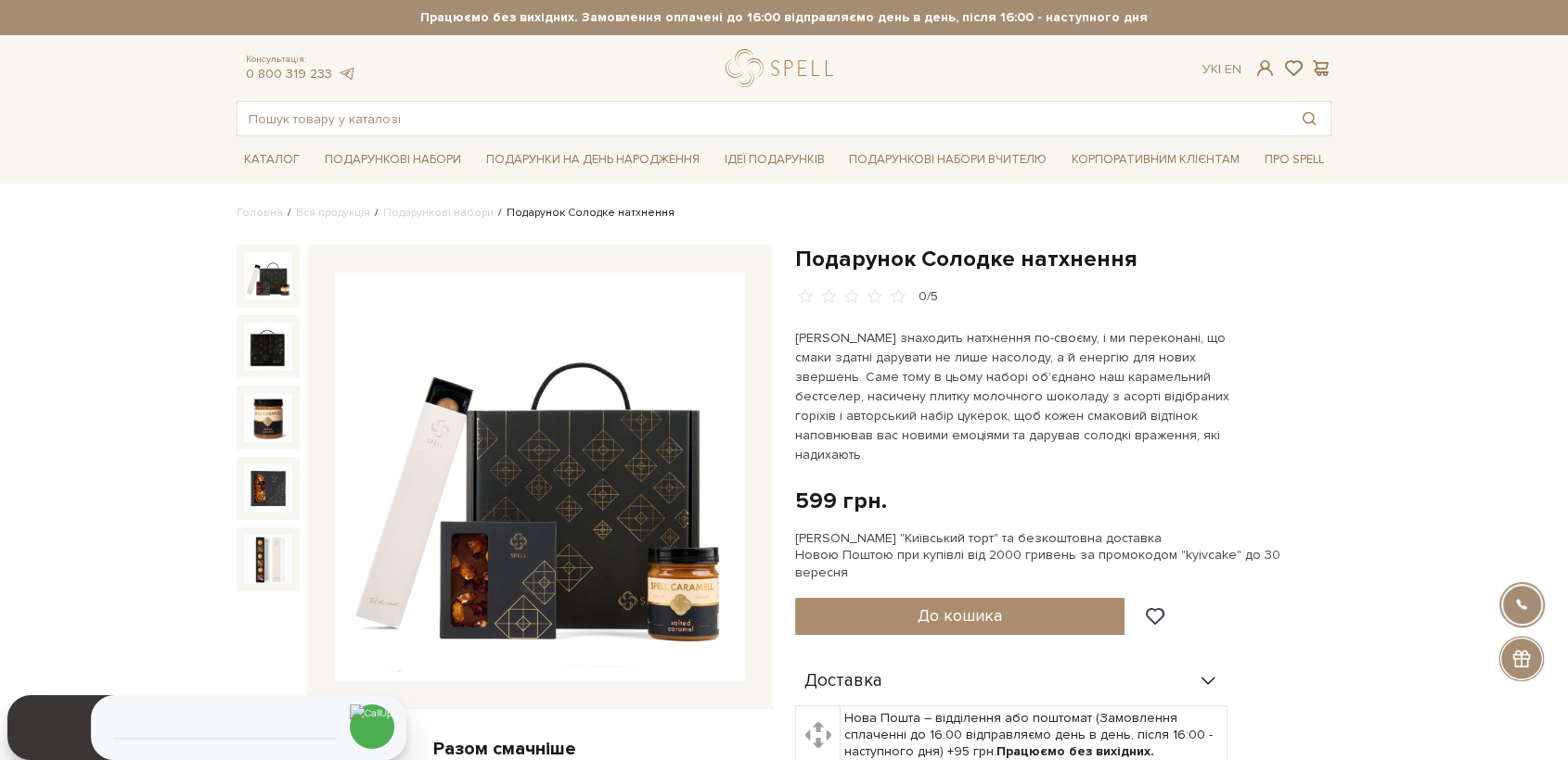
click at [1299, 445] on div "Подарунок Солодке натхнення 0/5 599 грн. Оплата частинами: [PERSON_NAME] "Київс…" at bounding box center [1064, 667] width 537 height 845
